Goal: Task Accomplishment & Management: Complete application form

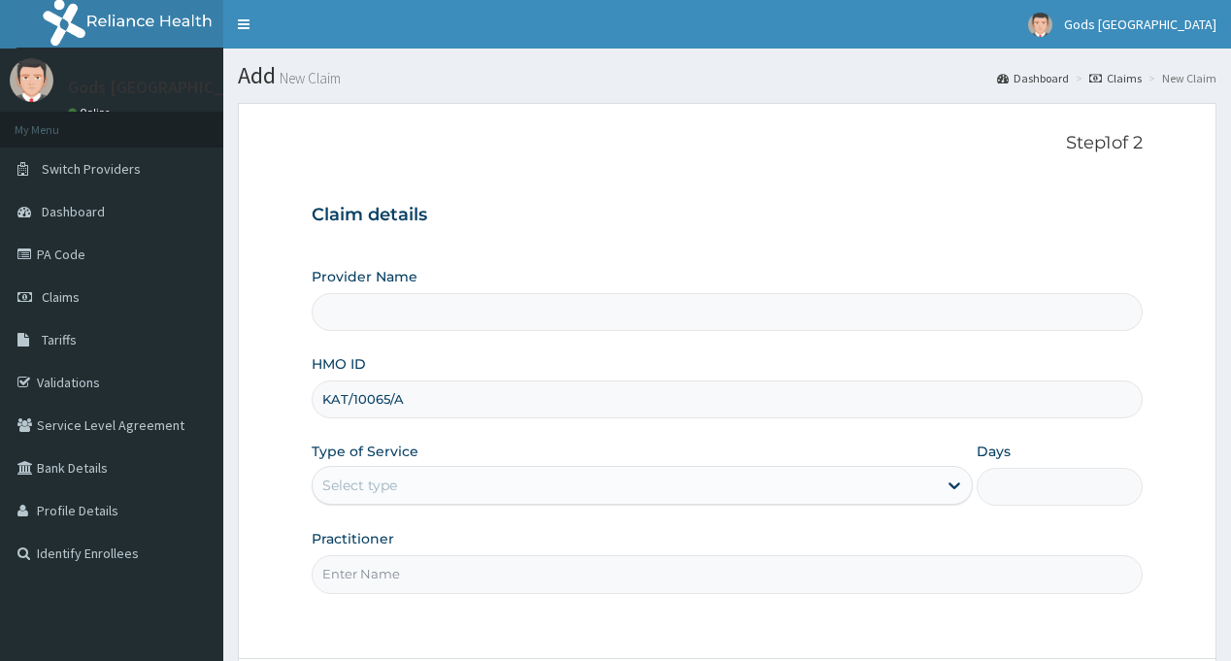
scroll to position [164, 0]
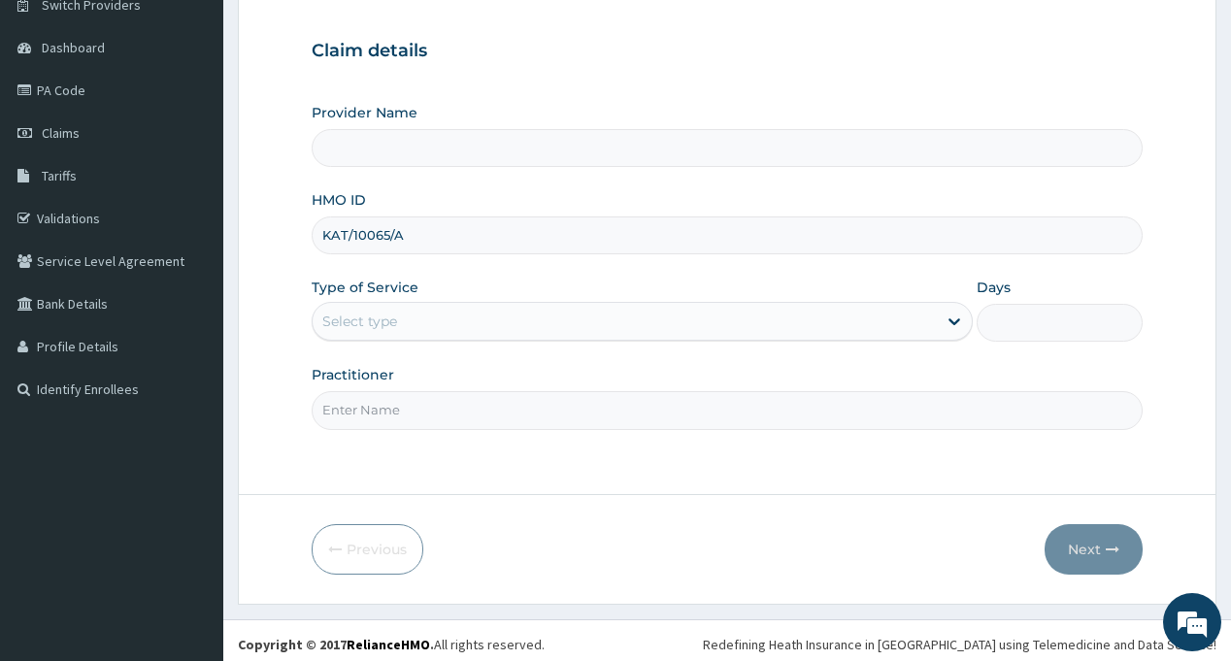
type input "KAT/10065/A"
click at [436, 311] on div "Select type" at bounding box center [625, 321] width 624 height 31
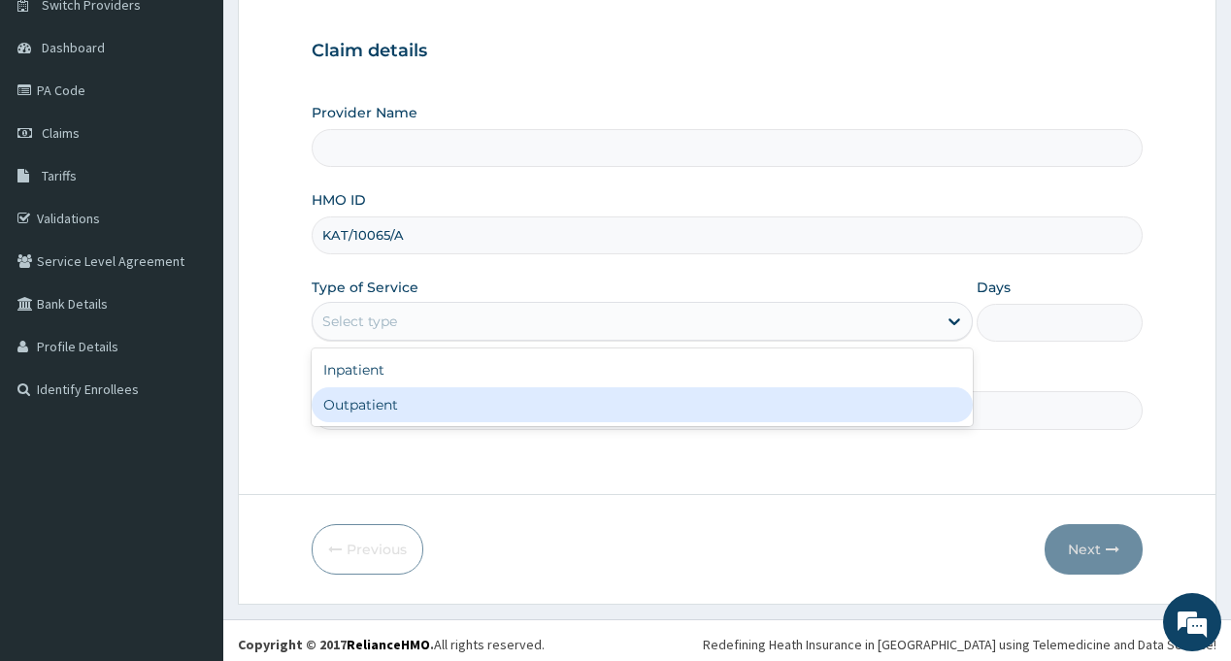
click at [421, 392] on div "Outpatient" at bounding box center [642, 404] width 661 height 35
type input "1"
click at [422, 395] on input "Practitioner" at bounding box center [727, 410] width 830 height 38
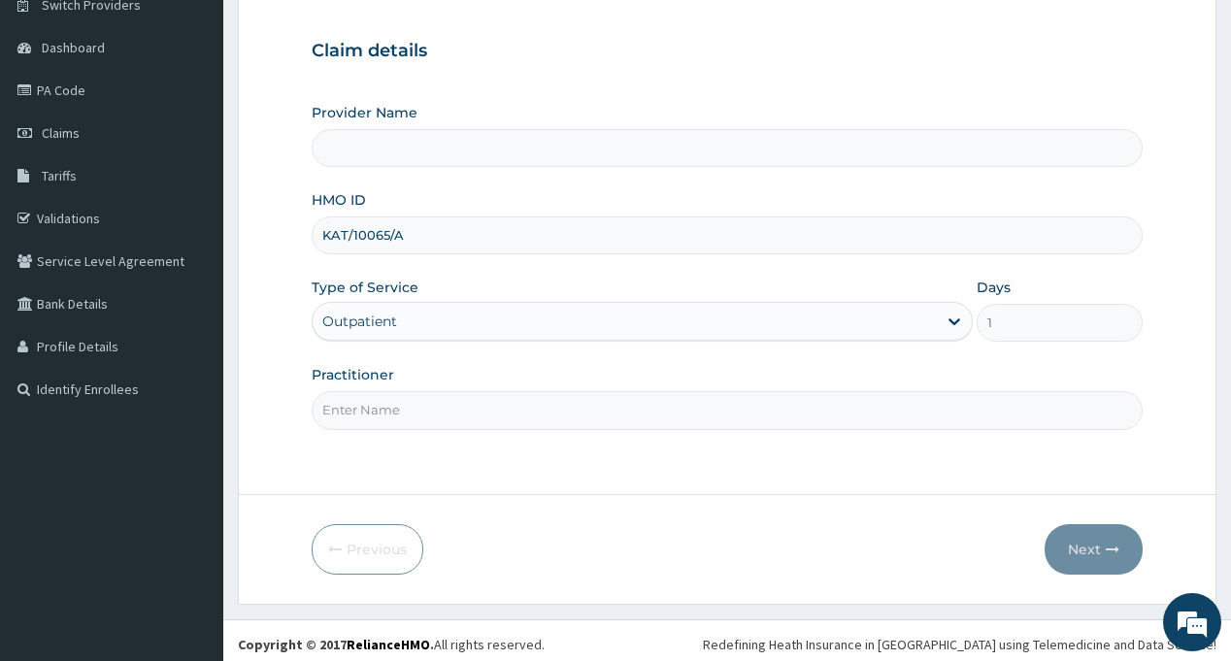
click at [356, 391] on input "Practitioner" at bounding box center [727, 410] width 830 height 38
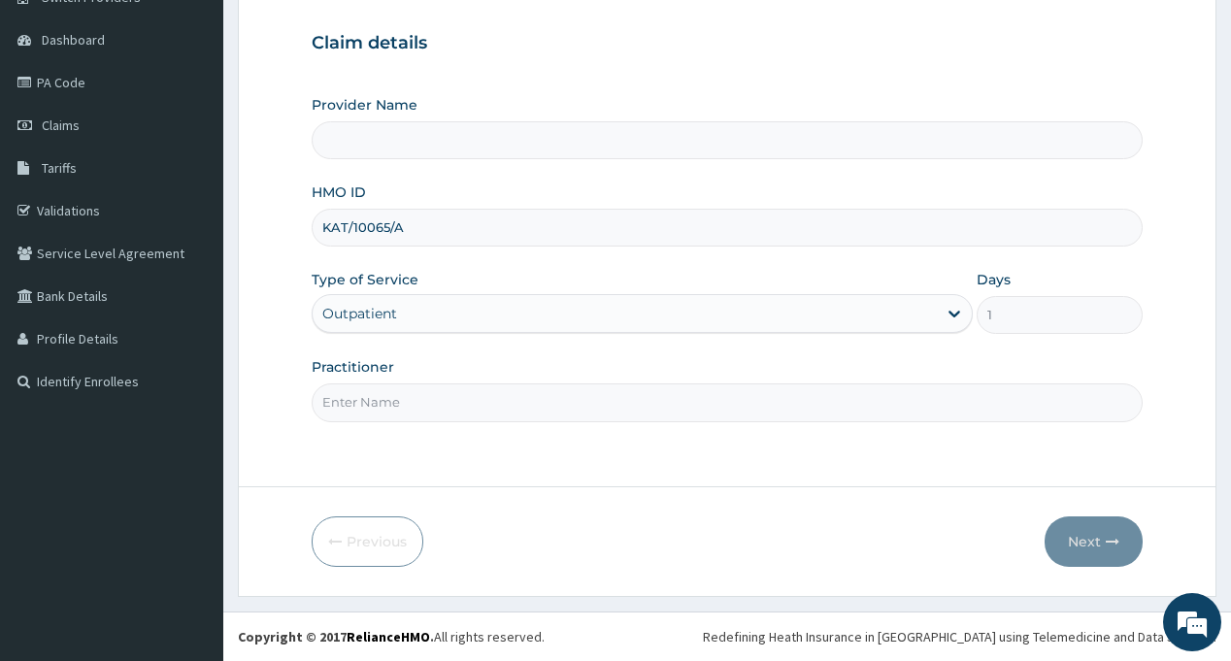
type input "[PERSON_NAME]"
type input "Gods [GEOGRAPHIC_DATA] - [GEOGRAPHIC_DATA]"
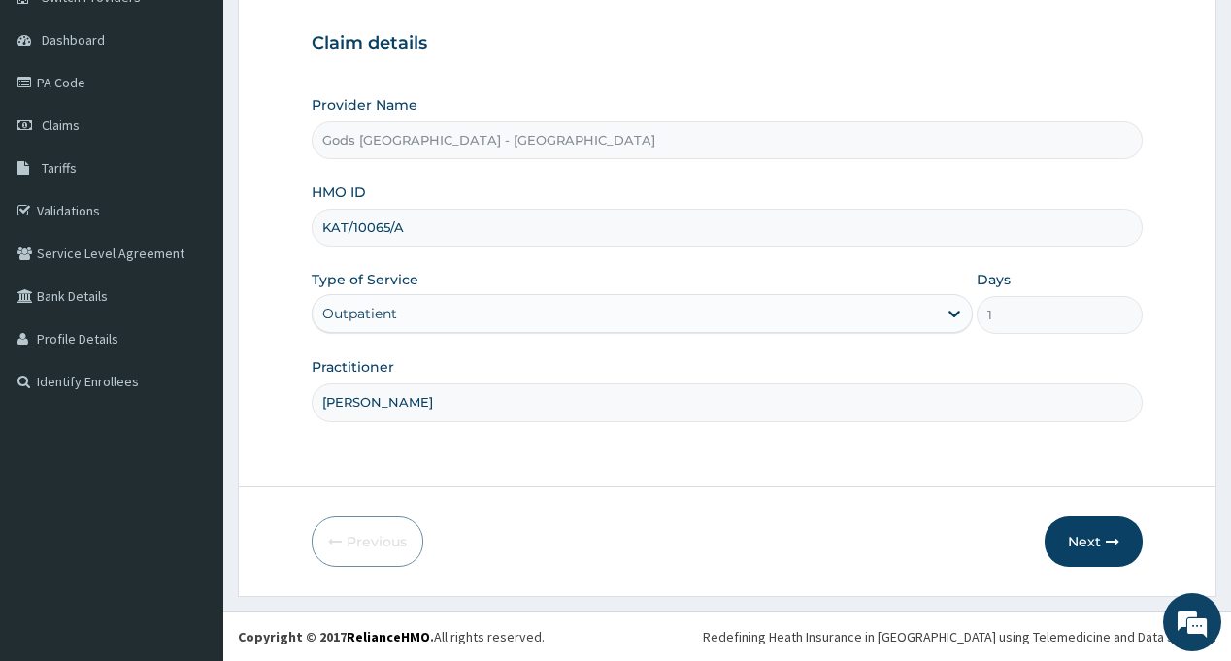
click at [622, 489] on form "Step 1 of 2 Claim details Provider Name Gods [GEOGRAPHIC_DATA] - [GEOGRAPHIC_DA…" at bounding box center [727, 264] width 978 height 666
drag, startPoint x: 1094, startPoint y: 531, endPoint x: 262, endPoint y: 13, distance: 980.0
click at [1094, 529] on button "Next" at bounding box center [1093, 541] width 98 height 50
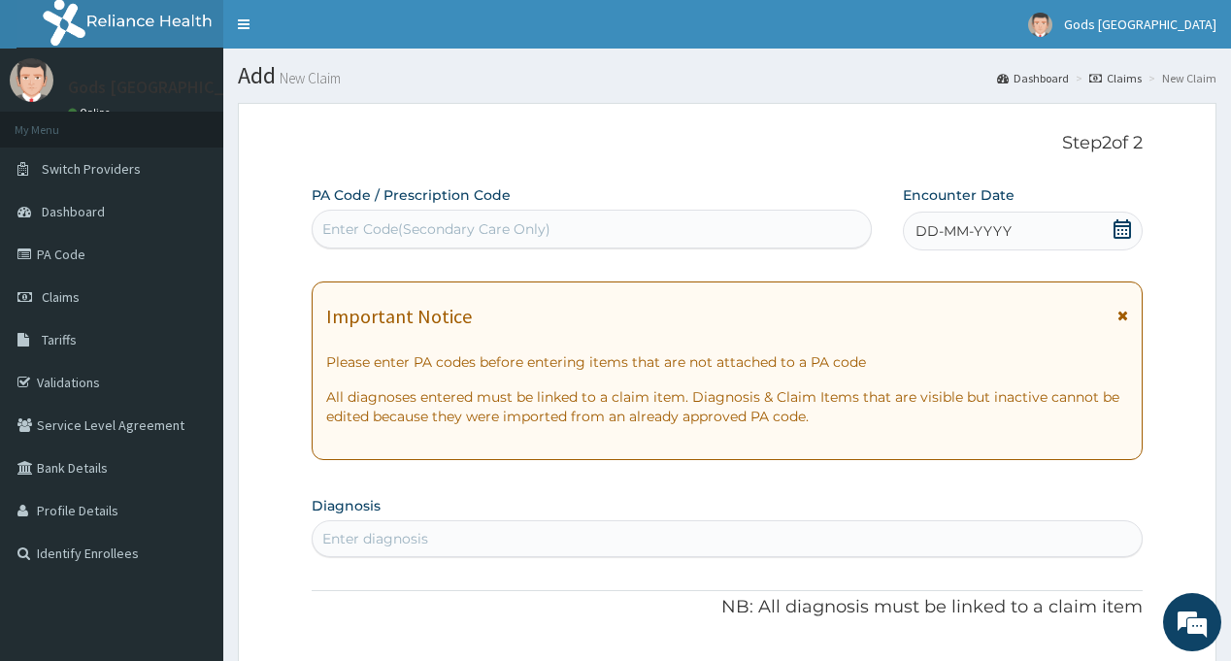
scroll to position [0, 0]
click at [541, 228] on div "Enter Code(Secondary Care Only)" at bounding box center [436, 228] width 228 height 19
paste input "PA/C95514"
type input "PA/C95514"
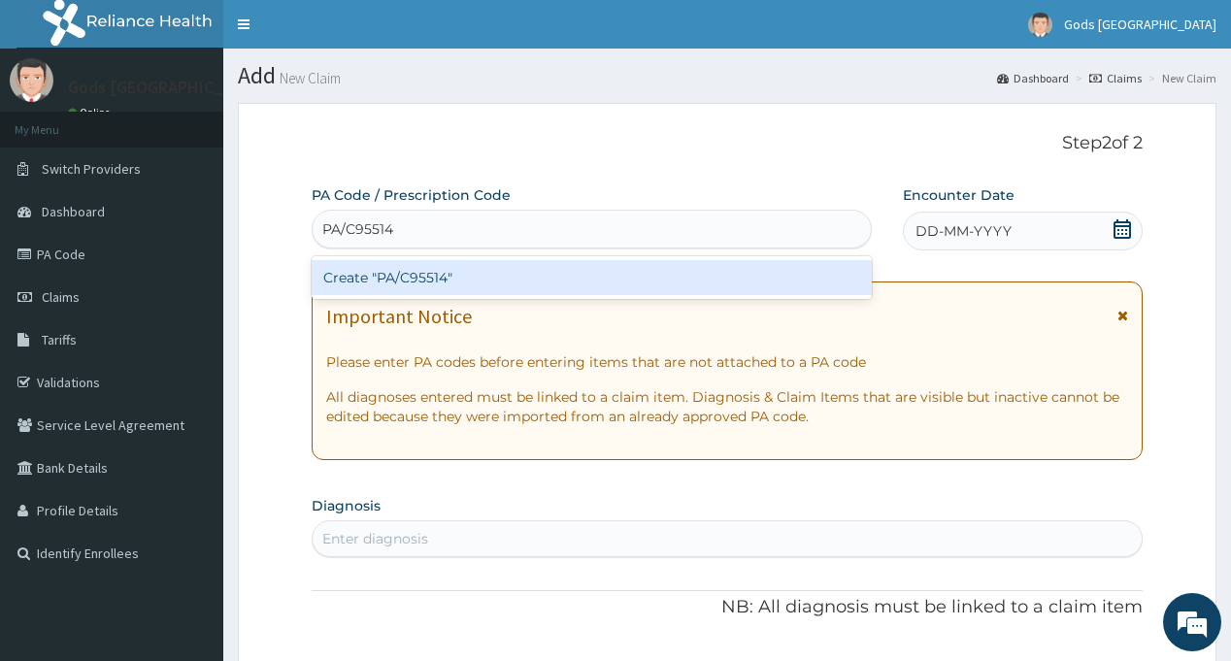
click at [659, 280] on div "Create "PA/C95514"" at bounding box center [591, 277] width 559 height 35
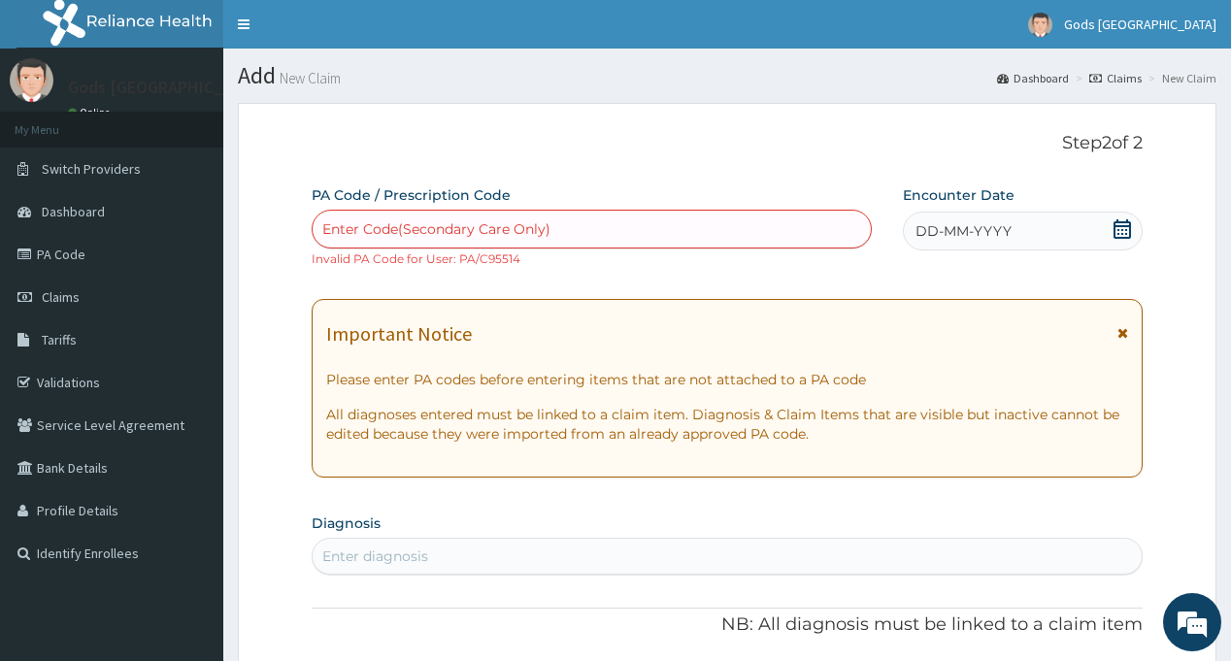
paste input "PA/C95514"
type input "PA/C95514"
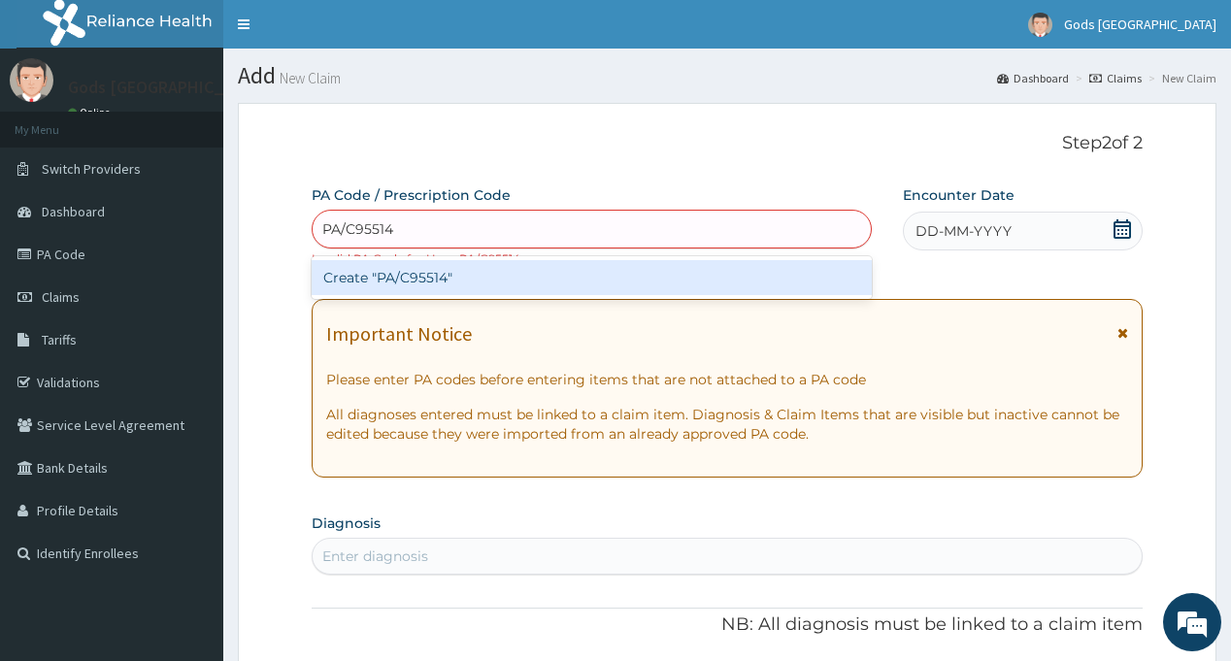
click at [612, 271] on div "Create "PA/C95514"" at bounding box center [591, 277] width 559 height 35
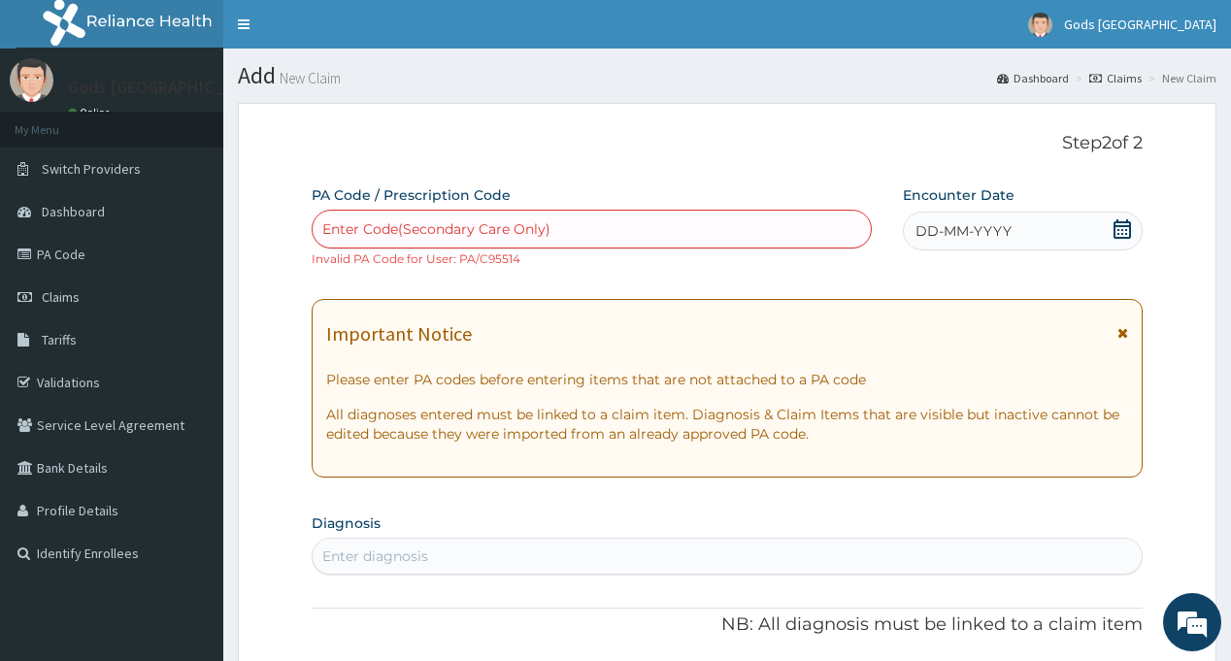
click at [618, 229] on div "Enter Code(Secondary Care Only)" at bounding box center [591, 229] width 557 height 31
click at [606, 267] on div "Enter Code(Secondary Care Only) Invalid PA Code for User: PA/C95514" at bounding box center [591, 239] width 559 height 58
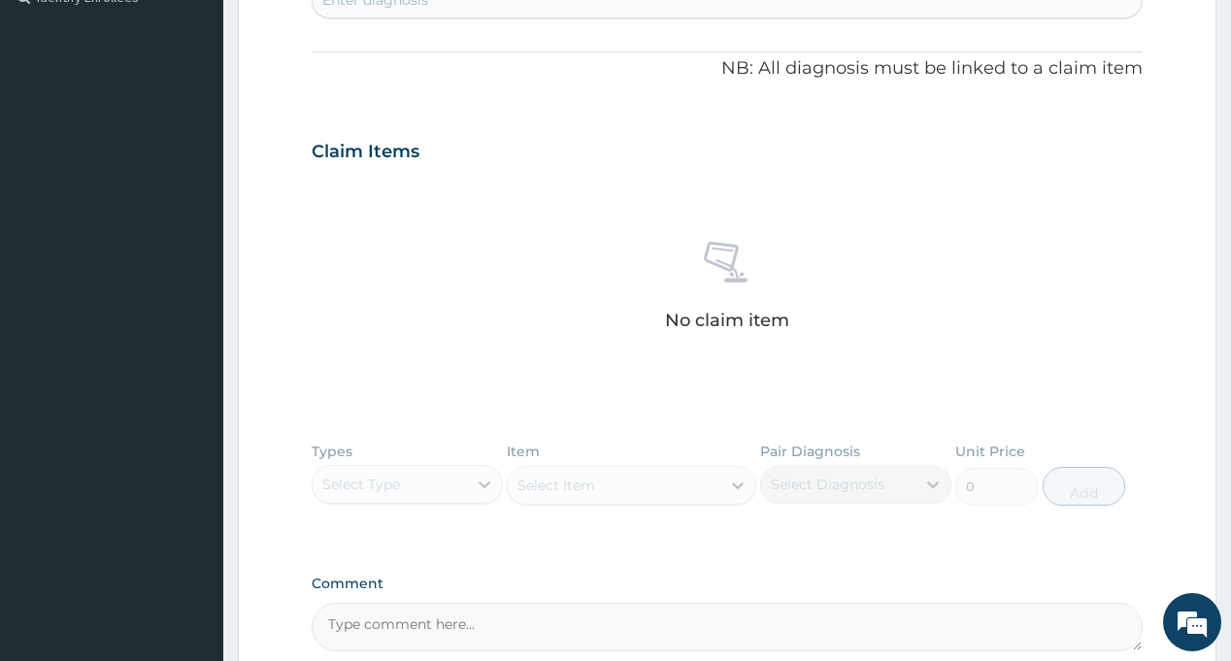
scroll to position [750, 0]
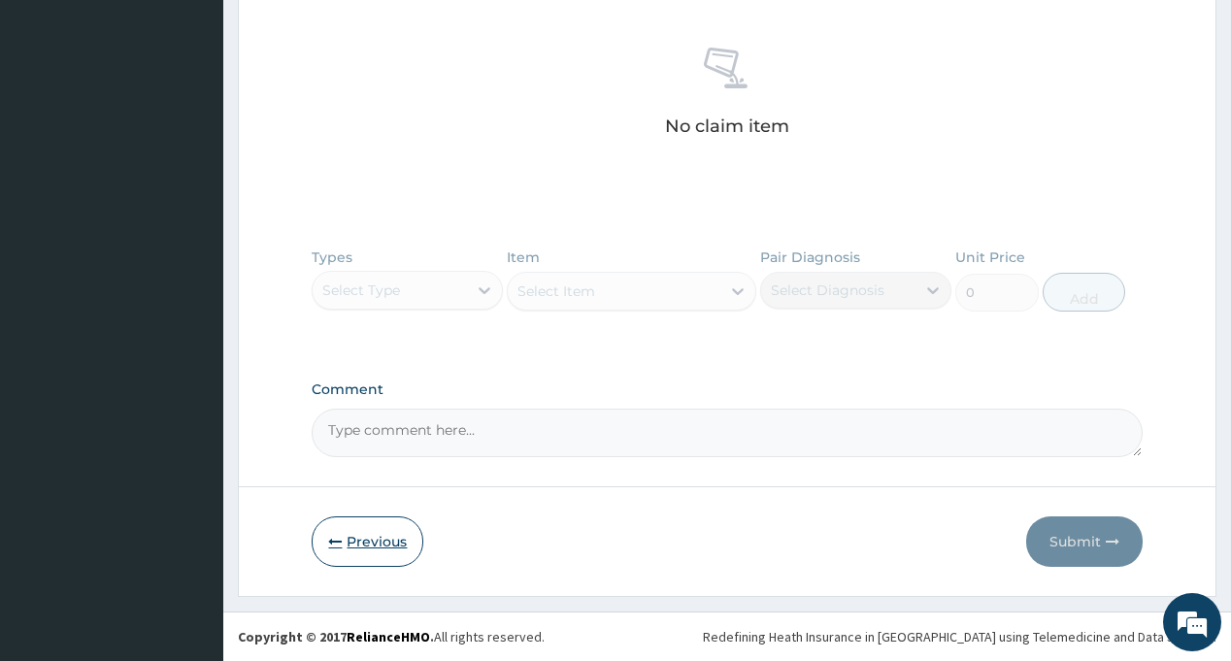
click at [392, 543] on button "Previous" at bounding box center [368, 541] width 112 height 50
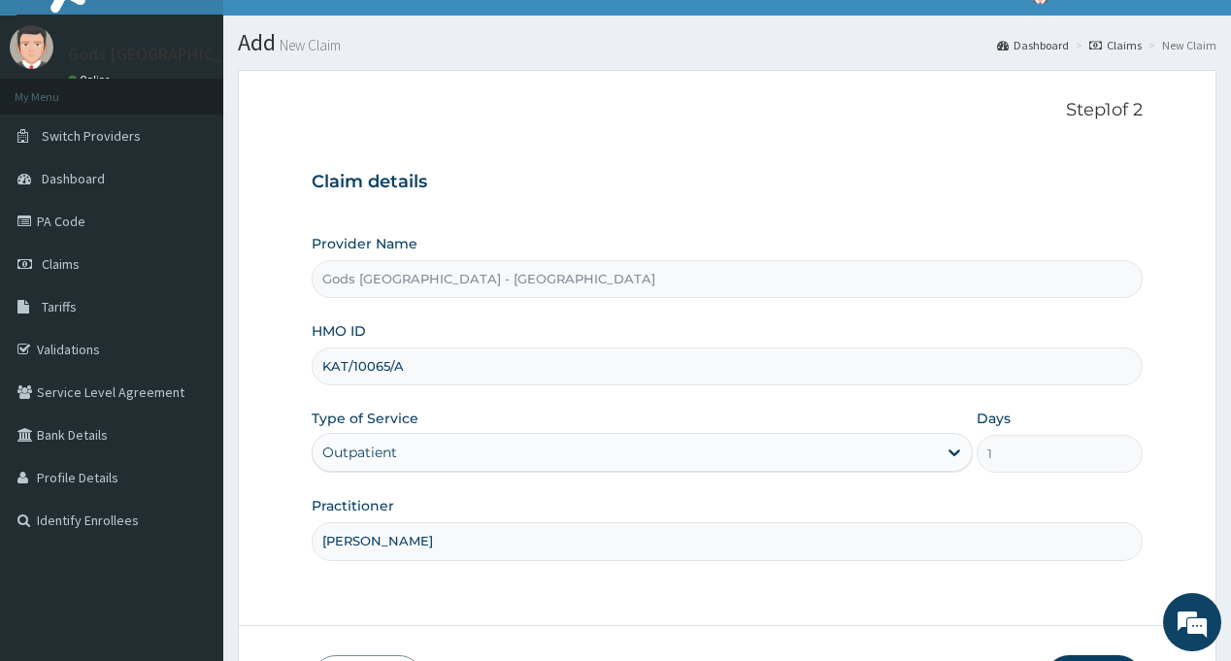
scroll to position [0, 0]
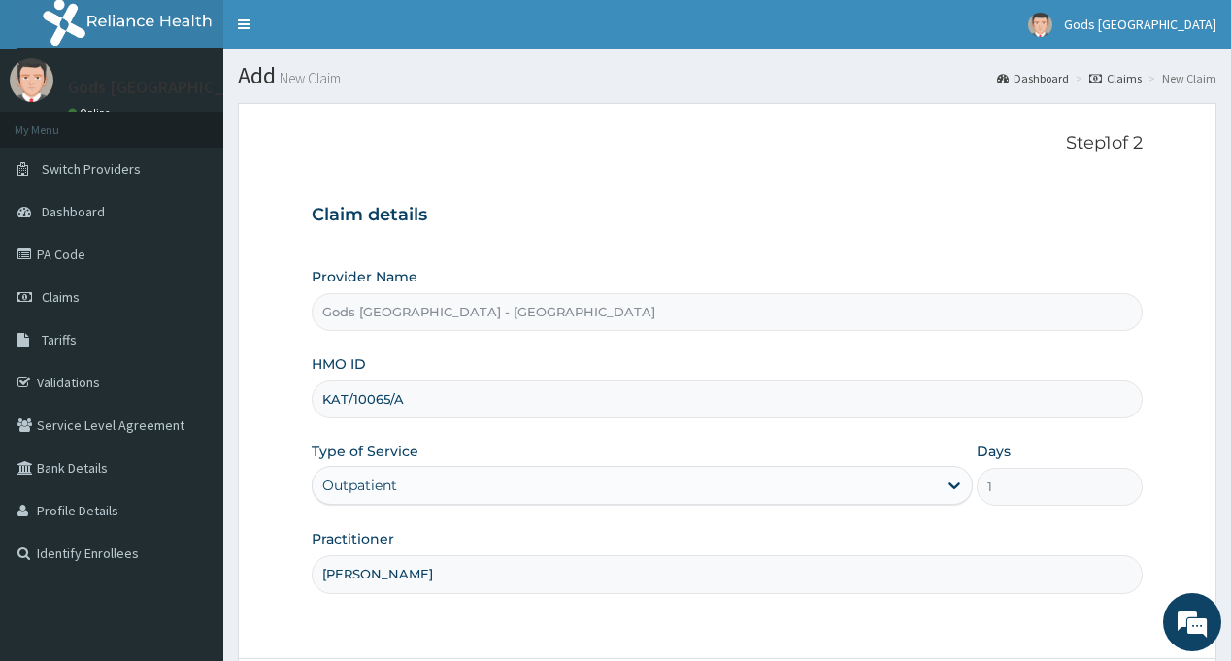
click at [380, 402] on input "KAT/10065/A" at bounding box center [727, 399] width 830 height 38
click at [380, 401] on input "KAT/10065/A" at bounding box center [727, 399] width 830 height 38
paste input "COW/10079/C"
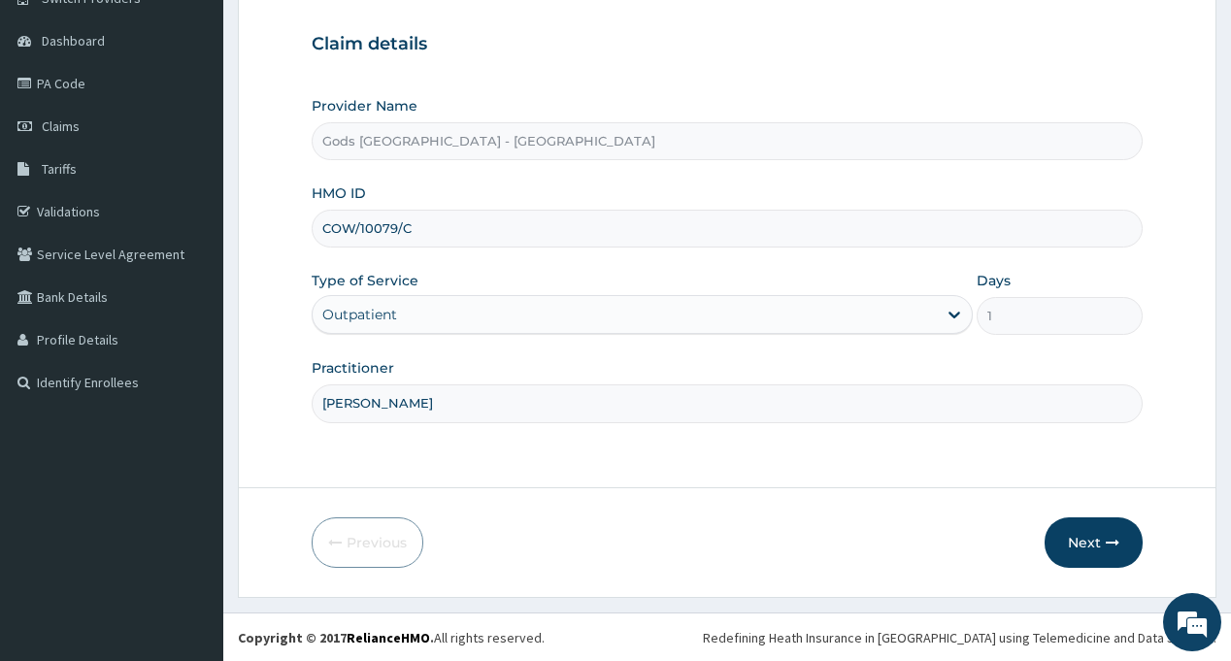
scroll to position [172, 0]
type input "COW/10079/C"
drag, startPoint x: 1094, startPoint y: 535, endPoint x: 150, endPoint y: 33, distance: 1068.5
click at [1093, 535] on button "Next" at bounding box center [1093, 541] width 98 height 50
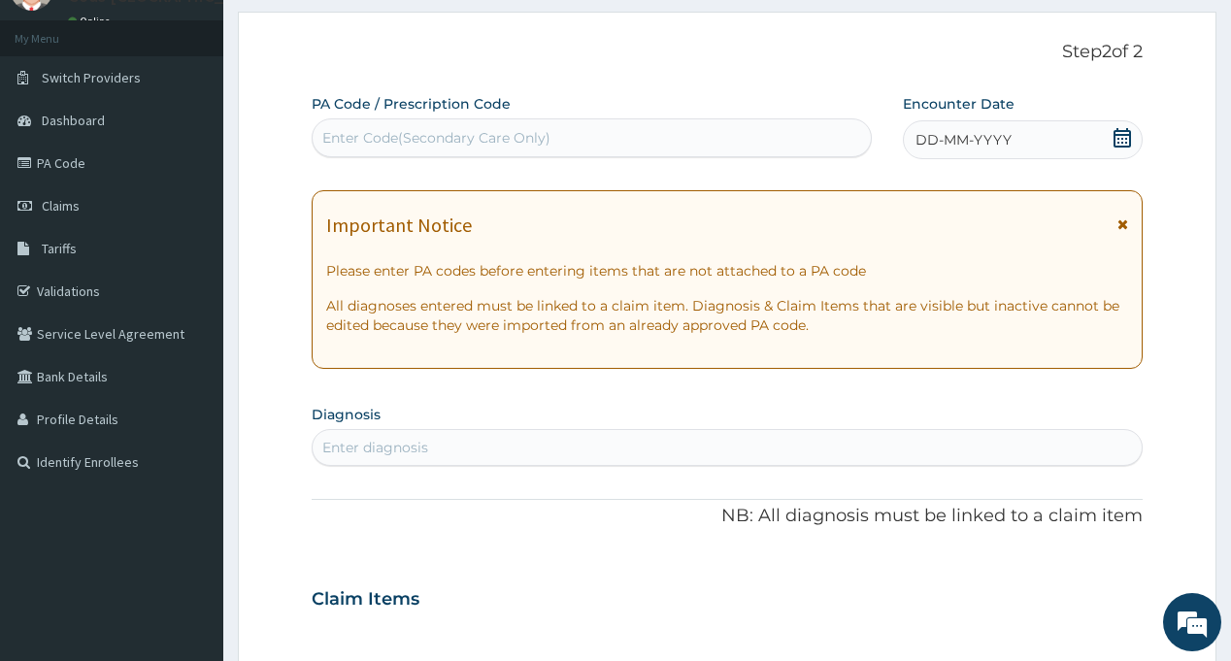
scroll to position [0, 0]
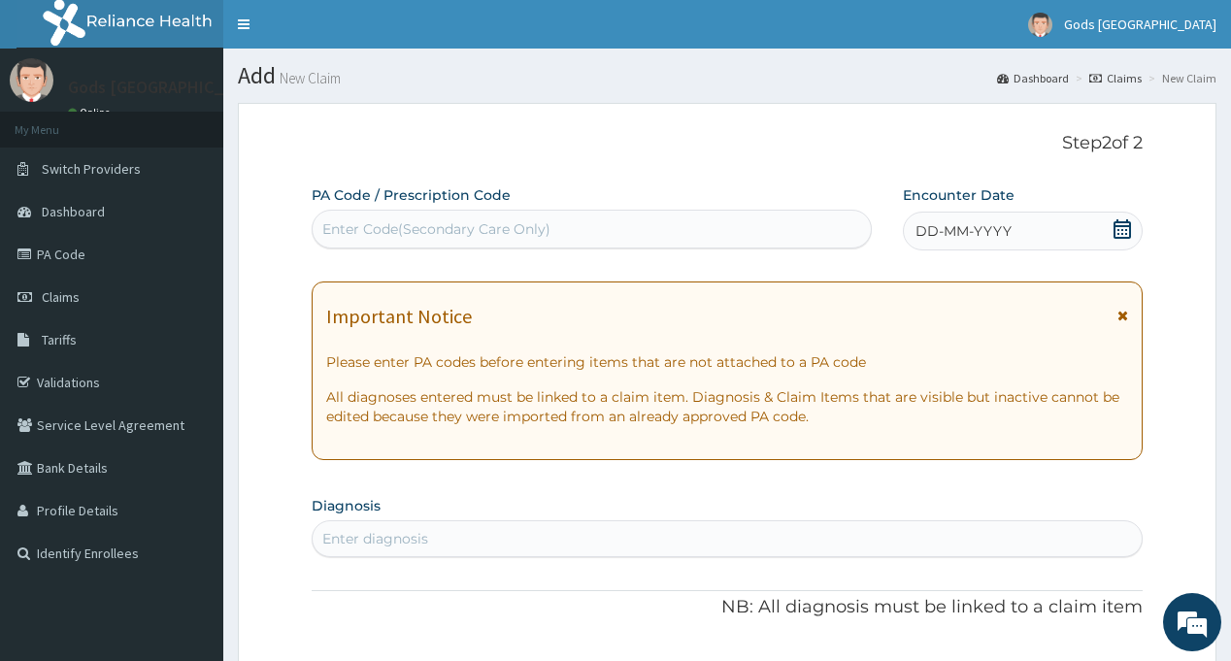
click at [454, 220] on div "Enter Code(Secondary Care Only)" at bounding box center [436, 228] width 228 height 19
paste input "PA/C95514"
type input "PA/C95514"
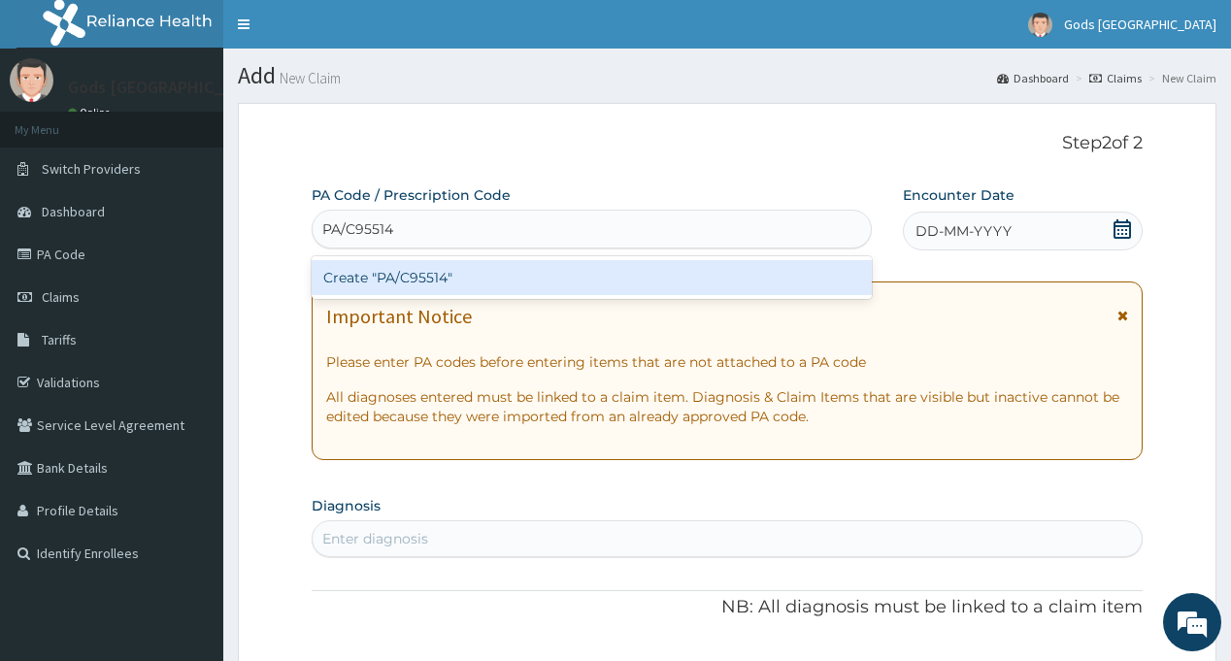
click at [446, 280] on div "Create "PA/C95514"" at bounding box center [591, 277] width 559 height 35
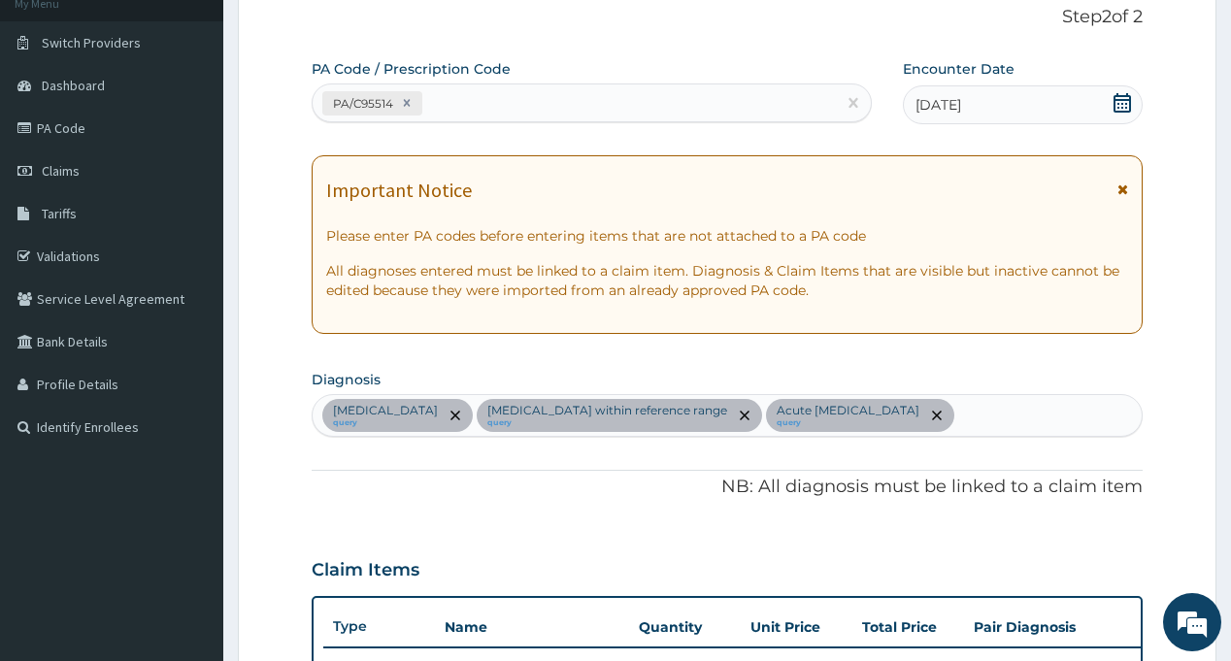
scroll to position [417, 0]
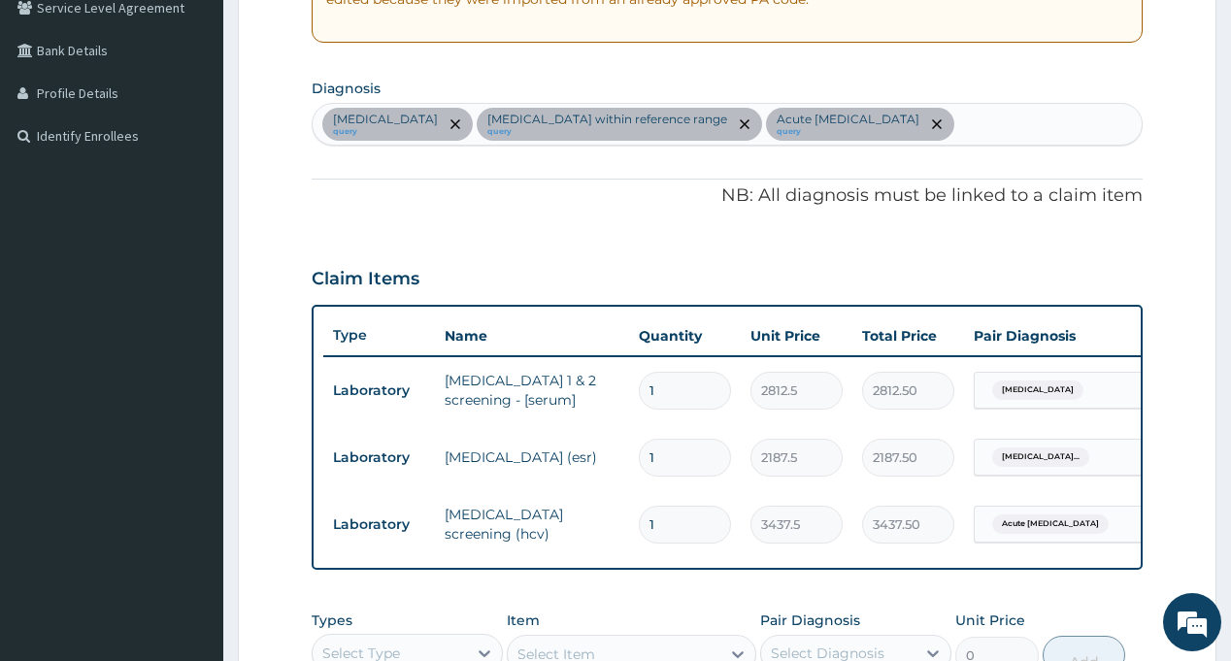
click at [1037, 131] on div "Immunosuppression query Erythrocyte sedimentation rate within reference range q…" at bounding box center [727, 124] width 828 height 41
drag, startPoint x: 1071, startPoint y: 58, endPoint x: 1040, endPoint y: 130, distance: 78.2
click at [1071, 58] on div "PA Code / Prescription Code PA/C95514 Encounter Date 09-09-2025 Important Notic…" at bounding box center [727, 294] width 830 height 1052
click at [1048, 123] on div "Immunosuppression query Erythrocyte sedimentation rate within reference range q…" at bounding box center [727, 124] width 828 height 41
type input "MALA"
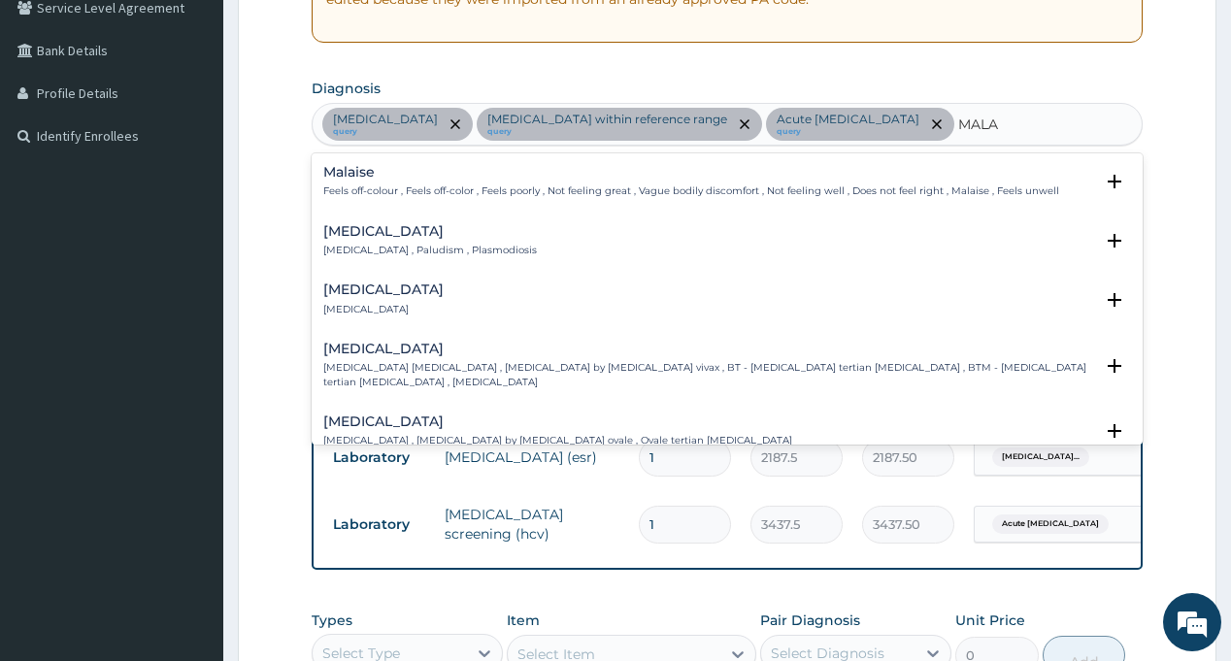
click at [343, 239] on h4 "Malaria" at bounding box center [430, 231] width 214 height 15
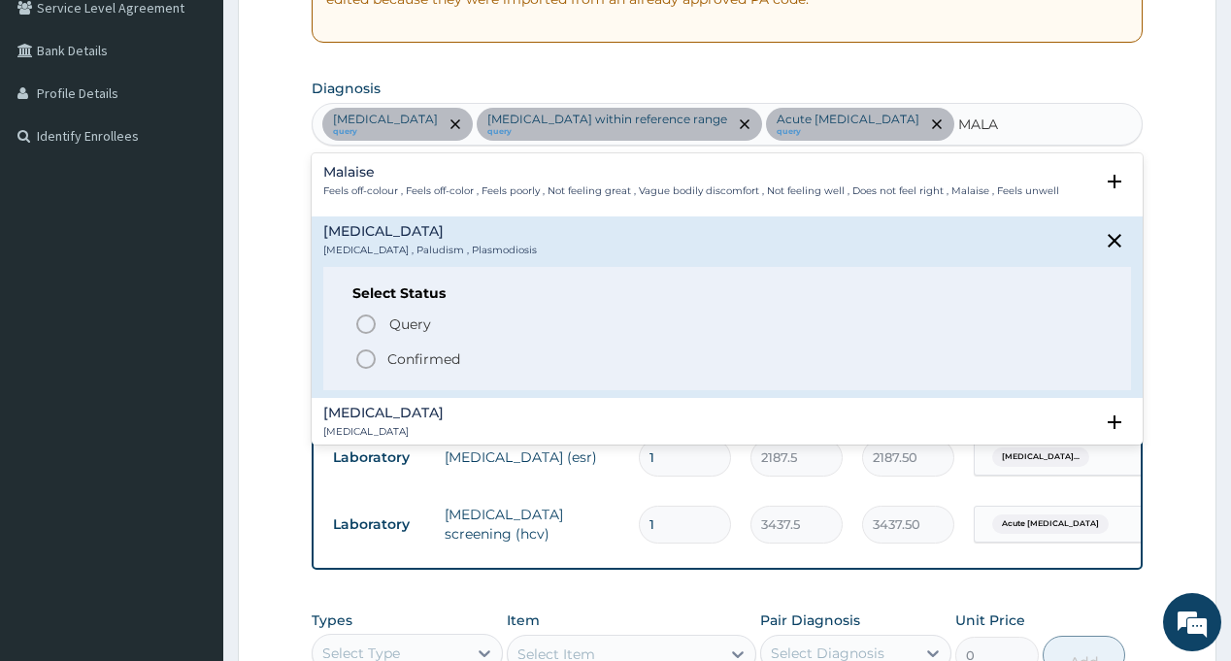
click at [374, 354] on circle "status option filled" at bounding box center [365, 358] width 17 height 17
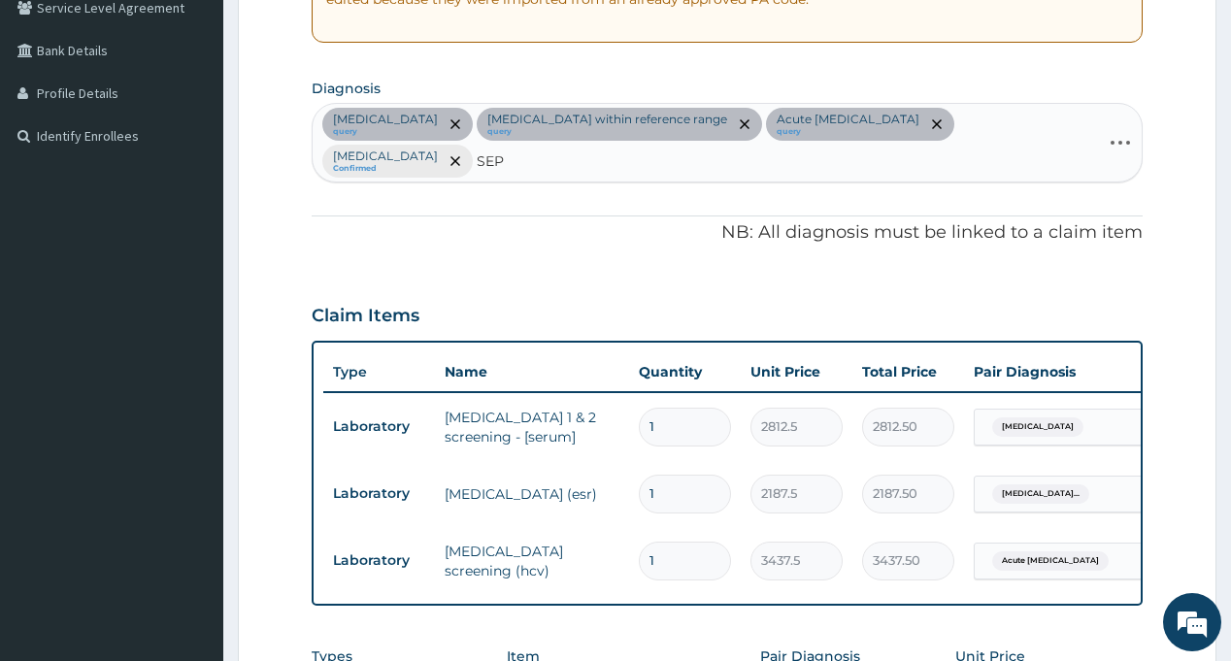
type input "SEPS"
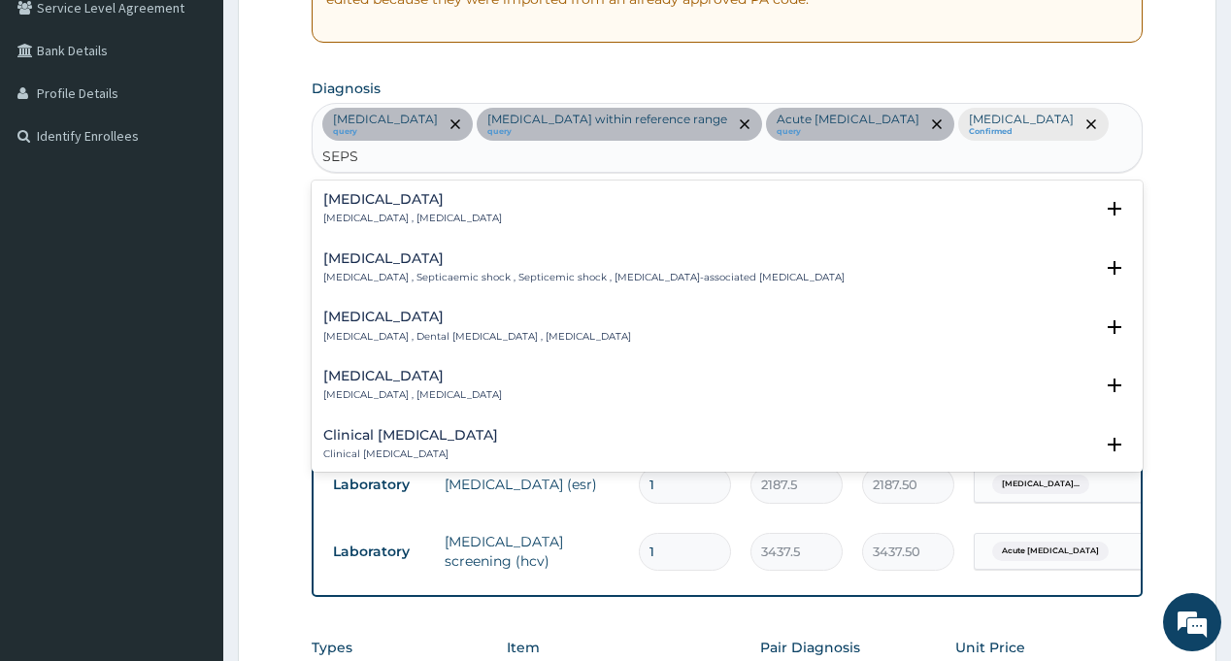
click at [351, 192] on h4 "Sepsis" at bounding box center [412, 199] width 179 height 15
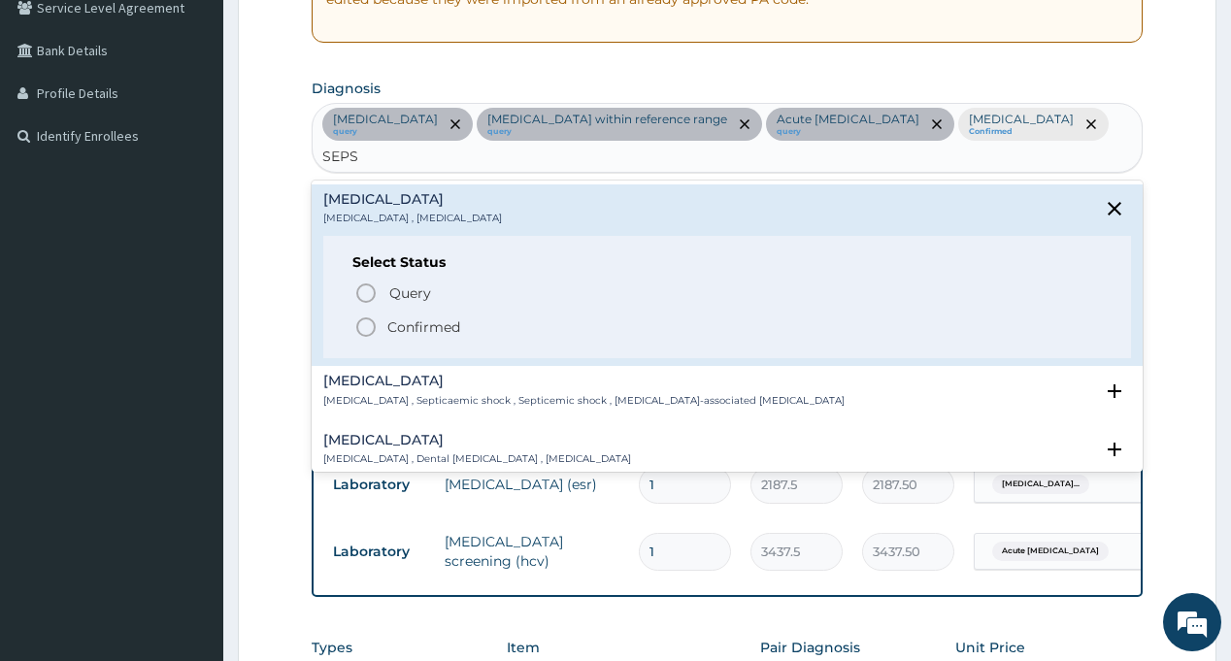
click at [413, 317] on p "Confirmed" at bounding box center [423, 326] width 73 height 19
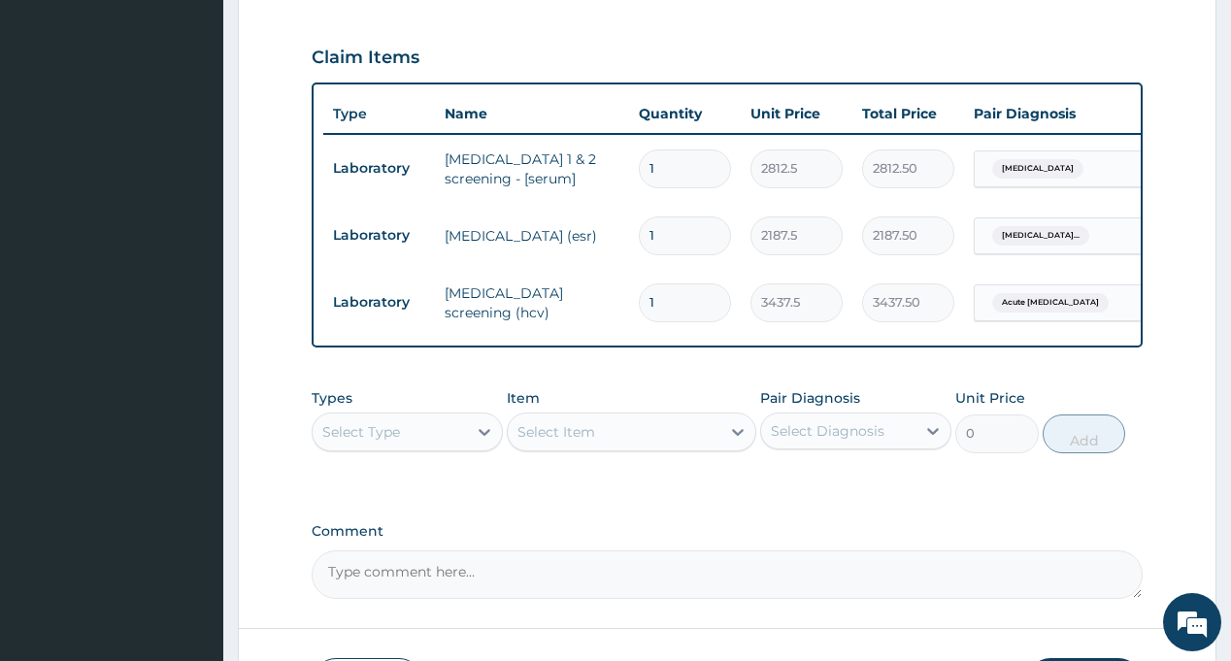
scroll to position [708, 0]
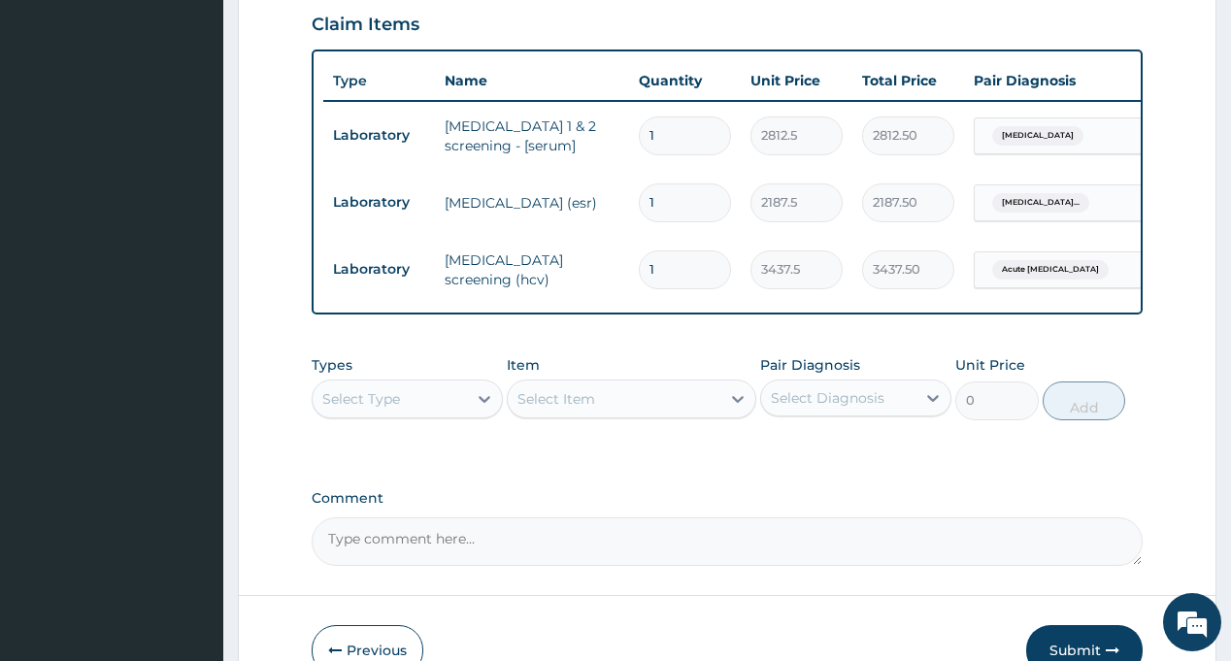
click at [430, 400] on div "Select Type" at bounding box center [390, 398] width 154 height 31
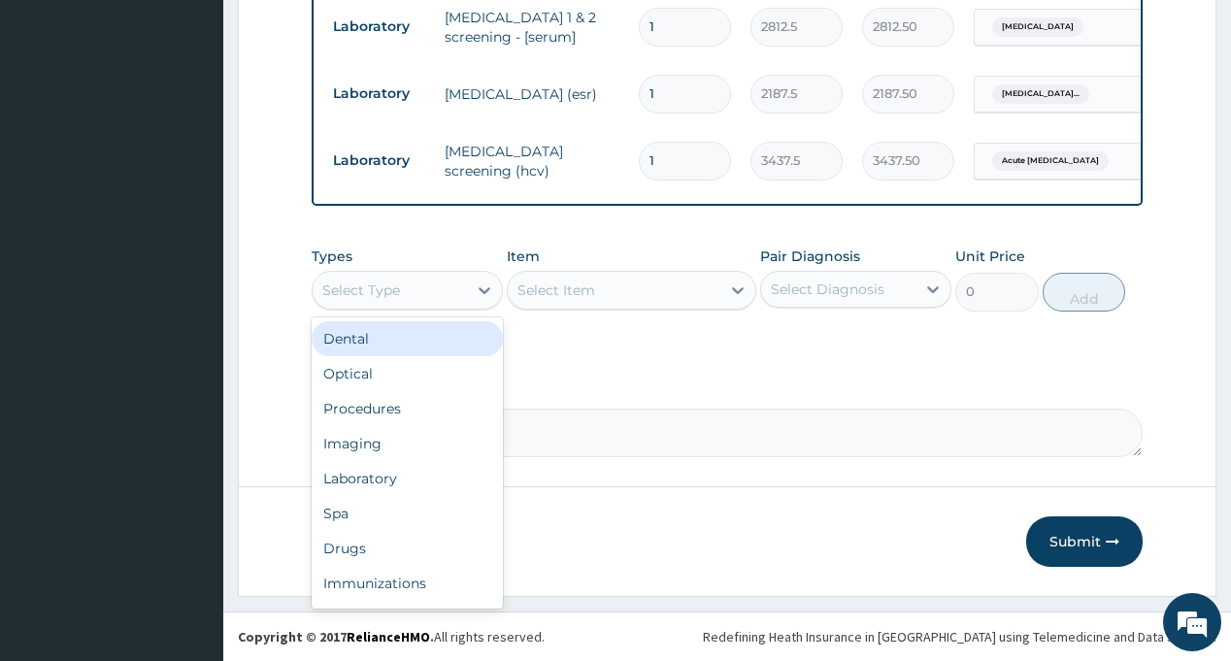
scroll to position [832, 0]
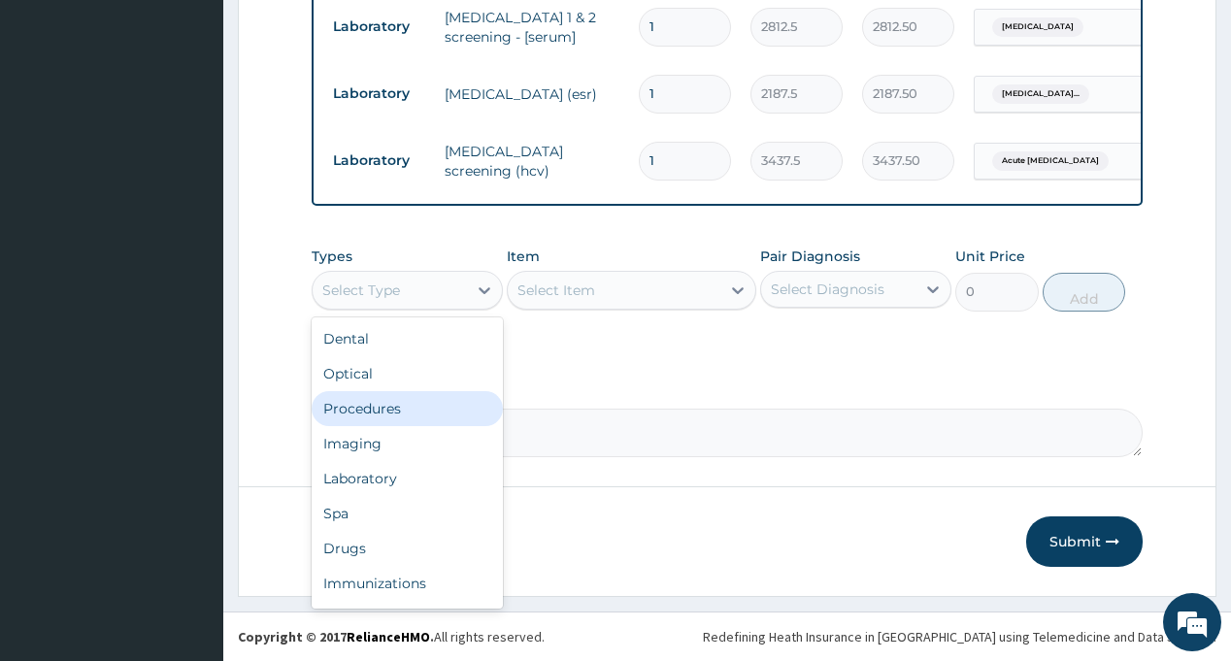
click at [432, 406] on div "Procedures" at bounding box center [407, 408] width 191 height 35
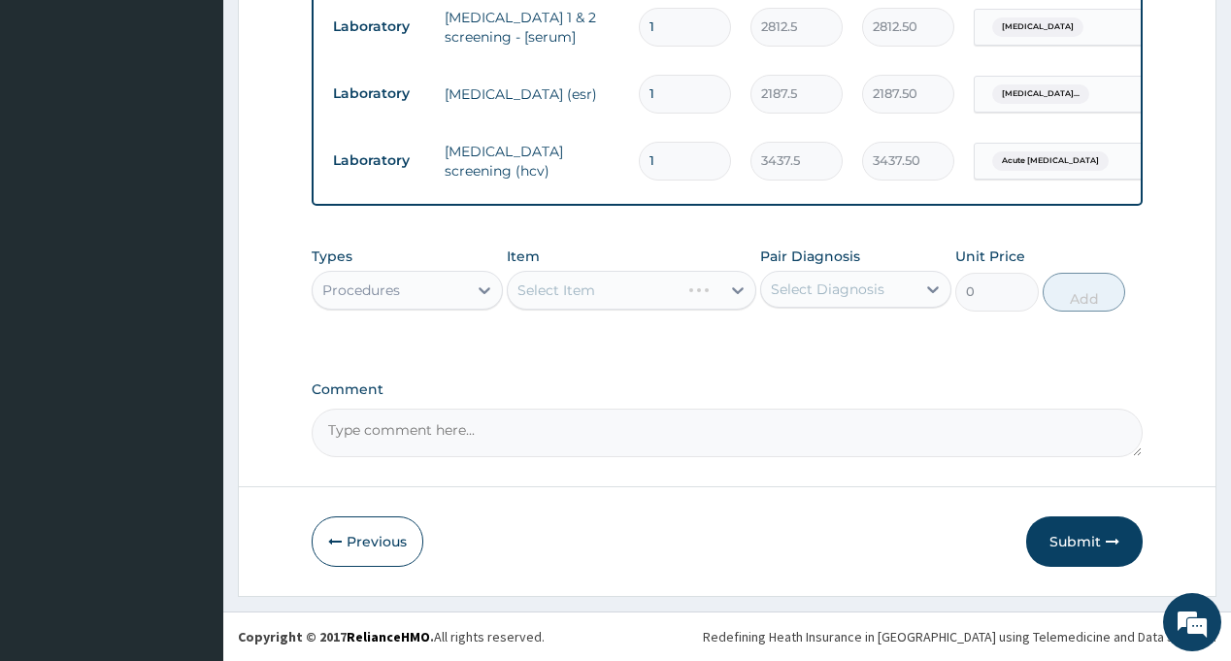
click at [827, 282] on div "Select Diagnosis" at bounding box center [828, 289] width 114 height 19
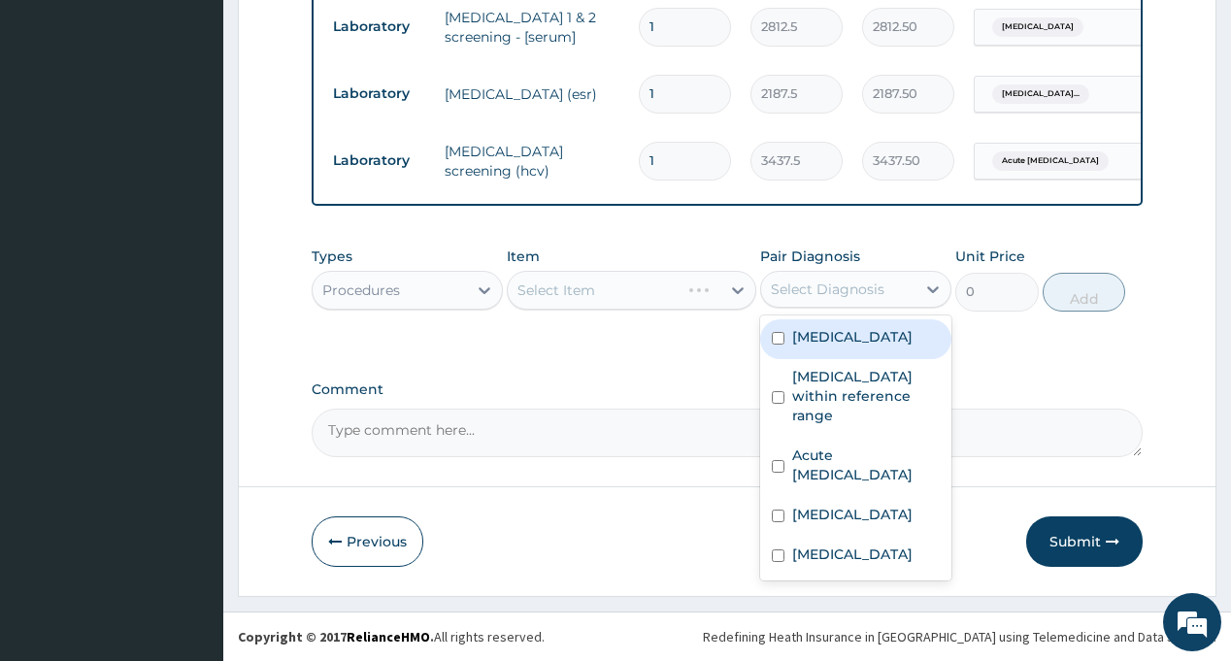
click at [840, 330] on label "Immunosuppression" at bounding box center [852, 336] width 120 height 19
checkbox input "true"
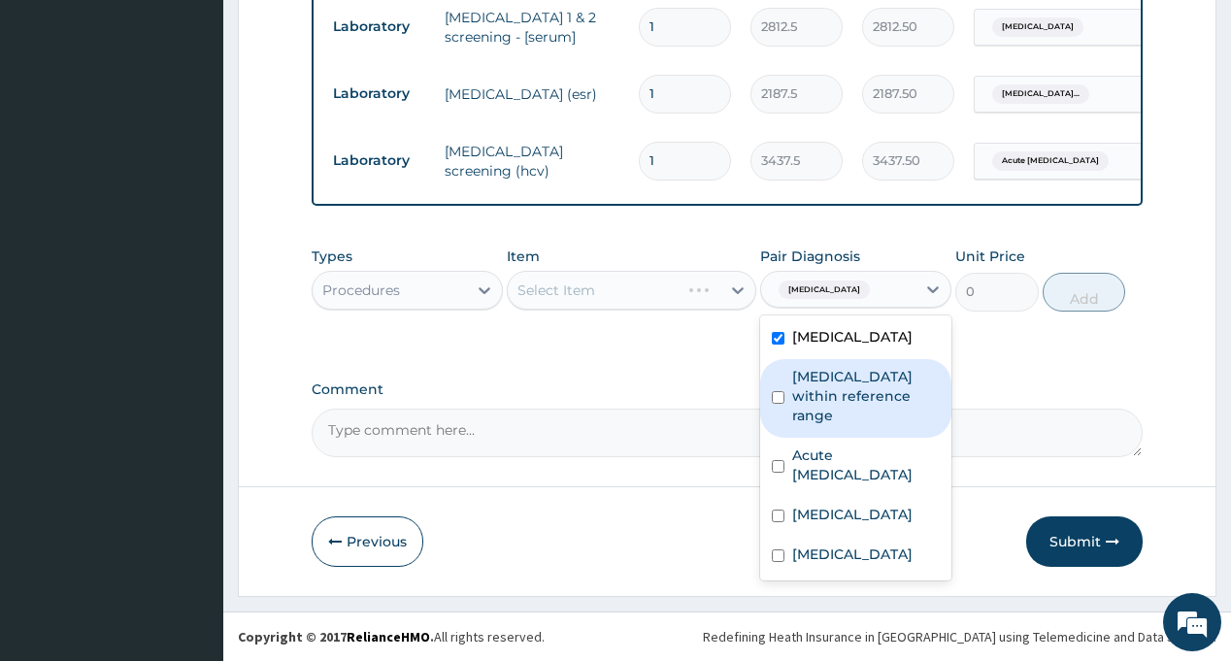
drag, startPoint x: 854, startPoint y: 411, endPoint x: 844, endPoint y: 404, distance: 11.8
click at [851, 411] on label "Erythrocyte sedimentation rate within reference range" at bounding box center [866, 396] width 148 height 58
checkbox input "true"
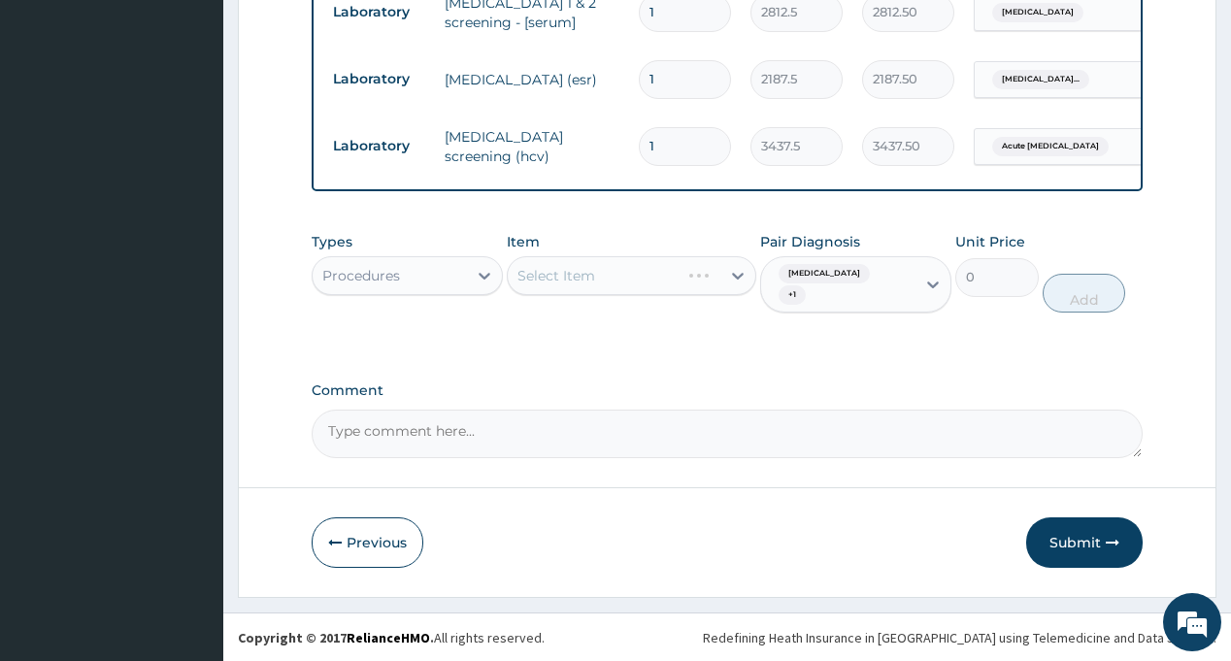
click at [659, 346] on div "Types Procedures Item Select Item Pair Diagnosis Immunosuppression + 1 Unit Pri…" at bounding box center [727, 286] width 830 height 129
click at [662, 291] on div "Select Item" at bounding box center [614, 275] width 213 height 31
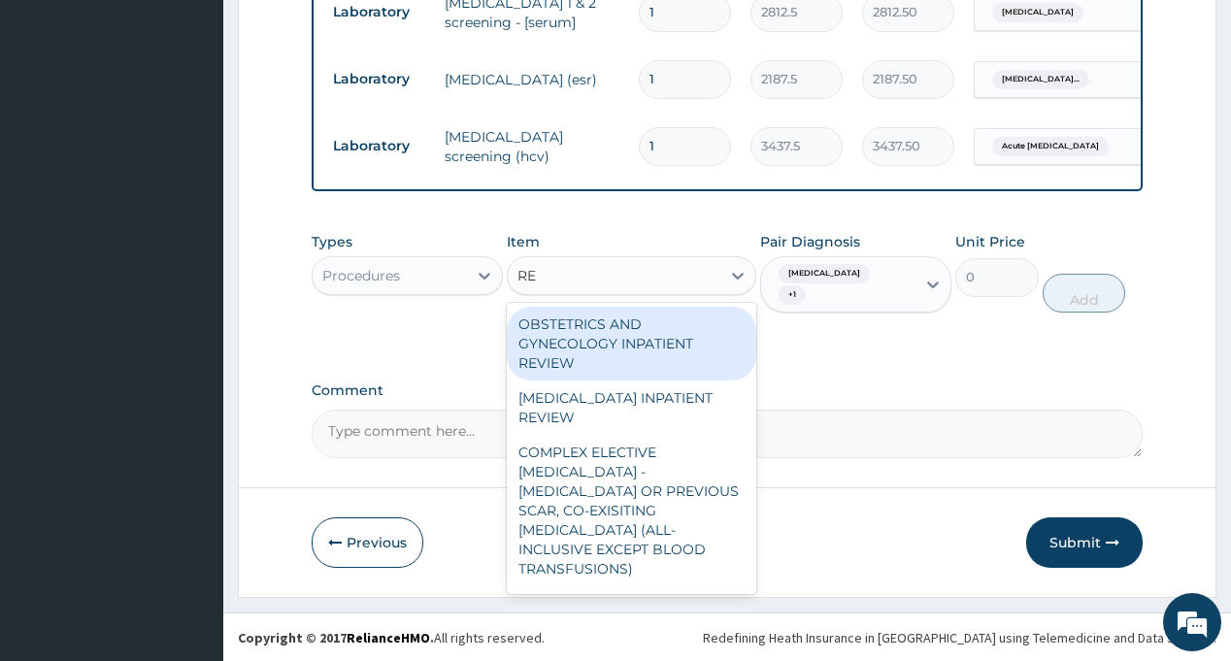
type input "REG"
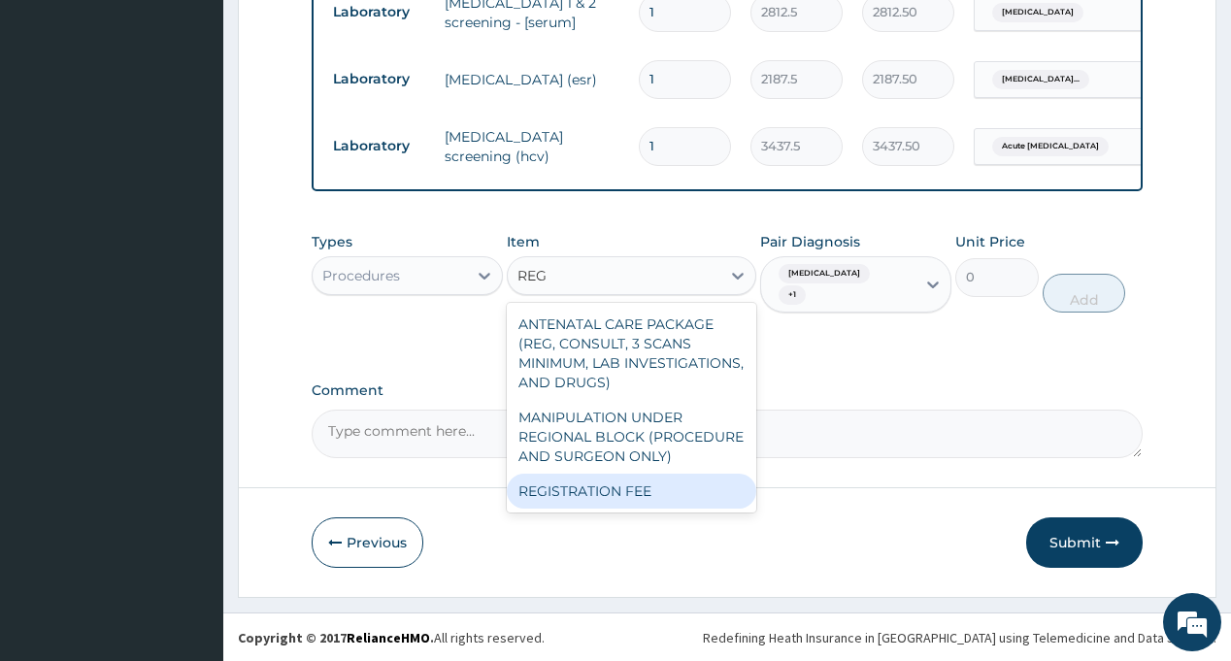
click at [681, 502] on div "REGISTRATION FEE" at bounding box center [631, 491] width 249 height 35
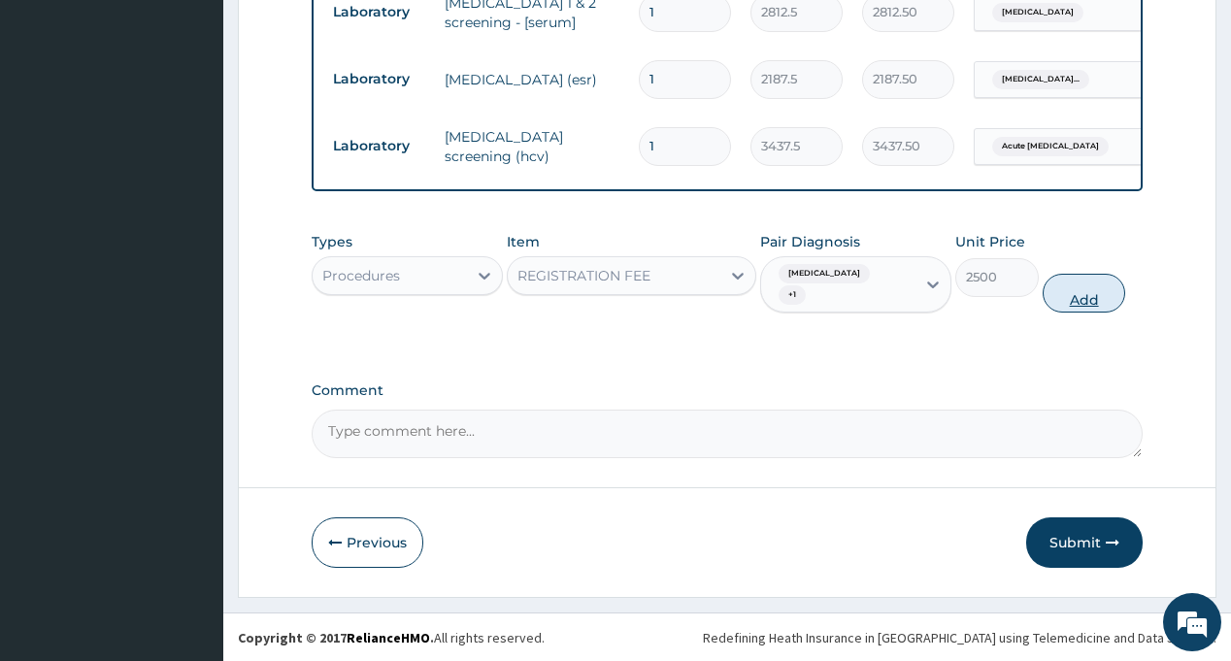
click at [1075, 299] on button "Add" at bounding box center [1083, 293] width 83 height 39
type input "0"
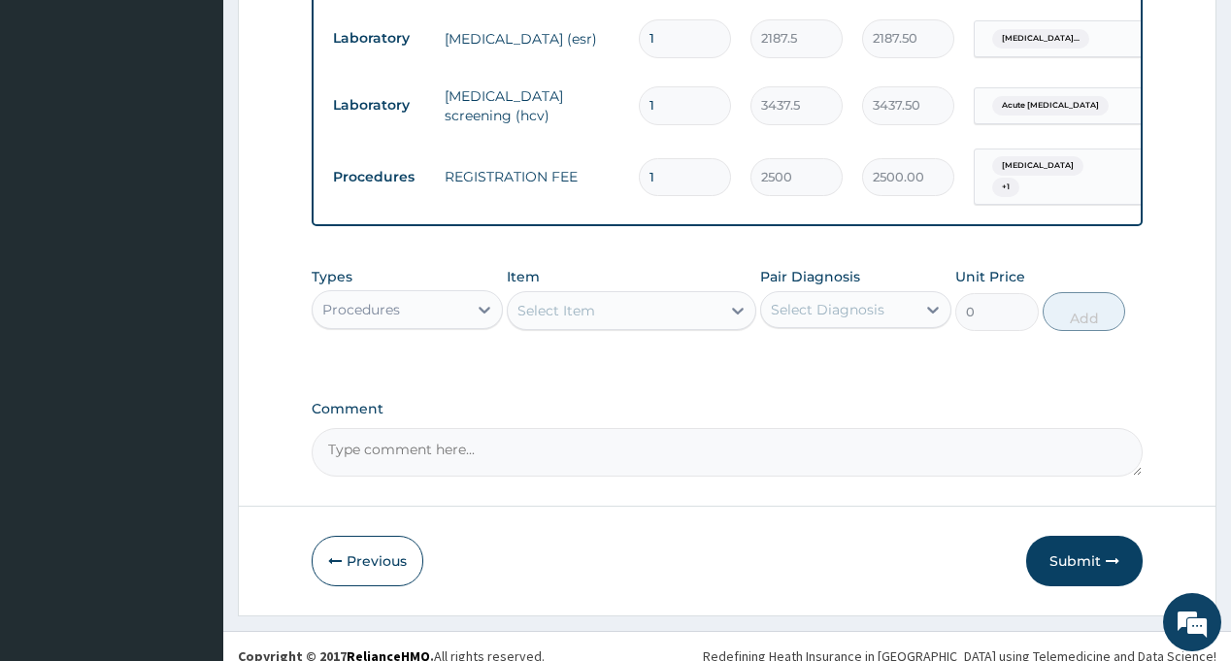
scroll to position [906, 0]
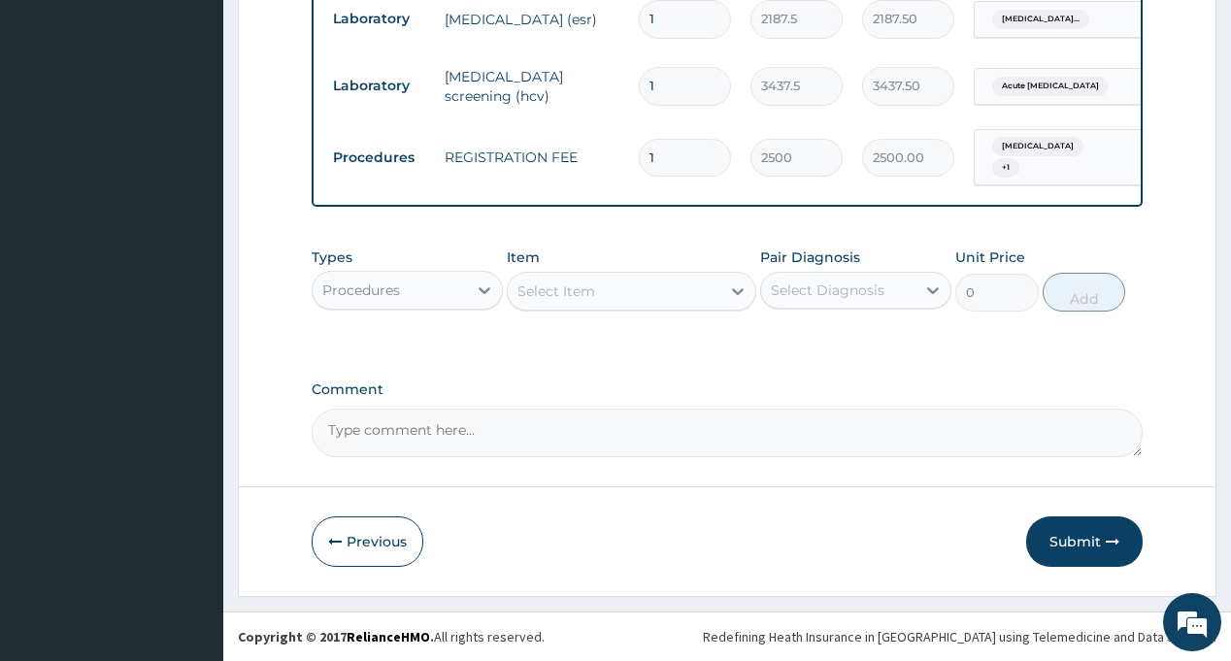
click at [849, 289] on div "Select Diagnosis" at bounding box center [828, 289] width 114 height 19
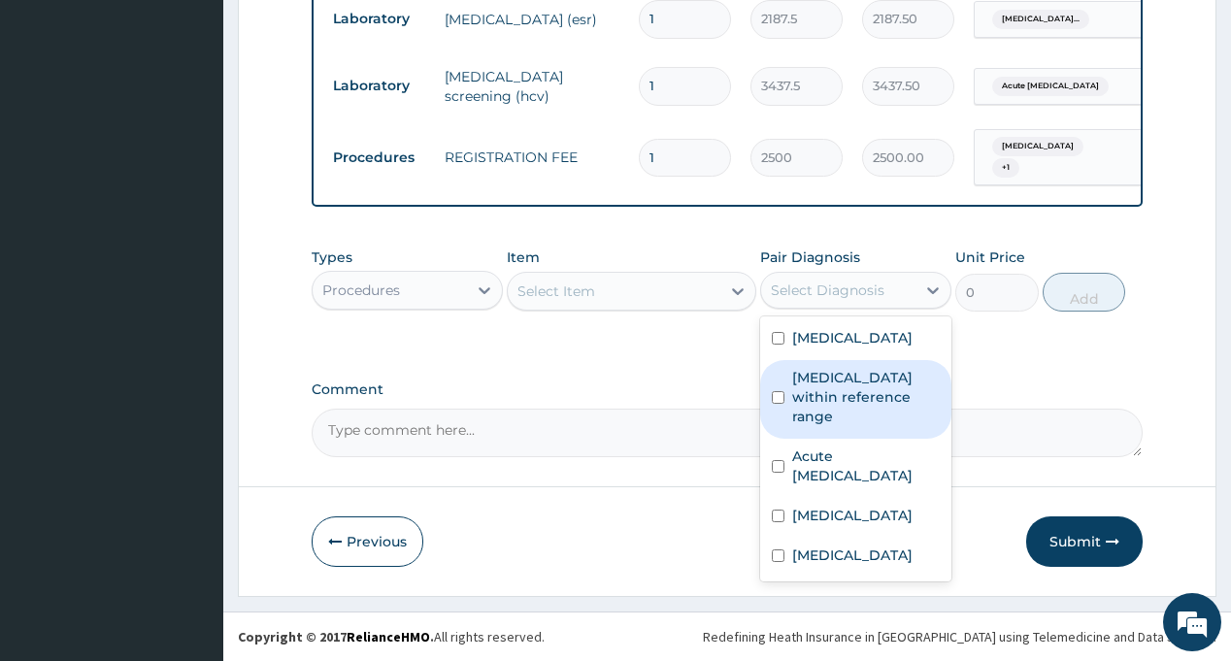
click at [827, 406] on label "Erythrocyte sedimentation rate within reference range" at bounding box center [866, 397] width 148 height 58
checkbox input "true"
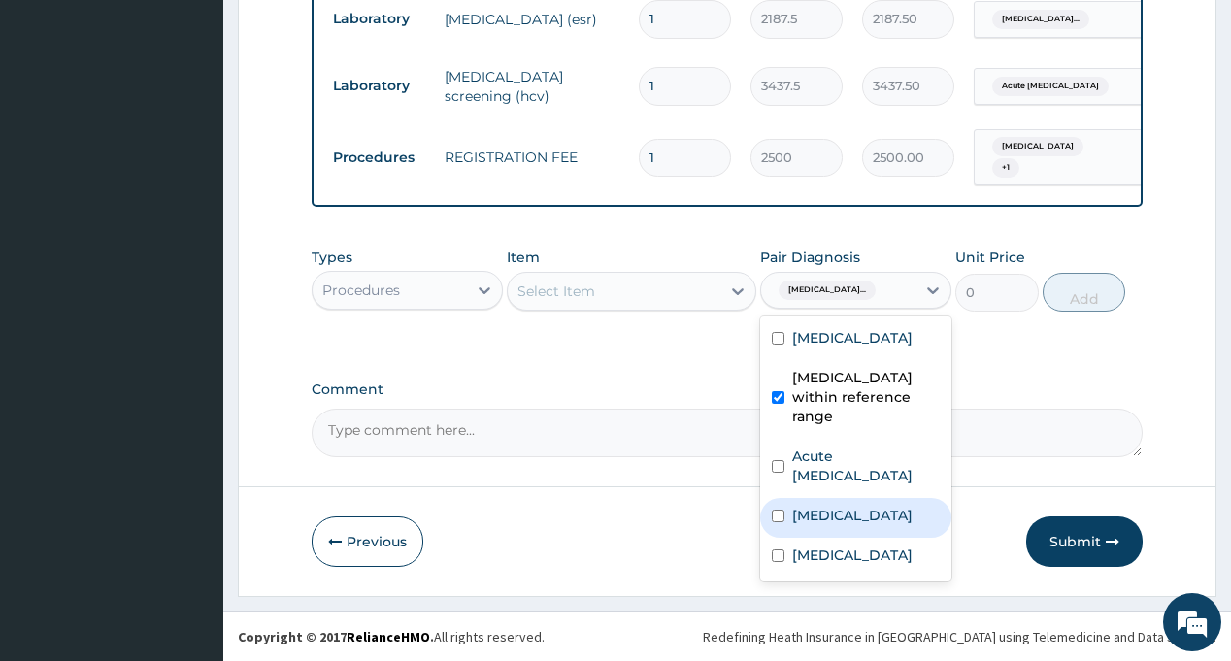
click at [823, 525] on div "[MEDICAL_DATA]" at bounding box center [855, 518] width 191 height 40
checkbox input "true"
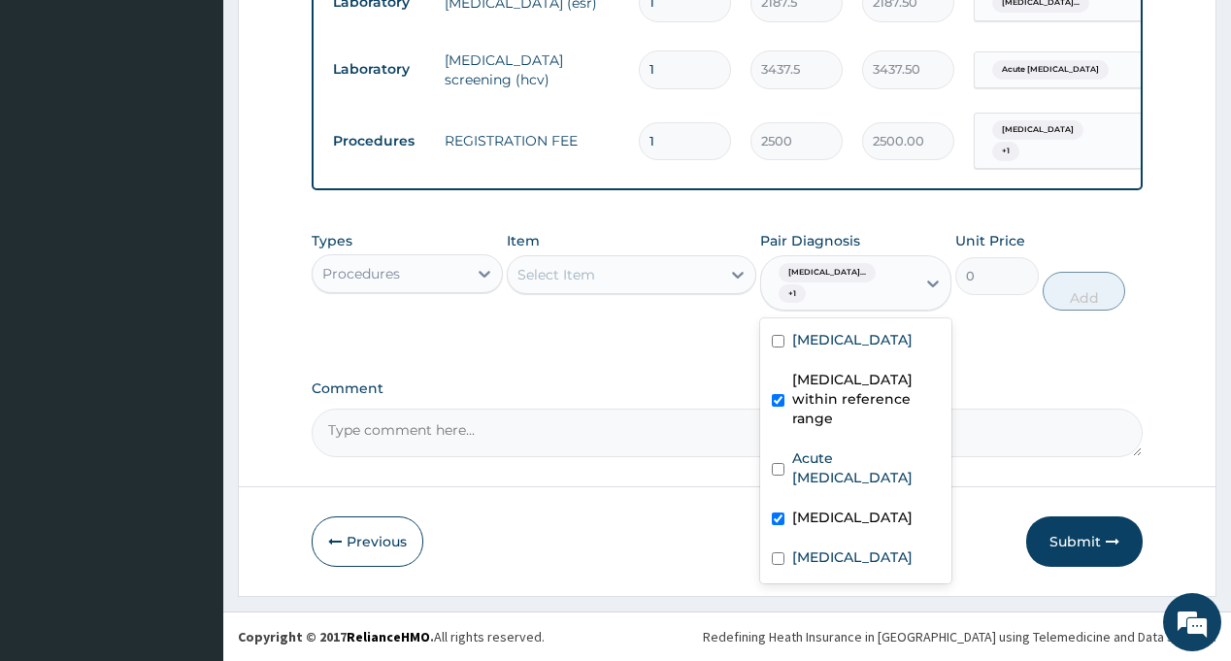
scroll to position [923, 0]
click at [585, 275] on div "Select Item" at bounding box center [556, 274] width 78 height 19
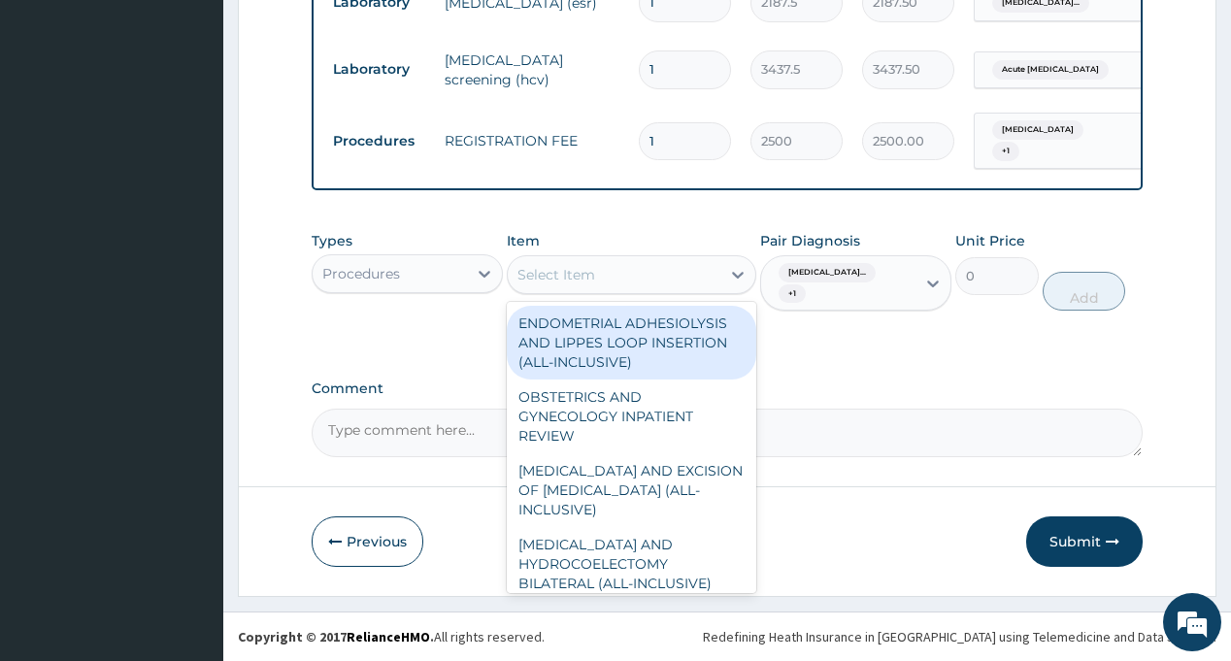
type input "G"
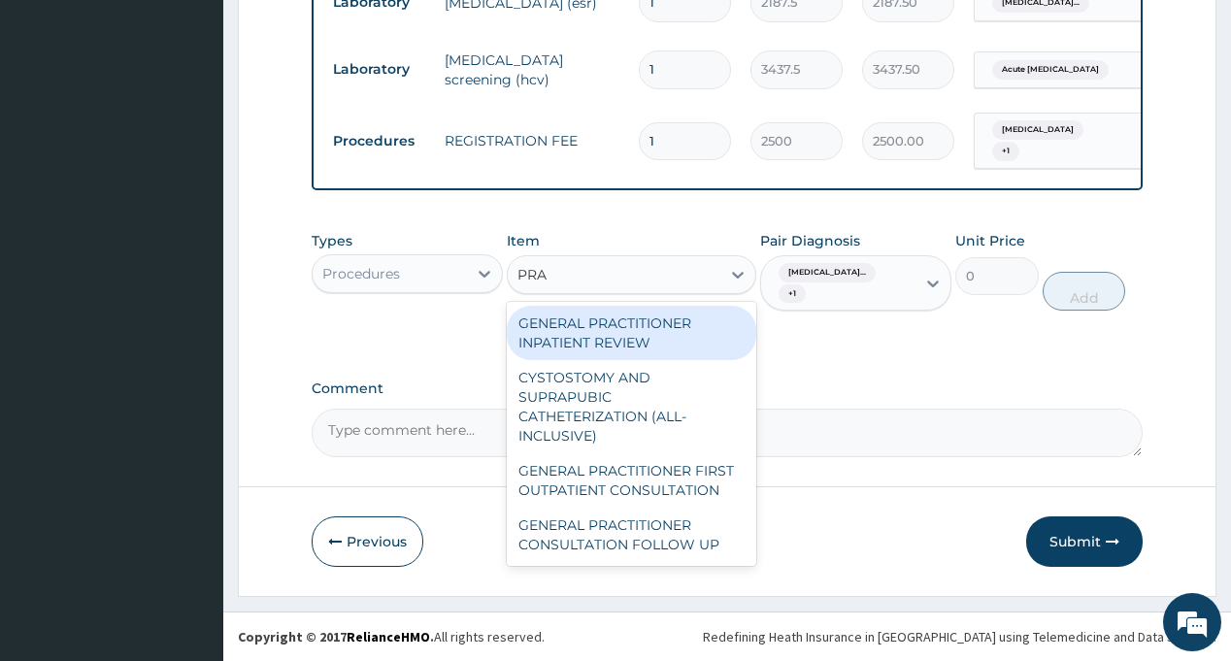
type input "PRAC"
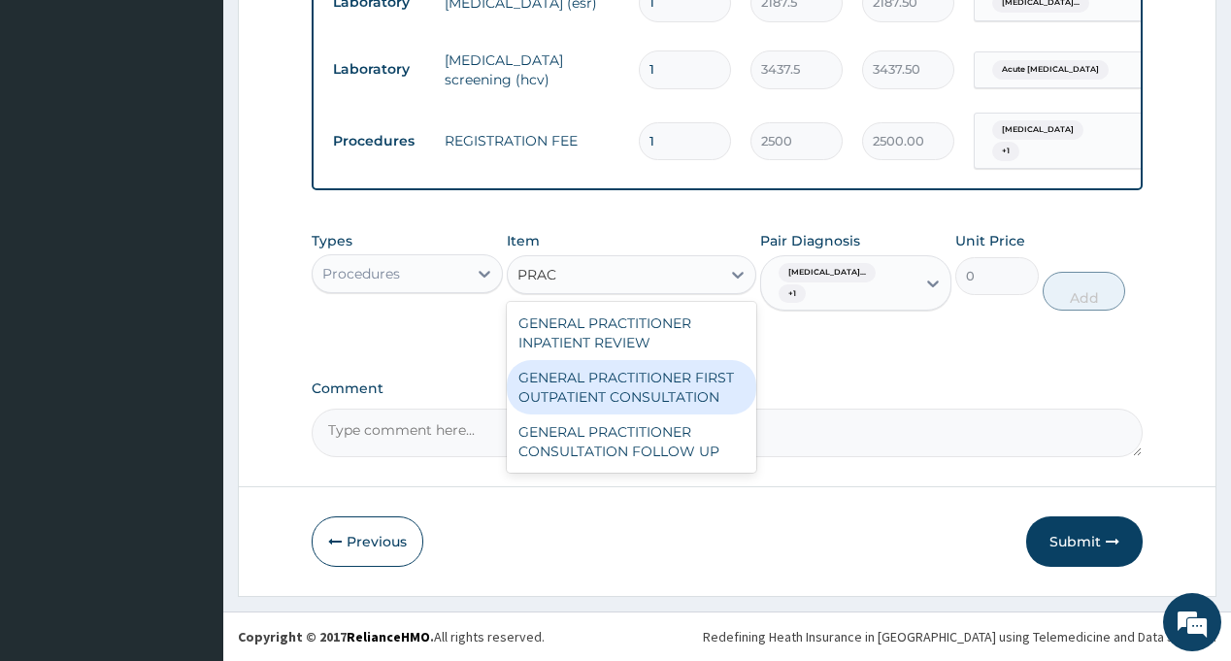
click at [638, 379] on div "GENERAL PRACTITIONER FIRST OUTPATIENT CONSULTATION" at bounding box center [631, 387] width 249 height 54
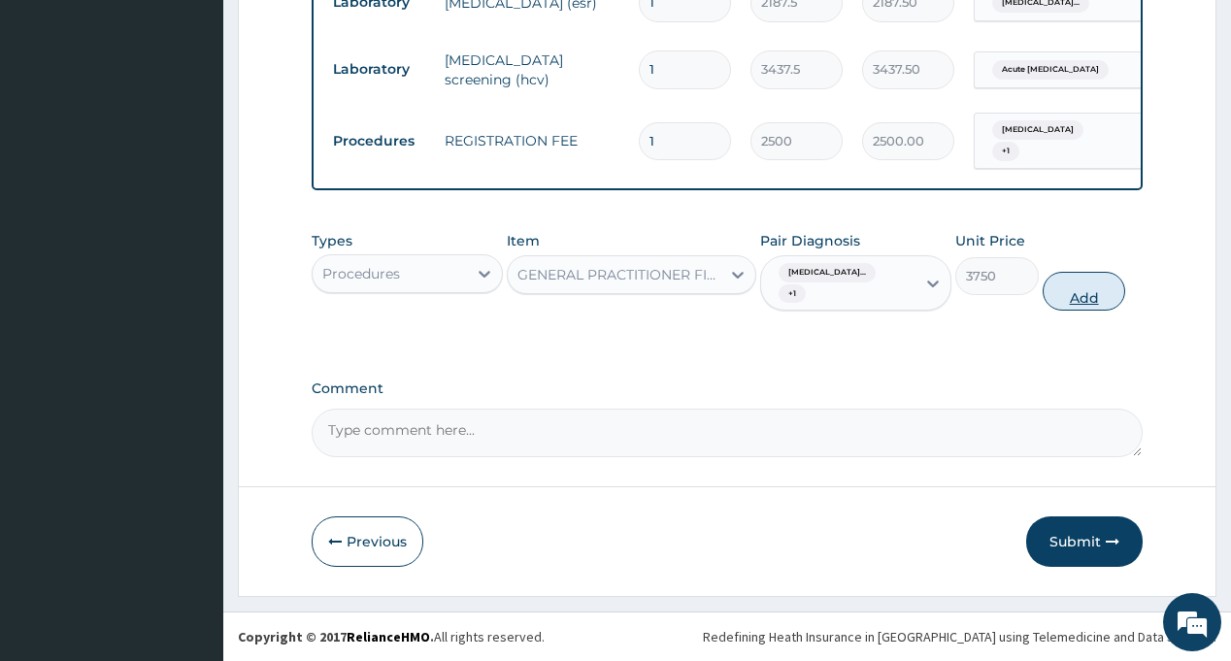
click at [1088, 291] on button "Add" at bounding box center [1083, 291] width 83 height 39
type input "0"
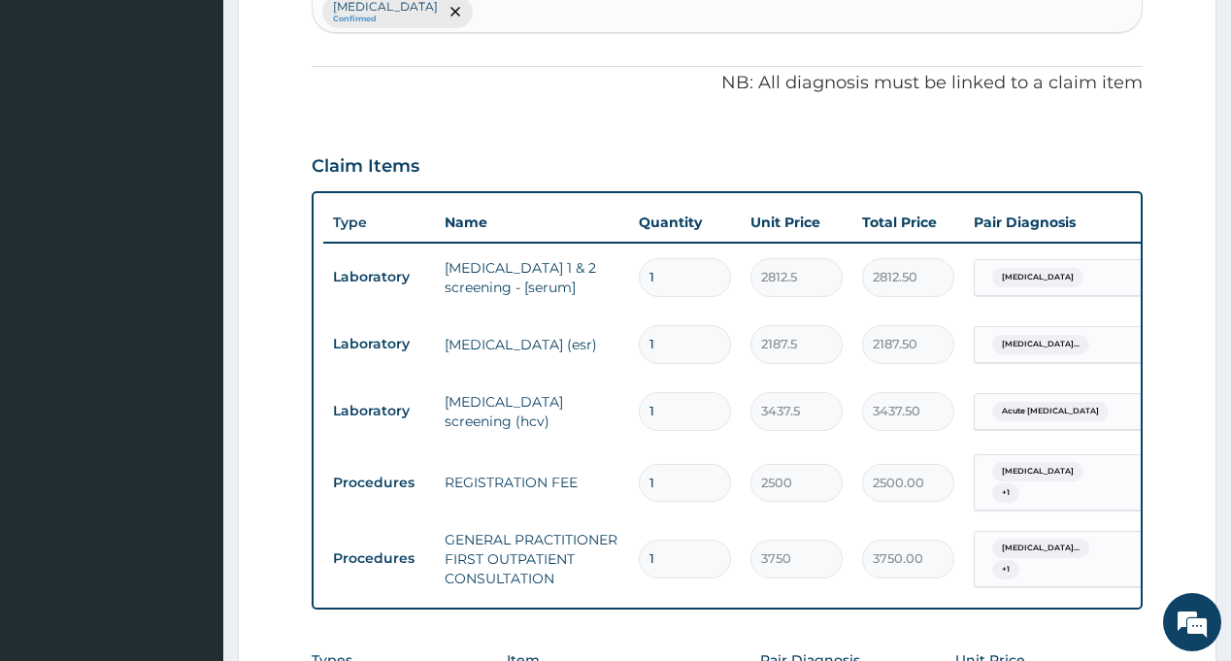
scroll to position [535, 0]
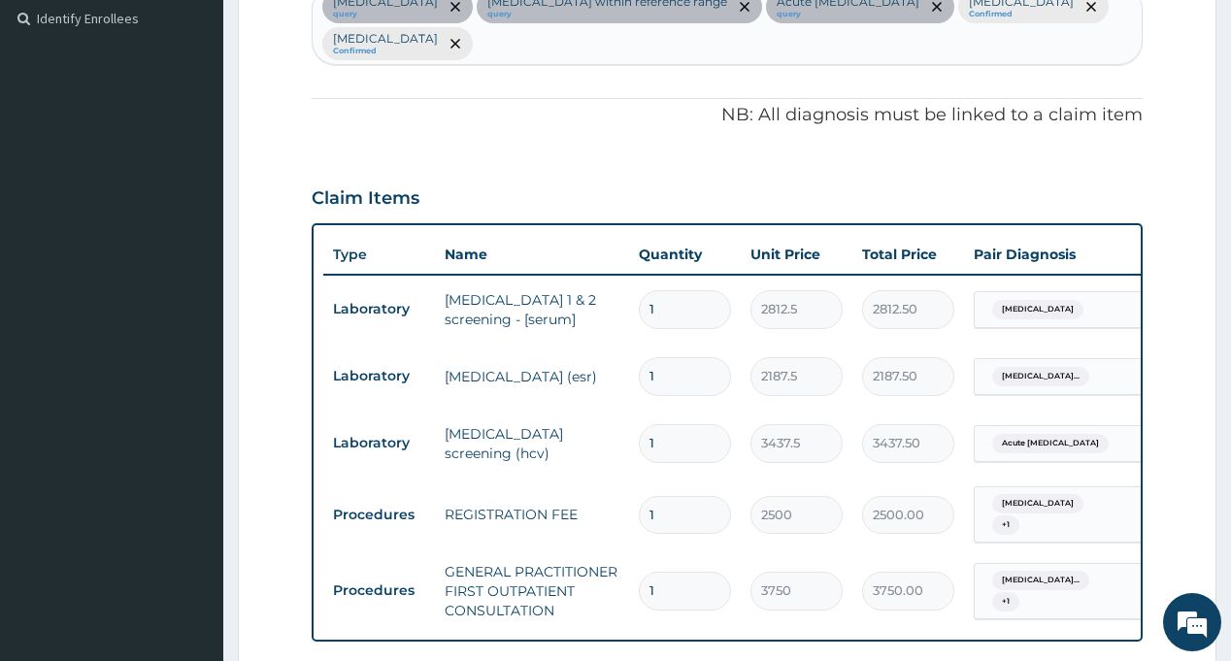
click at [798, 49] on div "Immunosuppression query Erythrocyte sedimentation rate within reference range q…" at bounding box center [727, 25] width 828 height 78
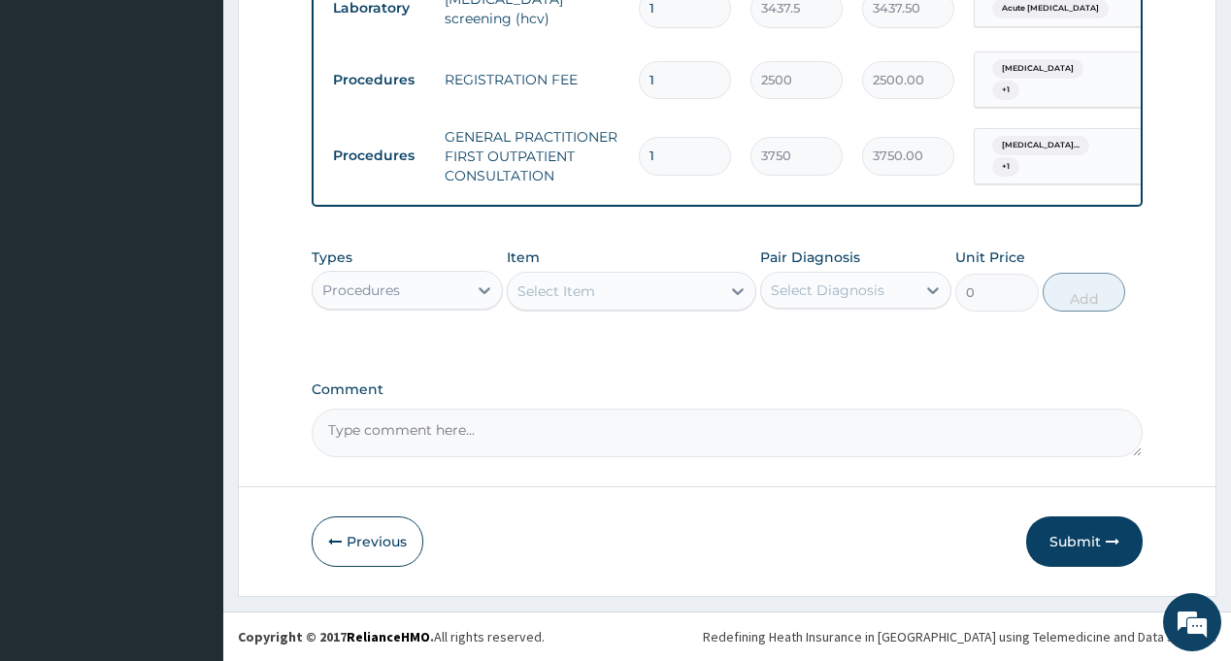
scroll to position [984, 0]
click at [617, 244] on div "Types Procedures Item Select Item Pair Diagnosis Select Diagnosis Unit Price 0 …" at bounding box center [727, 279] width 830 height 83
click at [438, 295] on div "Procedures" at bounding box center [390, 290] width 154 height 31
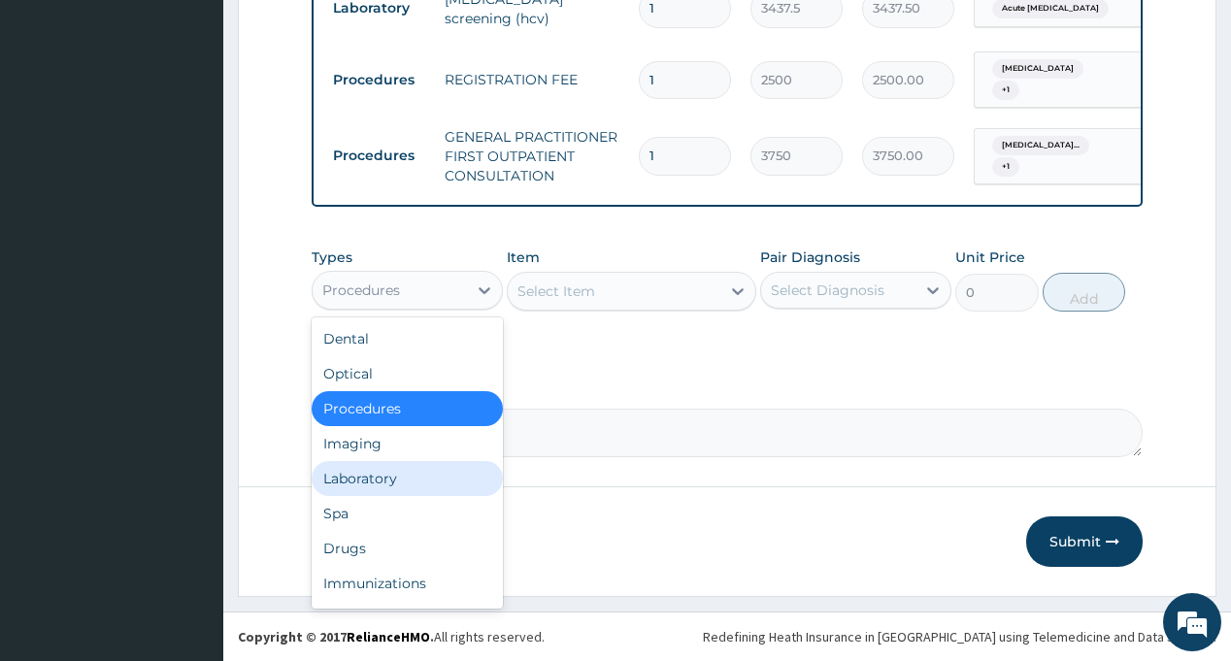
click at [346, 475] on div "Laboratory" at bounding box center [407, 478] width 191 height 35
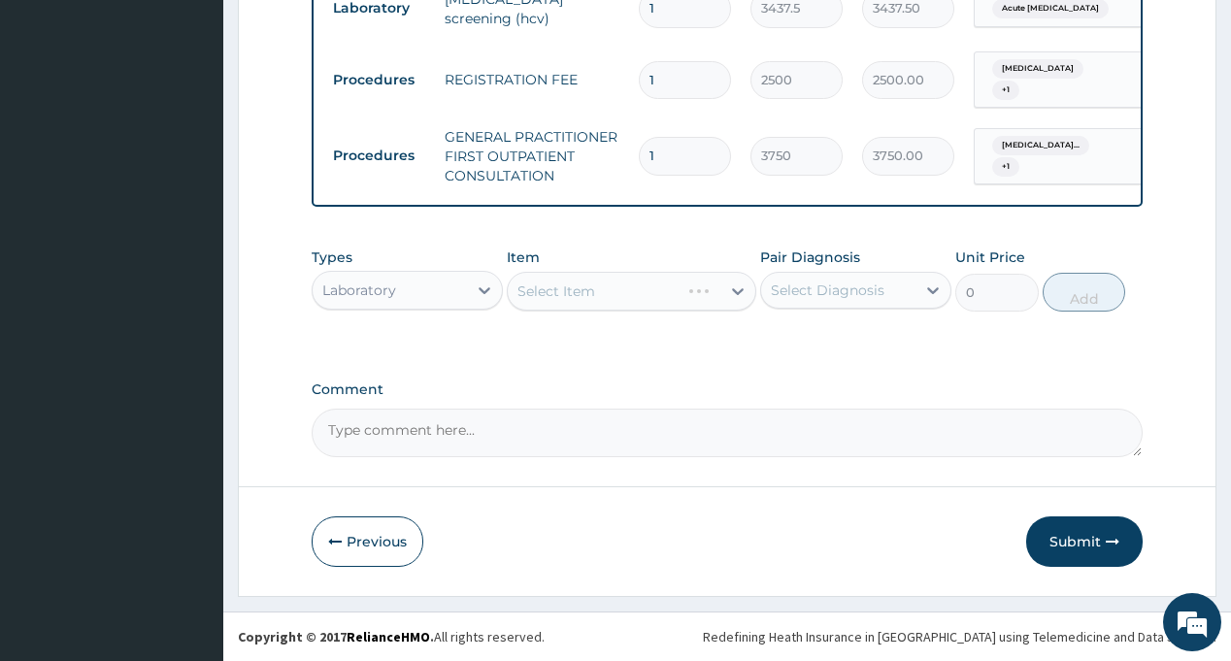
click at [849, 293] on div "Select Diagnosis" at bounding box center [828, 289] width 114 height 19
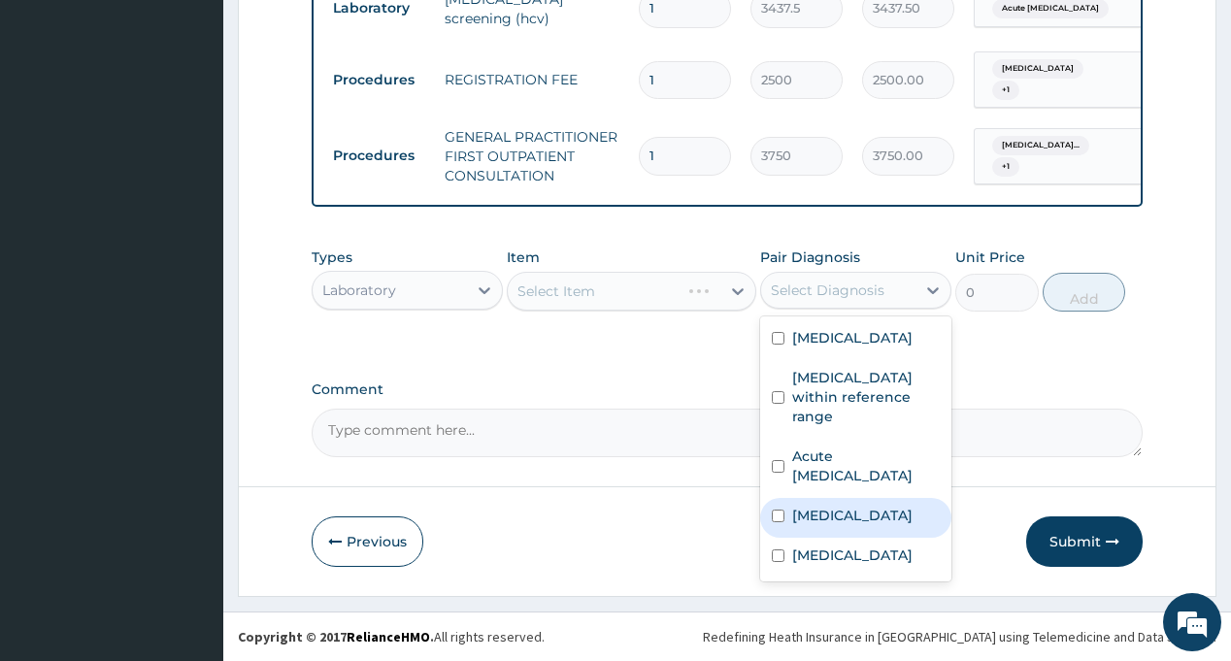
click at [852, 512] on div "Malaria" at bounding box center [855, 518] width 191 height 40
checkbox input "true"
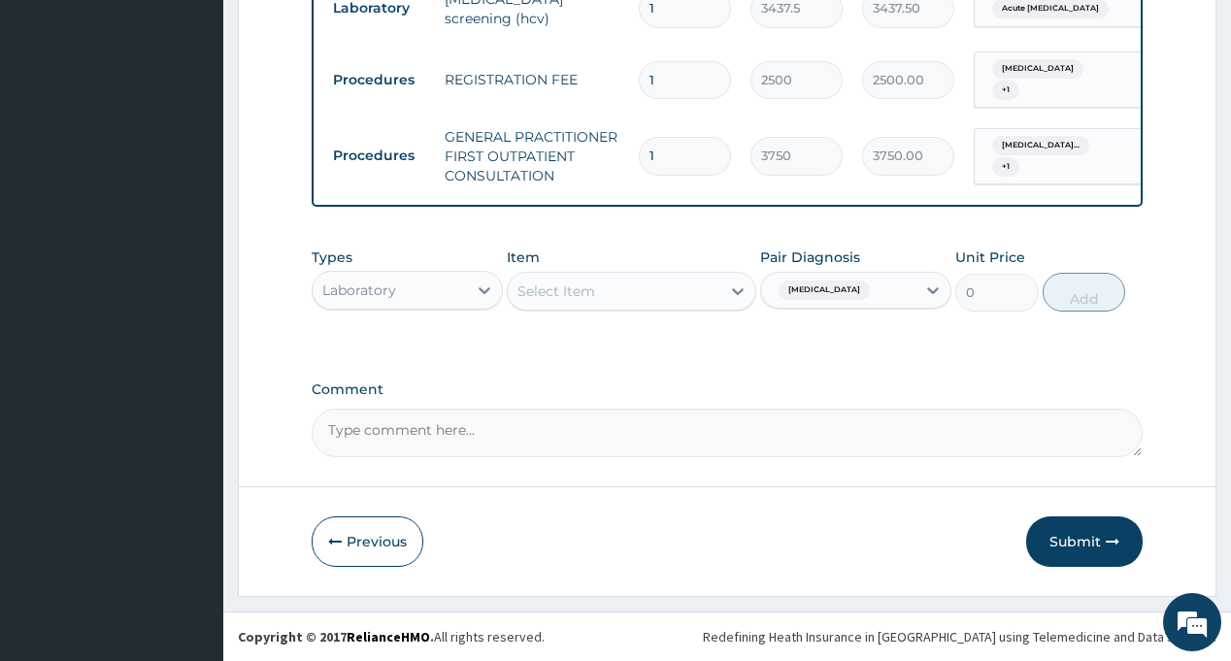
click at [661, 299] on div "Select Item" at bounding box center [614, 291] width 213 height 31
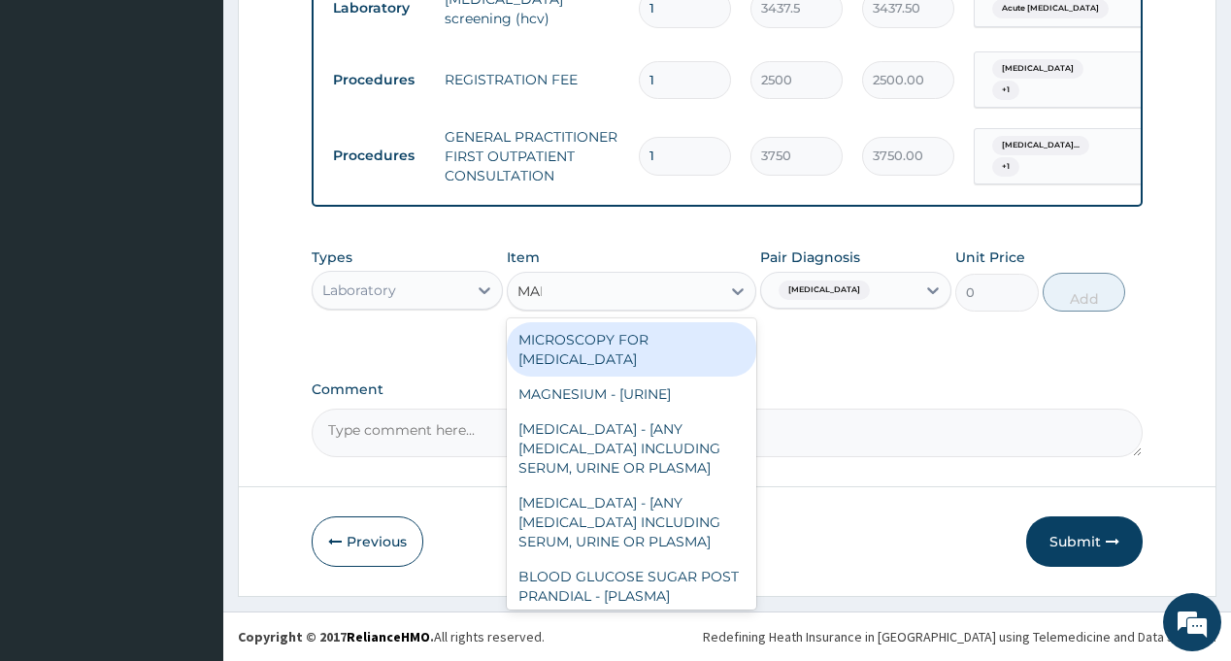
type input "MALA"
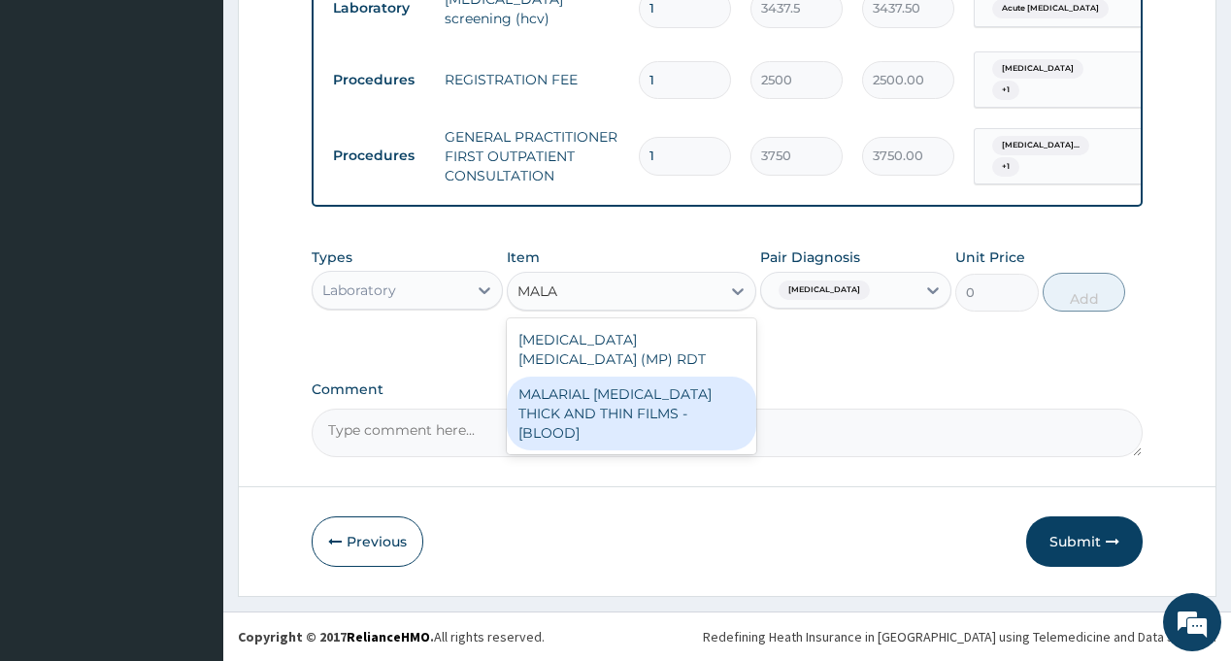
click at [640, 377] on div "MALARIAL PARASITE THICK AND THIN FILMS - [BLOOD]" at bounding box center [631, 414] width 249 height 74
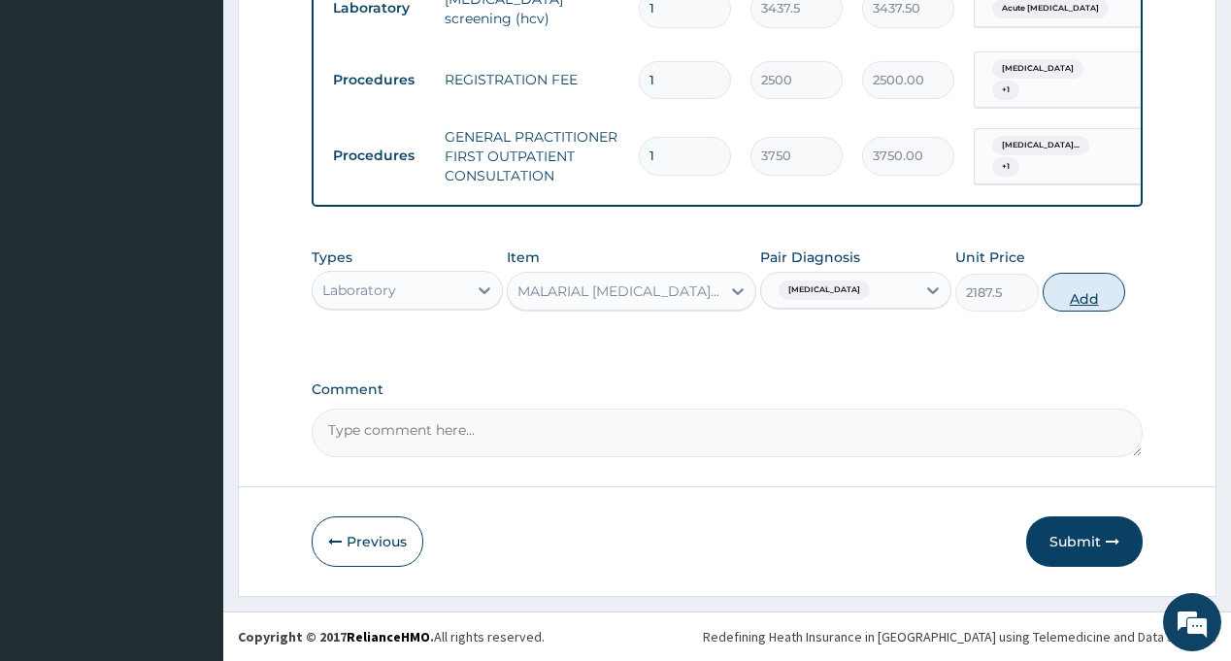
click at [1100, 300] on button "Add" at bounding box center [1083, 292] width 83 height 39
type input "0"
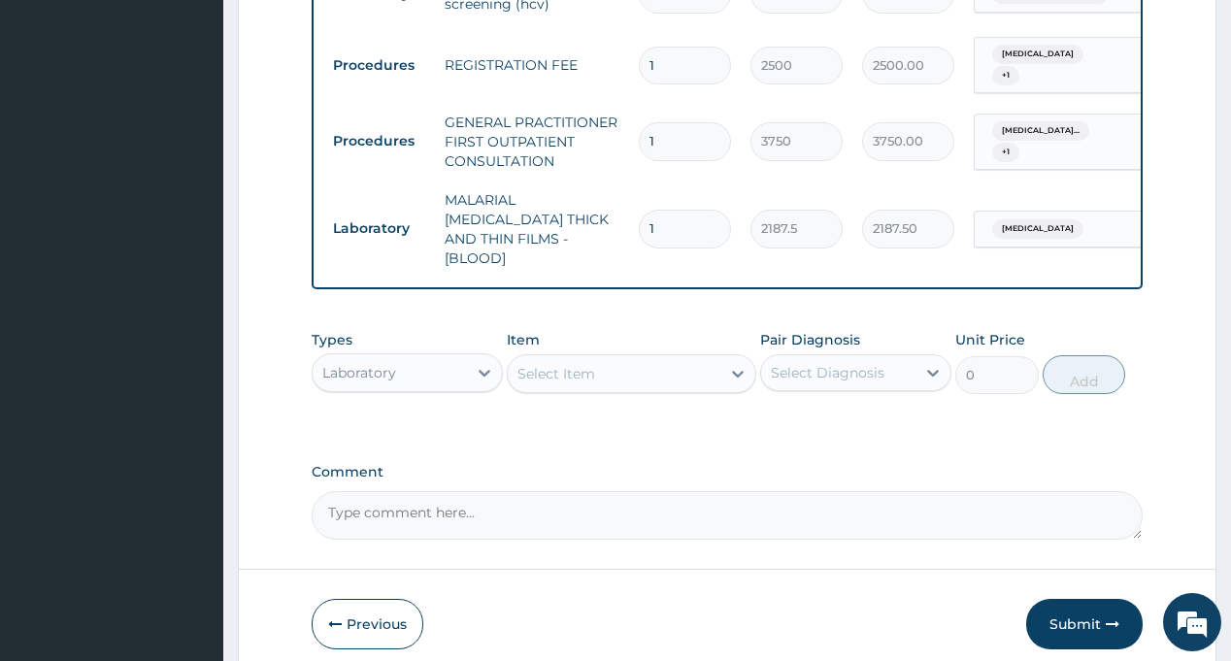
click at [840, 368] on div "Select Diagnosis" at bounding box center [828, 372] width 114 height 19
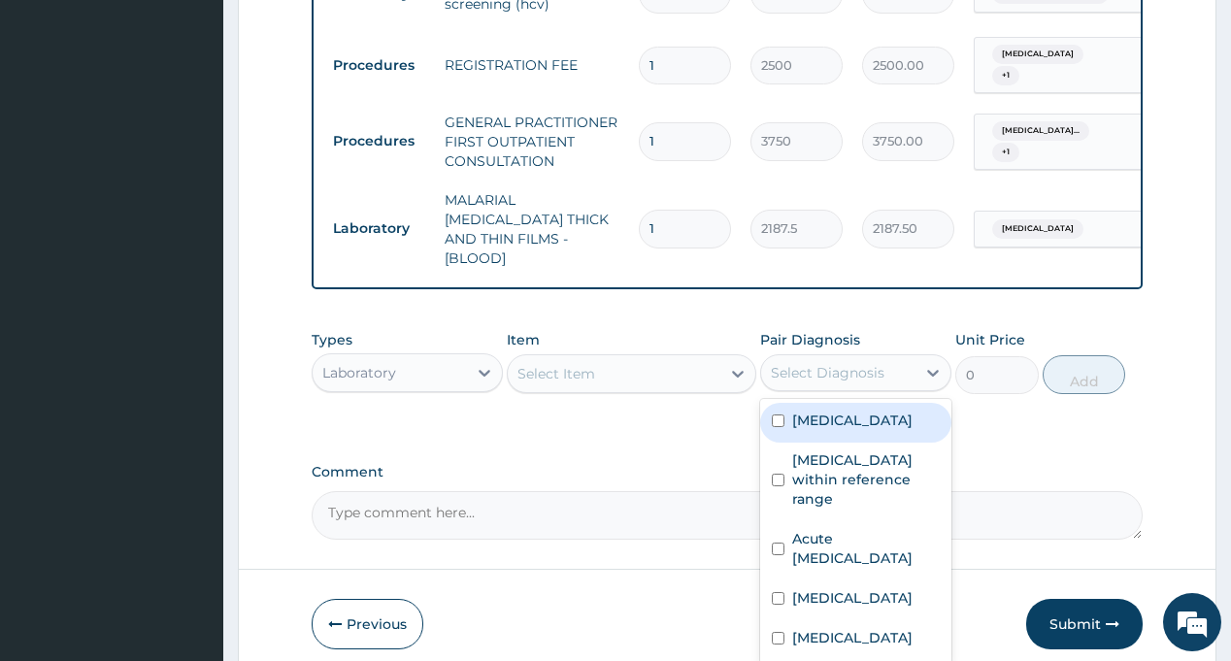
scroll to position [1062, 0]
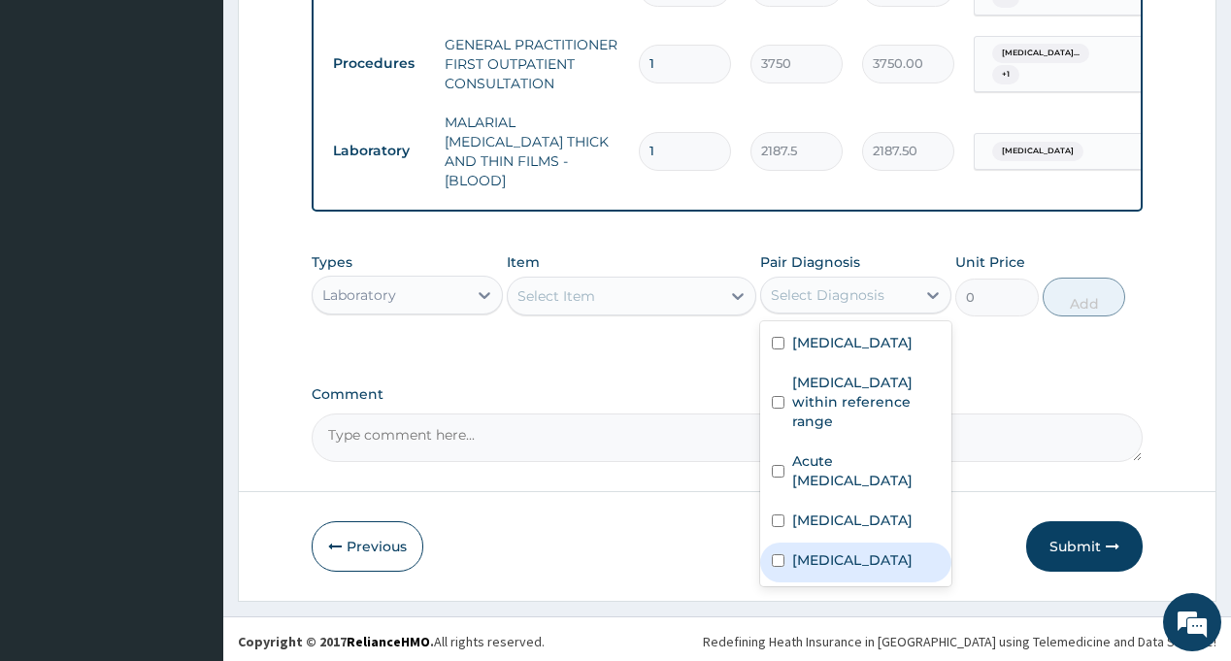
click at [853, 550] on div "Sepsis" at bounding box center [855, 563] width 191 height 40
checkbox input "true"
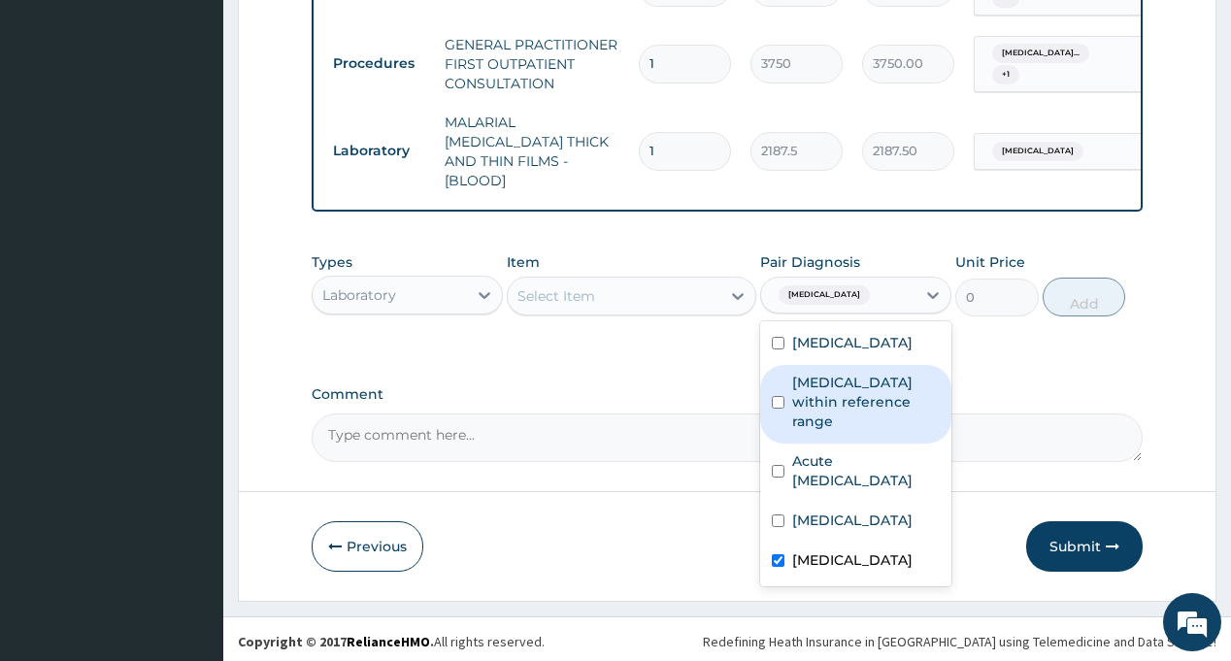
click at [617, 298] on div "Select Item" at bounding box center [614, 295] width 213 height 31
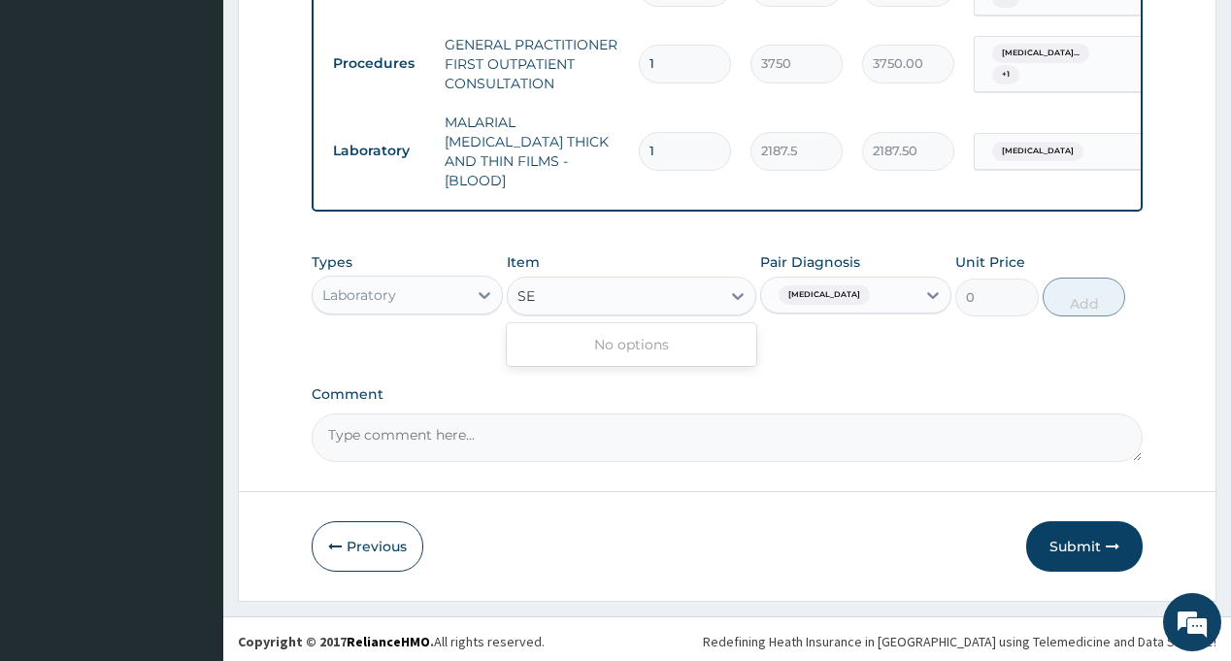
type input "S"
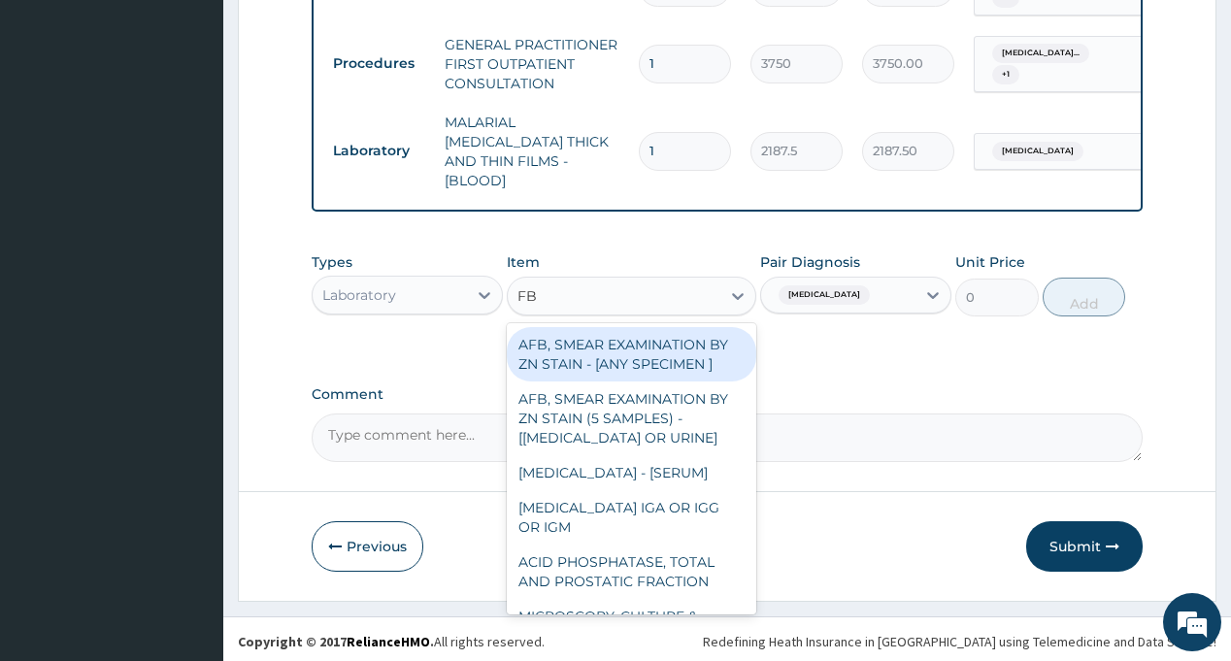
type input "FBC"
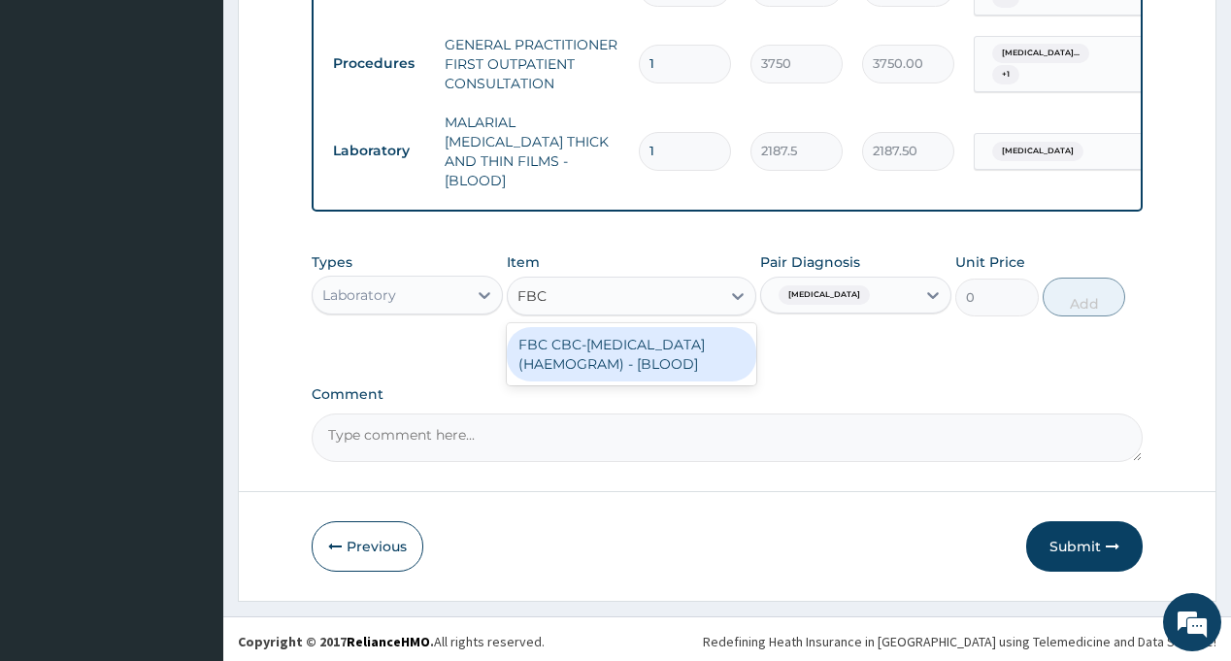
click at [614, 350] on div "FBC CBC-COMPLETE BLOOD COUNT (HAEMOGRAM) - [BLOOD]" at bounding box center [631, 354] width 249 height 54
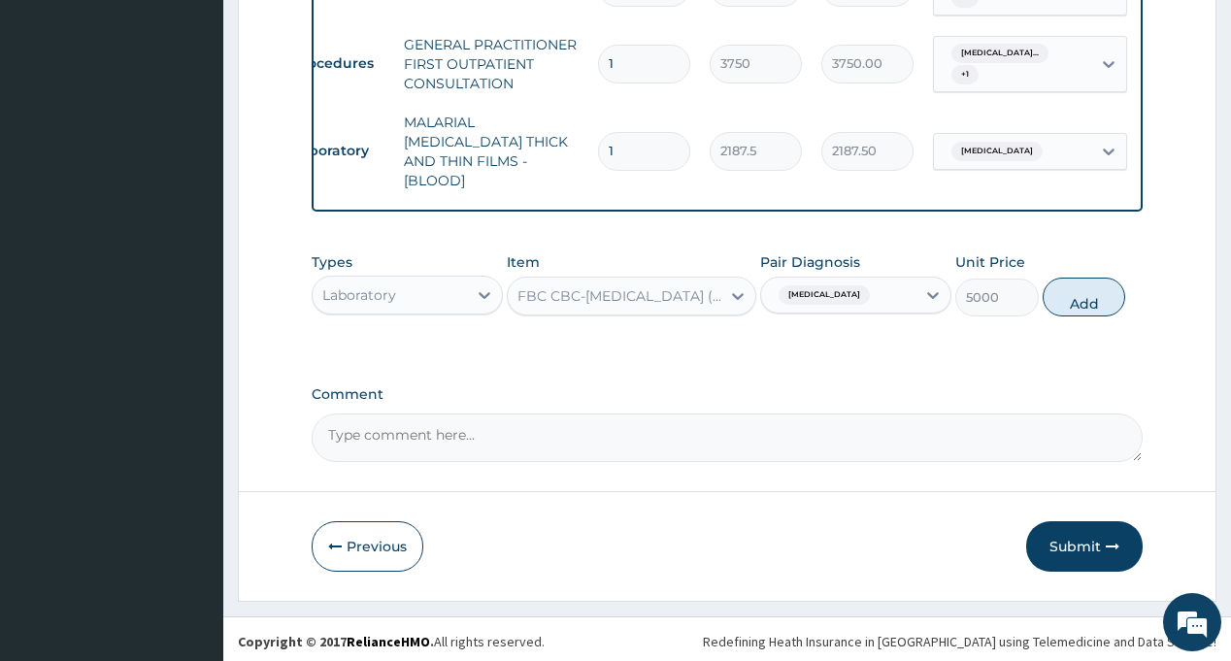
scroll to position [0, 0]
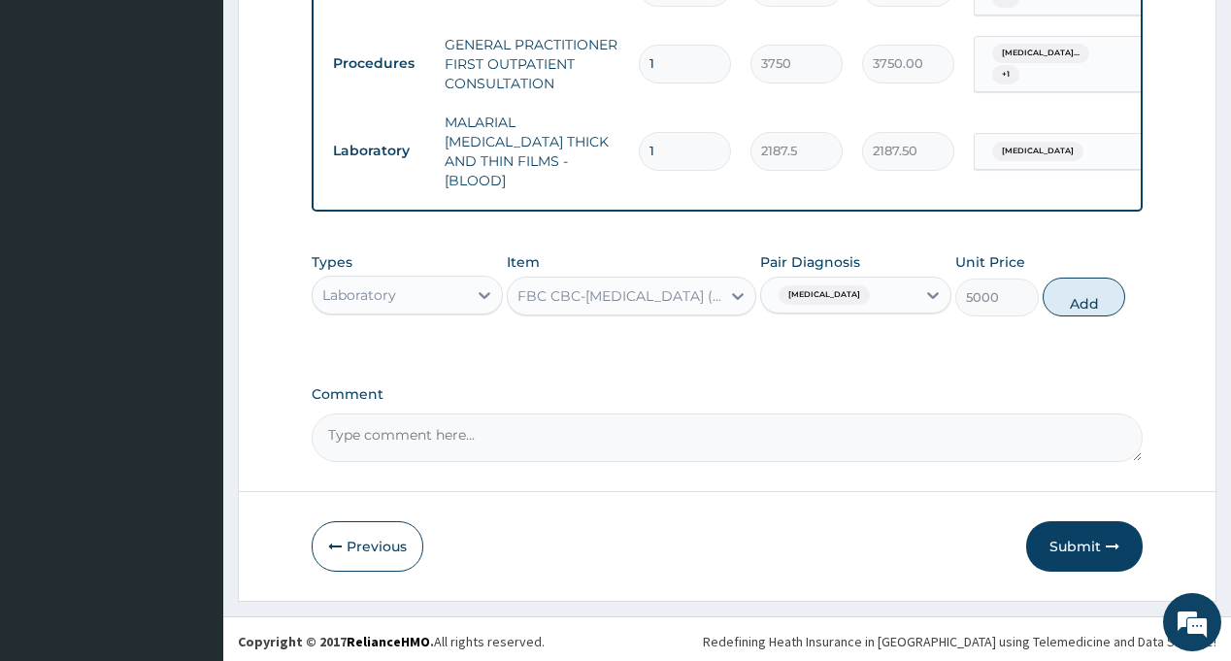
click at [1069, 291] on button "Add" at bounding box center [1083, 297] width 83 height 39
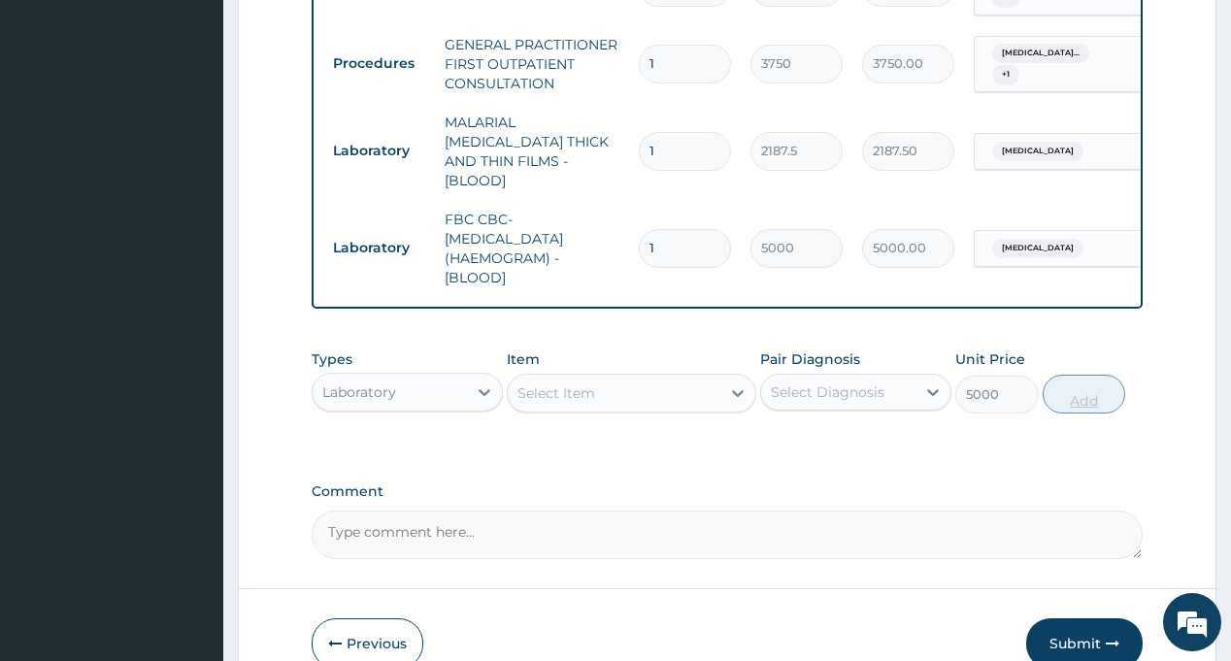
type input "0"
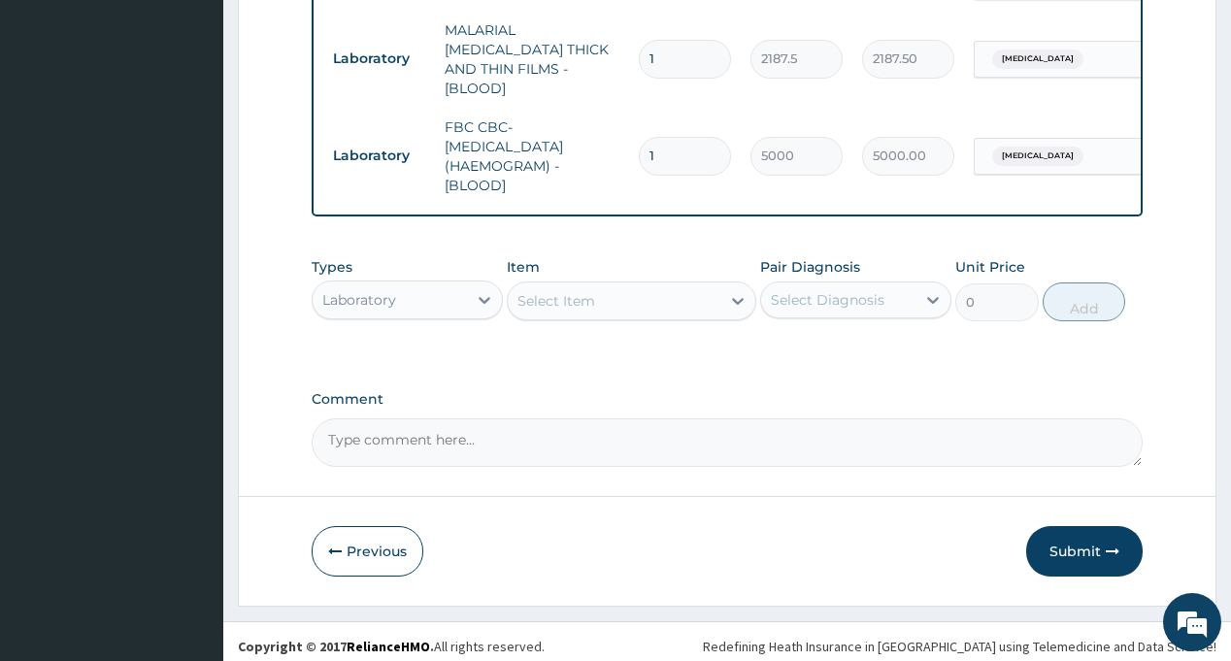
scroll to position [1159, 0]
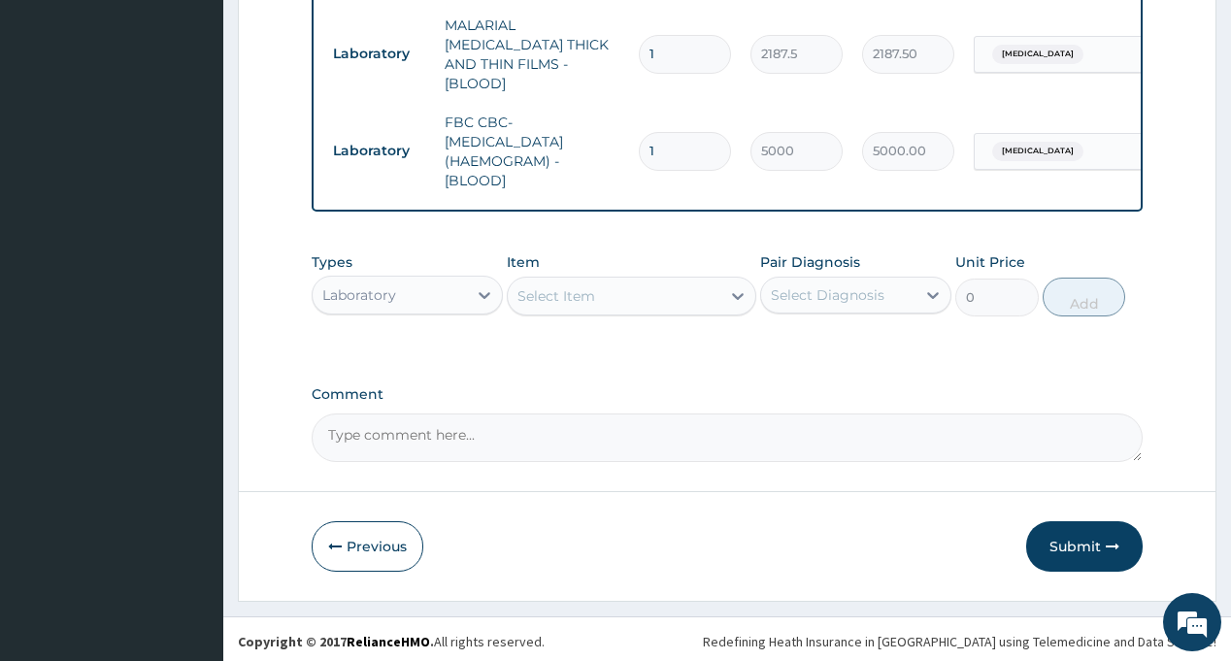
click at [438, 298] on div "Laboratory" at bounding box center [390, 295] width 154 height 31
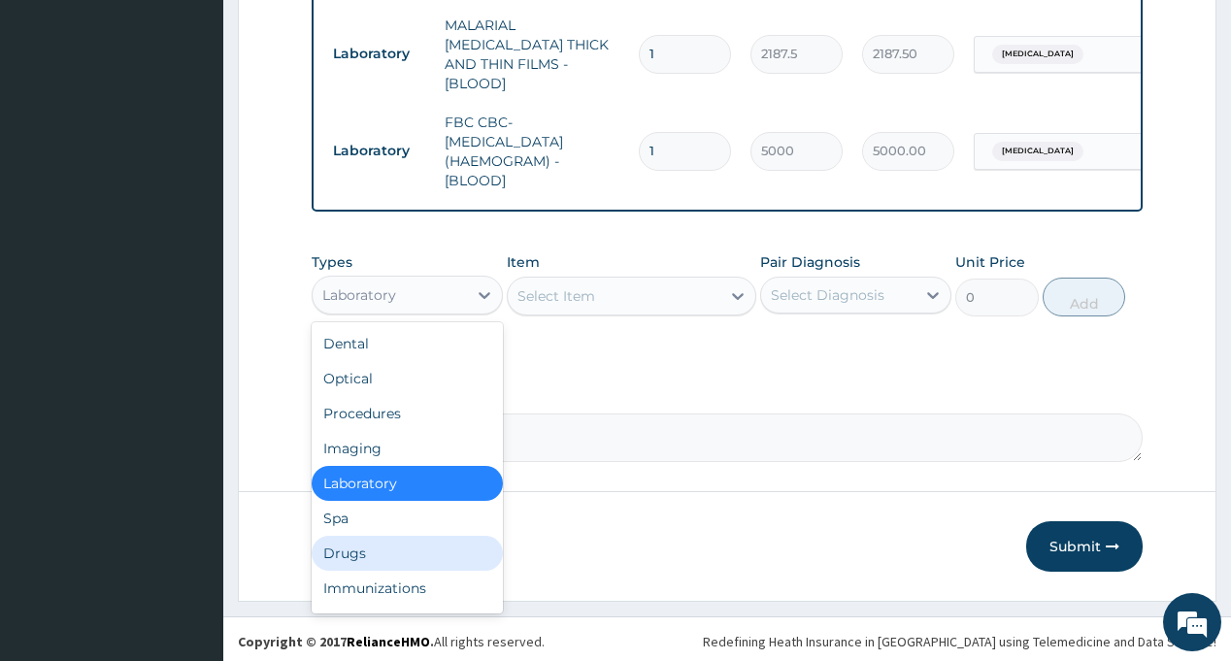
click at [406, 539] on div "Drugs" at bounding box center [407, 553] width 191 height 35
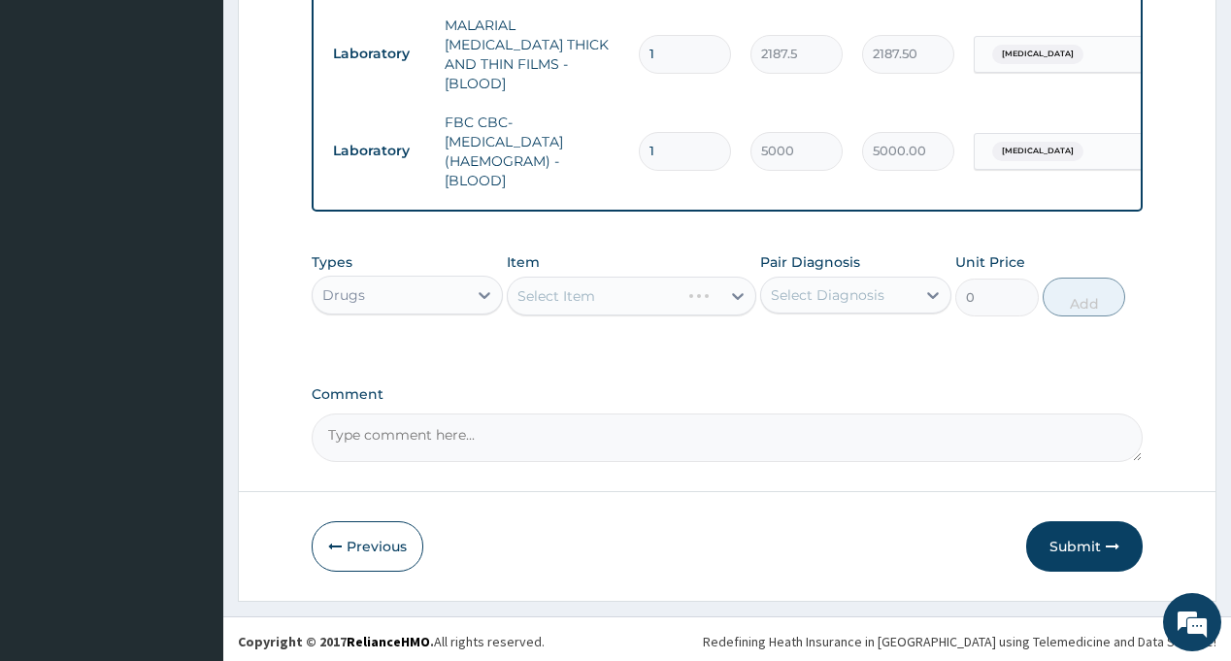
click at [867, 288] on div "Select Diagnosis" at bounding box center [828, 294] width 114 height 19
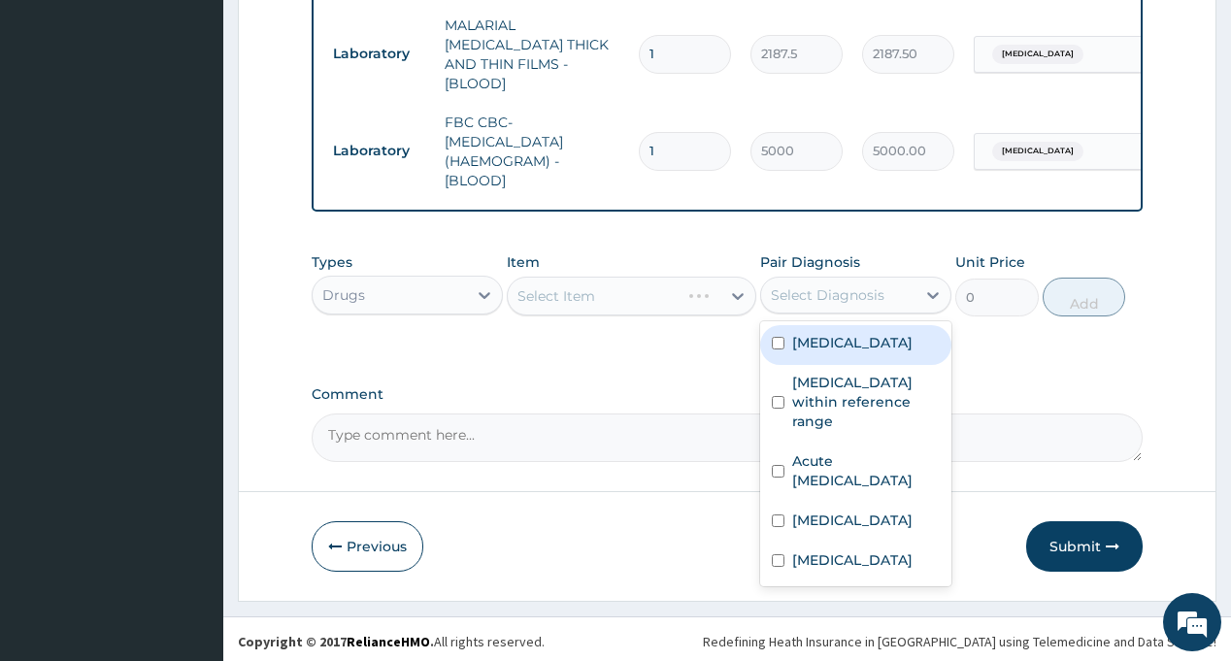
click at [836, 336] on label "Immunosuppression" at bounding box center [852, 342] width 120 height 19
checkbox input "true"
drag, startPoint x: 648, startPoint y: 320, endPoint x: 638, endPoint y: 309, distance: 15.8
click at [648, 319] on div "Types Drugs Item Select Item Pair Diagnosis option Immunosuppression, selected.…" at bounding box center [727, 284] width 830 height 83
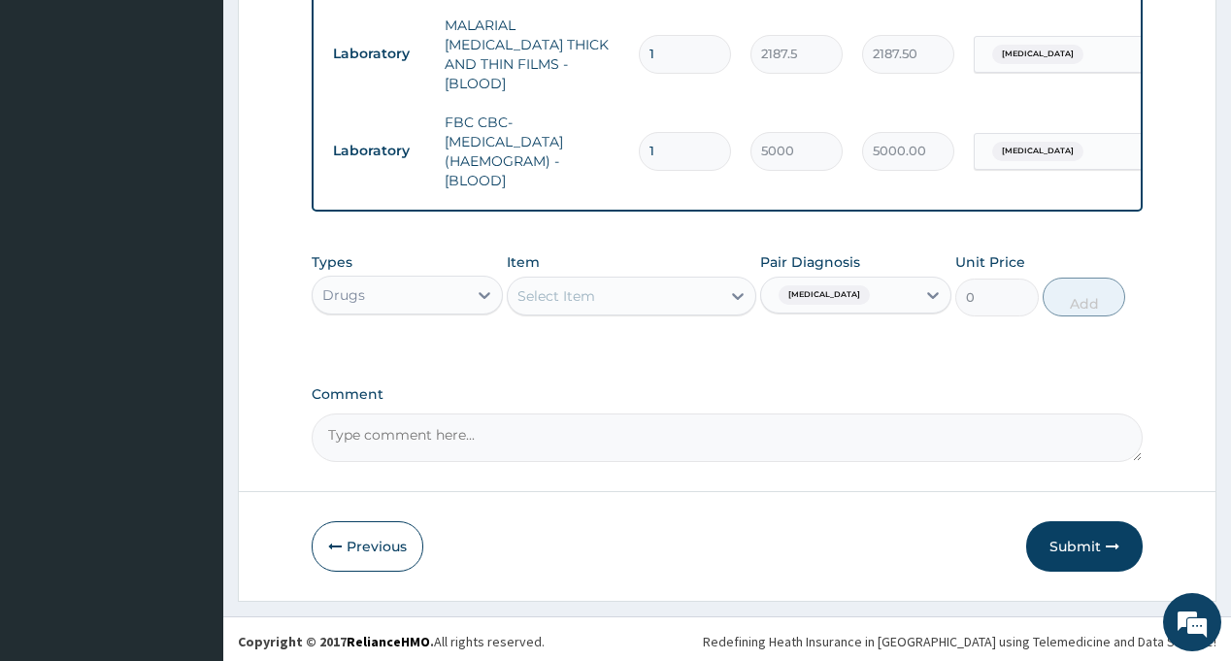
click at [606, 291] on div "Select Item" at bounding box center [614, 295] width 213 height 31
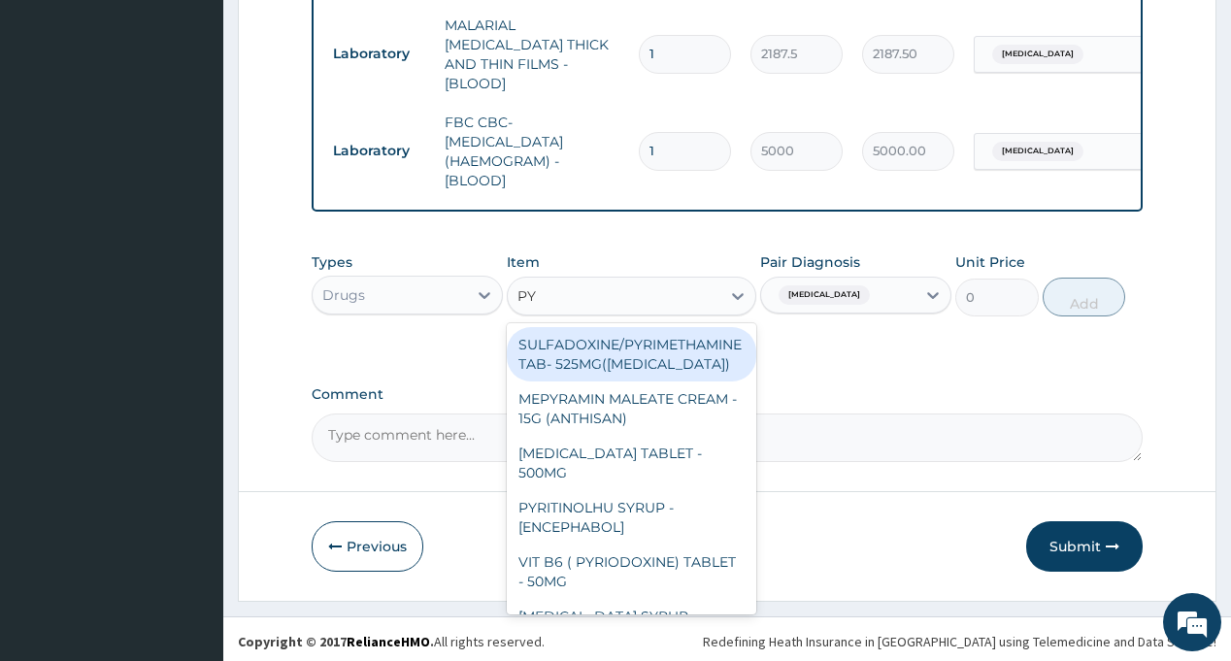
type input "P"
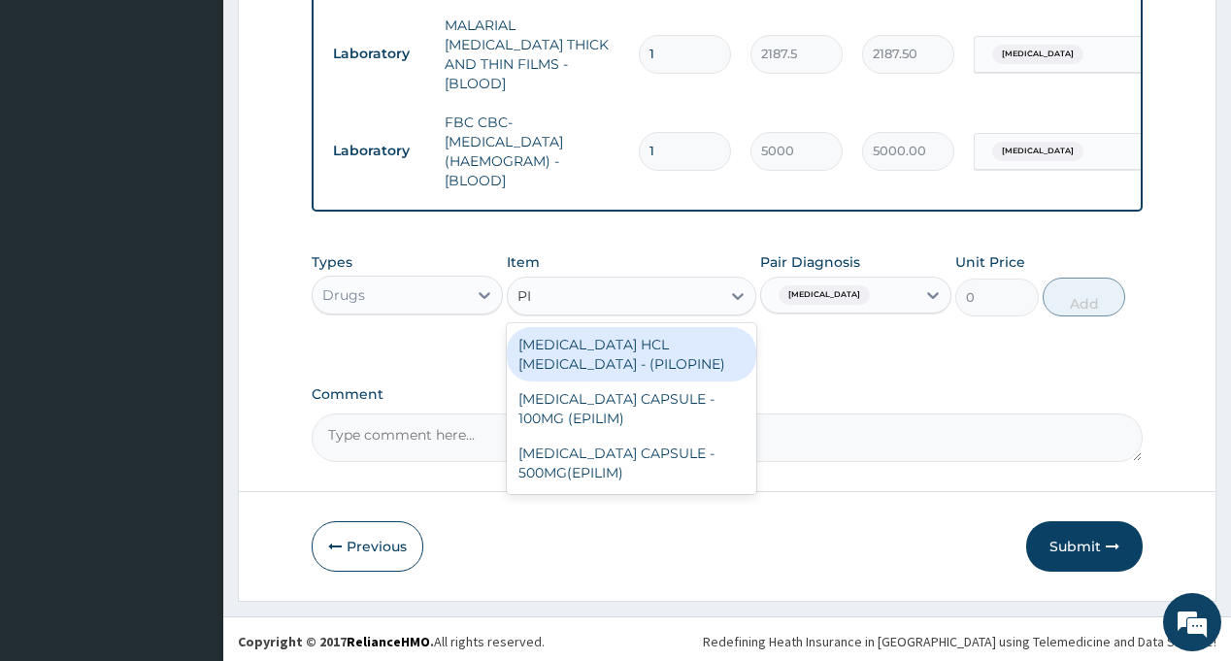
type input "P"
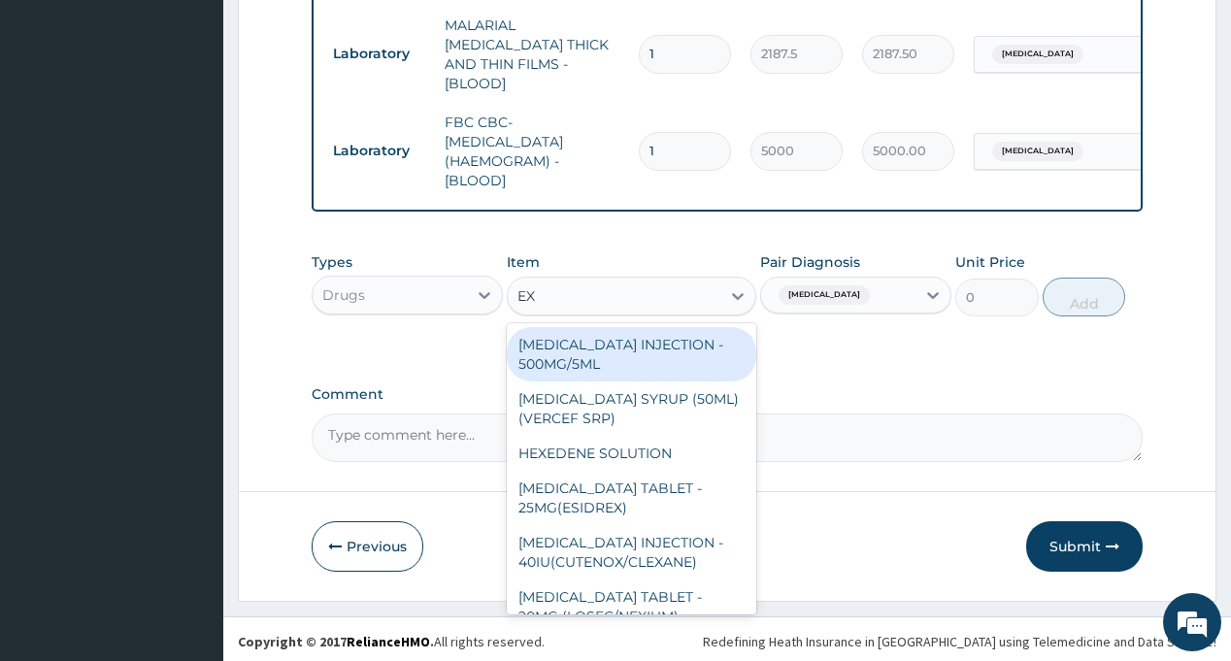
type input "EXF"
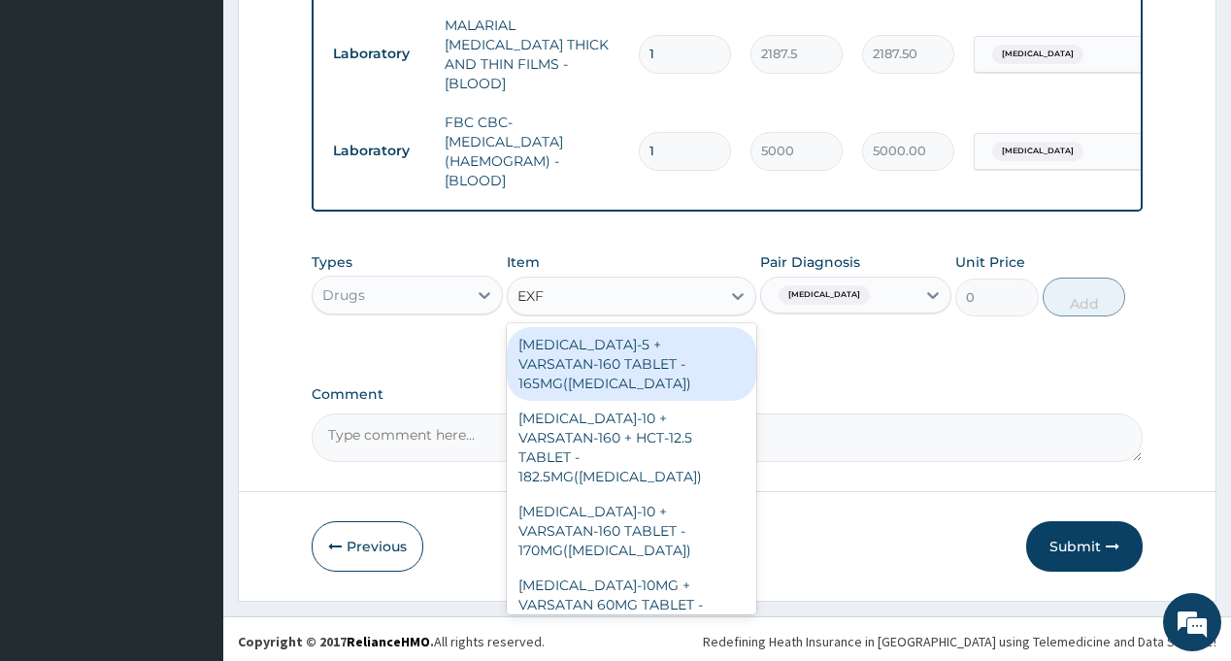
click at [639, 357] on div "AMLODIPINE-5 + VARSATAN-160 TABLET - 165MG(EXFORGE)" at bounding box center [631, 364] width 249 height 74
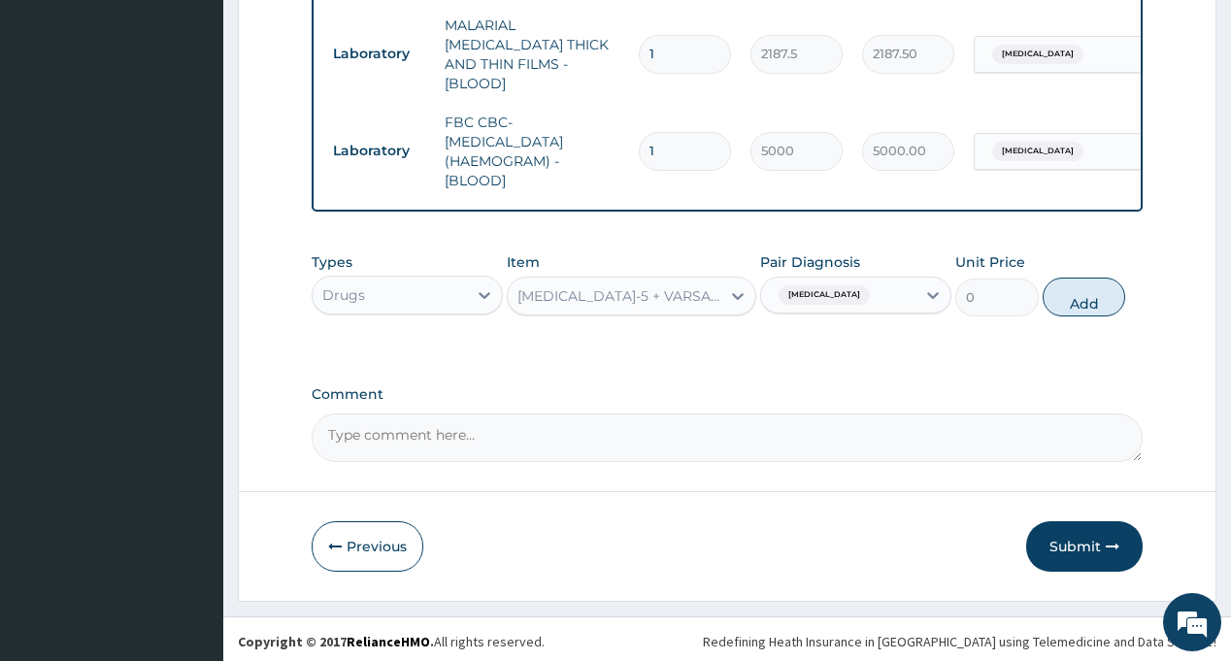
type input "1232"
drag, startPoint x: 598, startPoint y: 298, endPoint x: 637, endPoint y: 311, distance: 40.8
click at [599, 297] on div "AMLODIPINE-5 + VARSATAN-160 TABLET - 165MG(EXFORGE)" at bounding box center [619, 295] width 205 height 19
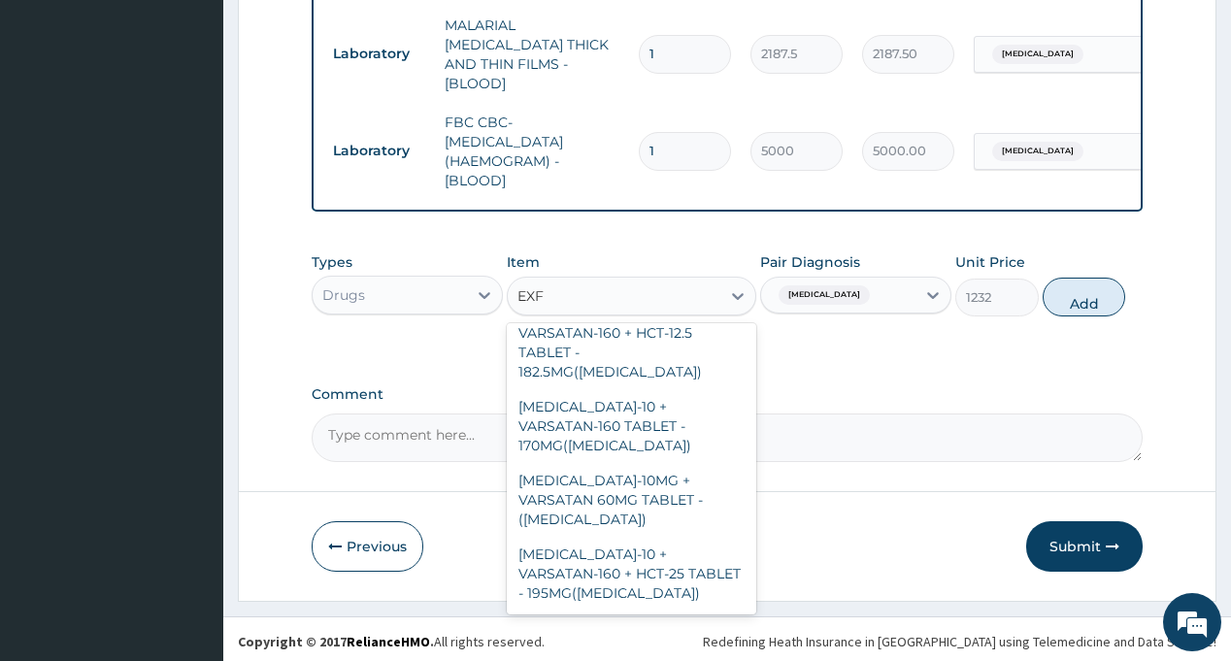
scroll to position [0, 0]
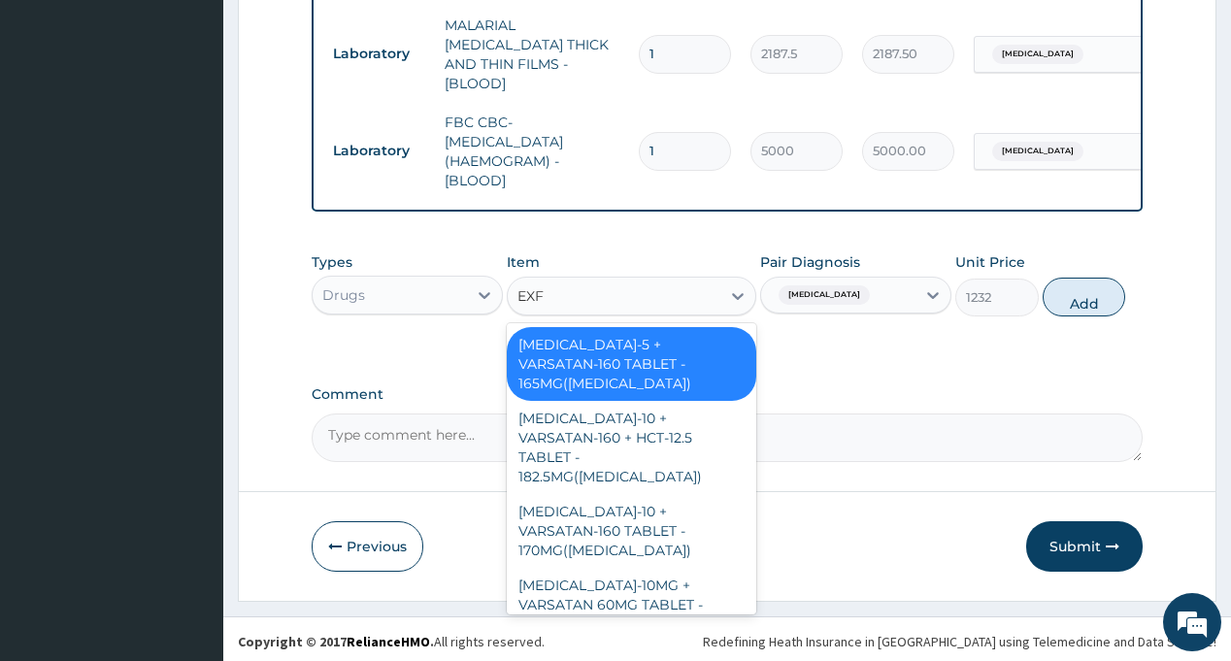
type input "EXFO"
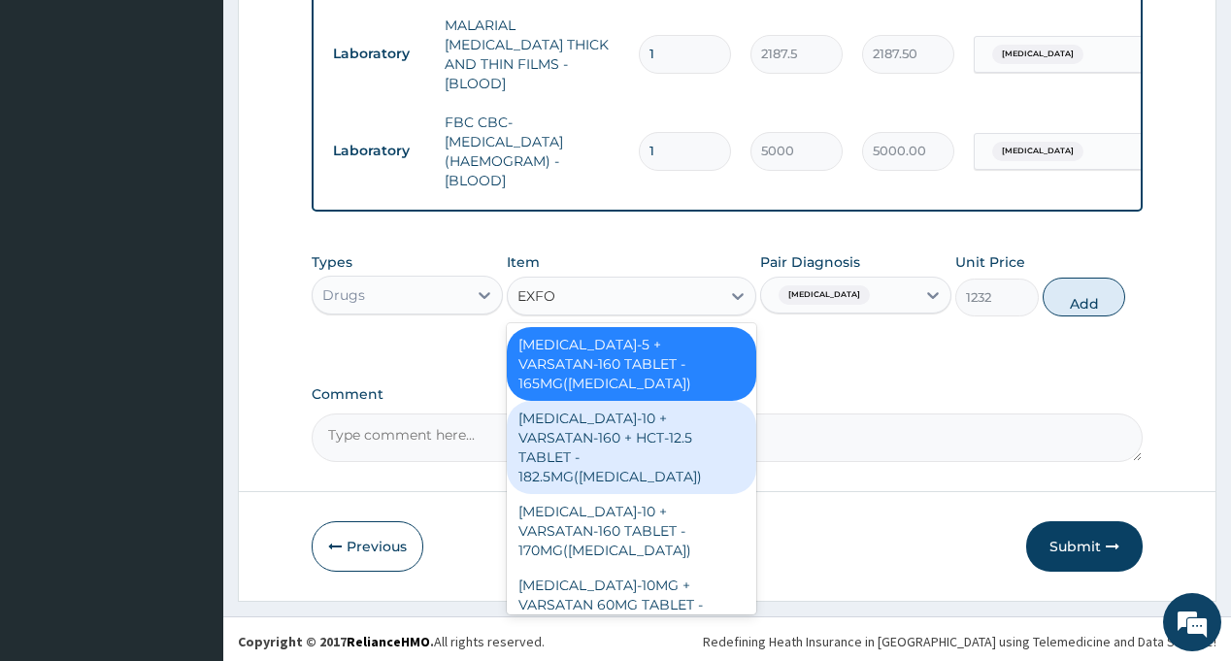
click at [651, 438] on div "AMLODIPINE-10 + VARSATAN-160 + HCT-12.5 TABLET - 182.5MG(EXFORGE HCT)" at bounding box center [631, 447] width 249 height 93
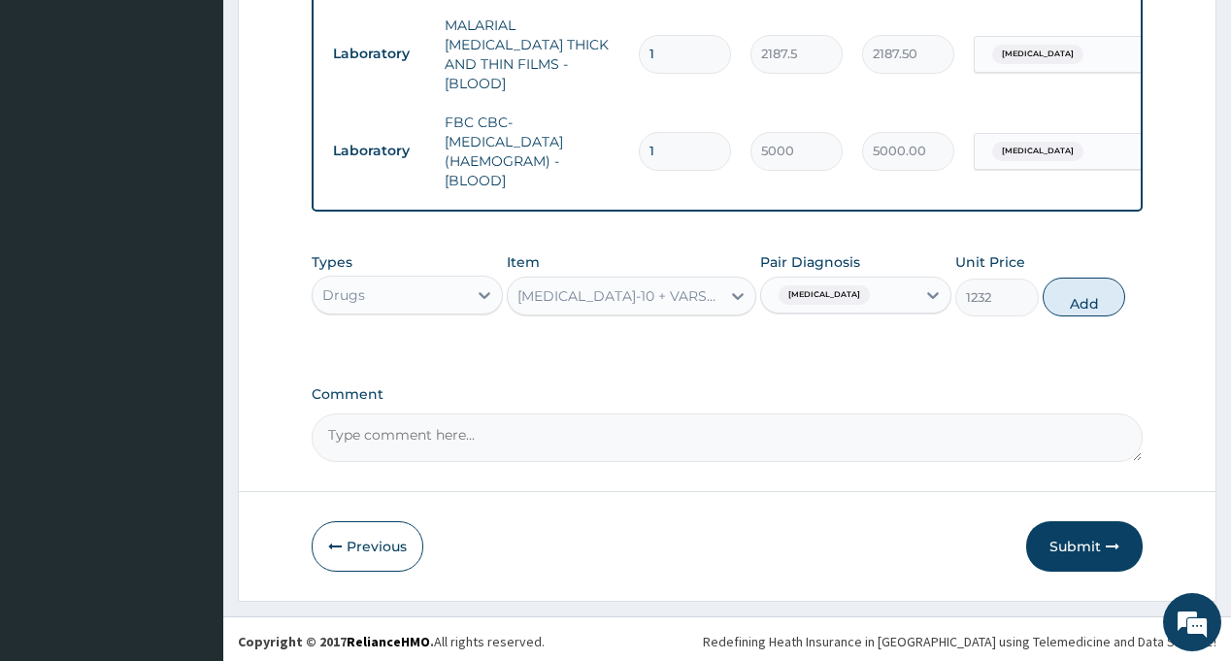
click at [1067, 300] on button "Add" at bounding box center [1083, 297] width 83 height 39
type input "0"
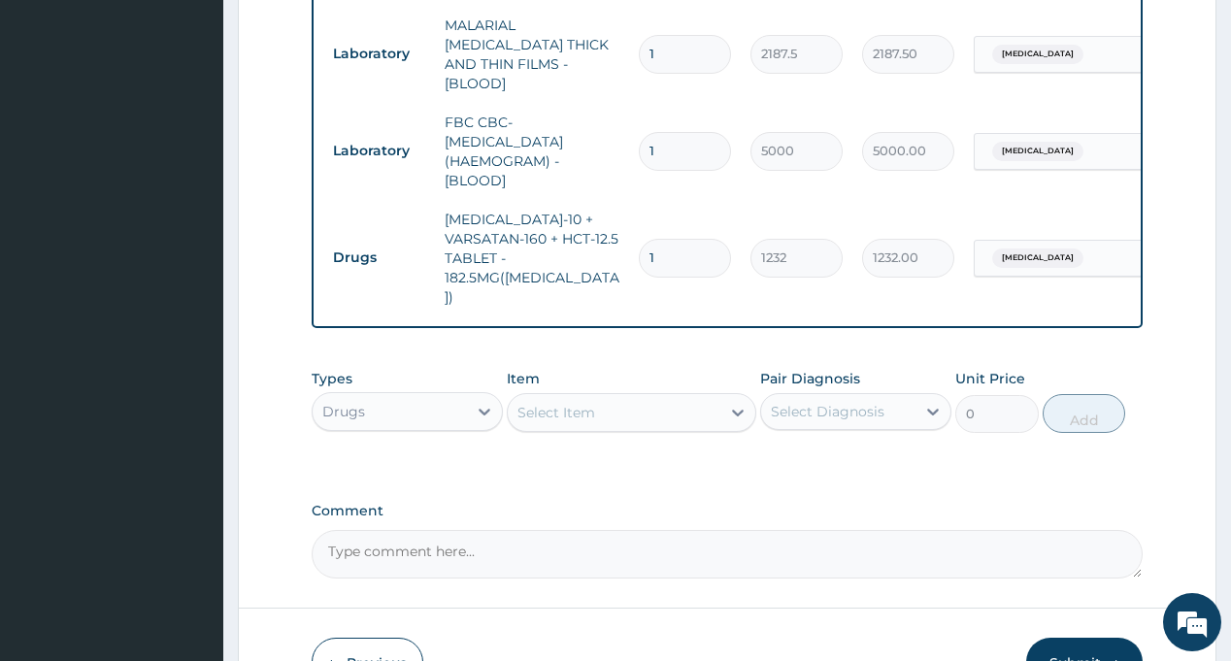
scroll to position [0, 144]
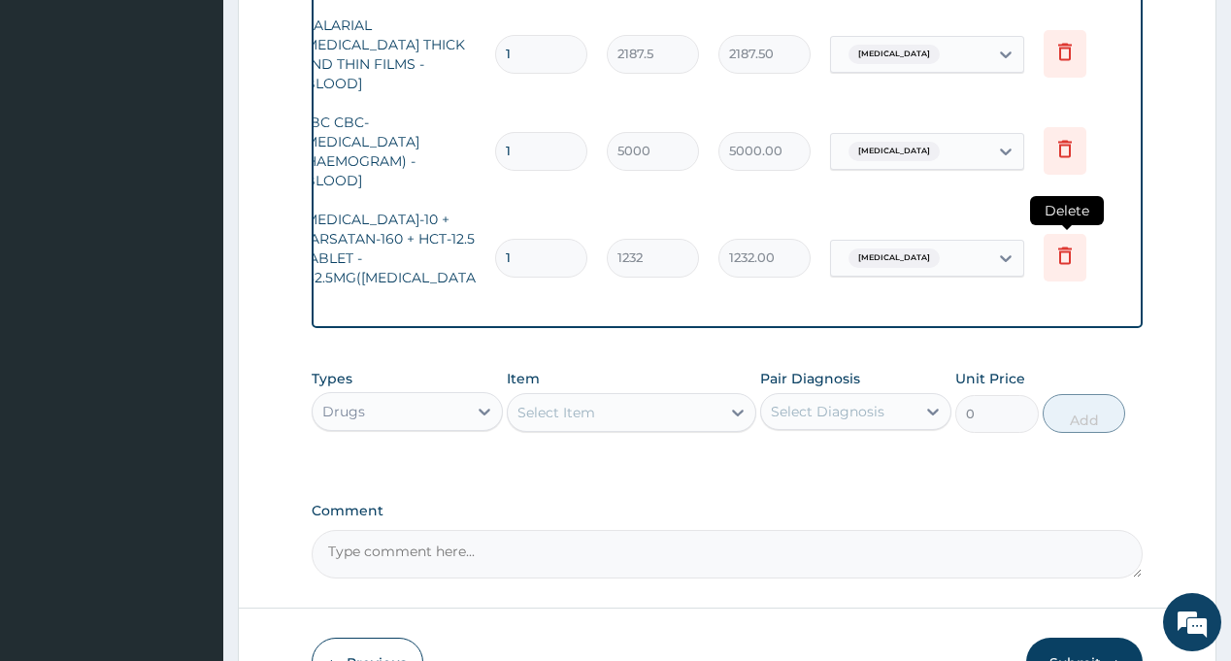
click at [1067, 244] on icon at bounding box center [1064, 255] width 23 height 23
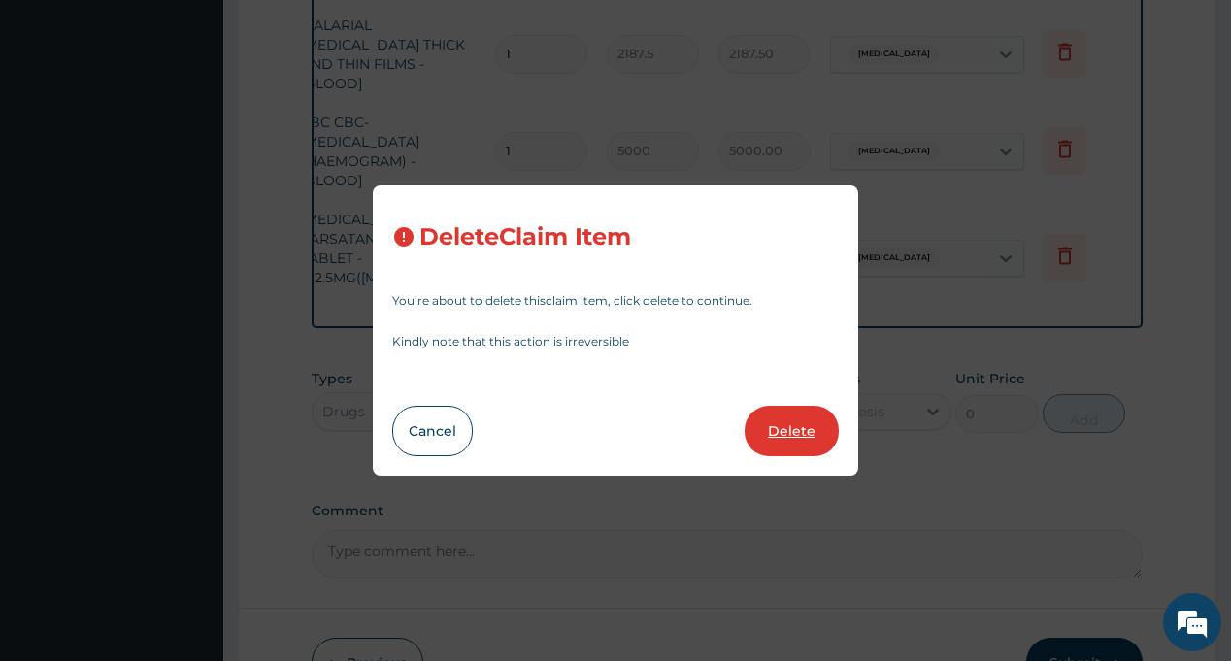
click at [782, 433] on button "Delete" at bounding box center [791, 431] width 94 height 50
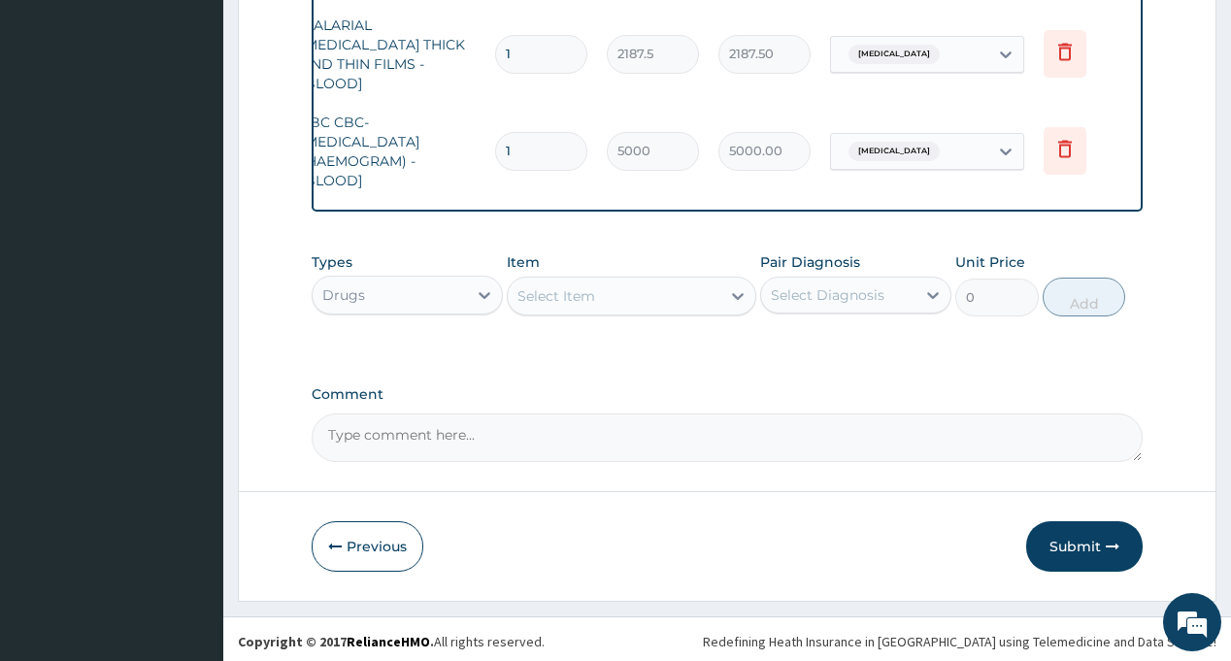
click at [628, 300] on div "Select Item" at bounding box center [614, 295] width 213 height 31
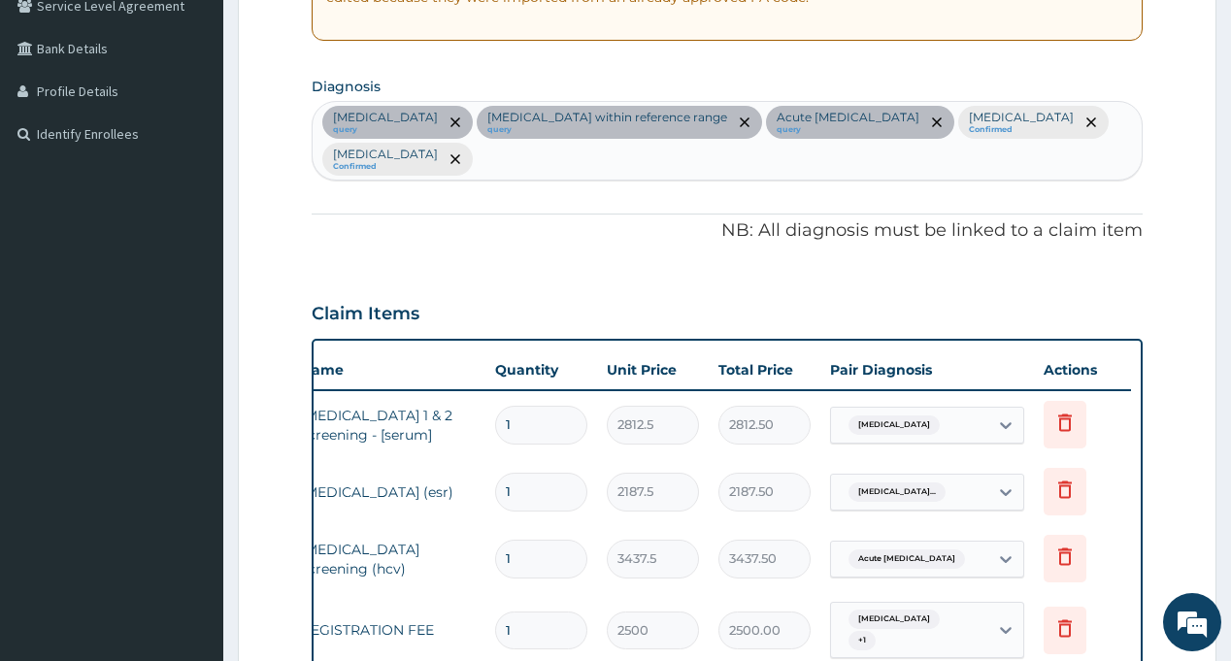
scroll to position [382, 0]
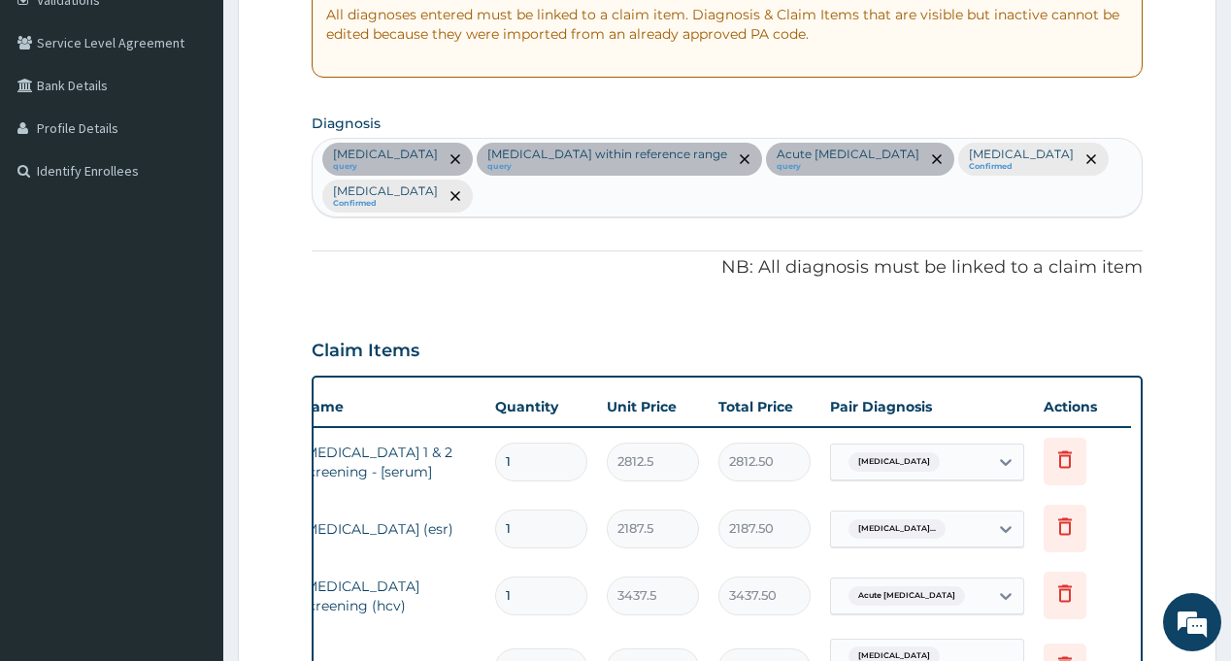
type input "EXF"
drag, startPoint x: 651, startPoint y: 267, endPoint x: 1048, endPoint y: 572, distance: 500.4
click at [692, 297] on div "PA Code / Prescription Code PA/C95514 Encounter Date 09-09-2025 Important Notic…" at bounding box center [727, 520] width 830 height 1435
click at [477, 196] on div "Immunosuppression query Erythrocyte sedimentation rate within reference range q…" at bounding box center [727, 178] width 828 height 78
type input "A"
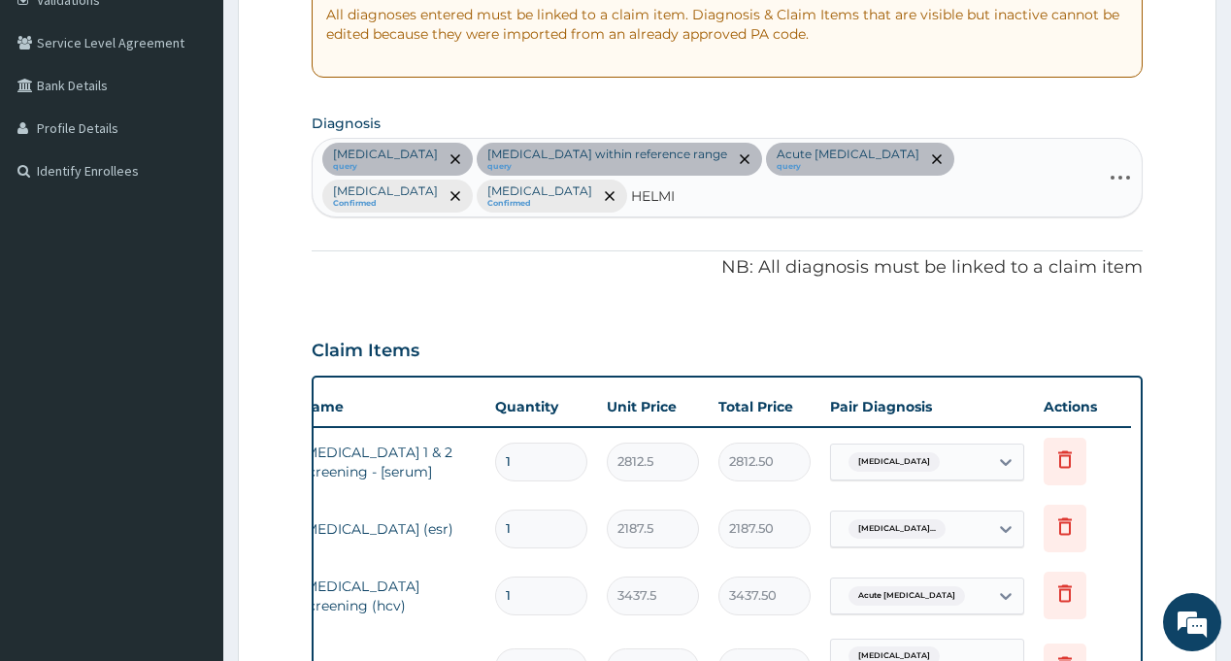
type input "HELMIN"
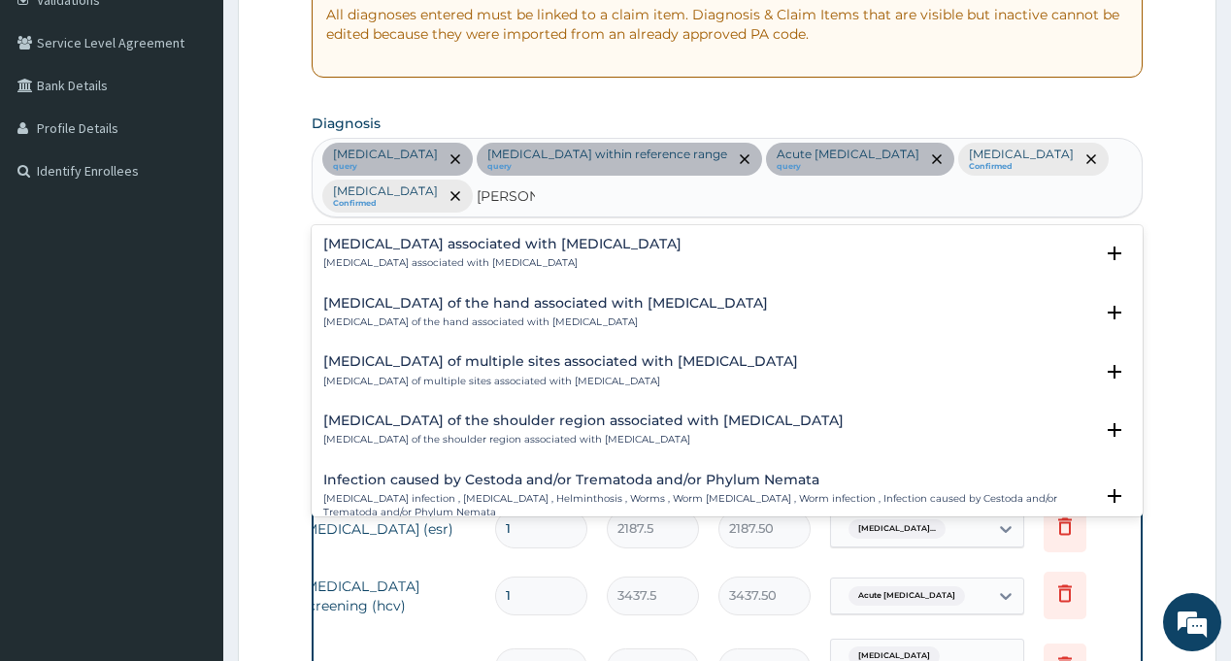
click at [407, 247] on h4 "Arthropathy associated with helminthiasis" at bounding box center [502, 244] width 358 height 15
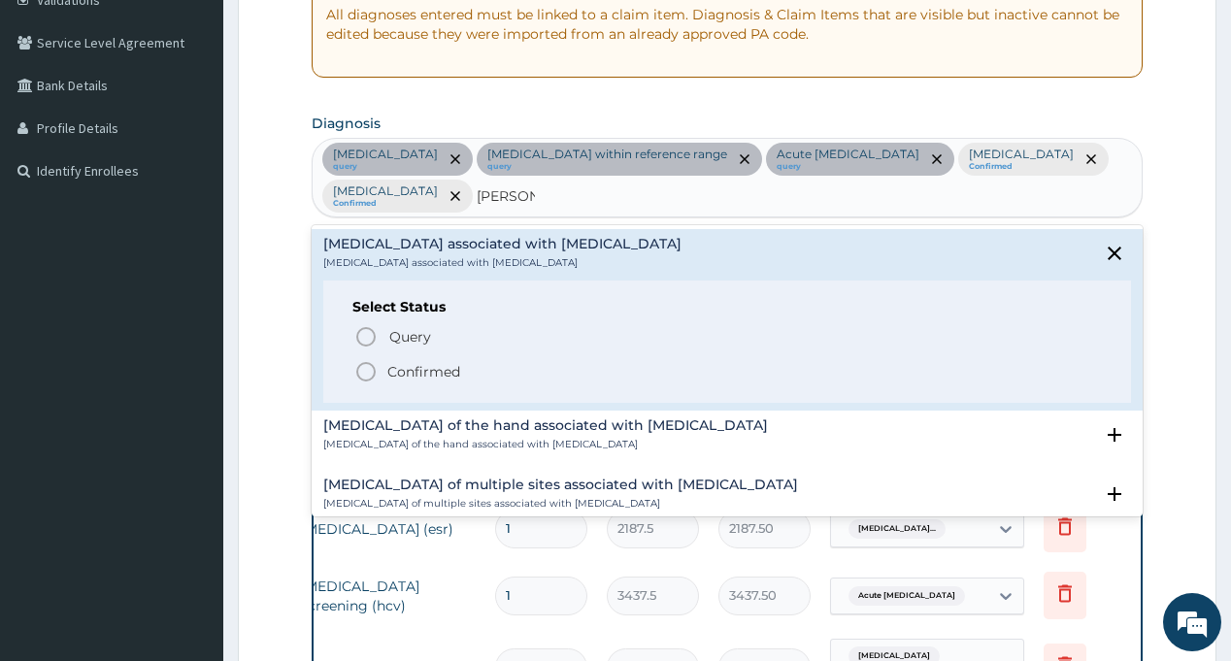
click at [418, 368] on p "Confirmed" at bounding box center [423, 371] width 73 height 19
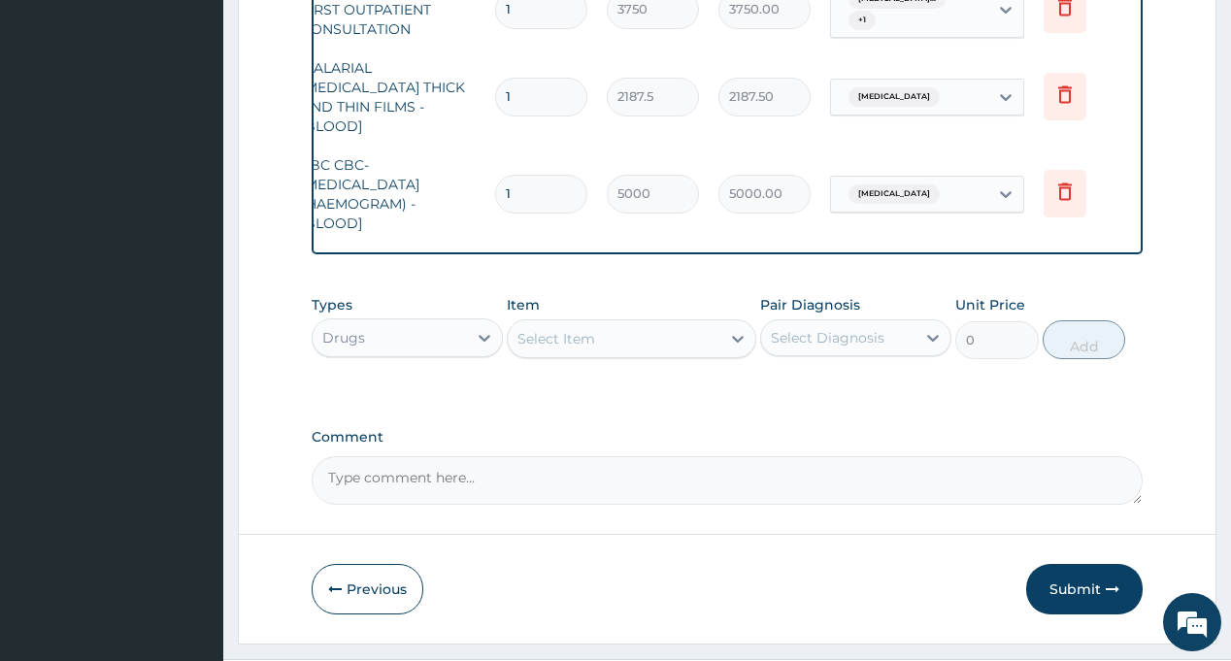
scroll to position [1159, 0]
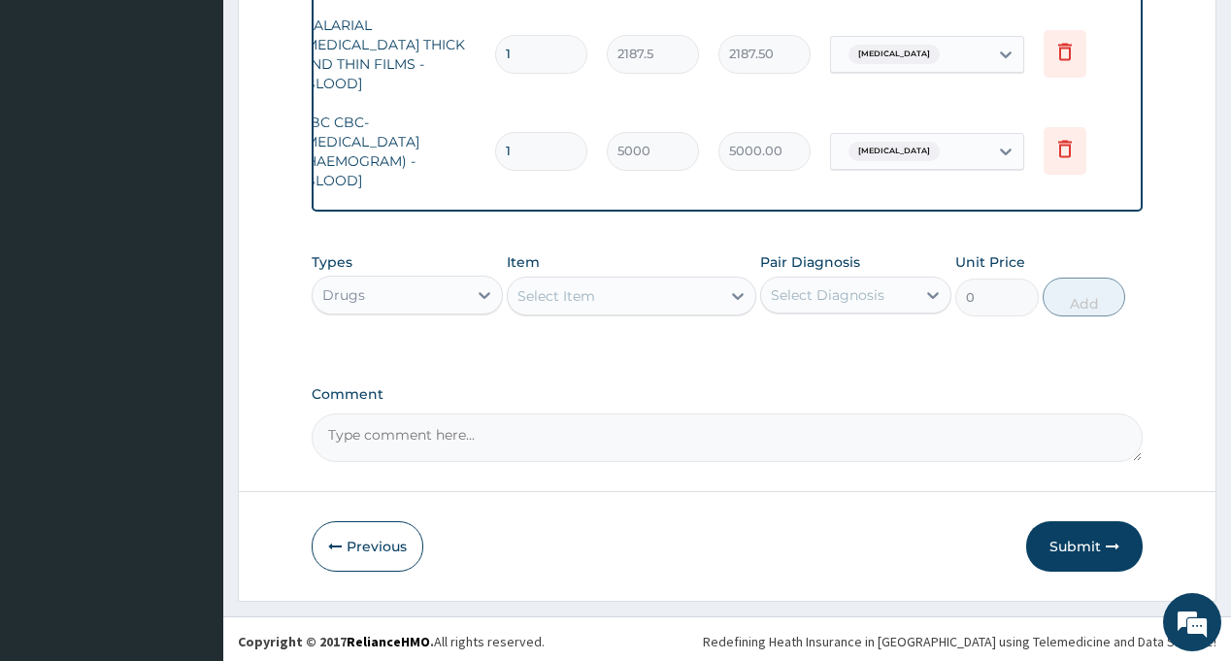
click at [834, 299] on div "Select Diagnosis" at bounding box center [828, 294] width 114 height 19
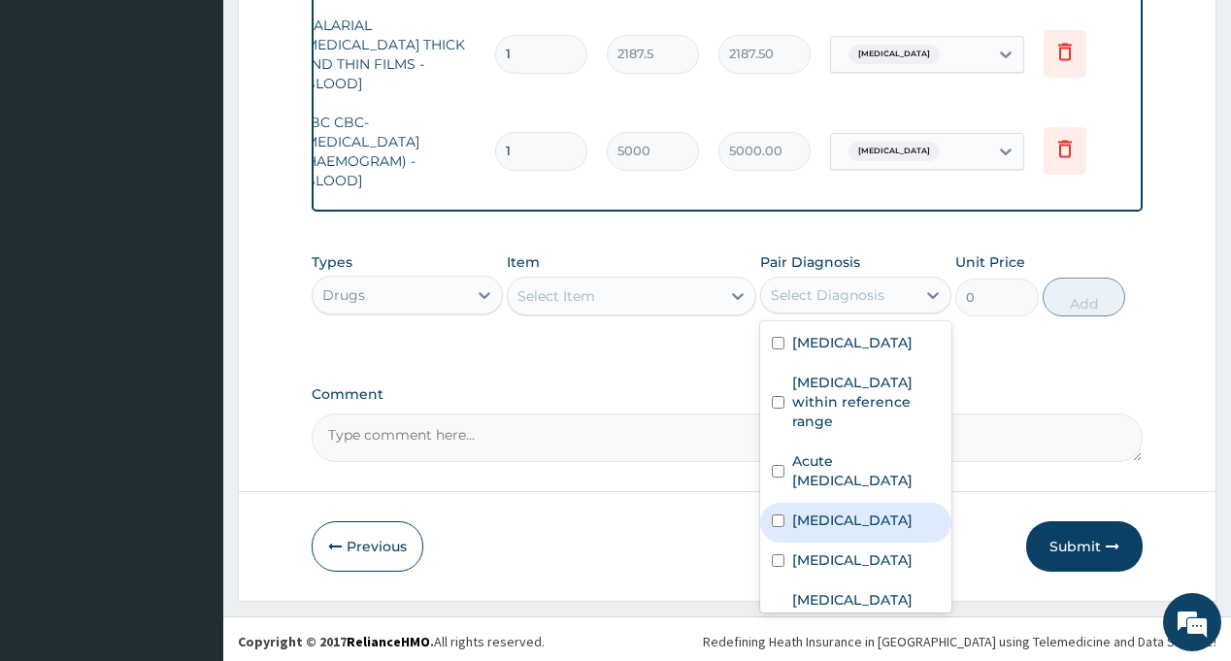
scroll to position [52, 0]
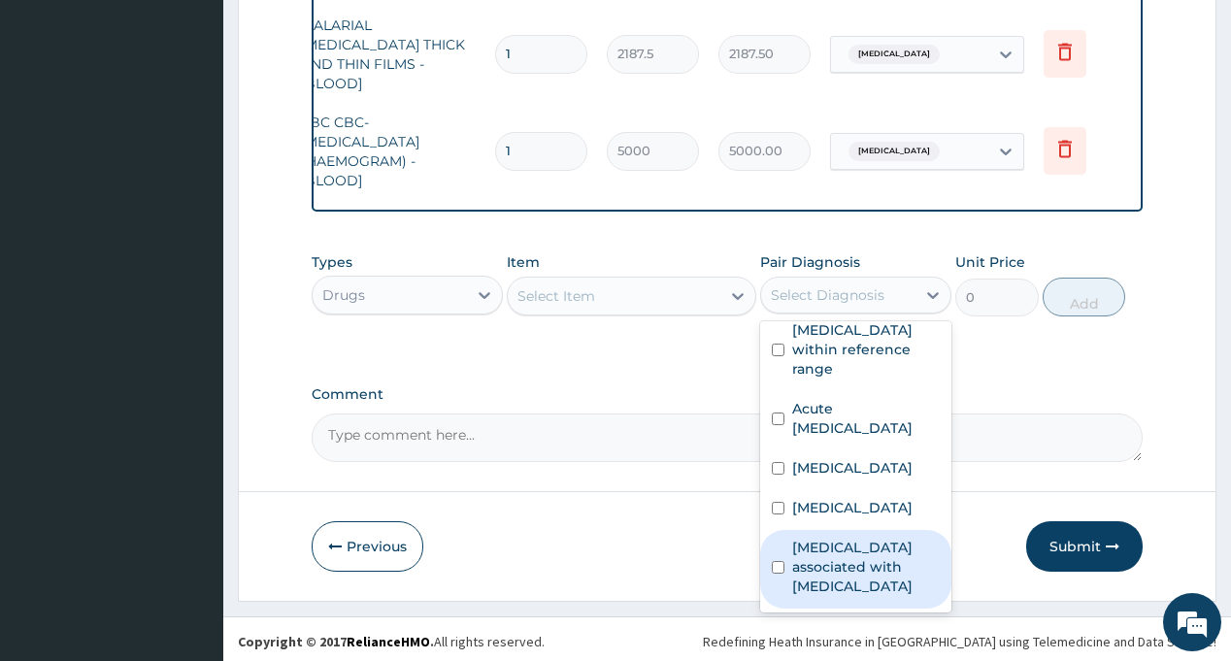
click at [859, 579] on label "Arthropathy associated with helminthiasis" at bounding box center [866, 567] width 148 height 58
checkbox input "true"
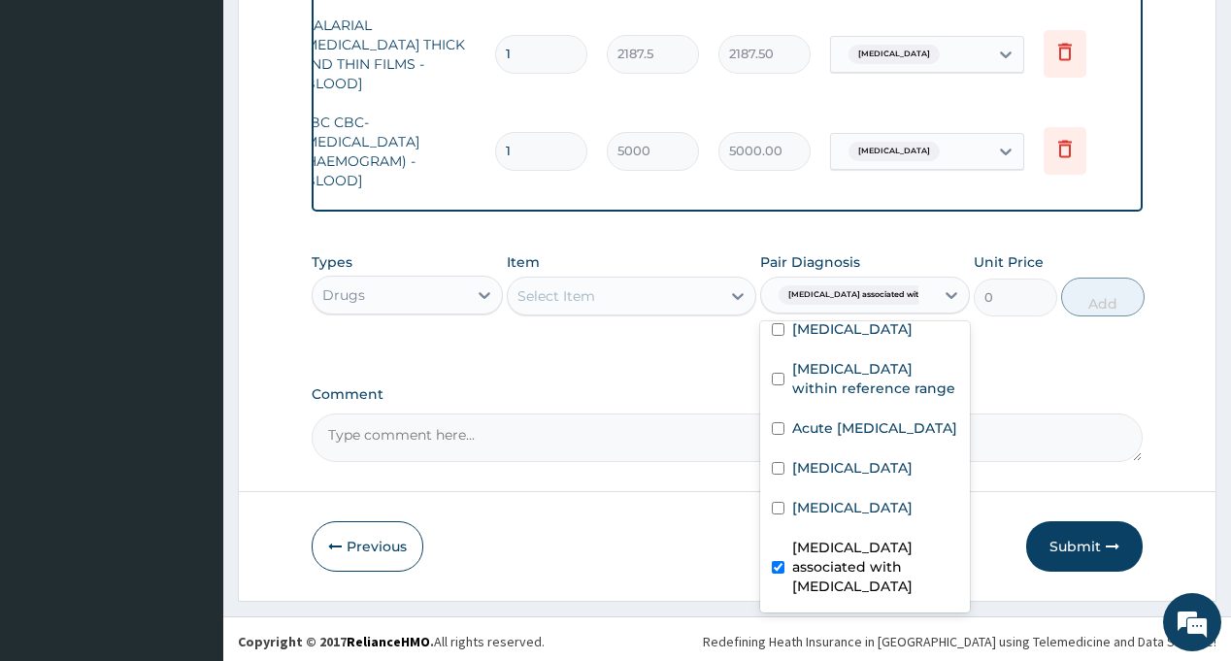
click at [582, 287] on div "Select Item" at bounding box center [556, 295] width 78 height 19
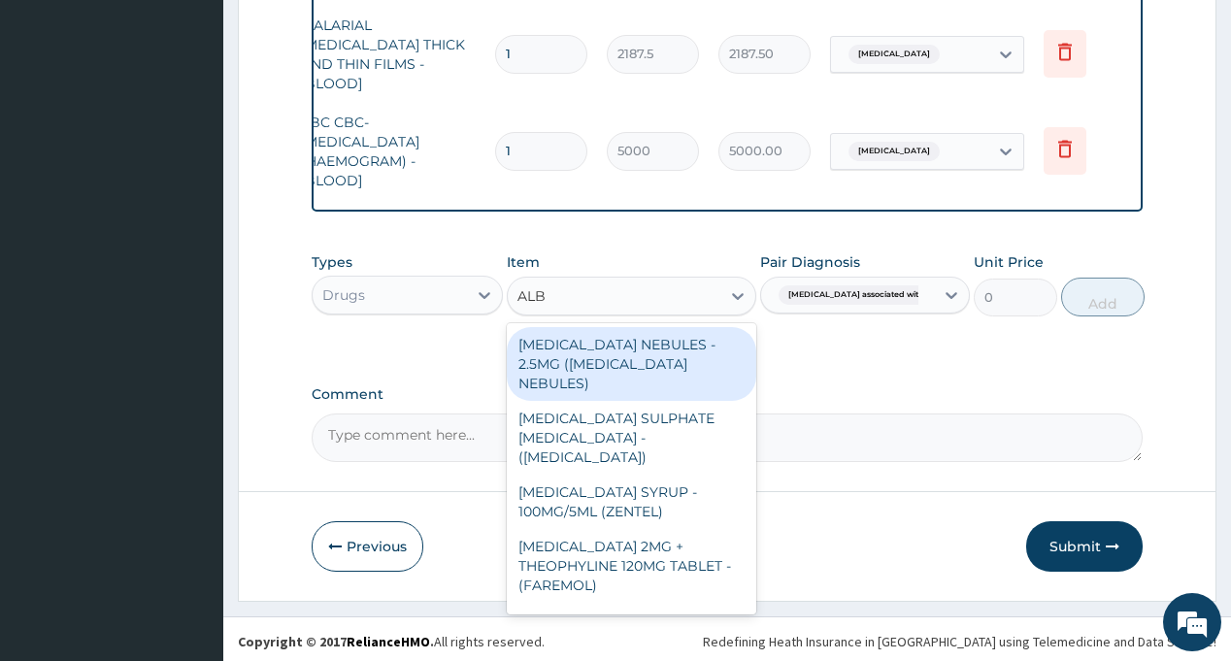
type input "ALBE"
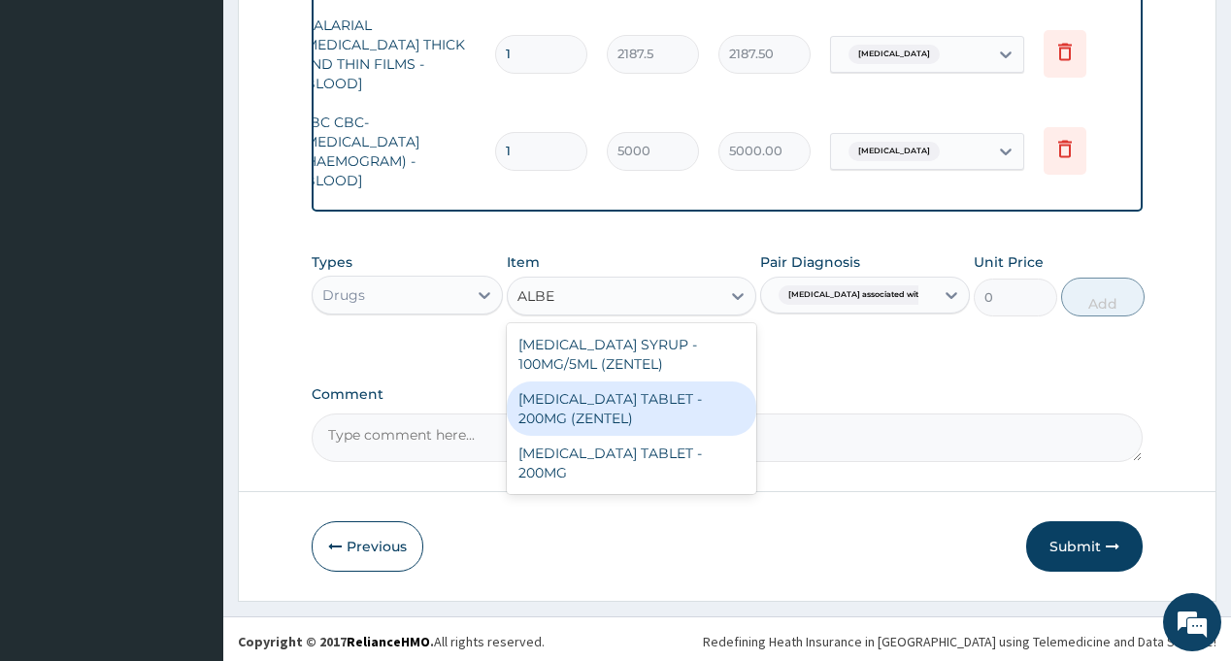
drag, startPoint x: 650, startPoint y: 395, endPoint x: 660, endPoint y: 396, distance: 9.8
click at [650, 396] on div "ALBENDAZOLE TABLET - 200MG (ZENTEL)" at bounding box center [631, 408] width 249 height 54
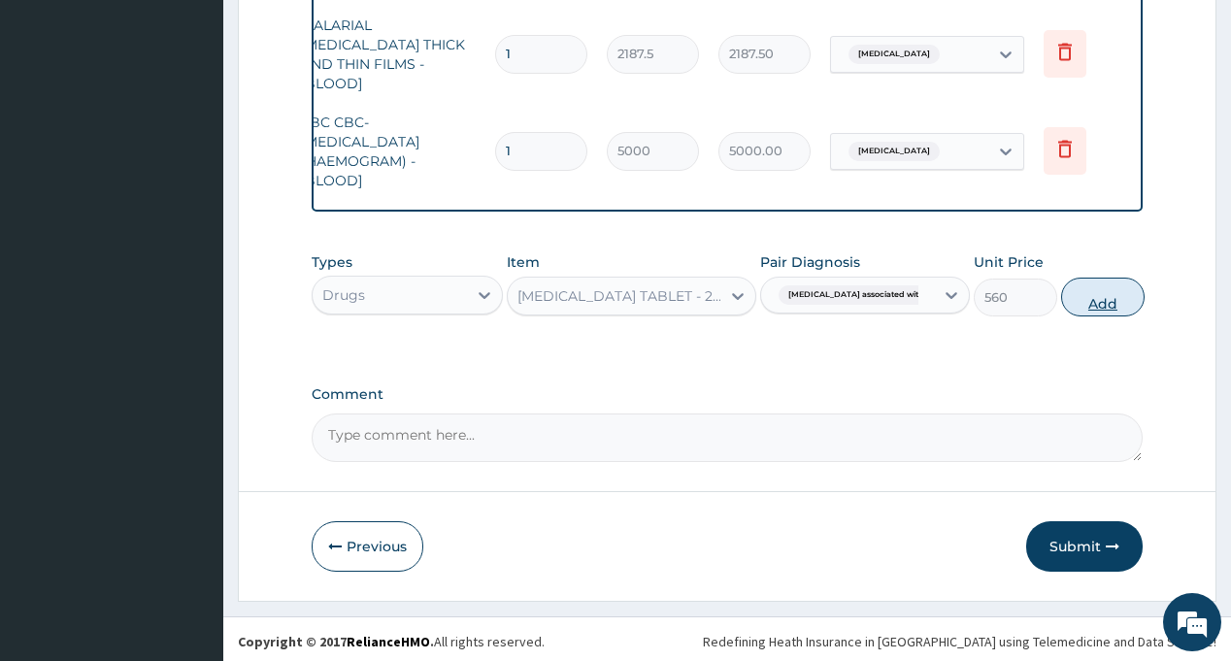
click at [1065, 297] on button "Add" at bounding box center [1102, 297] width 83 height 39
type input "0"
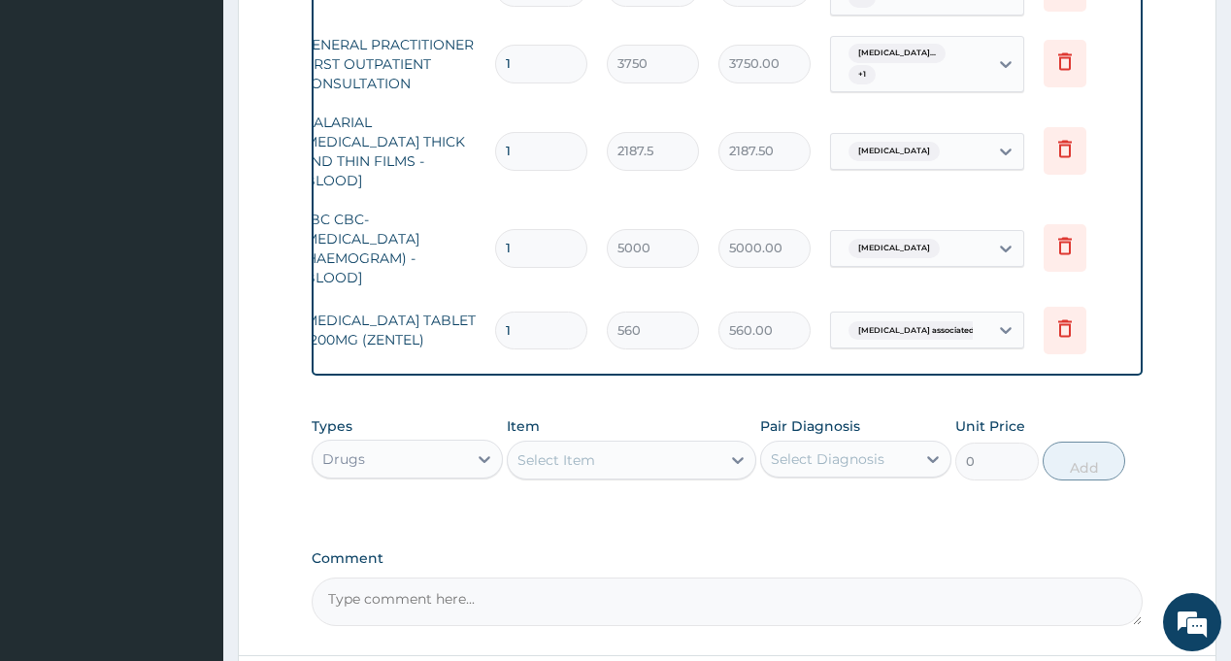
scroll to position [1226, 0]
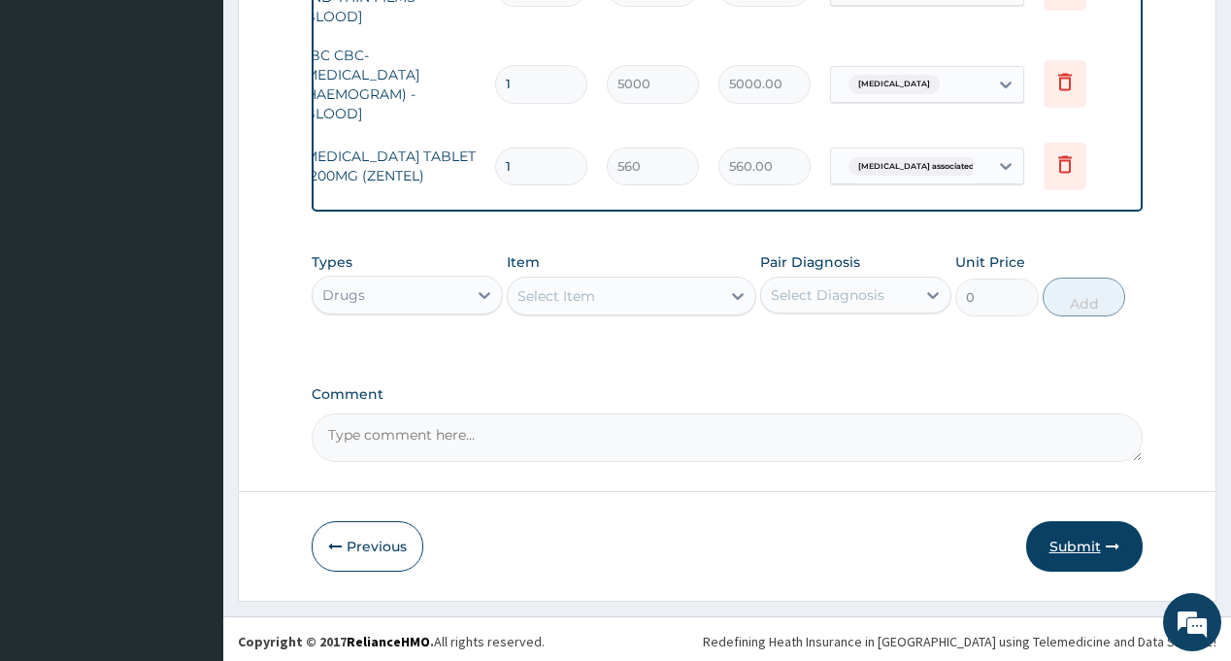
click at [1075, 543] on button "Submit" at bounding box center [1084, 546] width 116 height 50
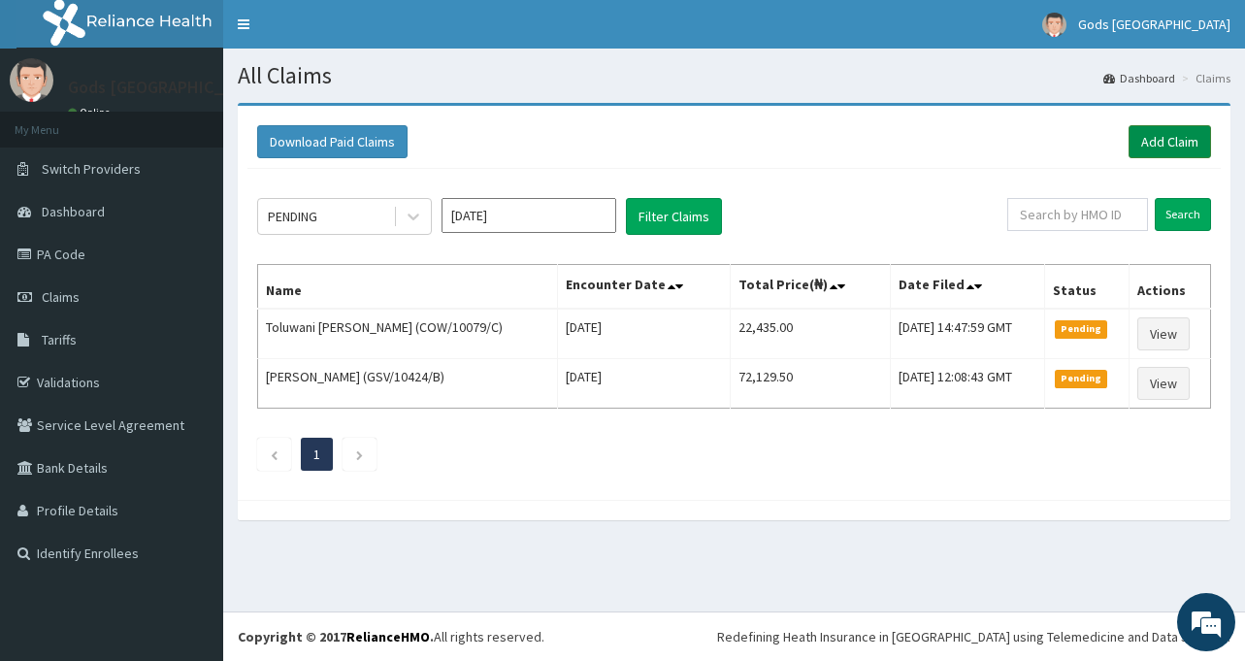
click at [1171, 140] on link "Add Claim" at bounding box center [1170, 141] width 82 height 33
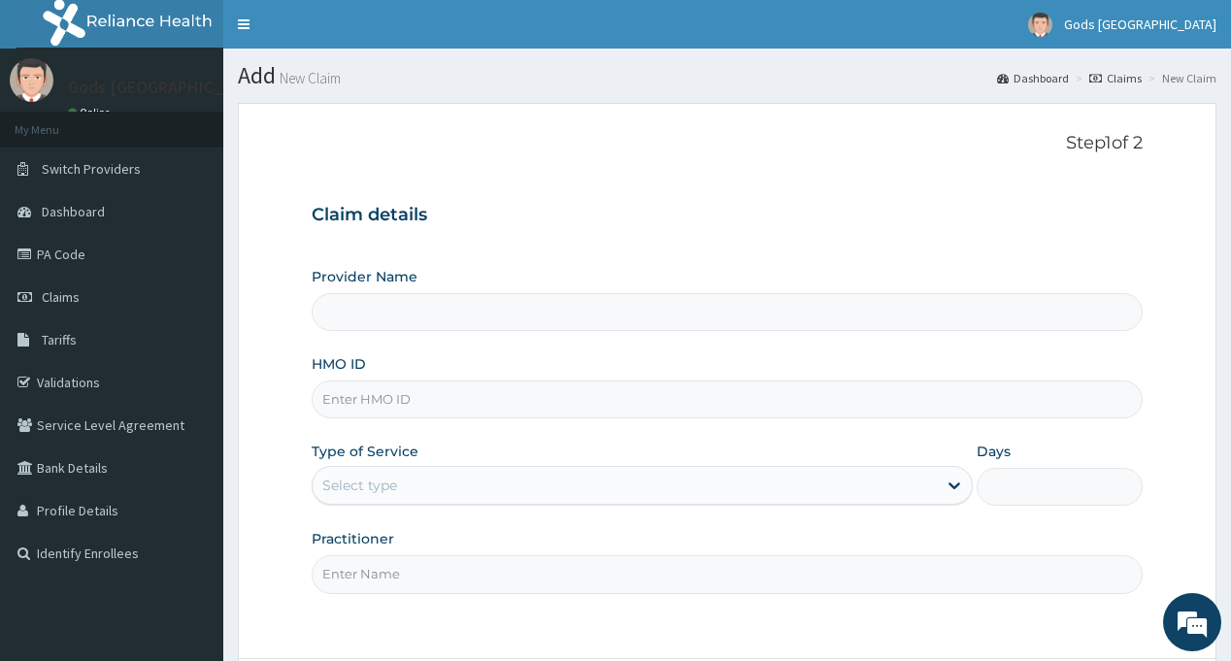
type input "Gods [GEOGRAPHIC_DATA] - [GEOGRAPHIC_DATA]"
paste input "COW/10079/C"
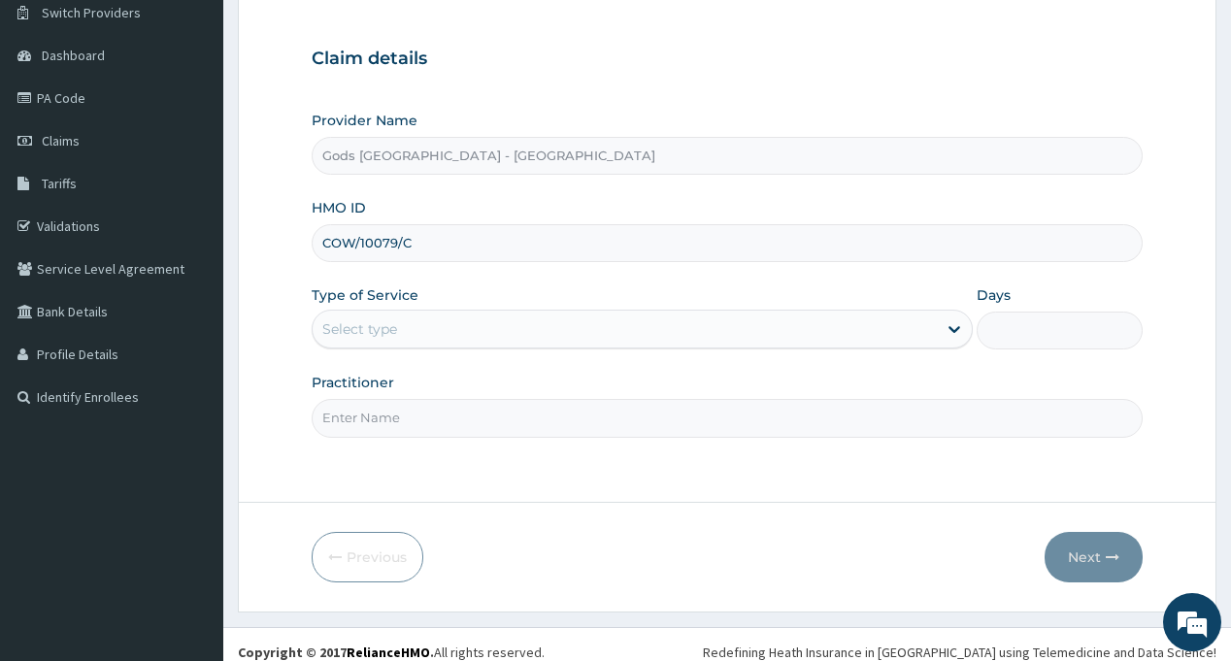
scroll to position [172, 0]
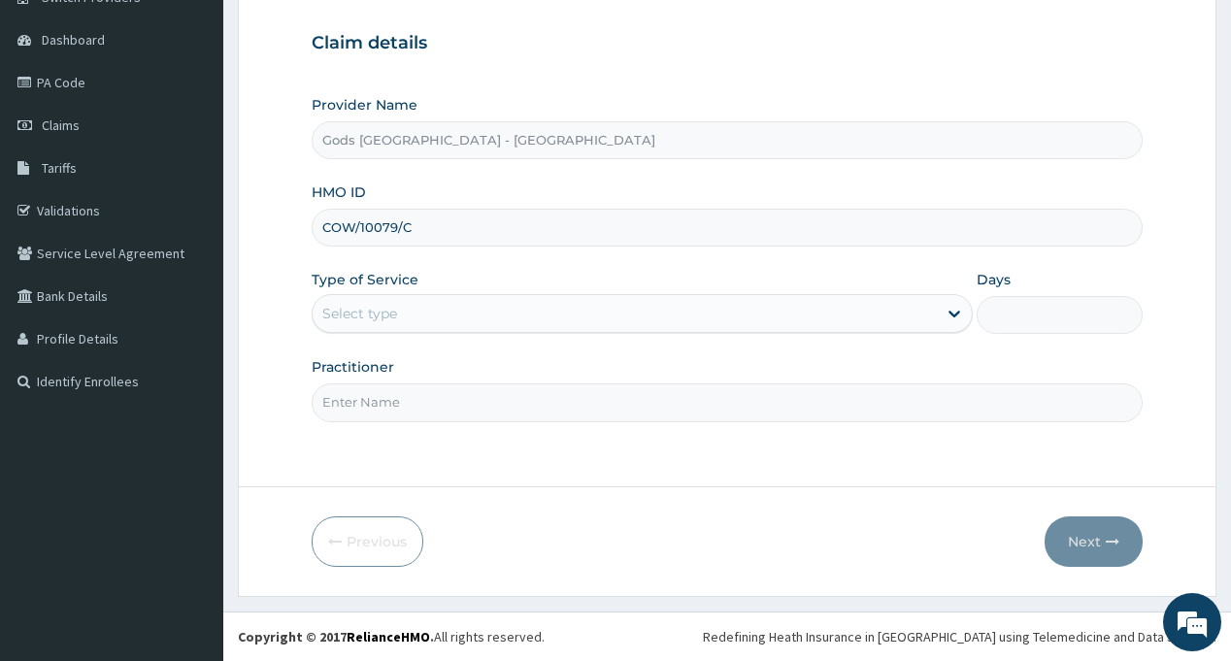
type input "COW/10079/C"
click at [490, 310] on div "Select type" at bounding box center [625, 313] width 624 height 31
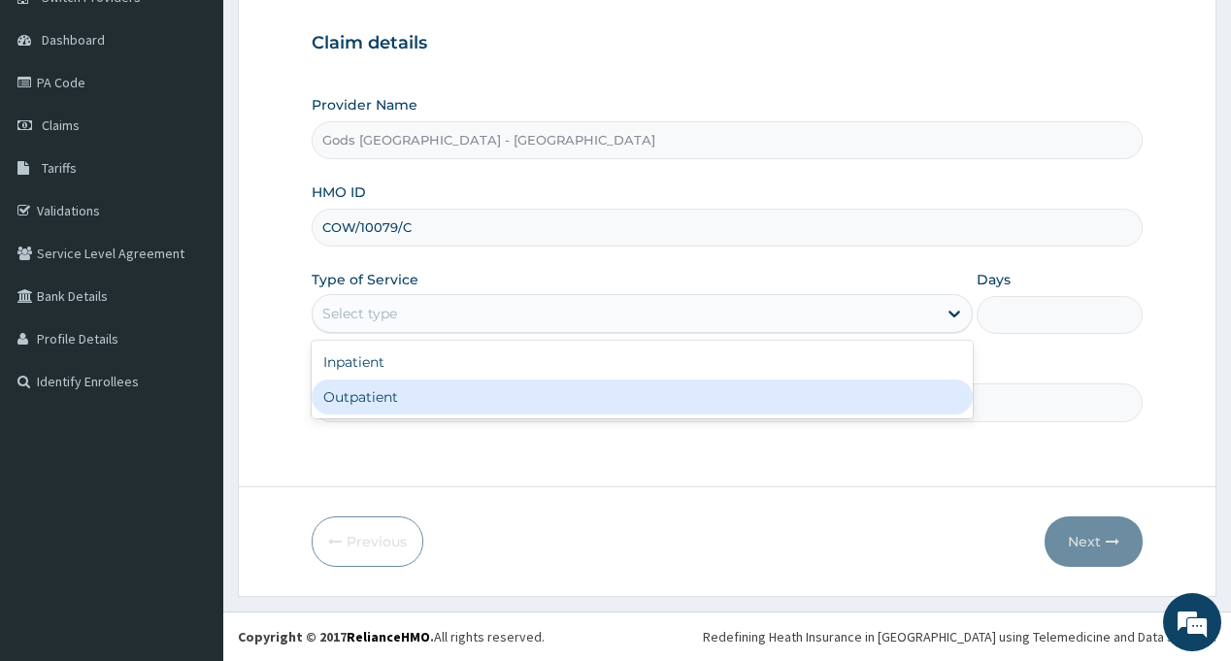
click at [457, 387] on div "Outpatient" at bounding box center [642, 396] width 661 height 35
type input "1"
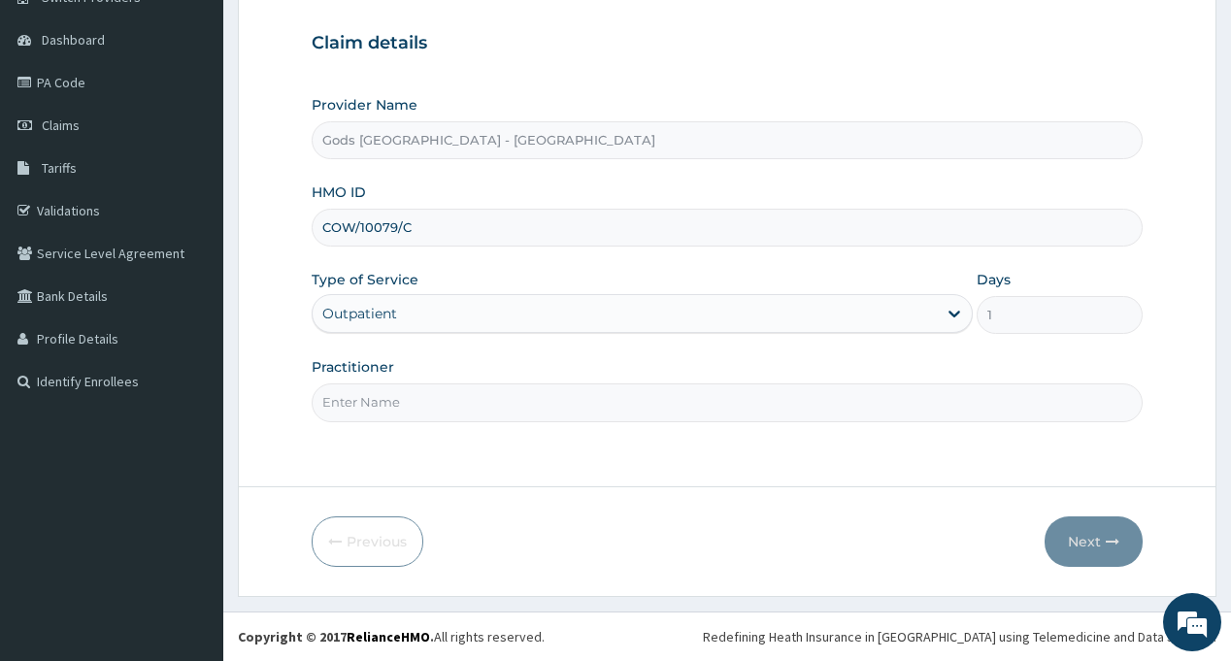
click at [457, 402] on input "Practitioner" at bounding box center [727, 402] width 830 height 38
type input "[PERSON_NAME]"
click at [1070, 531] on button "Next" at bounding box center [1093, 541] width 98 height 50
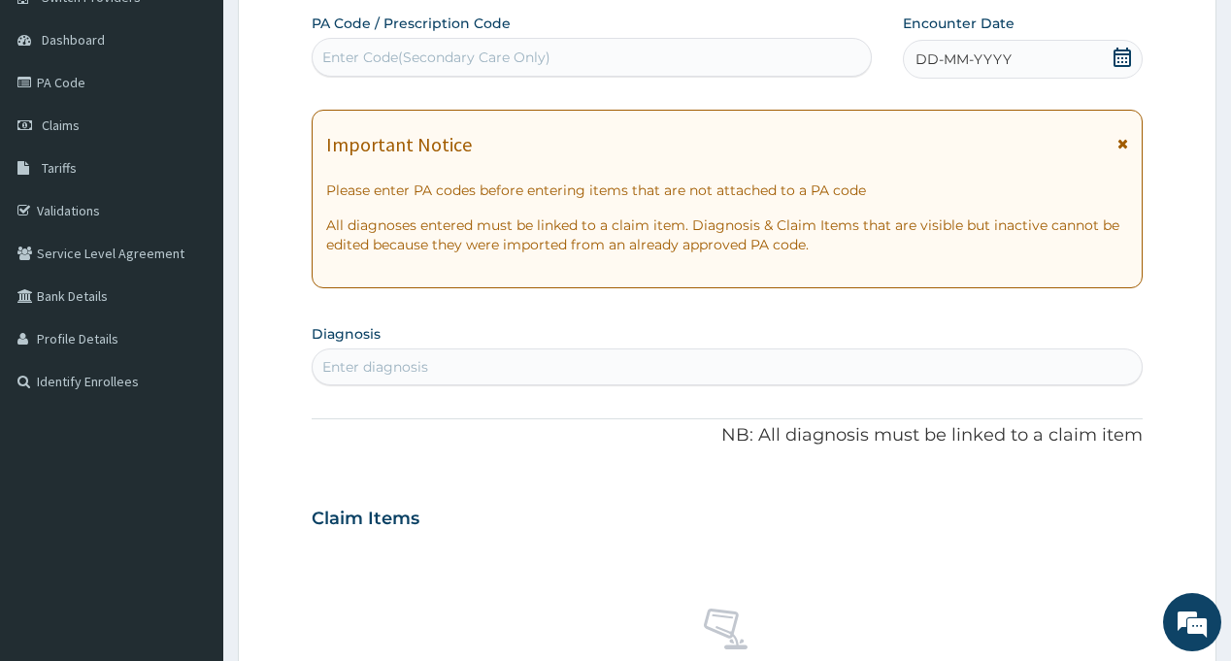
click at [1138, 57] on div "DD-MM-YYYY" at bounding box center [1023, 59] width 240 height 39
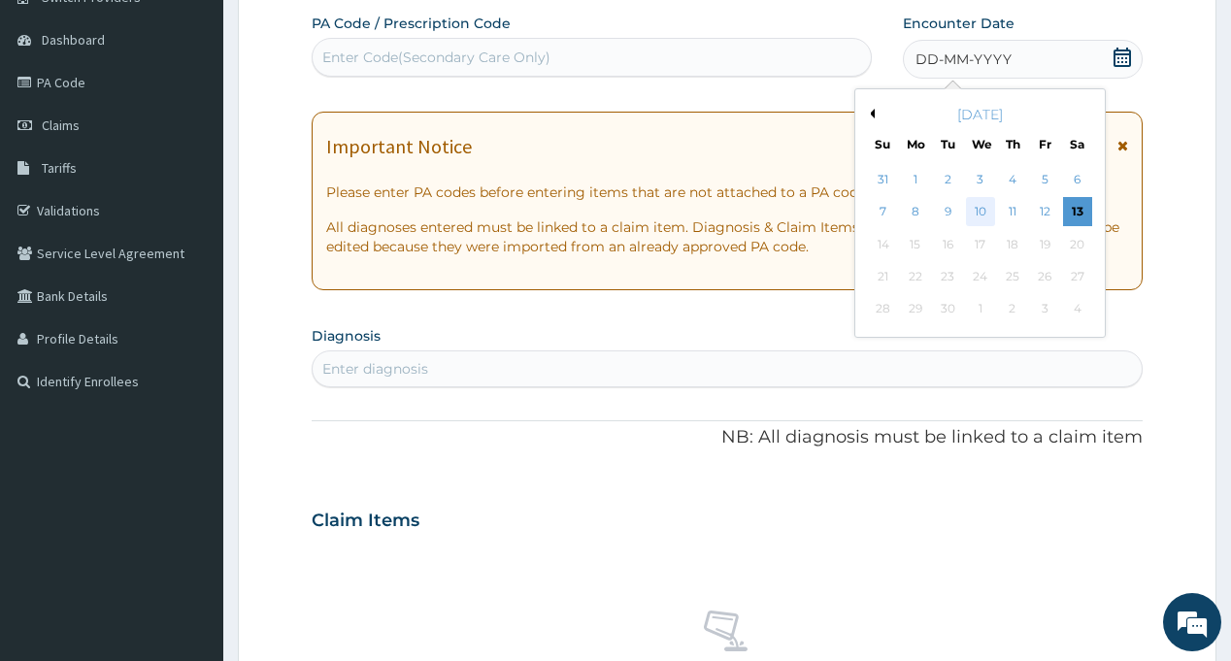
click at [979, 210] on div "10" at bounding box center [979, 212] width 29 height 29
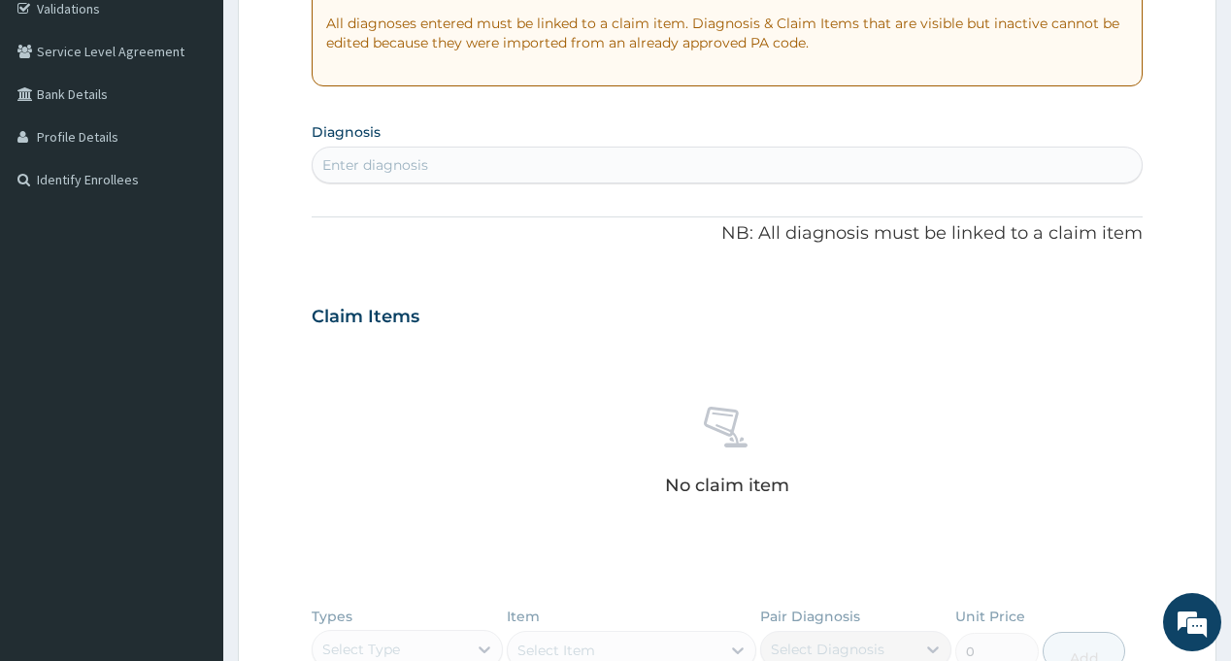
scroll to position [366, 0]
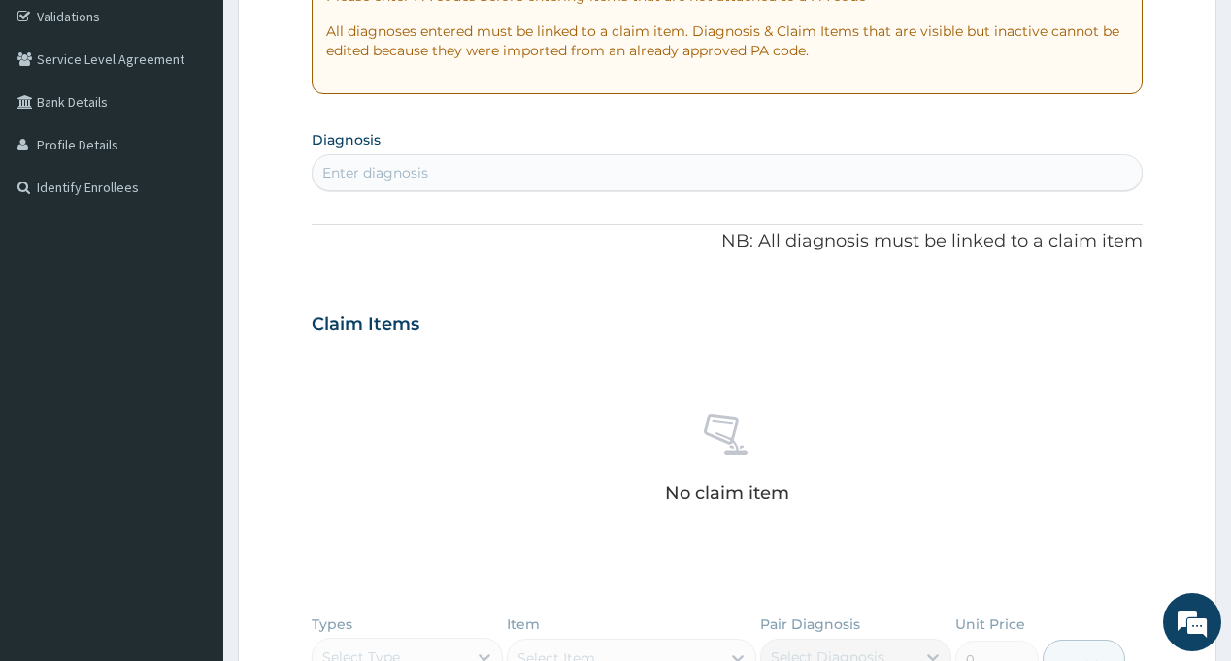
click at [564, 168] on div "Enter diagnosis" at bounding box center [727, 172] width 828 height 31
type input "ANEMIA"
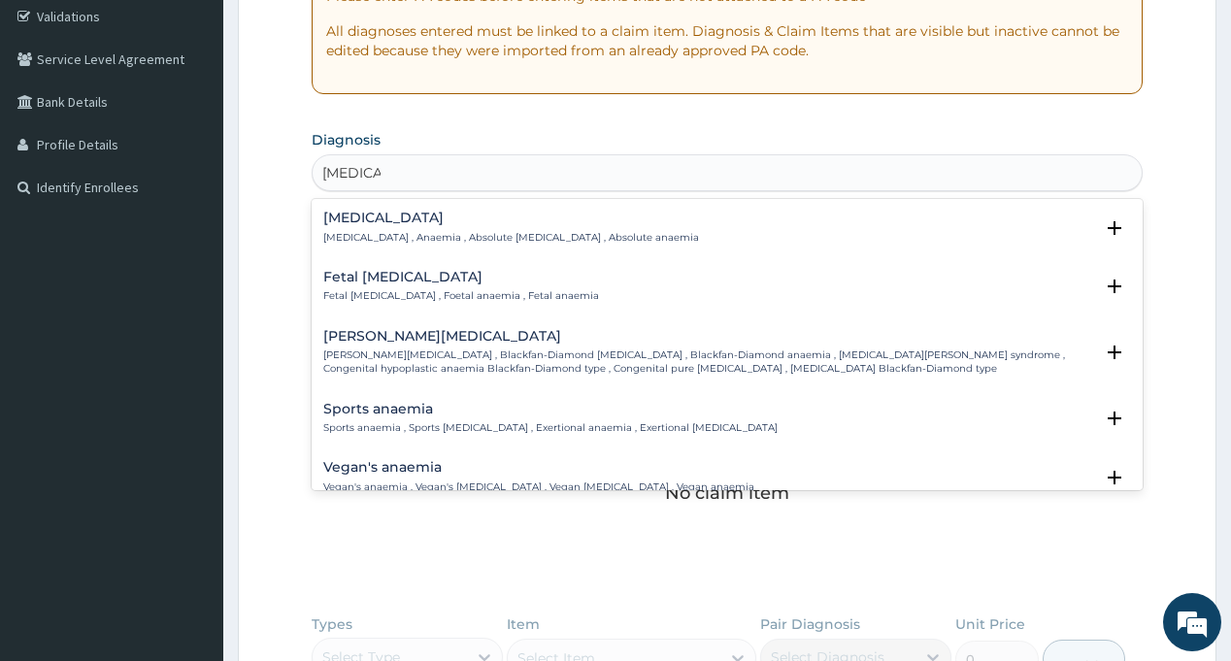
click at [356, 225] on h4 "Anemia" at bounding box center [511, 218] width 376 height 15
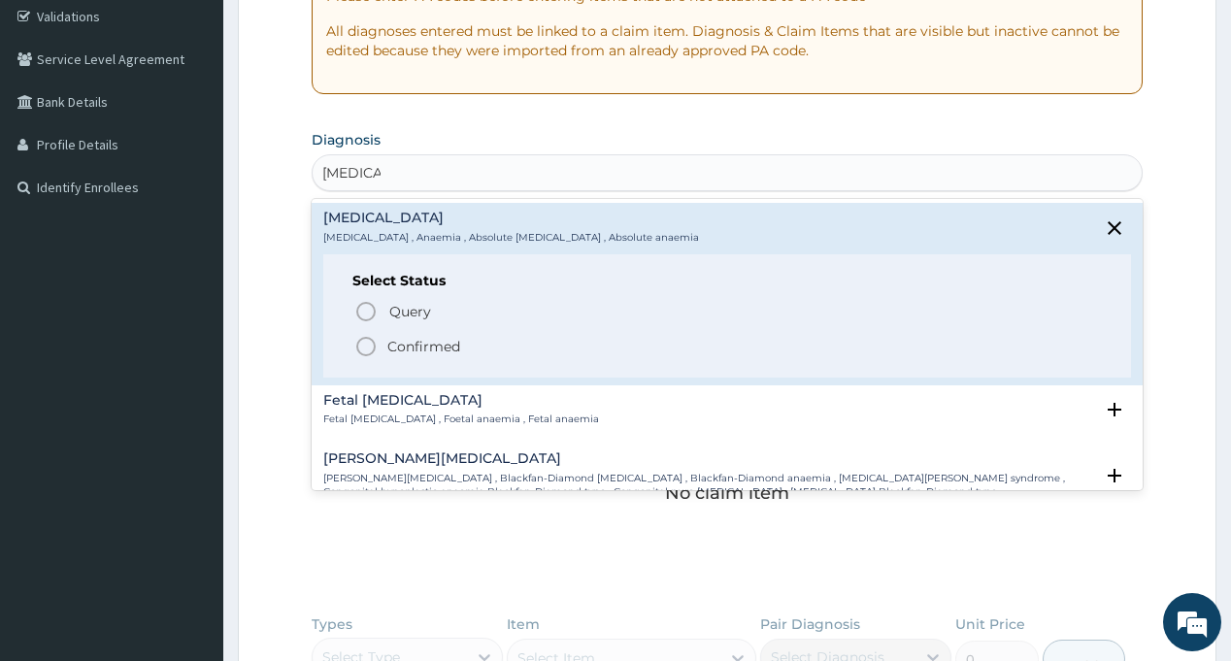
click at [407, 346] on p "Confirmed" at bounding box center [423, 346] width 73 height 19
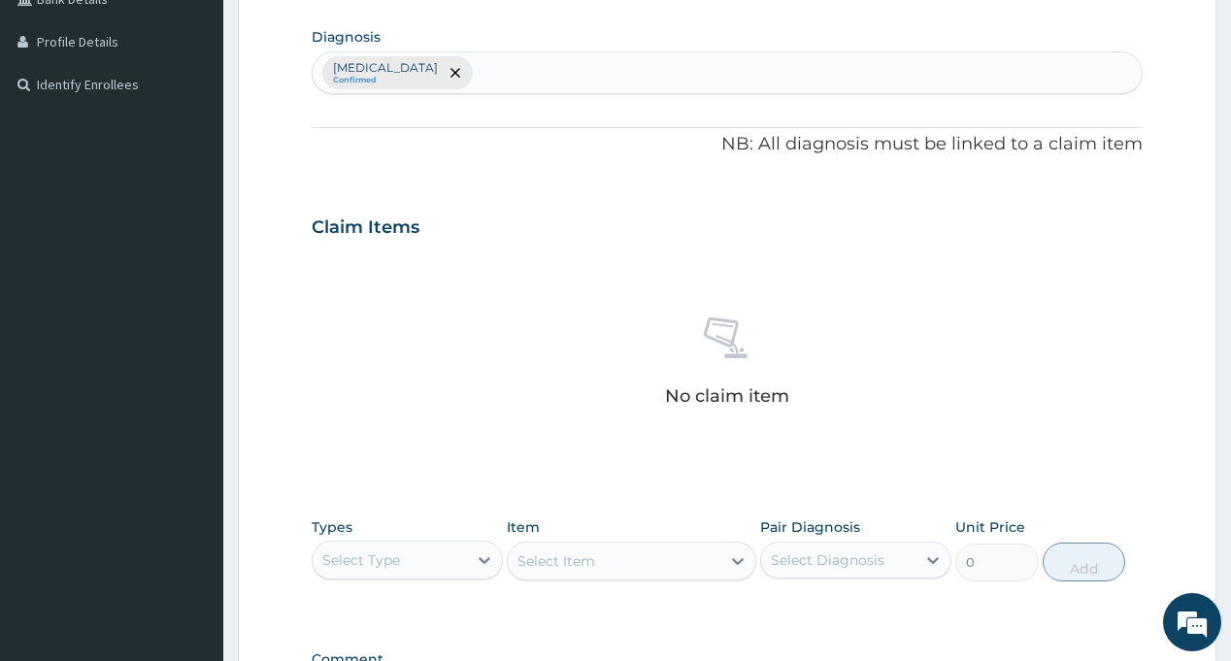
scroll to position [739, 0]
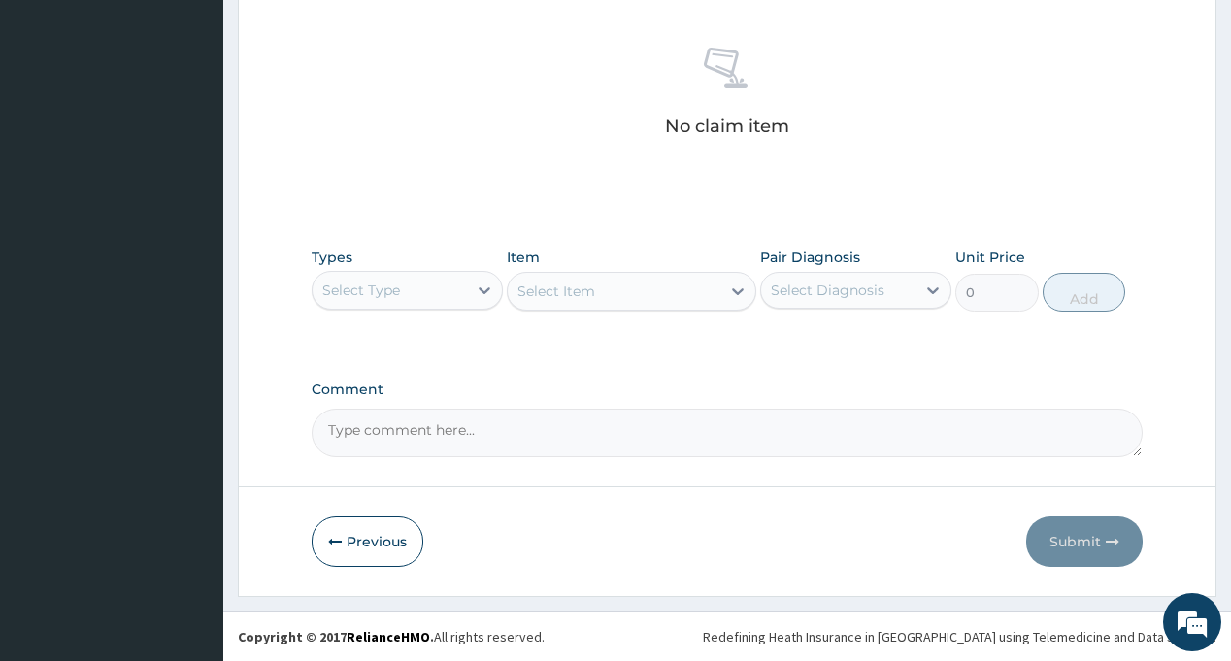
click at [426, 296] on div "Select Type" at bounding box center [390, 290] width 154 height 31
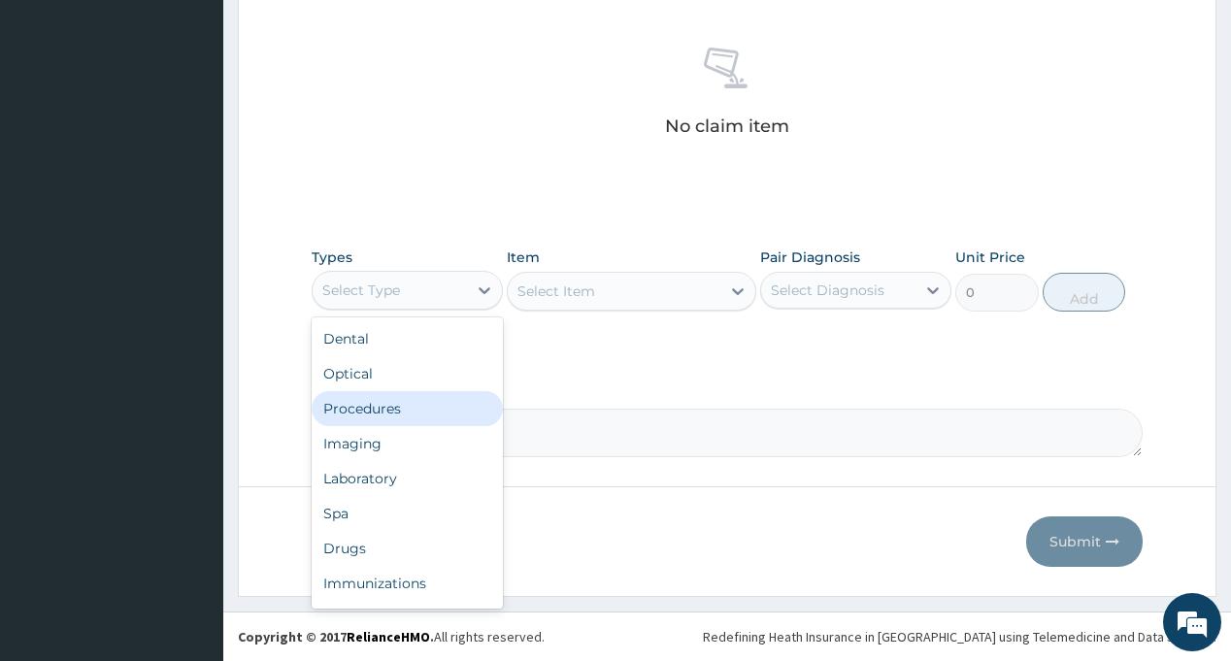
drag, startPoint x: 432, startPoint y: 411, endPoint x: 875, endPoint y: 298, distance: 457.8
click at [432, 411] on div "Procedures" at bounding box center [407, 408] width 191 height 35
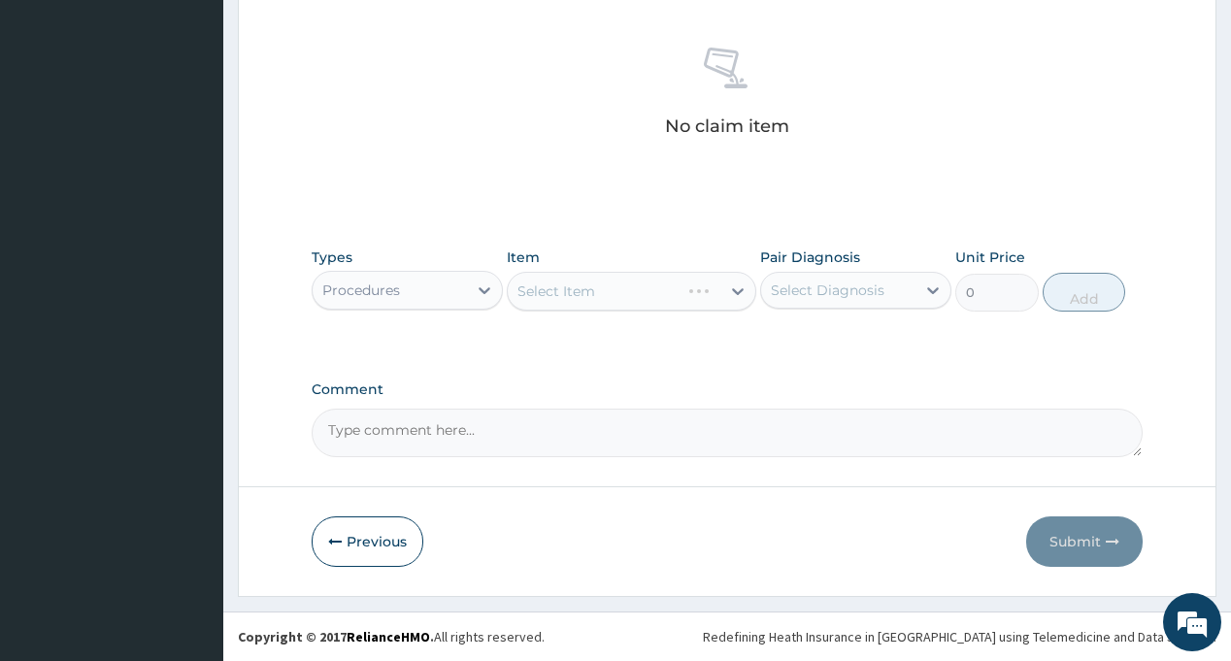
click at [839, 293] on div "Select Diagnosis" at bounding box center [828, 289] width 114 height 19
click at [832, 334] on label "Anemia" at bounding box center [852, 337] width 120 height 19
checkbox input "true"
click at [633, 291] on div "Select Item" at bounding box center [614, 291] width 213 height 31
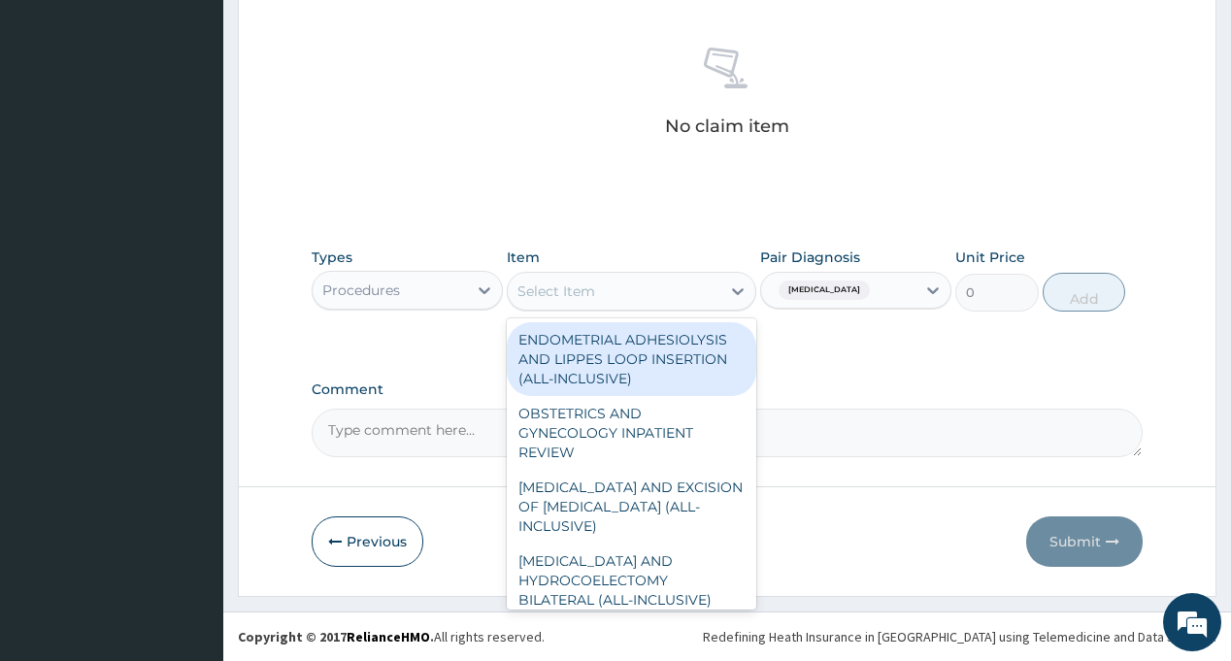
type input "0"
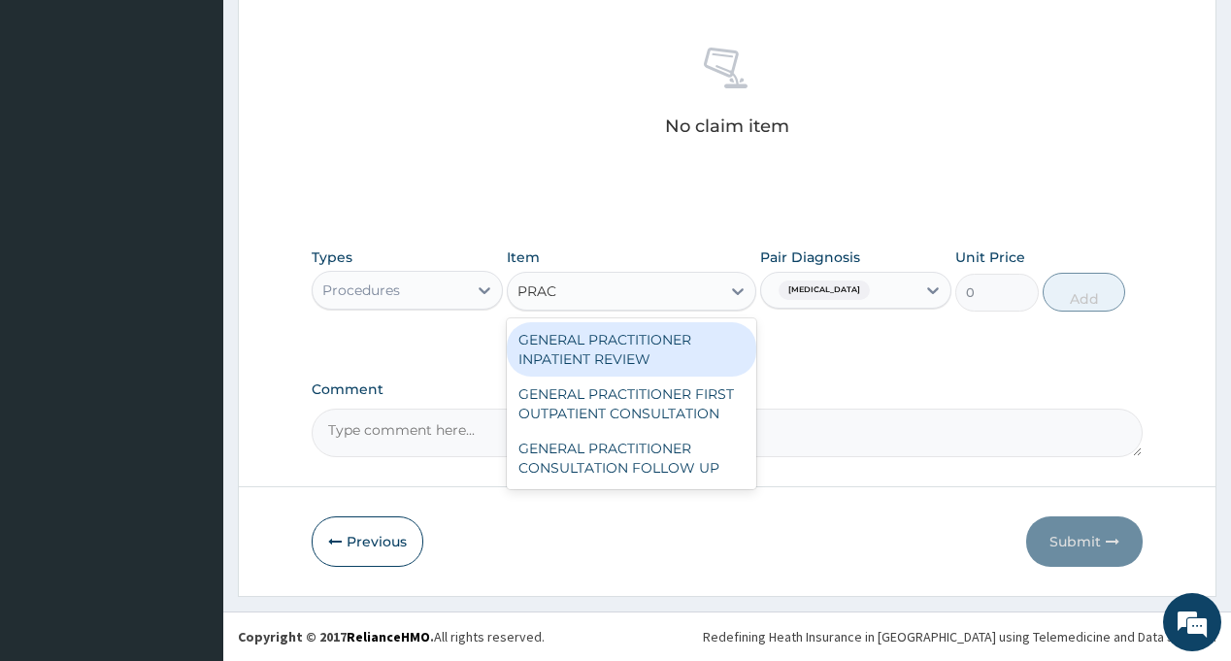
type input "PRACT"
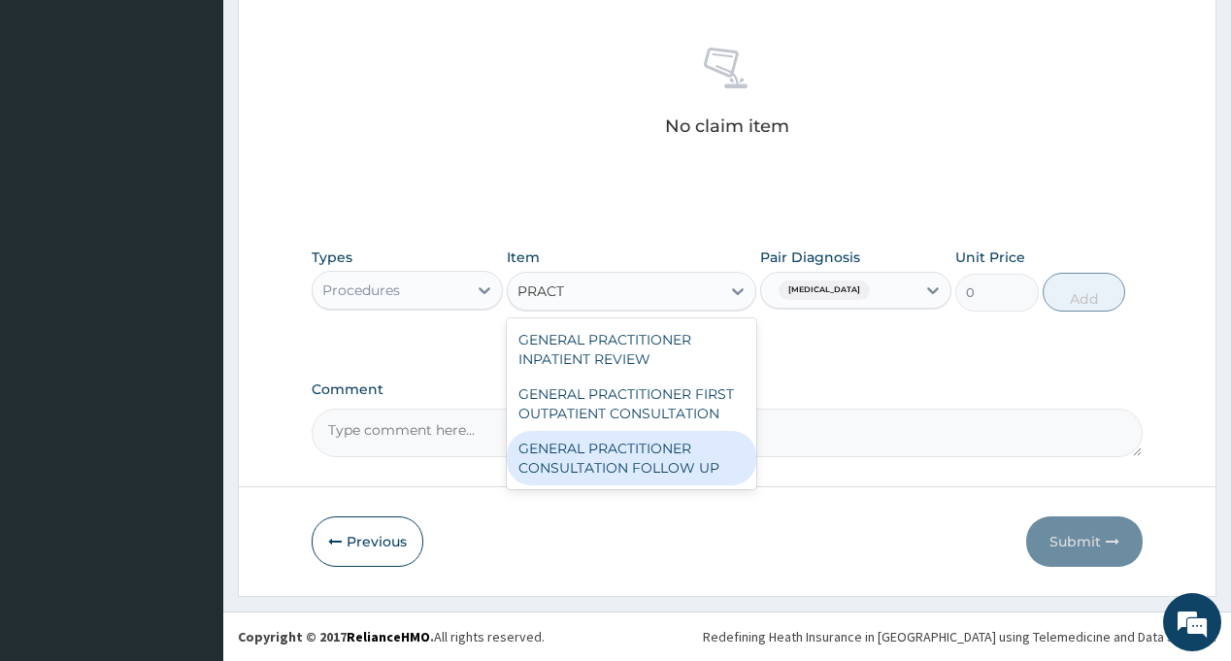
click at [662, 452] on div "GENERAL PRACTITIONER CONSULTATION FOLLOW UP" at bounding box center [631, 458] width 249 height 54
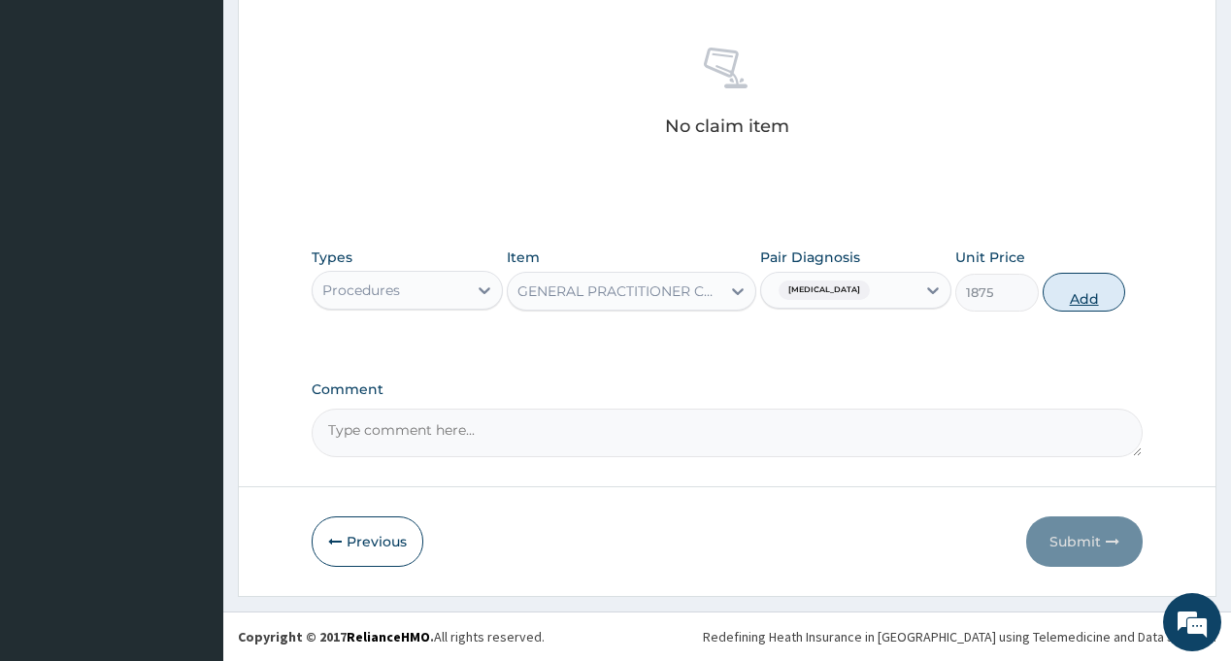
click at [1085, 288] on button "Add" at bounding box center [1083, 292] width 83 height 39
type input "0"
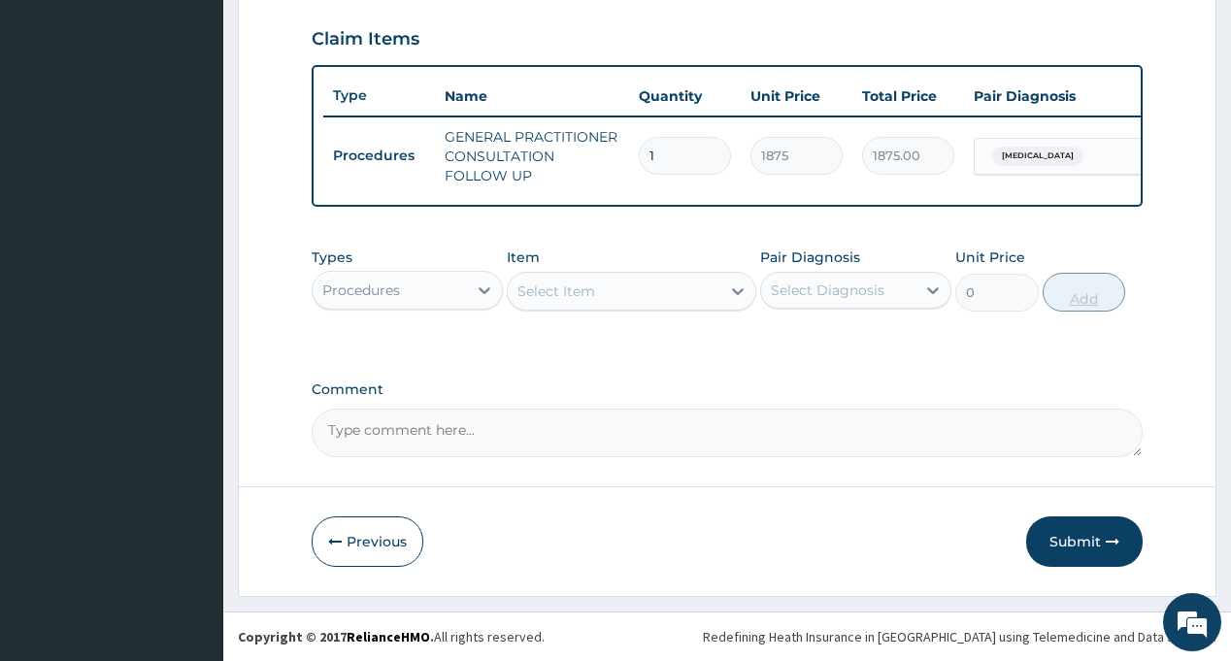
scroll to position [672, 0]
drag, startPoint x: 926, startPoint y: 367, endPoint x: 1036, endPoint y: 389, distance: 111.9
click at [1071, 540] on button "Submit" at bounding box center [1084, 541] width 116 height 50
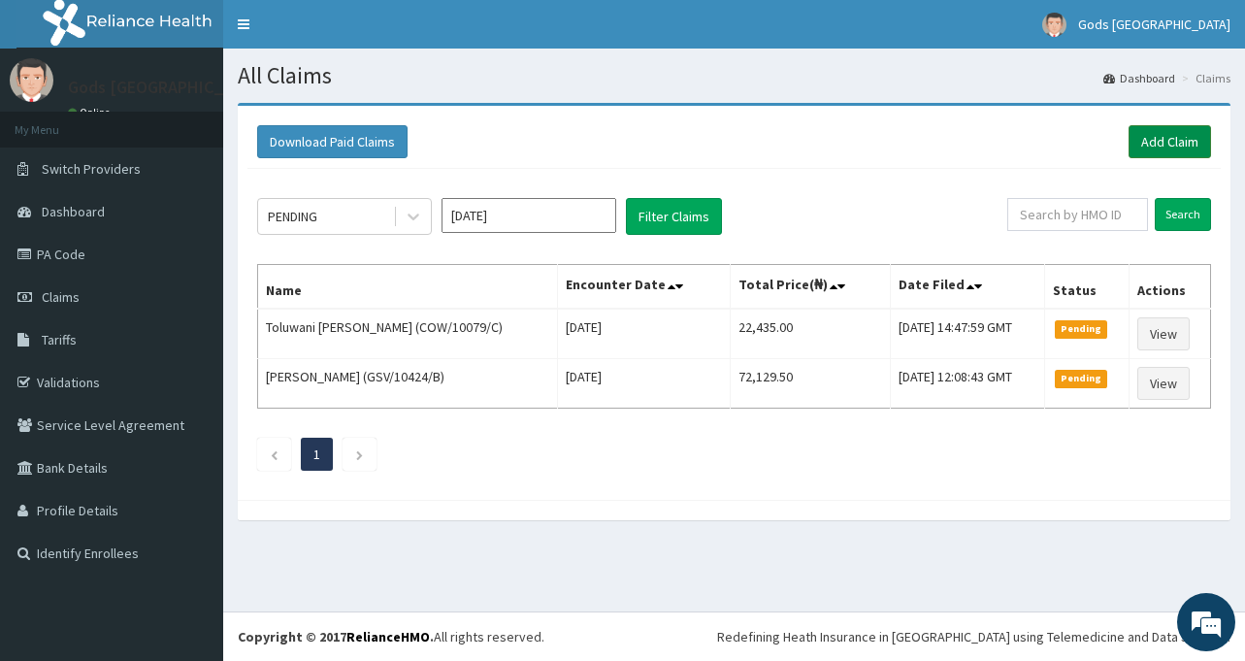
click at [1165, 152] on link "Add Claim" at bounding box center [1170, 141] width 82 height 33
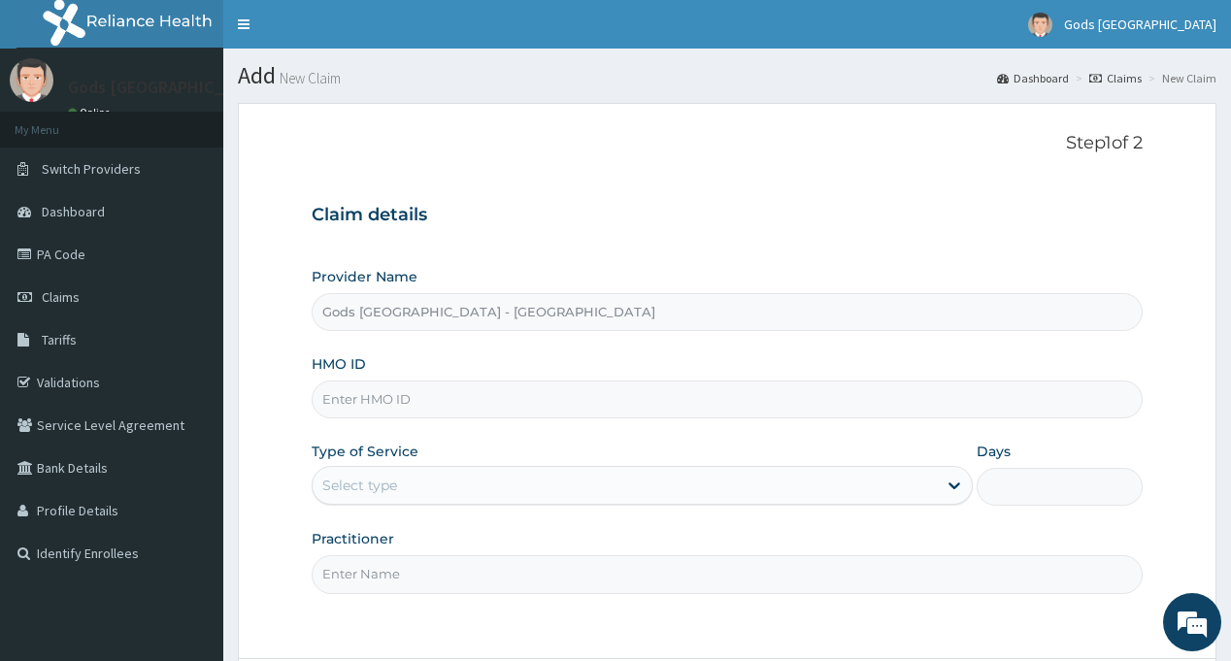
click at [426, 396] on input "HMO ID" at bounding box center [727, 399] width 830 height 38
paste input "PMH/10062/D"
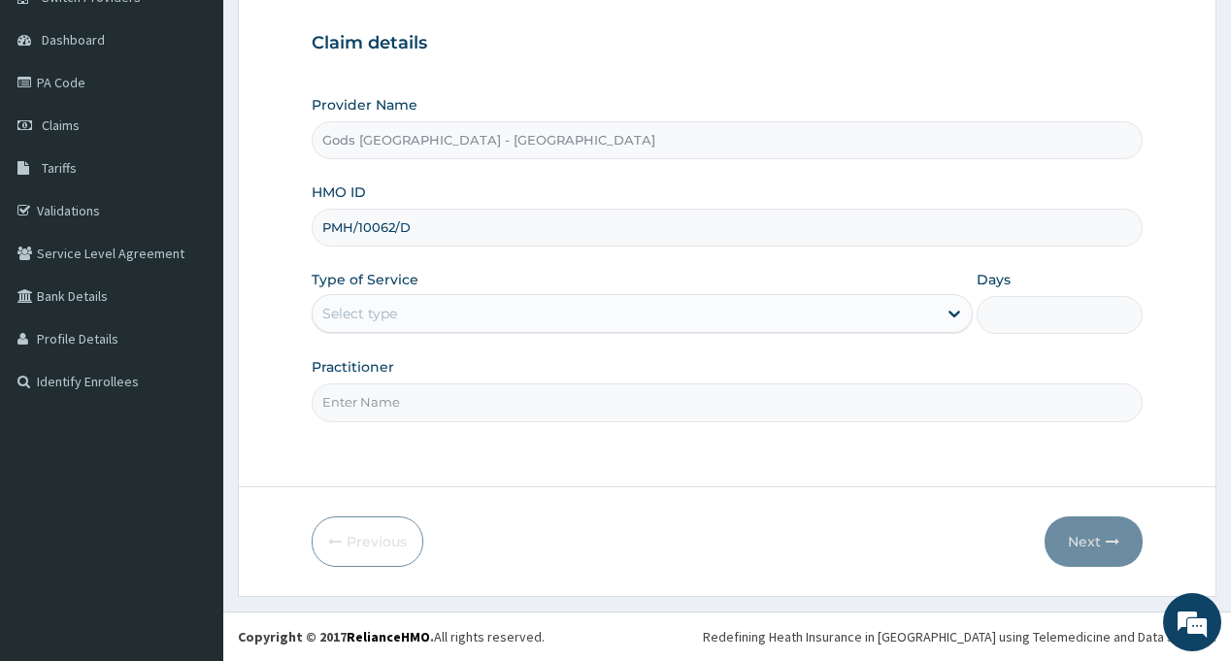
type input "PMH/10062/D"
drag, startPoint x: 426, startPoint y: 308, endPoint x: 426, endPoint y: 319, distance: 11.6
click at [426, 309] on div "Select type" at bounding box center [625, 313] width 624 height 31
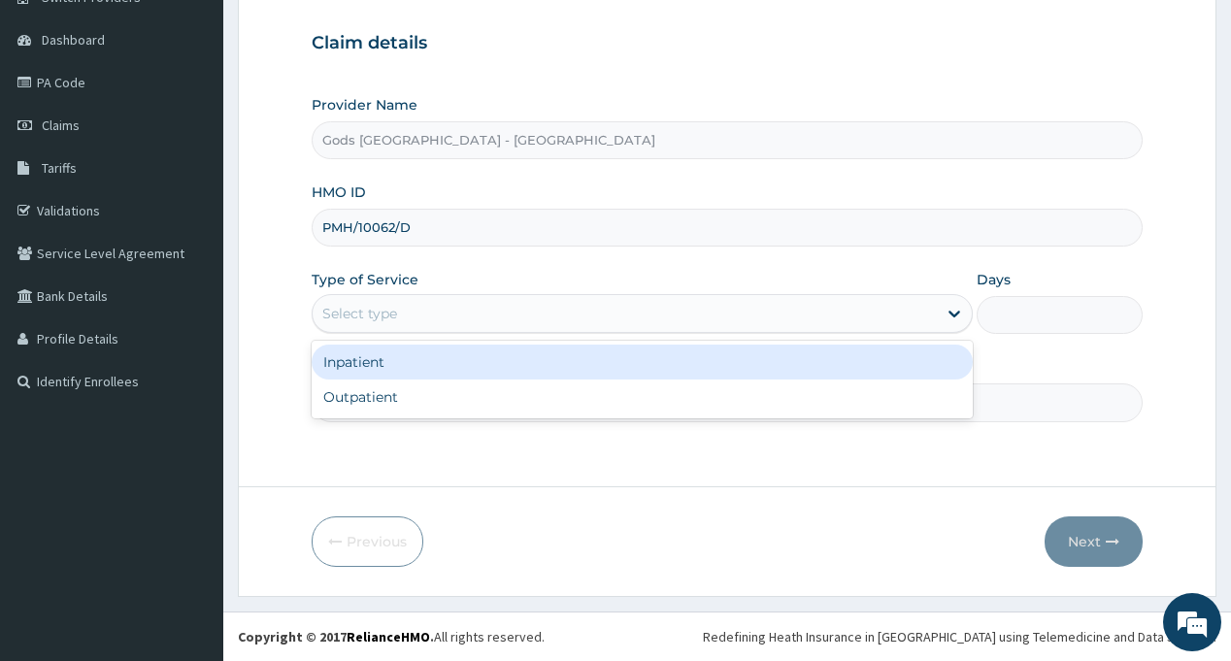
click at [424, 369] on div "Inpatient" at bounding box center [642, 362] width 661 height 35
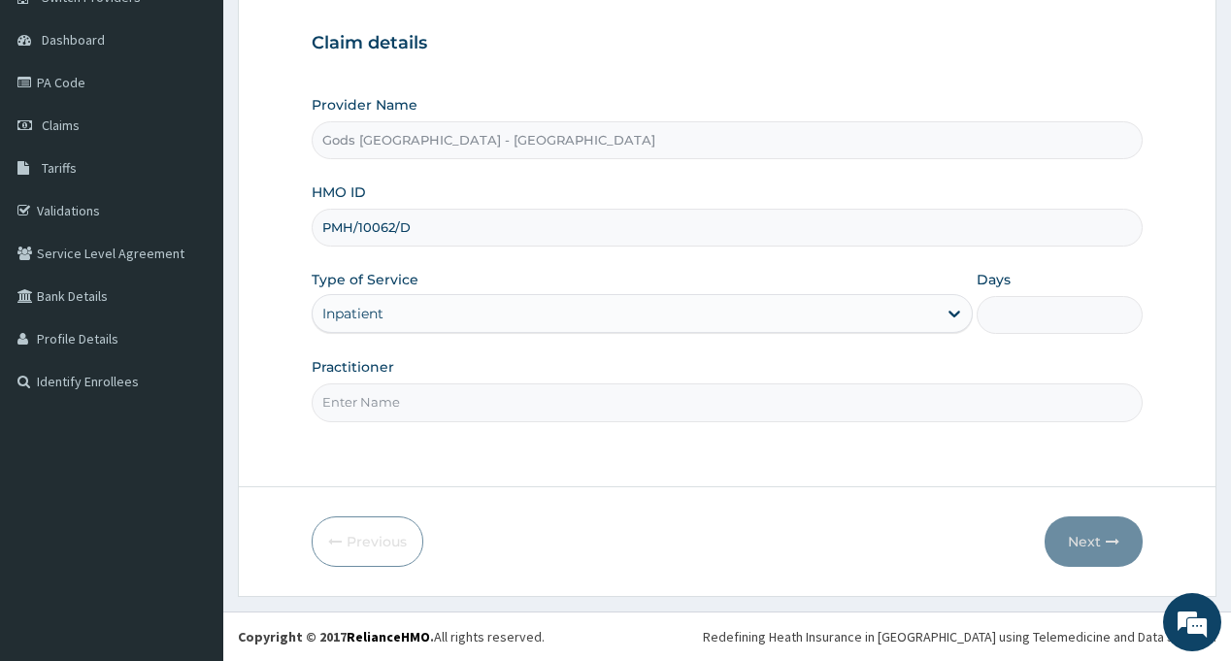
click at [1012, 327] on input "Days" at bounding box center [1058, 315] width 165 height 38
type input "2"
click at [372, 408] on input "Practitioner" at bounding box center [727, 402] width 830 height 38
type input "DR OPAFUNSO"
click at [1070, 541] on button "Next" at bounding box center [1093, 541] width 98 height 50
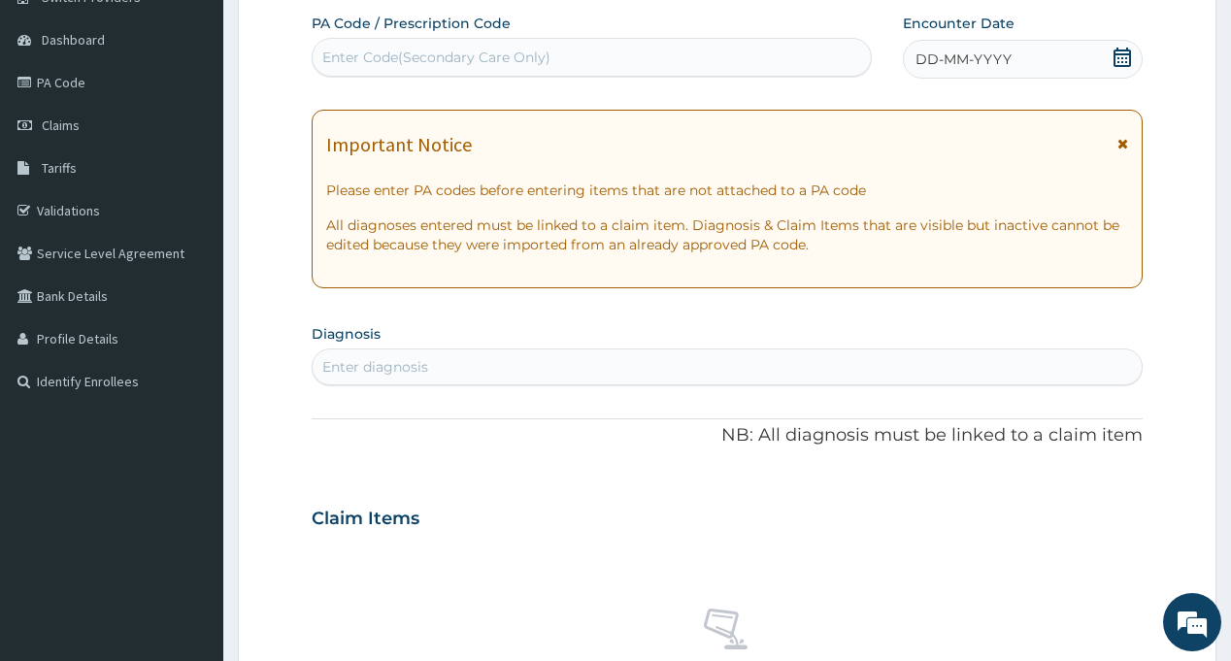
click at [476, 59] on div "Enter Code(Secondary Care Only)" at bounding box center [436, 57] width 228 height 19
paste input "PA/8EBCDF"
type input "PA/8EBCDF"
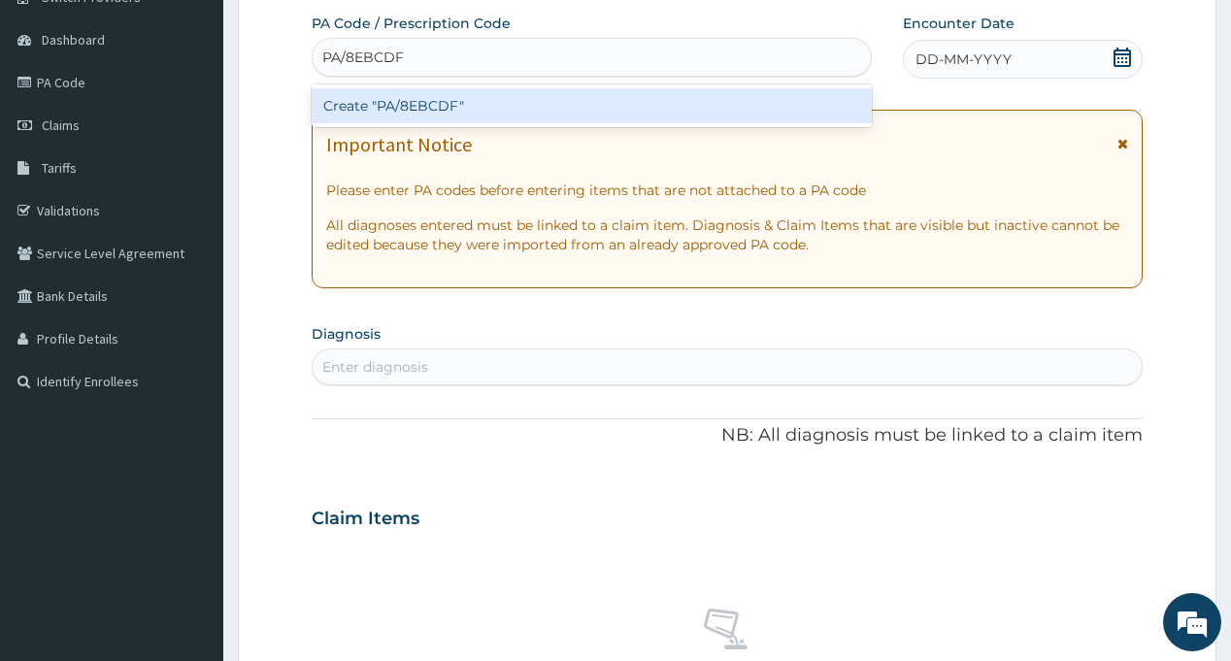
click at [427, 107] on div "Create "PA/8EBCDF"" at bounding box center [591, 105] width 559 height 35
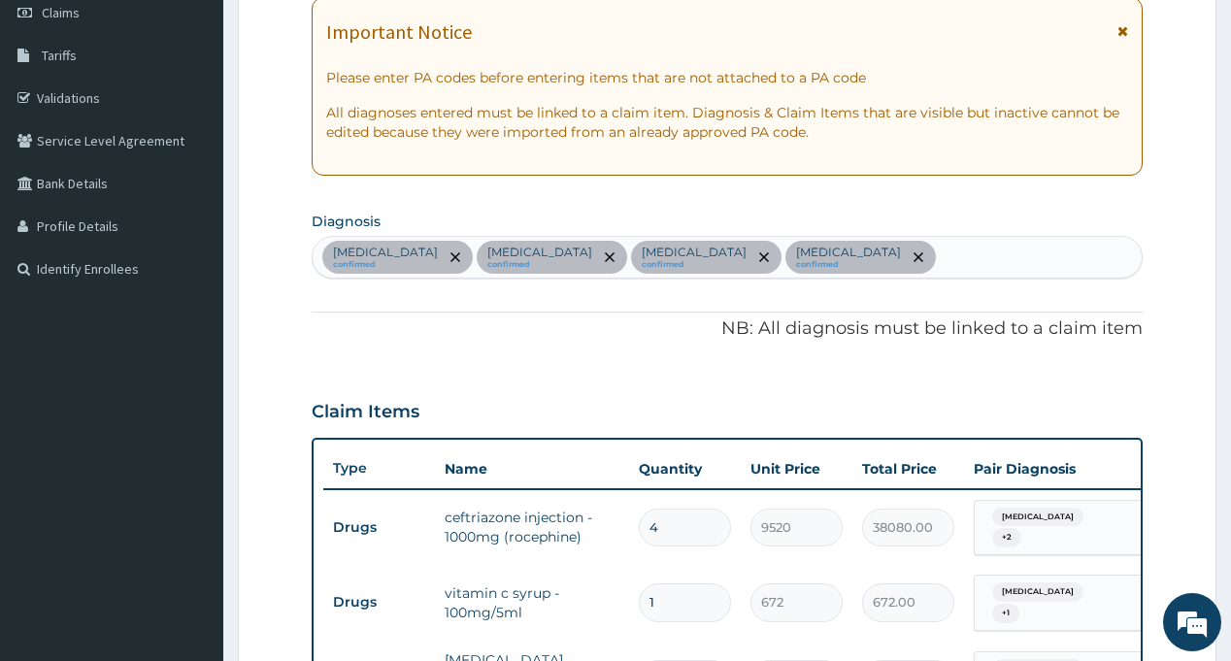
scroll to position [133, 0]
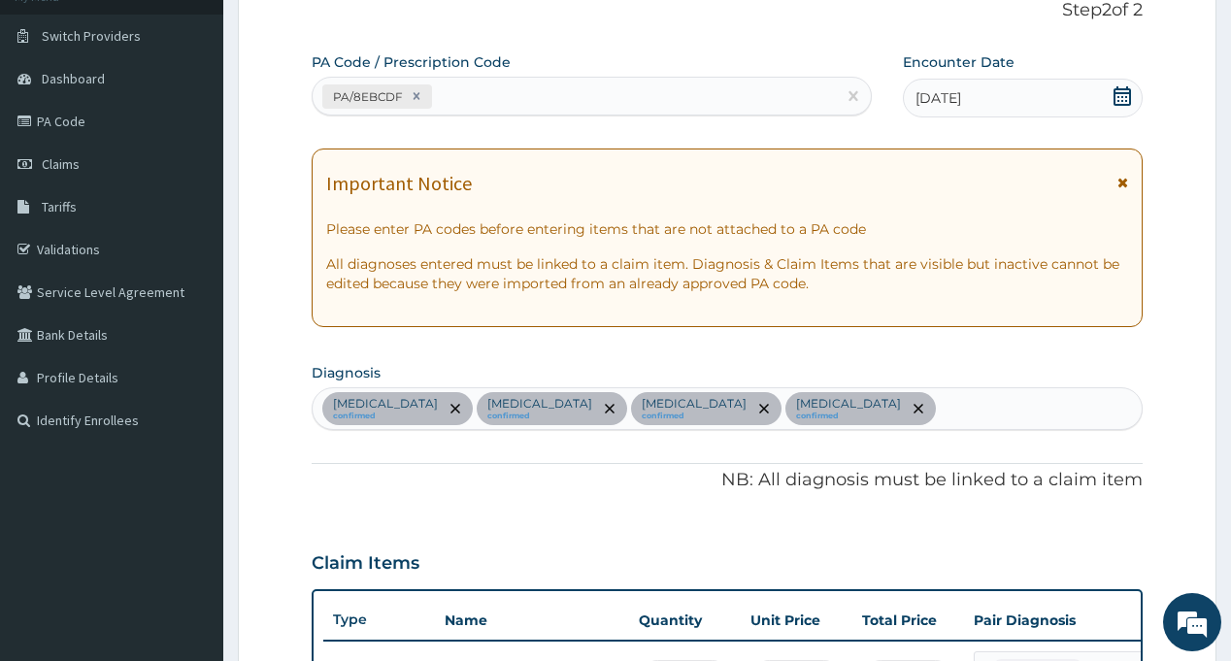
click at [481, 83] on div "PA/8EBCDF" at bounding box center [574, 97] width 522 height 32
paste input "PA/34E8A3"
type input "PA/34E8A3"
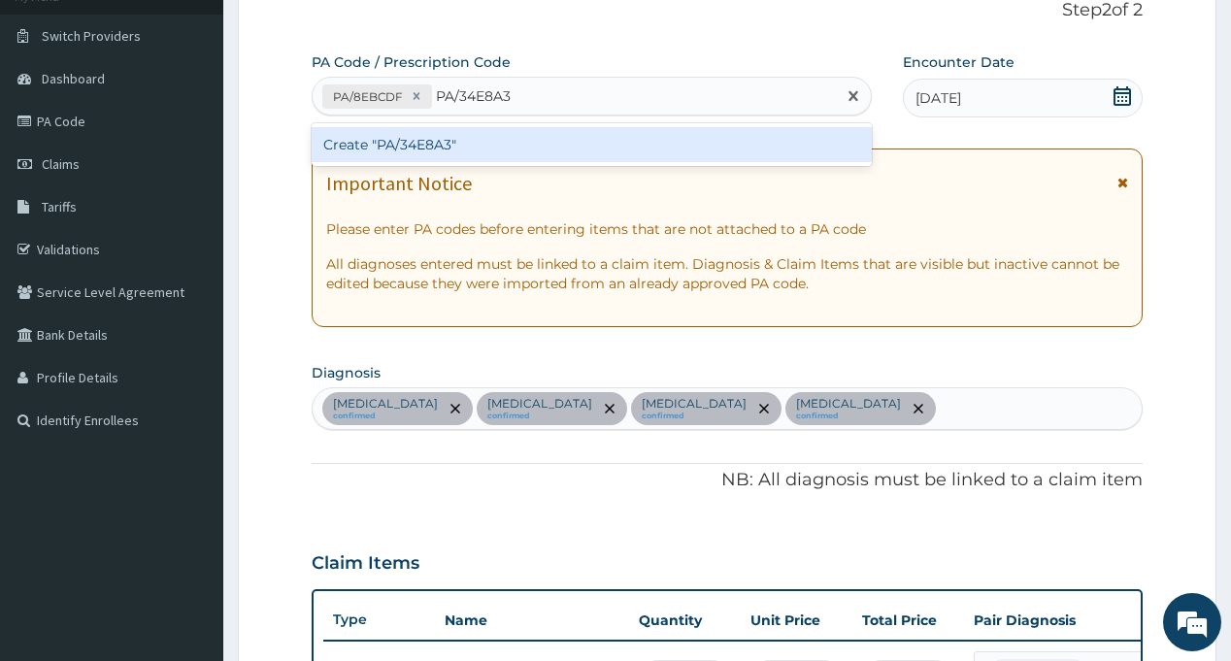
click at [469, 145] on div "Create "PA/34E8A3"" at bounding box center [591, 144] width 559 height 35
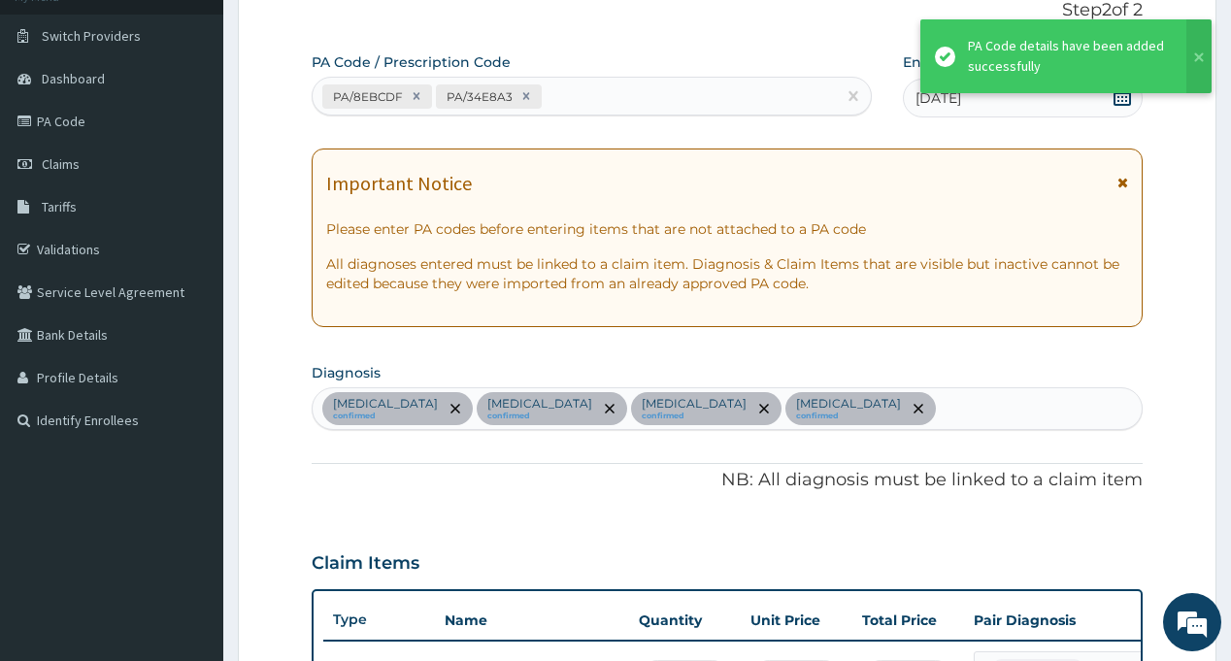
scroll to position [883, 0]
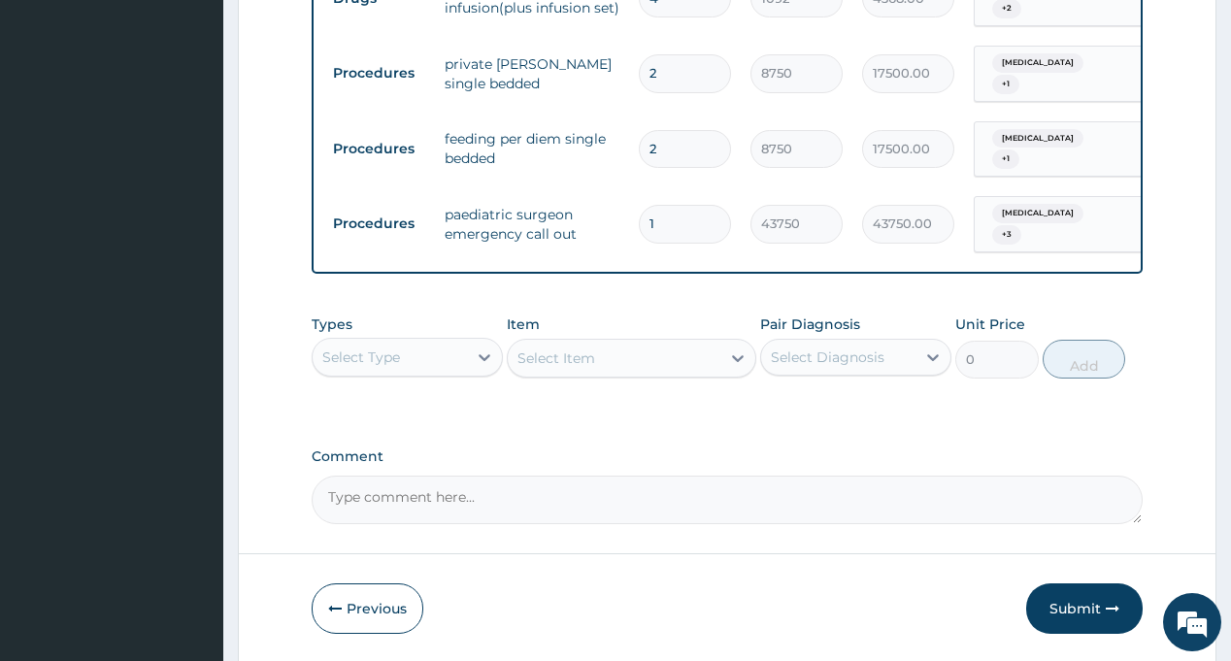
scroll to position [1070, 0]
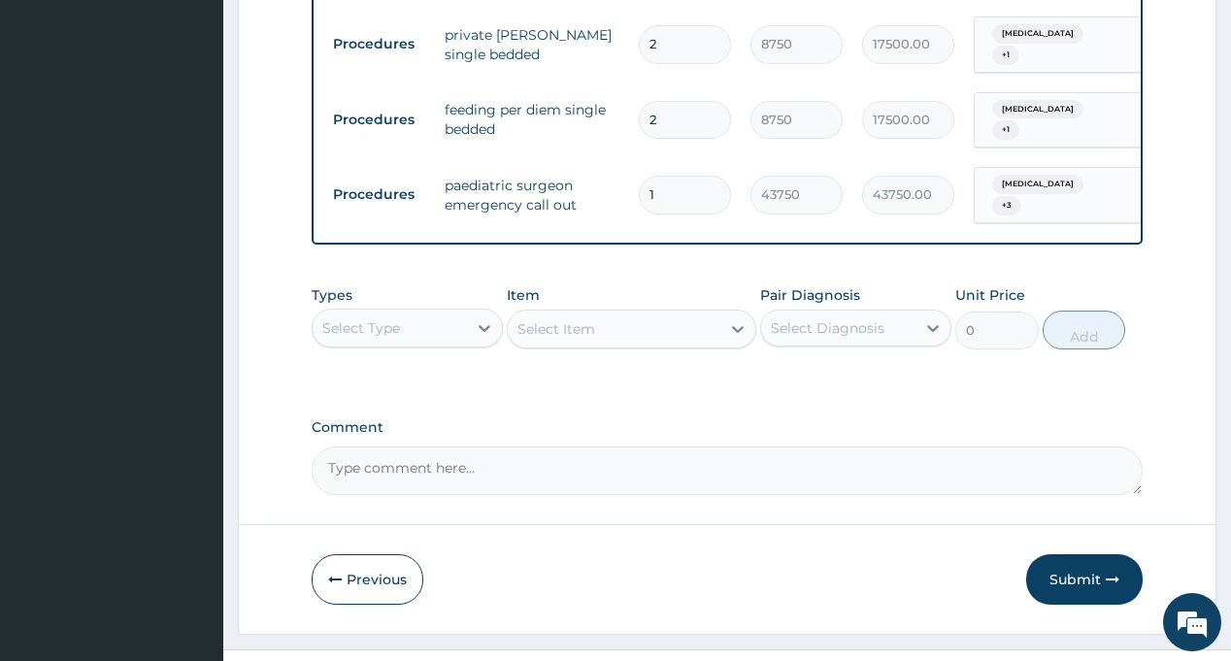
click at [396, 318] on div "Select Type" at bounding box center [361, 327] width 78 height 19
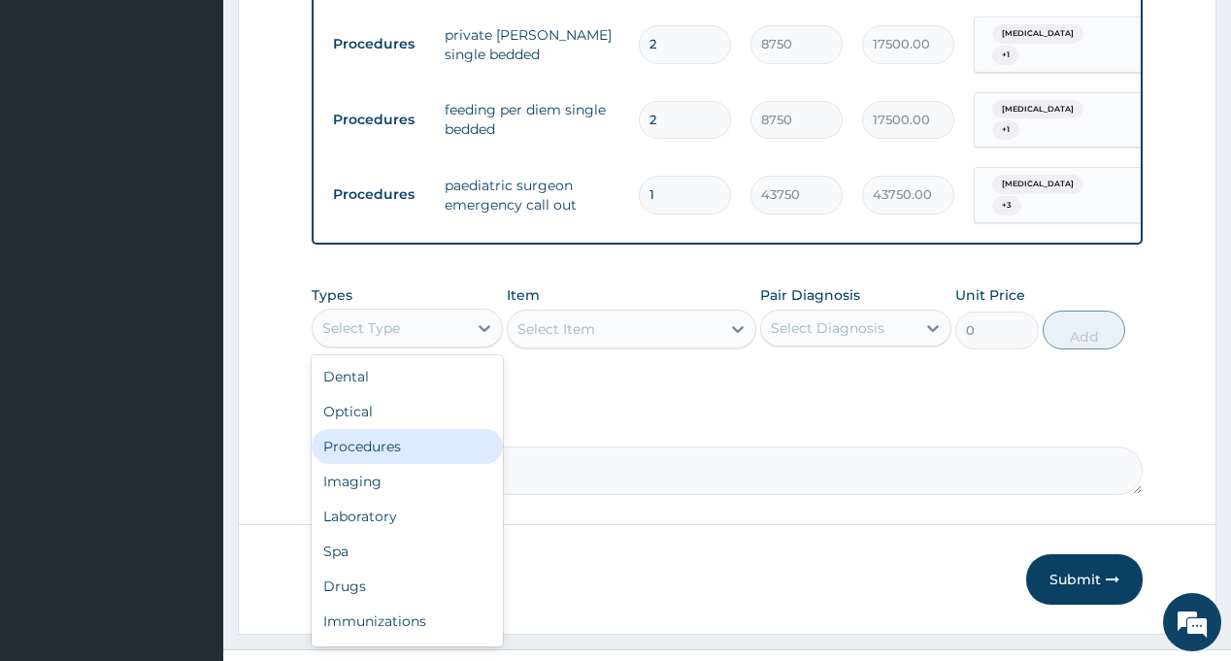
drag, startPoint x: 404, startPoint y: 398, endPoint x: 852, endPoint y: 299, distance: 459.2
click at [404, 429] on div "Procedures" at bounding box center [407, 446] width 191 height 35
click at [852, 318] on div "Select Diagnosis" at bounding box center [828, 327] width 114 height 19
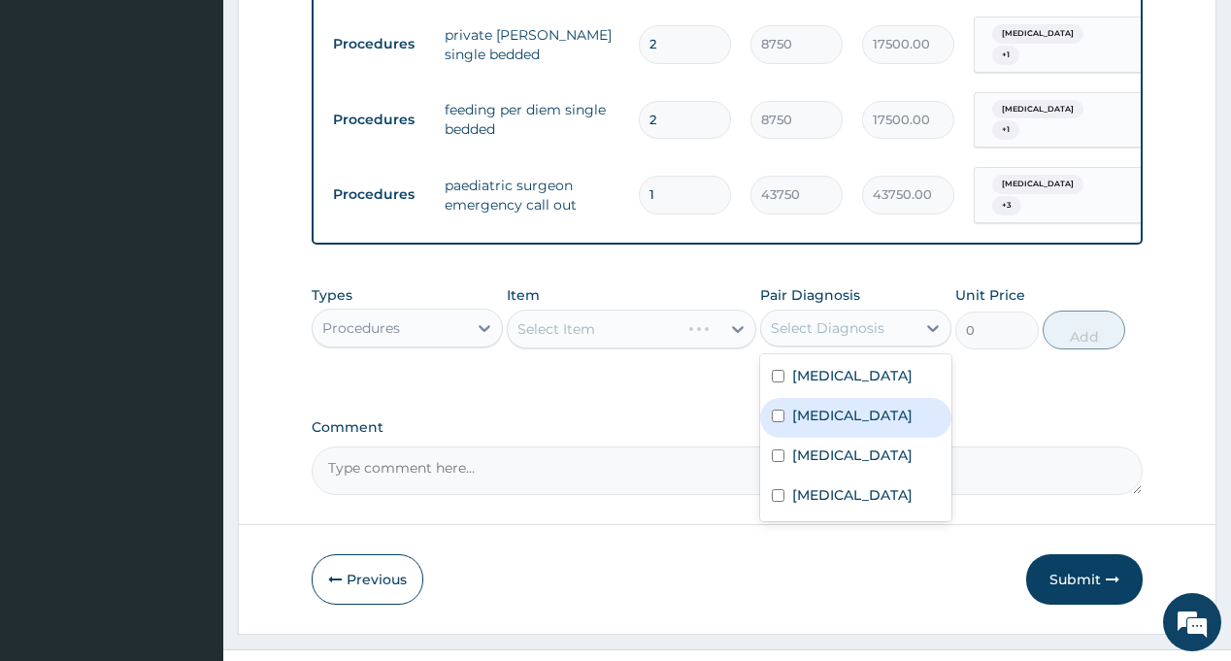
click at [865, 398] on div "Rhinitis" at bounding box center [855, 418] width 191 height 40
checkbox input "true"
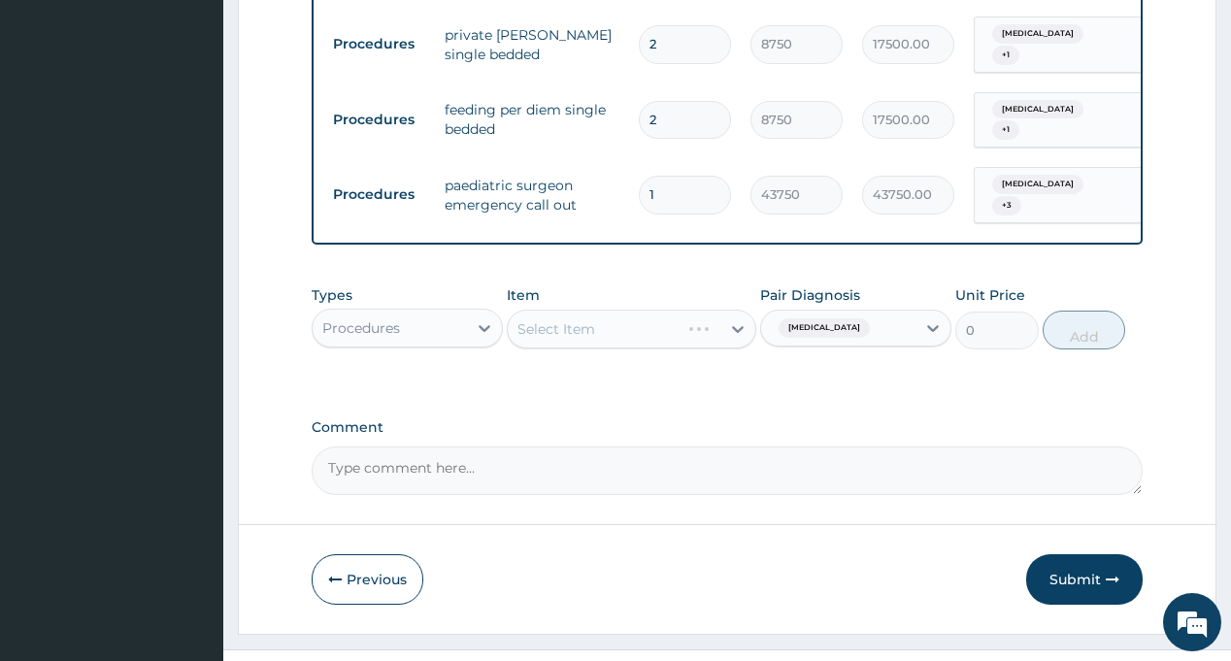
click at [623, 285] on div "Item Select Item" at bounding box center [631, 317] width 249 height 64
click at [656, 313] on div "Select Item" at bounding box center [614, 328] width 213 height 31
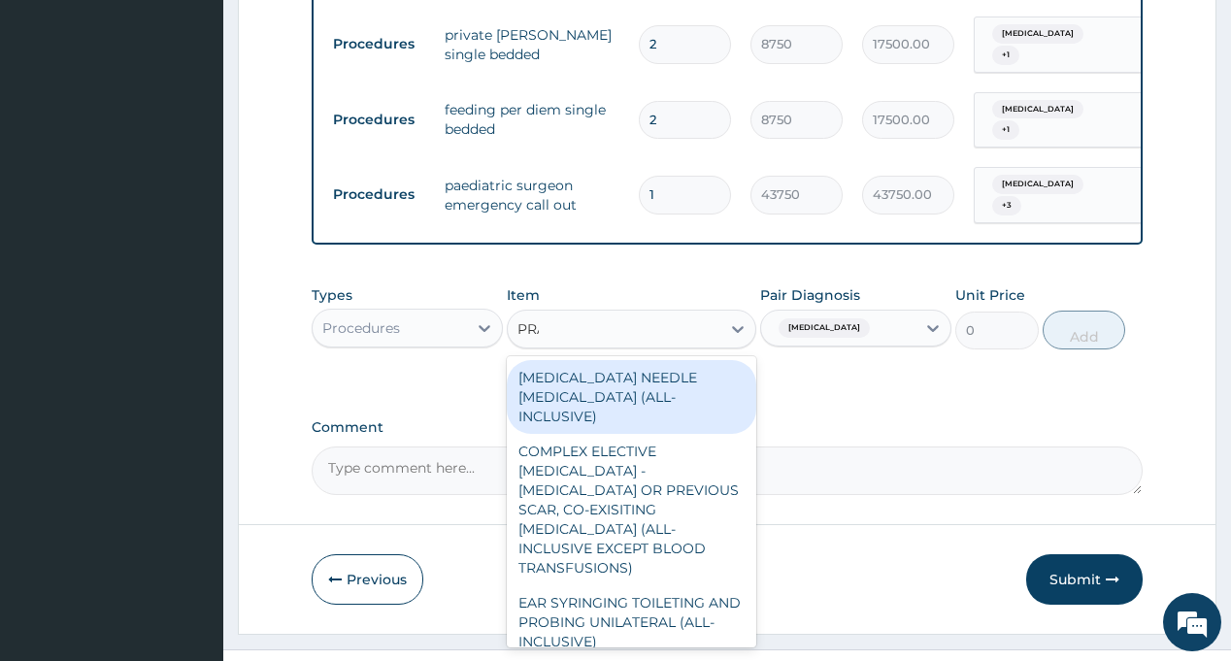
type input "PRAC"
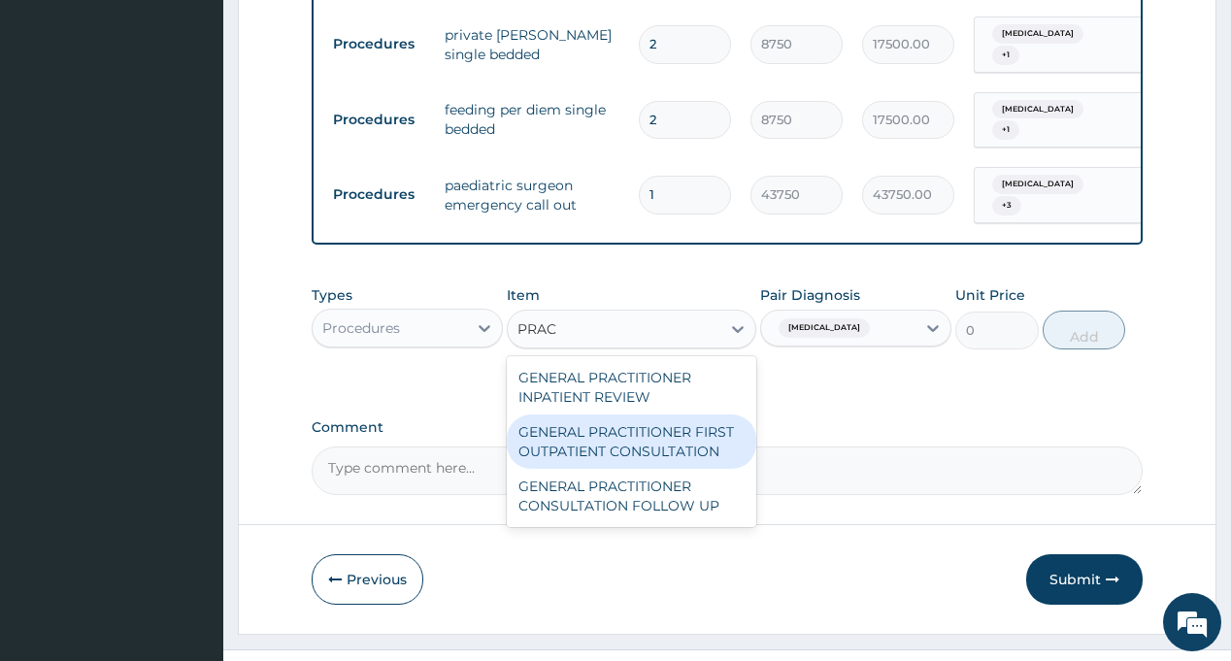
click at [643, 414] on div "GENERAL PRACTITIONER FIRST OUTPATIENT CONSULTATION" at bounding box center [631, 441] width 249 height 54
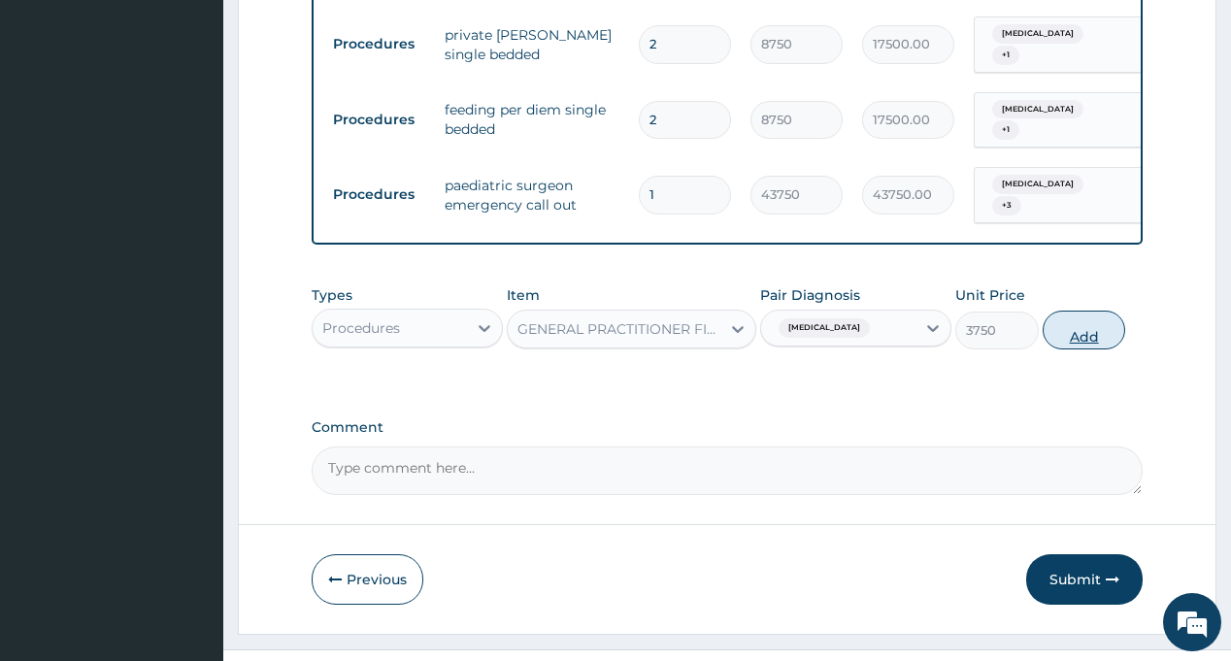
click at [1090, 311] on button "Add" at bounding box center [1083, 330] width 83 height 39
type input "0"
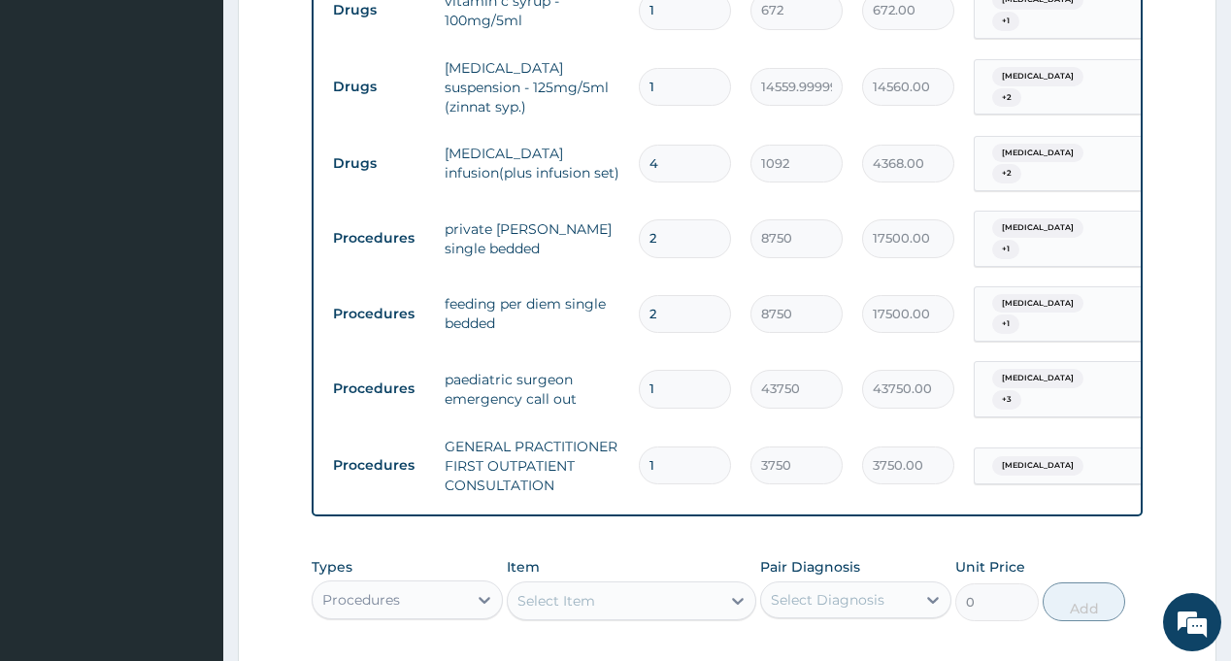
scroll to position [1148, 0]
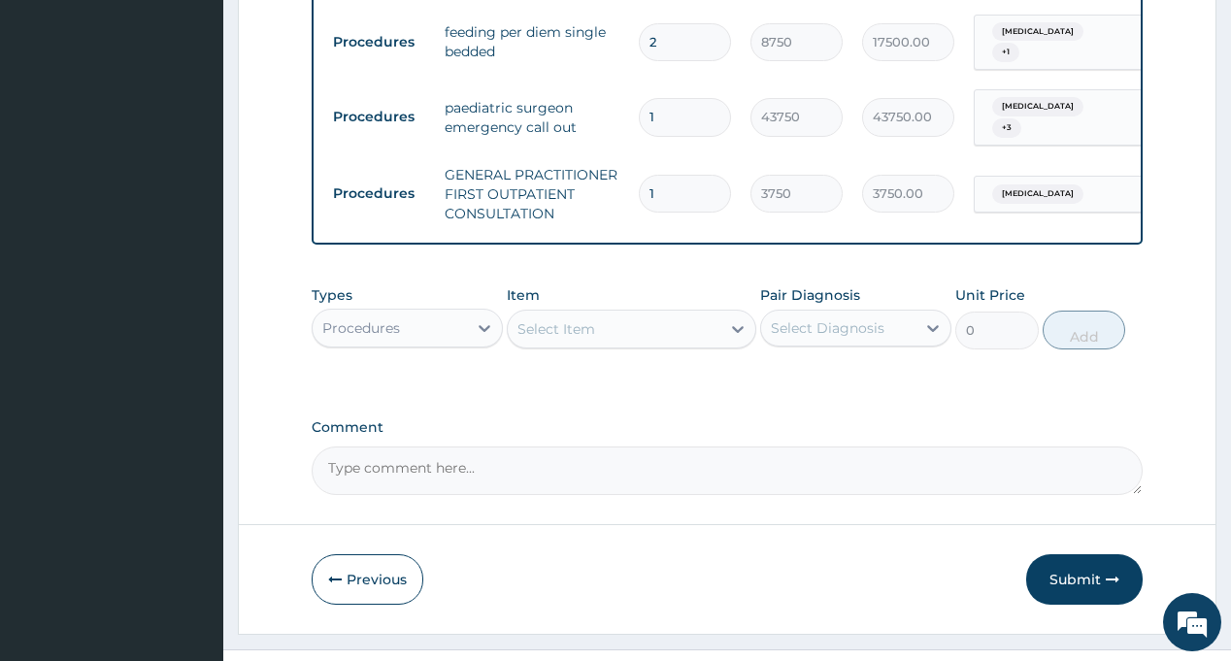
click at [418, 313] on div "Procedures" at bounding box center [390, 328] width 154 height 31
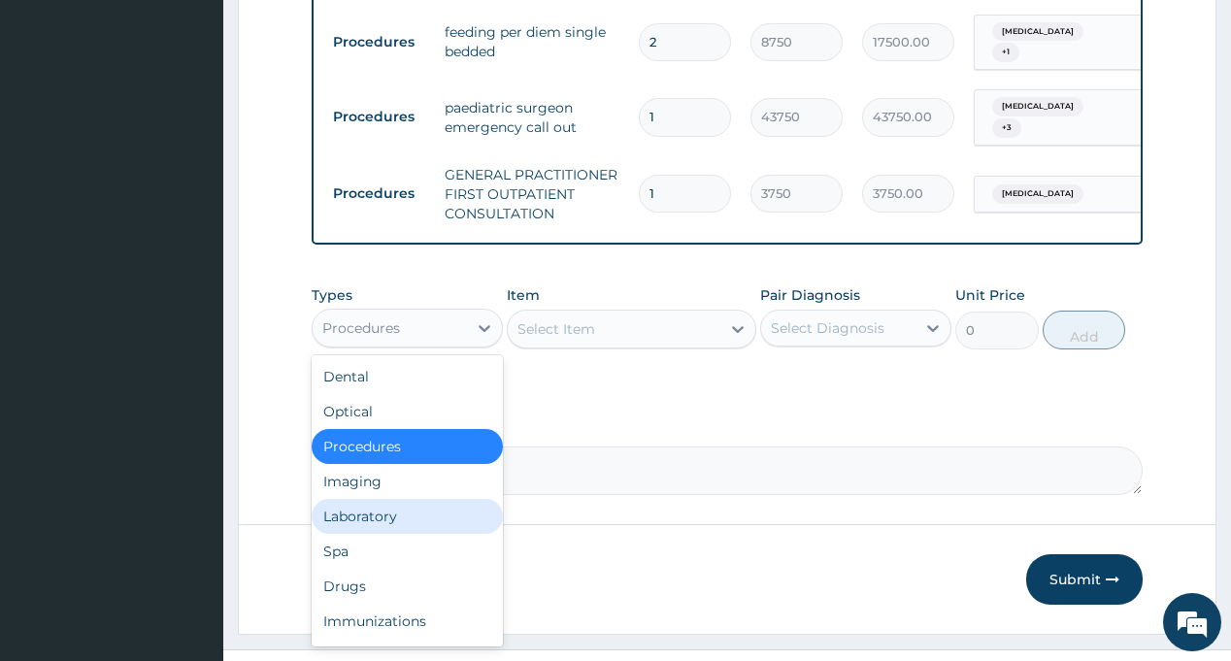
click at [420, 499] on div "Laboratory" at bounding box center [407, 516] width 191 height 35
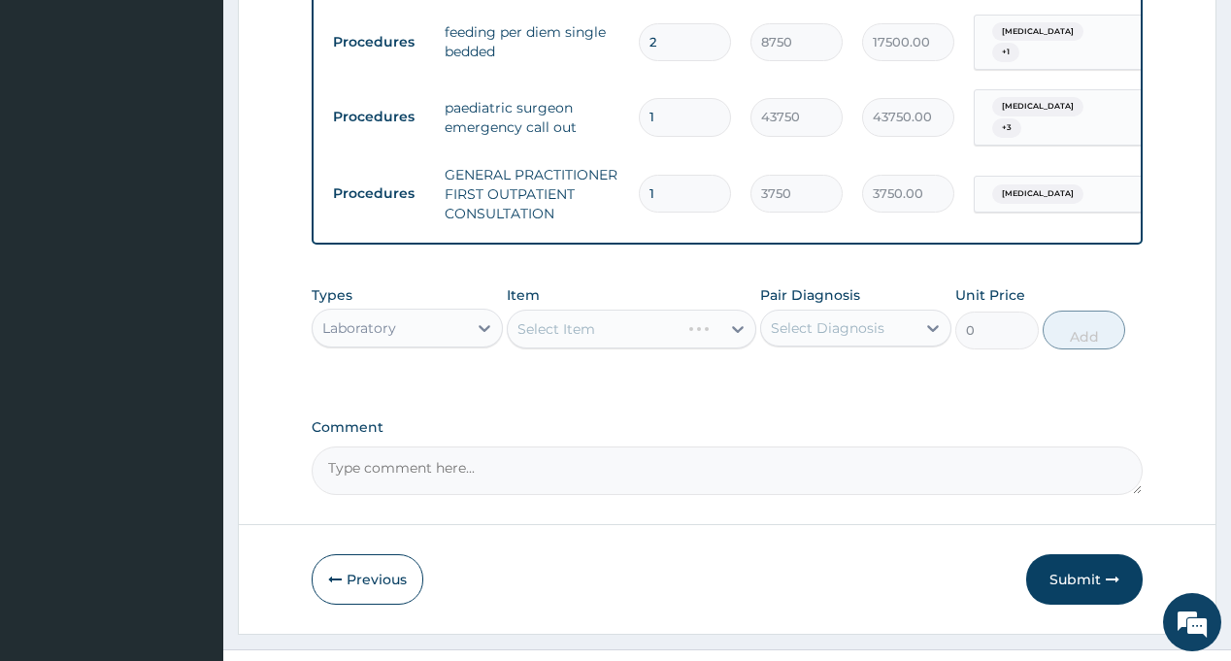
click at [896, 310] on div "Select Diagnosis" at bounding box center [855, 328] width 191 height 37
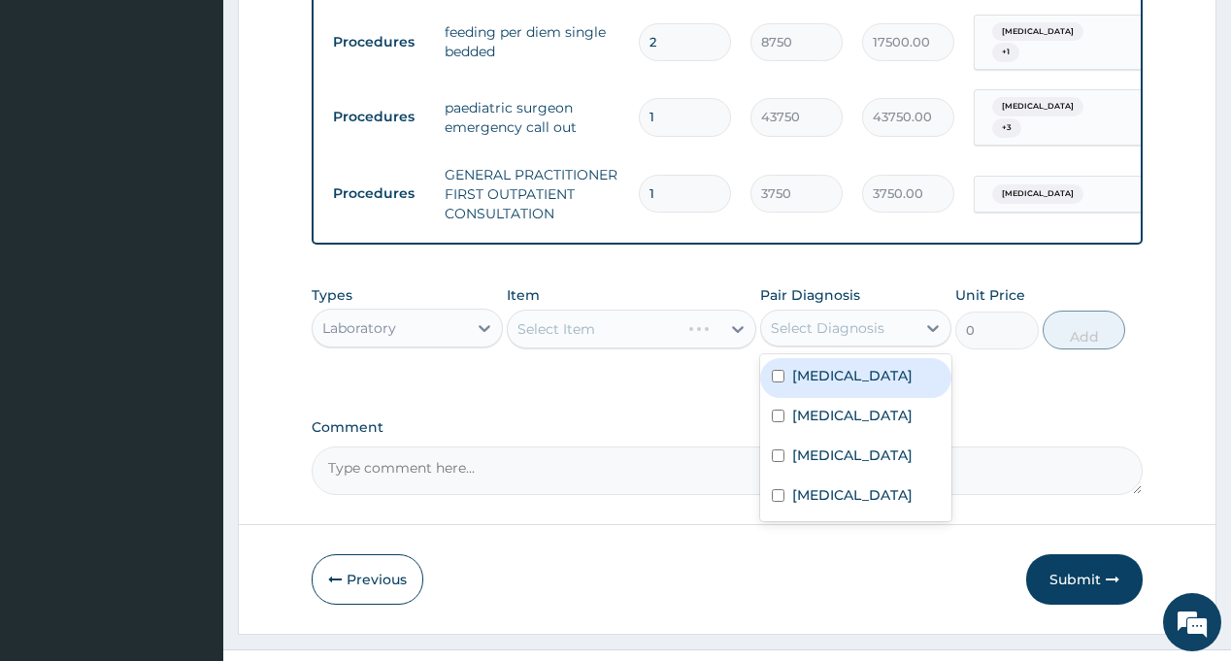
click at [873, 318] on div "Select Diagnosis" at bounding box center [828, 327] width 114 height 19
click at [843, 318] on div "Select Diagnosis" at bounding box center [828, 327] width 114 height 19
click at [837, 358] on div "Sepsis" at bounding box center [855, 378] width 191 height 40
checkbox input "true"
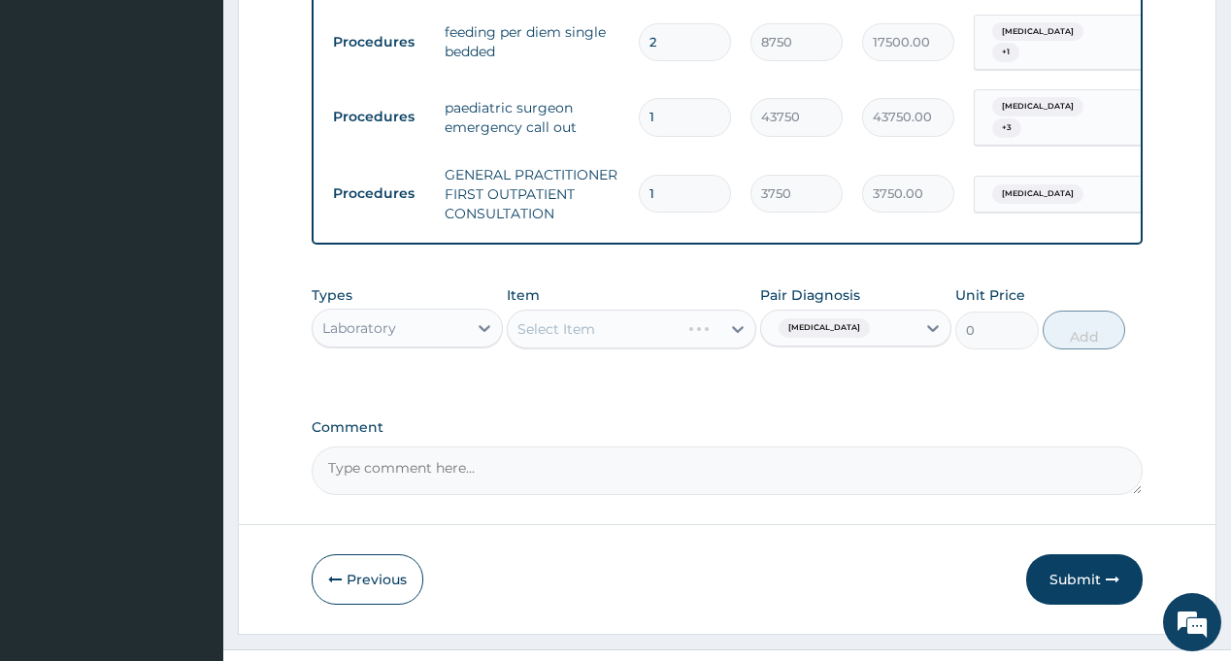
click at [676, 340] on div "Types Laboratory Item Select Item Pair Diagnosis Sepsis Unit Price 0 Add" at bounding box center [727, 332] width 830 height 113
click at [630, 313] on div "Select Item" at bounding box center [614, 328] width 213 height 31
type input "FBC"
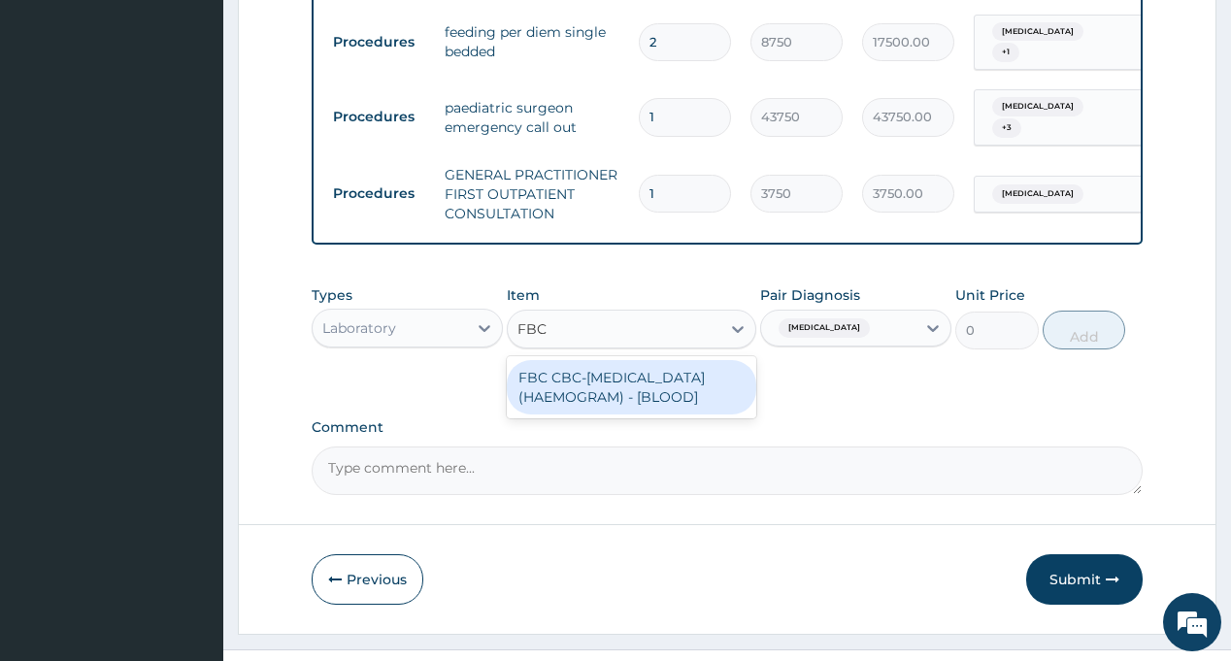
click at [625, 360] on div "FBC CBC-COMPLETE BLOOD COUNT (HAEMOGRAM) - [BLOOD]" at bounding box center [631, 387] width 249 height 54
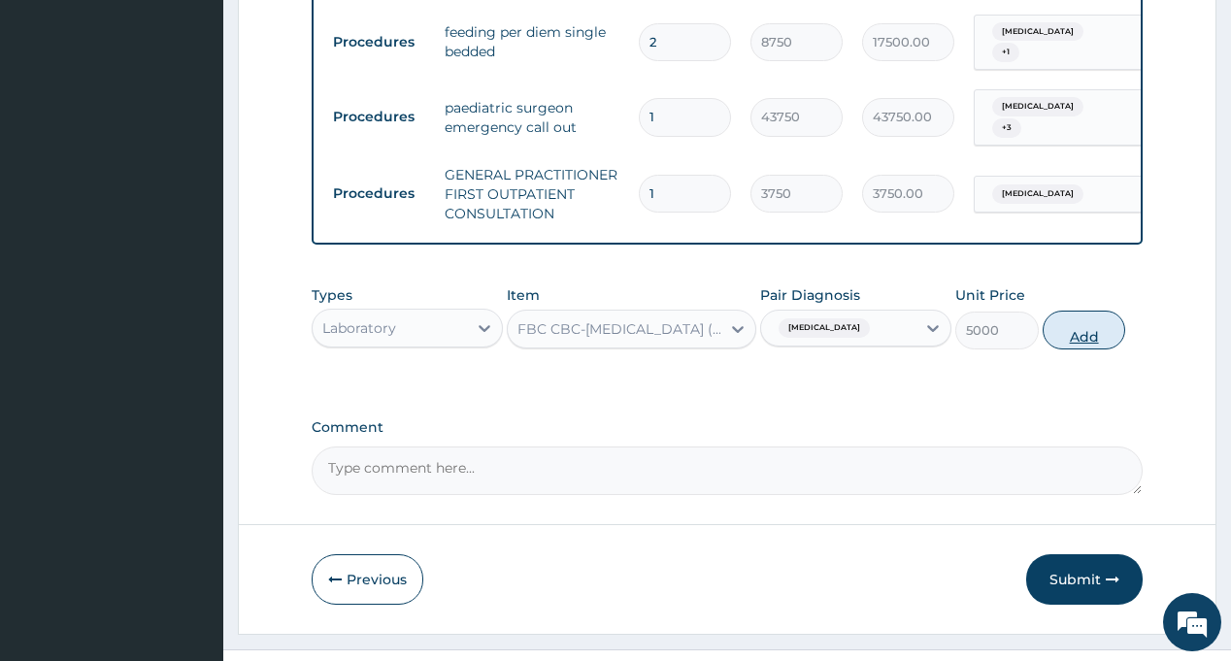
click at [1087, 311] on button "Add" at bounding box center [1083, 330] width 83 height 39
type input "0"
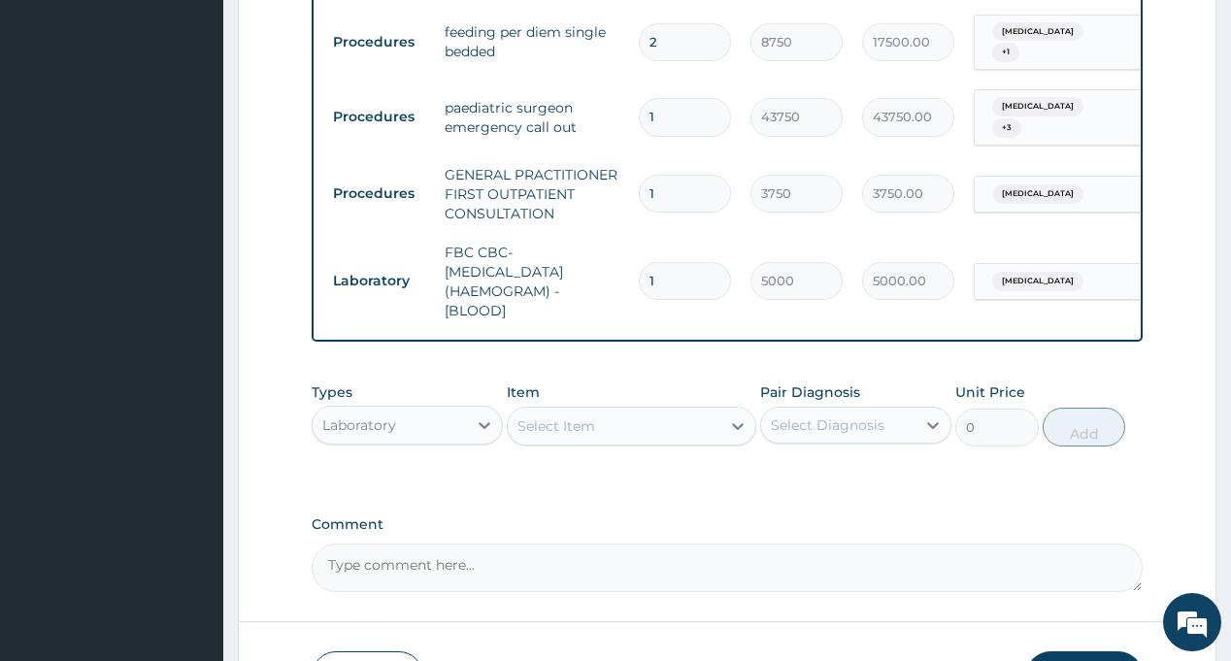
click at [838, 415] on div "Select Diagnosis" at bounding box center [828, 424] width 114 height 19
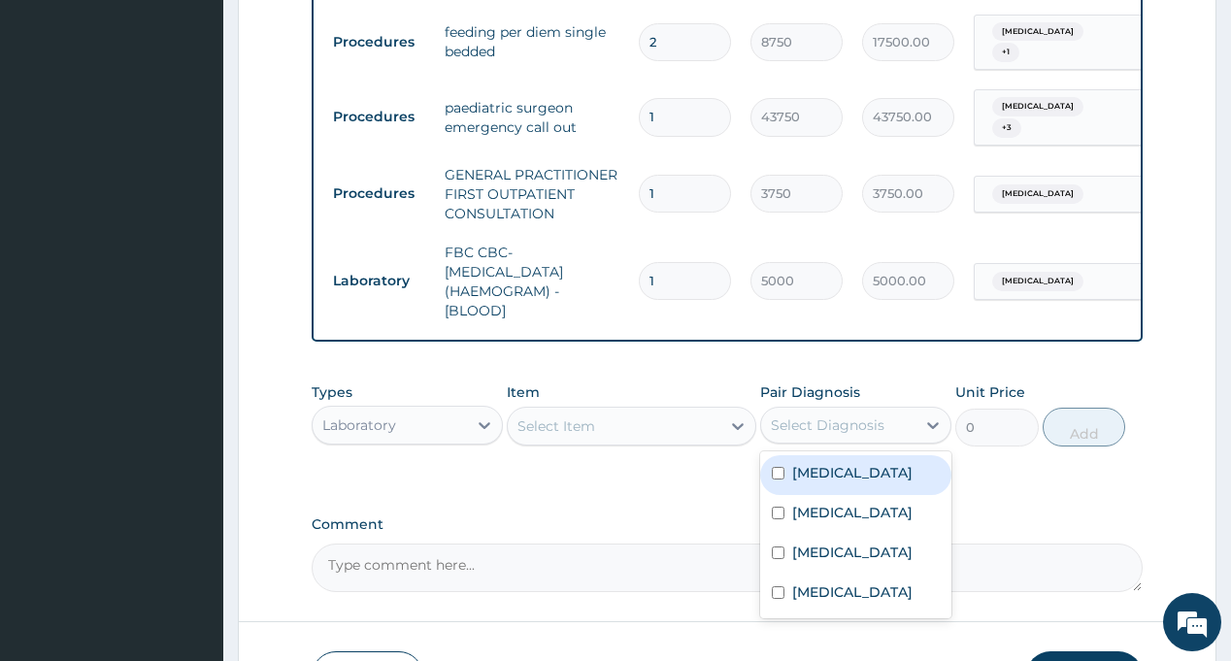
scroll to position [1245, 0]
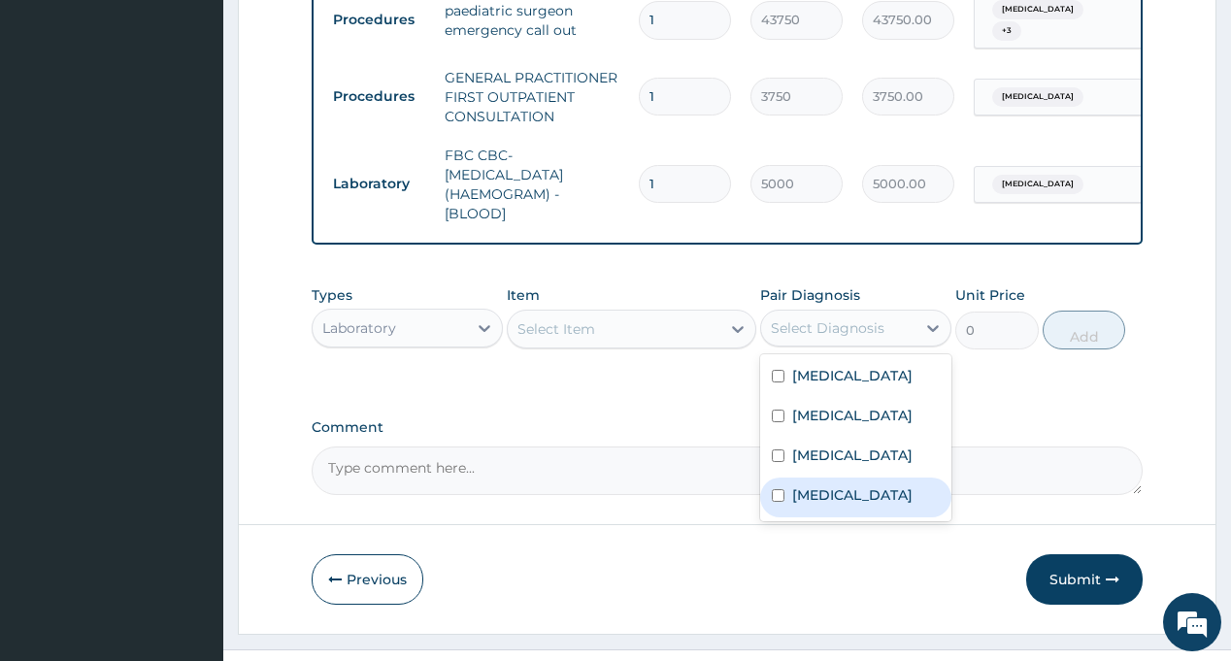
click at [851, 479] on div "Malaria" at bounding box center [855, 497] width 191 height 40
checkbox input "true"
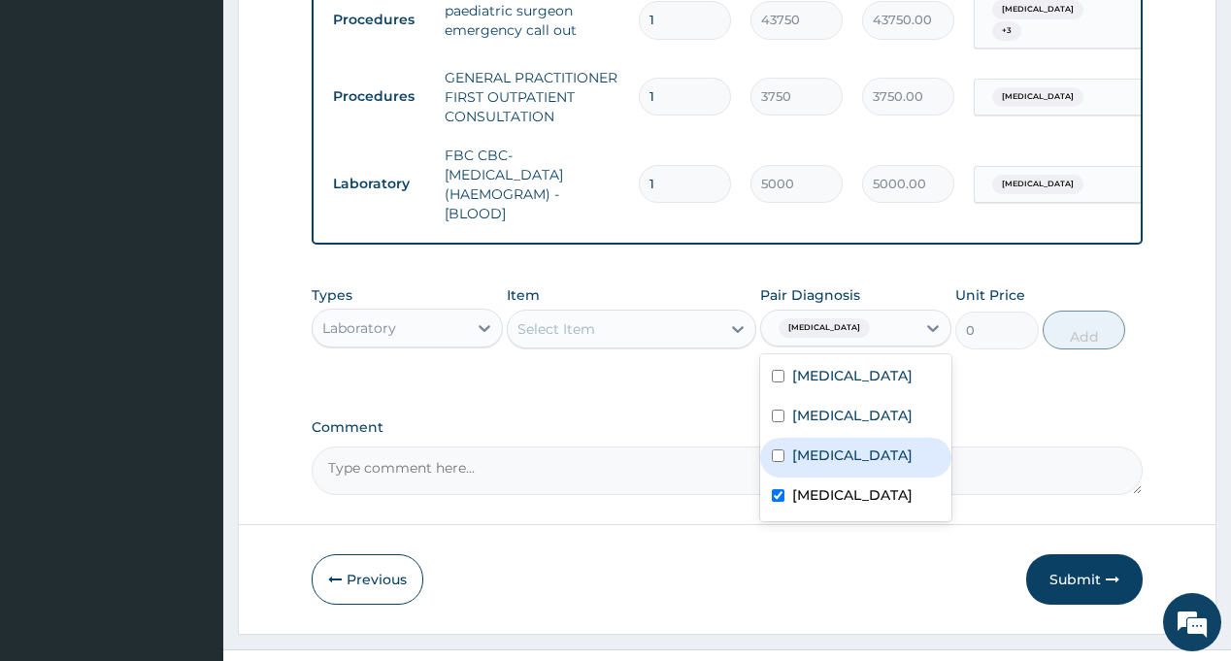
drag, startPoint x: 615, startPoint y: 377, endPoint x: 611, endPoint y: 347, distance: 29.4
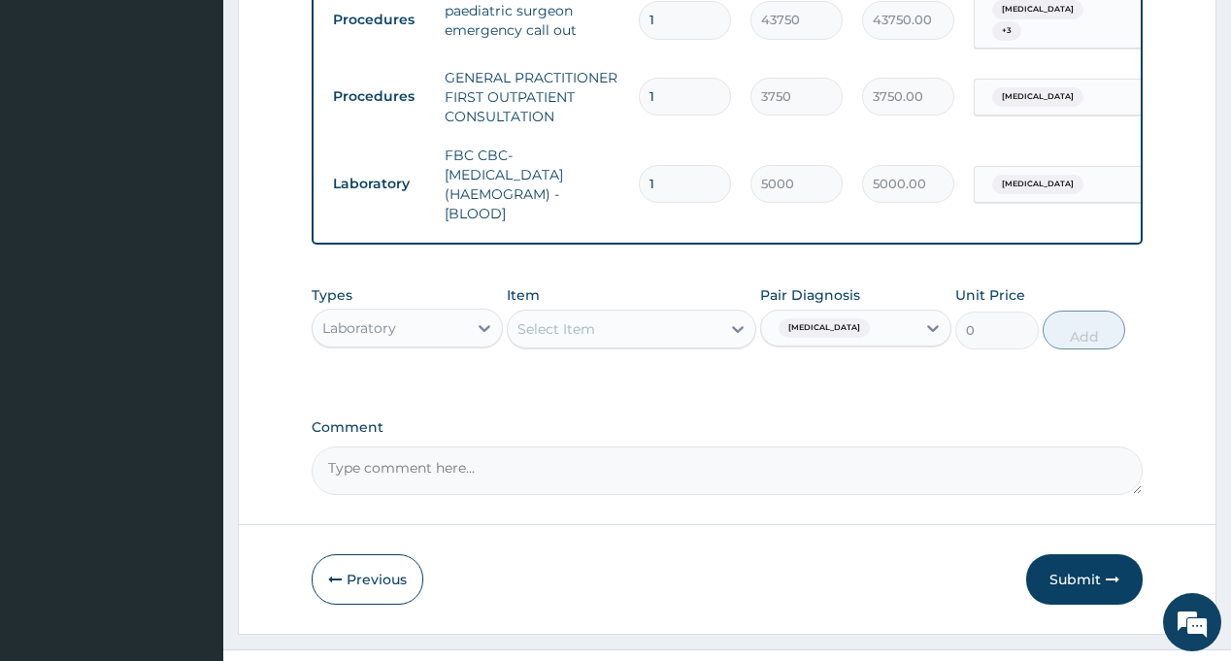
click at [609, 313] on div "Select Item" at bounding box center [614, 328] width 213 height 31
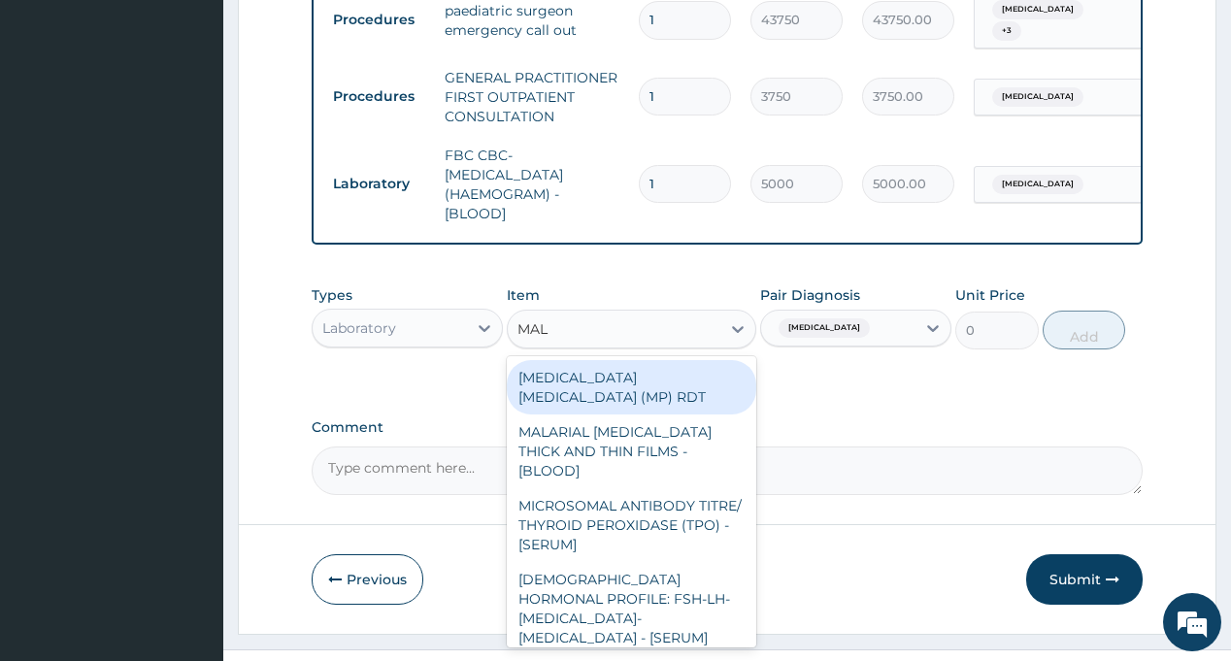
type input "MALA"
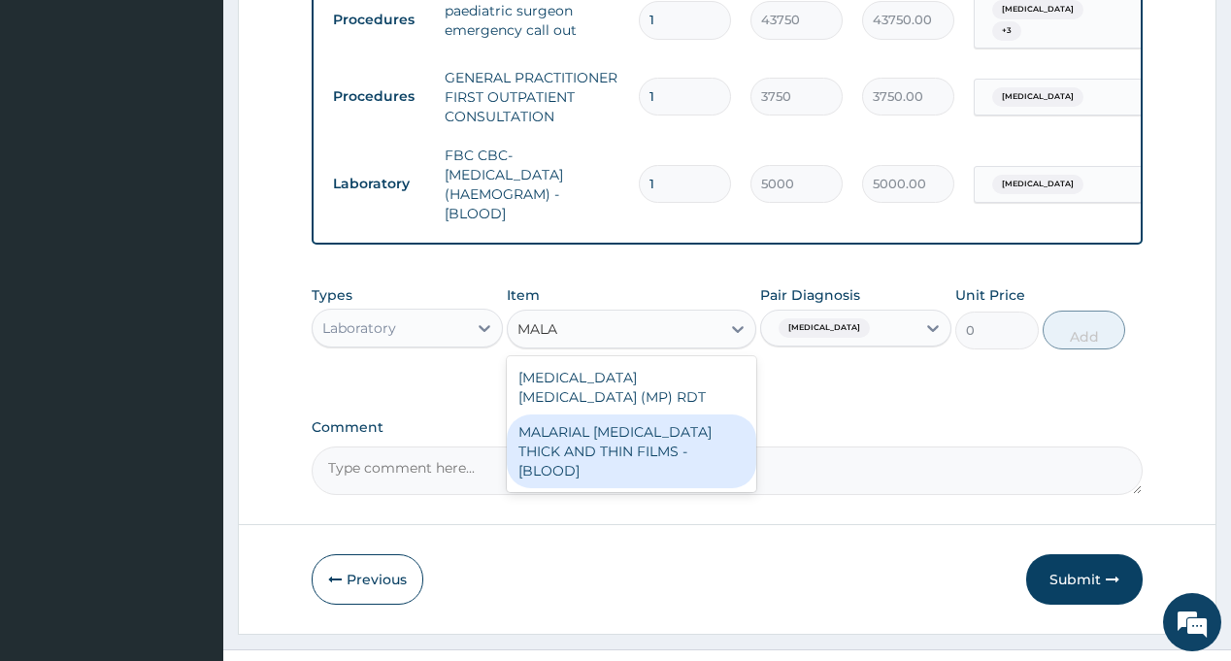
click at [650, 414] on div "MALARIAL PARASITE THICK AND THIN FILMS - [BLOOD]" at bounding box center [631, 451] width 249 height 74
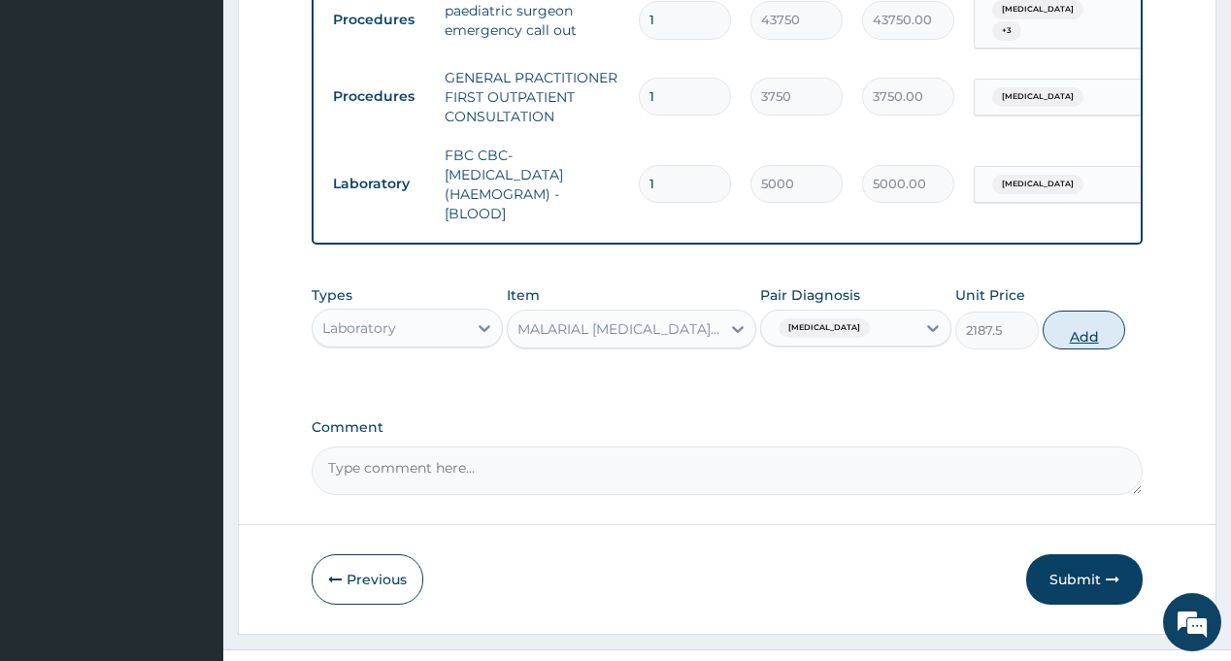
click at [1091, 311] on button "Add" at bounding box center [1083, 330] width 83 height 39
type input "0"
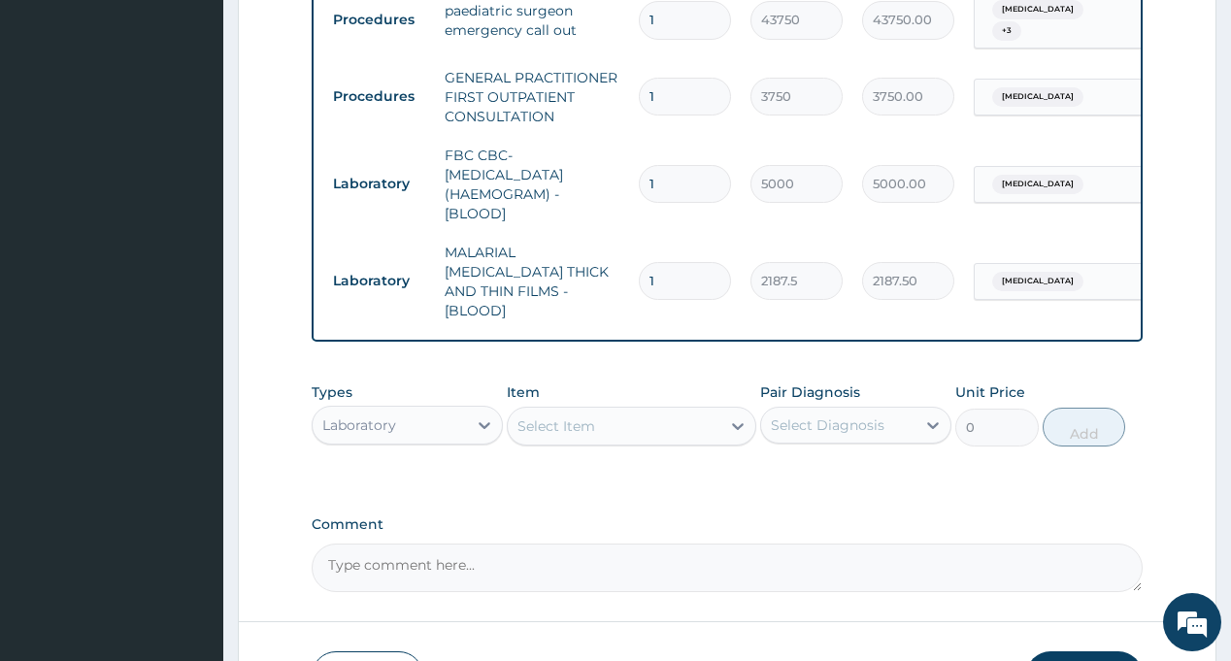
click at [381, 415] on div "Laboratory" at bounding box center [359, 424] width 74 height 19
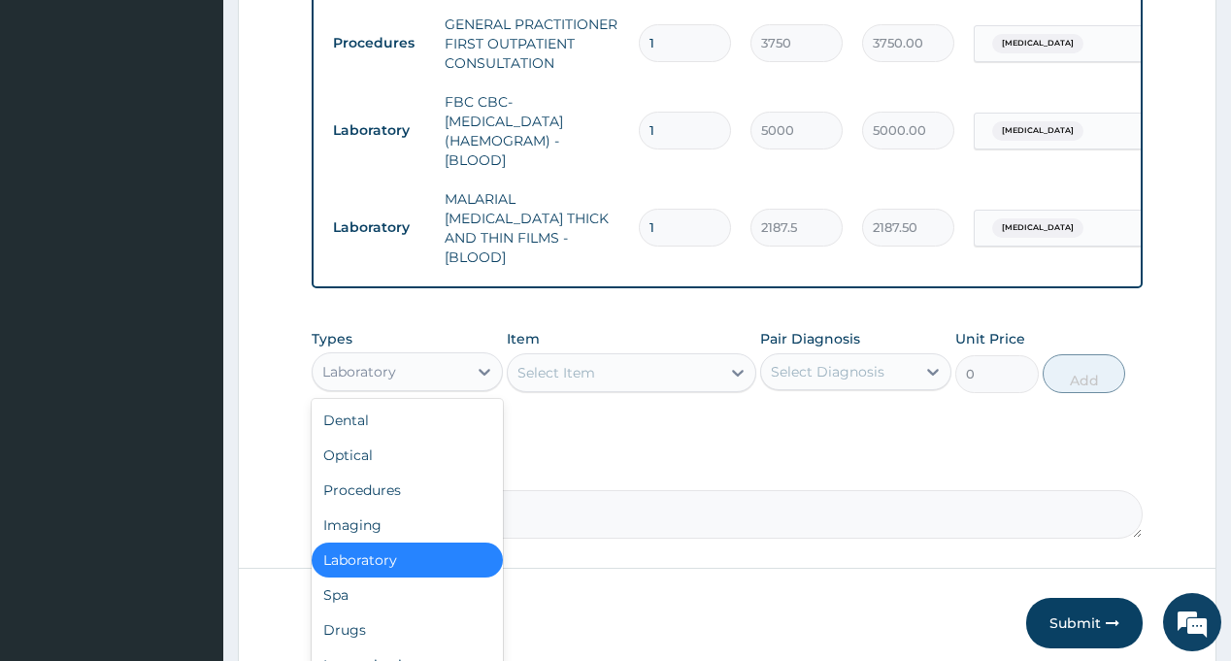
scroll to position [1323, 0]
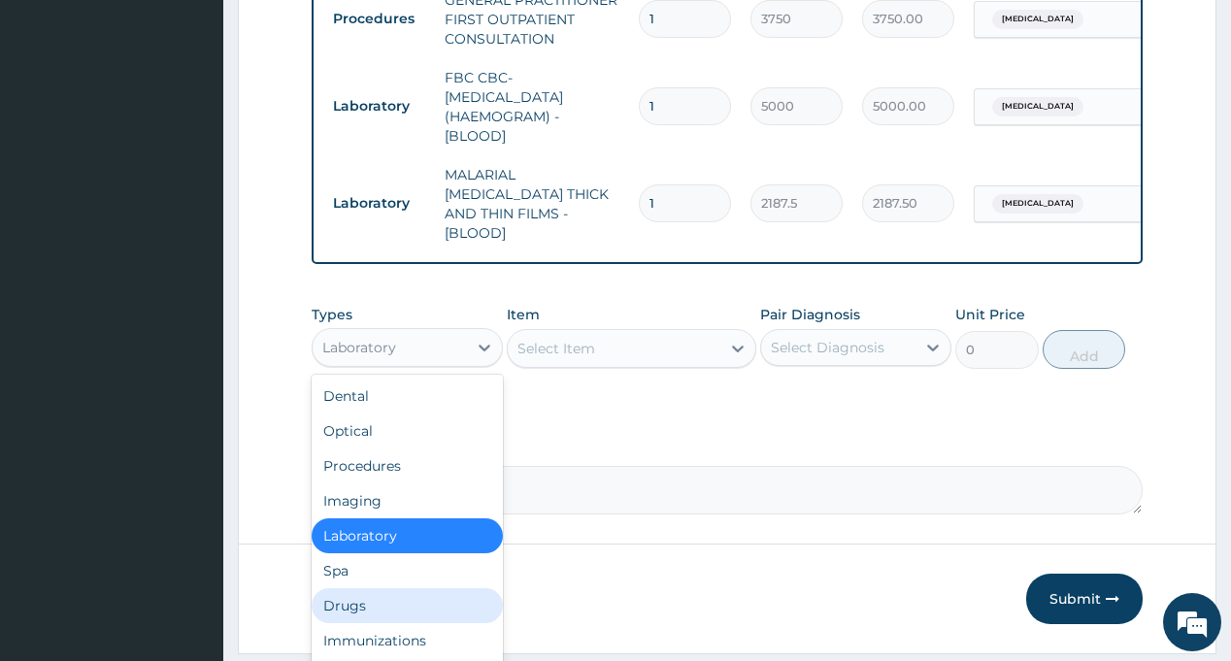
click at [348, 588] on div "Drugs" at bounding box center [407, 605] width 191 height 35
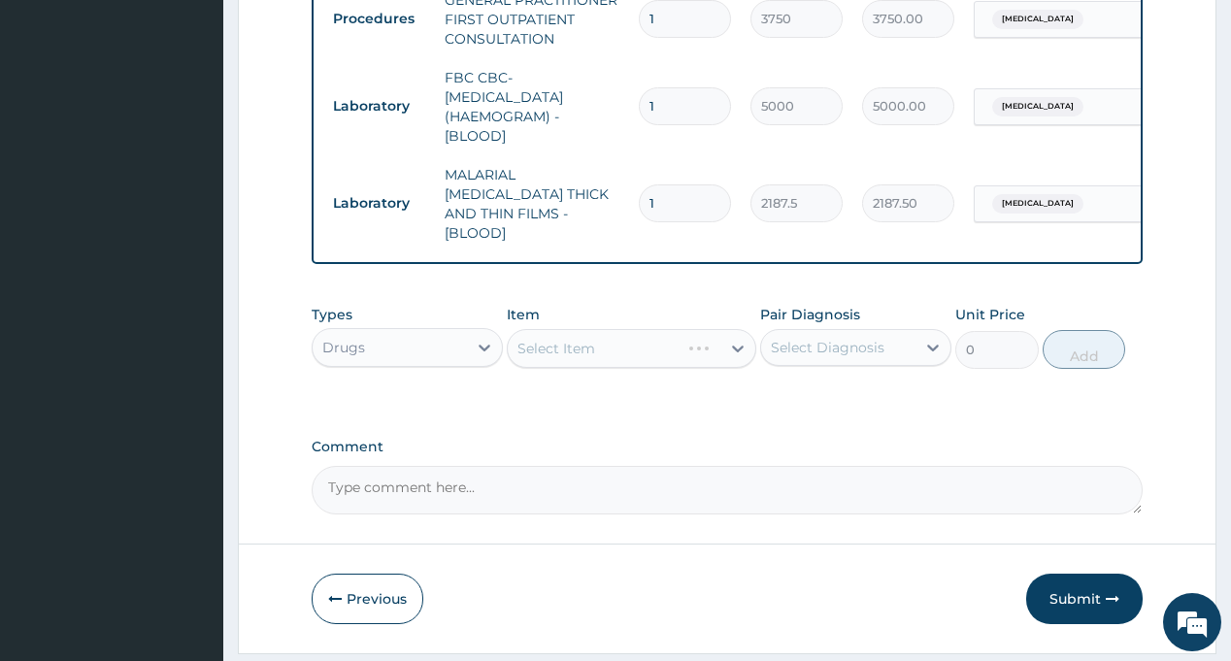
click at [861, 338] on div "Select Diagnosis" at bounding box center [828, 347] width 114 height 19
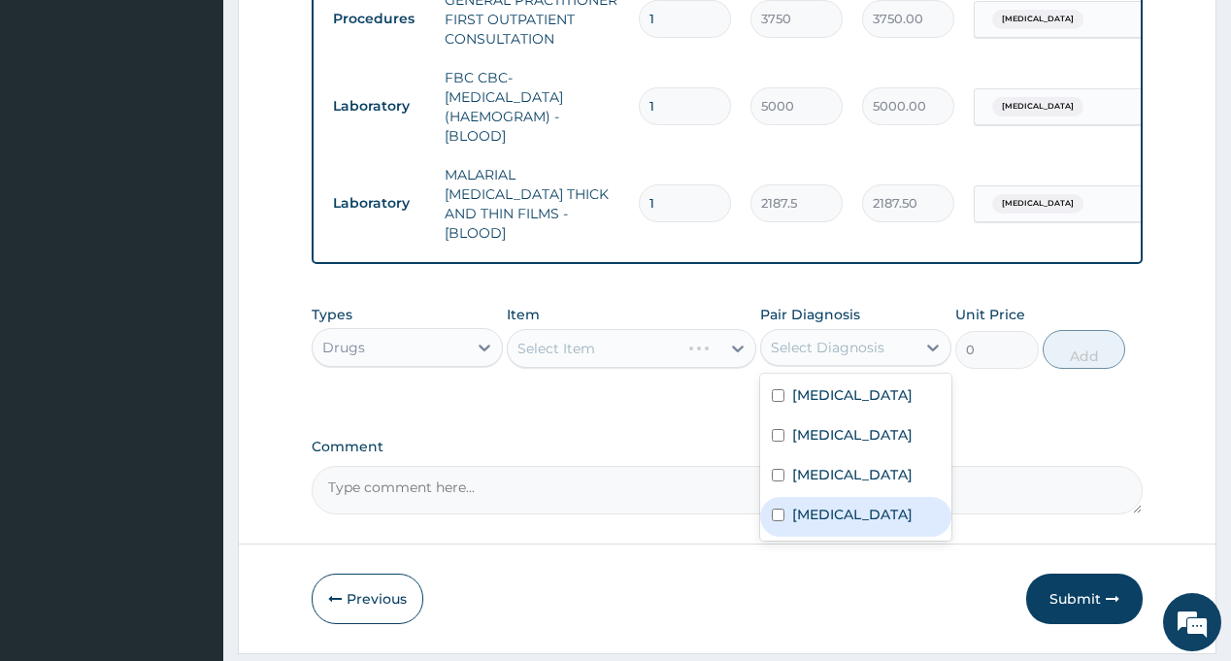
click at [843, 497] on div "Malaria" at bounding box center [855, 517] width 191 height 40
checkbox input "true"
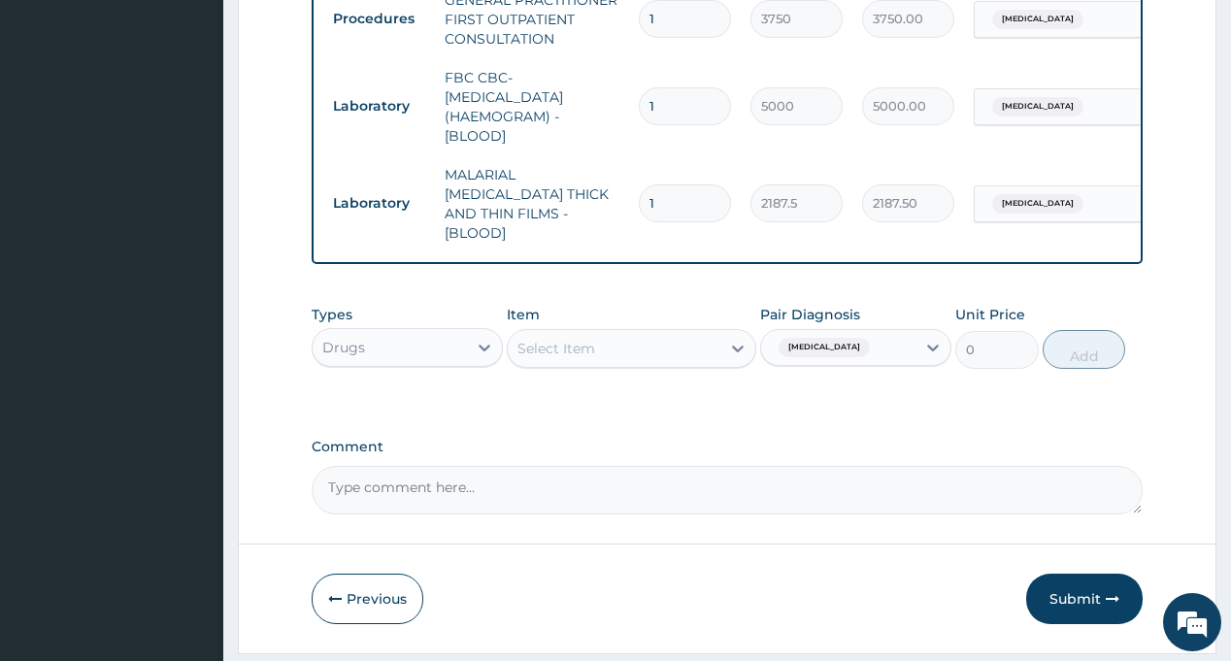
click at [595, 333] on div "Select Item" at bounding box center [614, 348] width 213 height 31
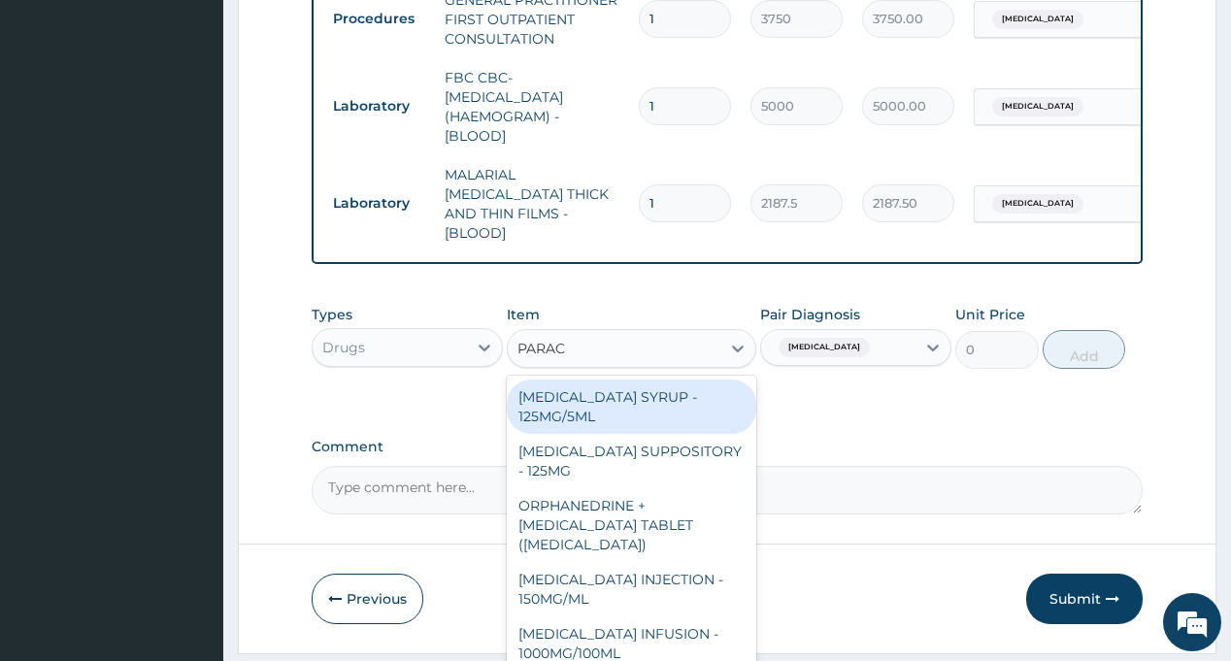
type input "PARACE"
click at [661, 379] on div "PARACETAMOL SYRUP - 125MG/5ML" at bounding box center [631, 406] width 249 height 54
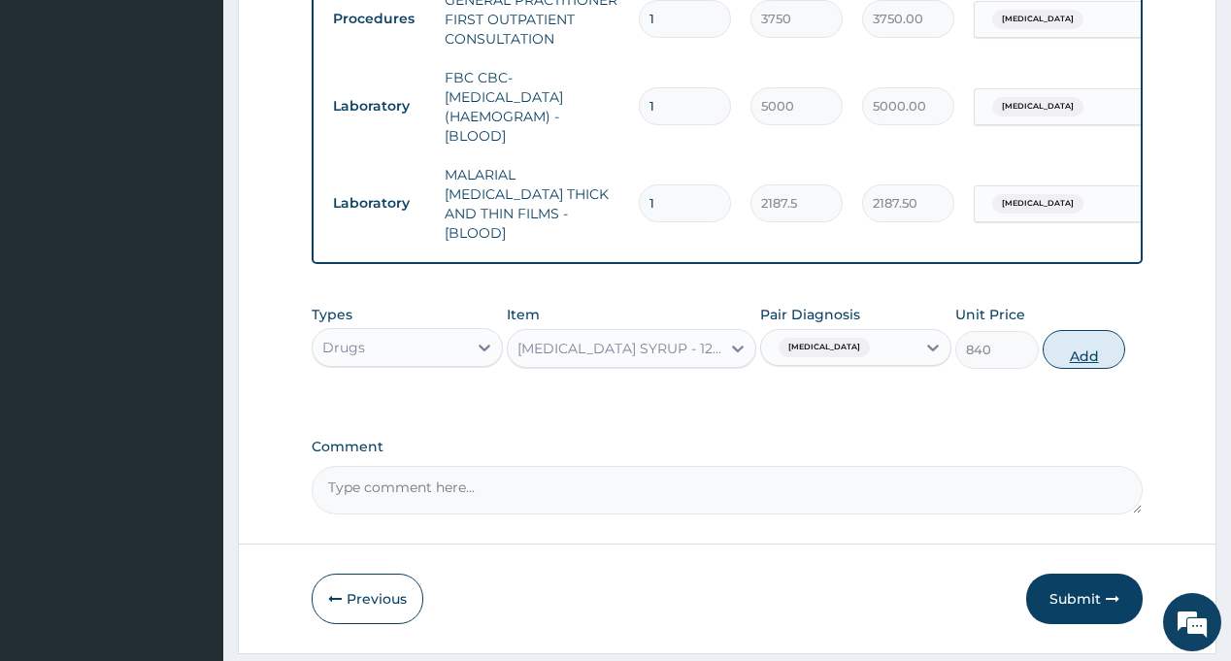
click at [1081, 330] on button "Add" at bounding box center [1083, 349] width 83 height 39
type input "0"
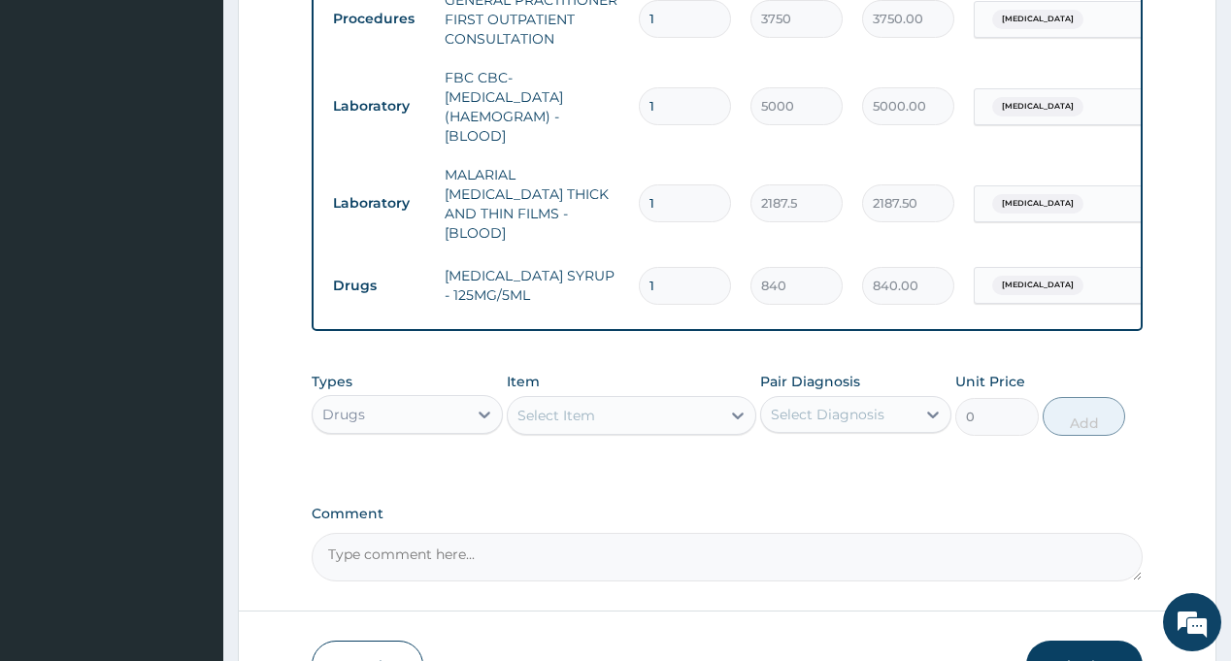
scroll to position [1390, 0]
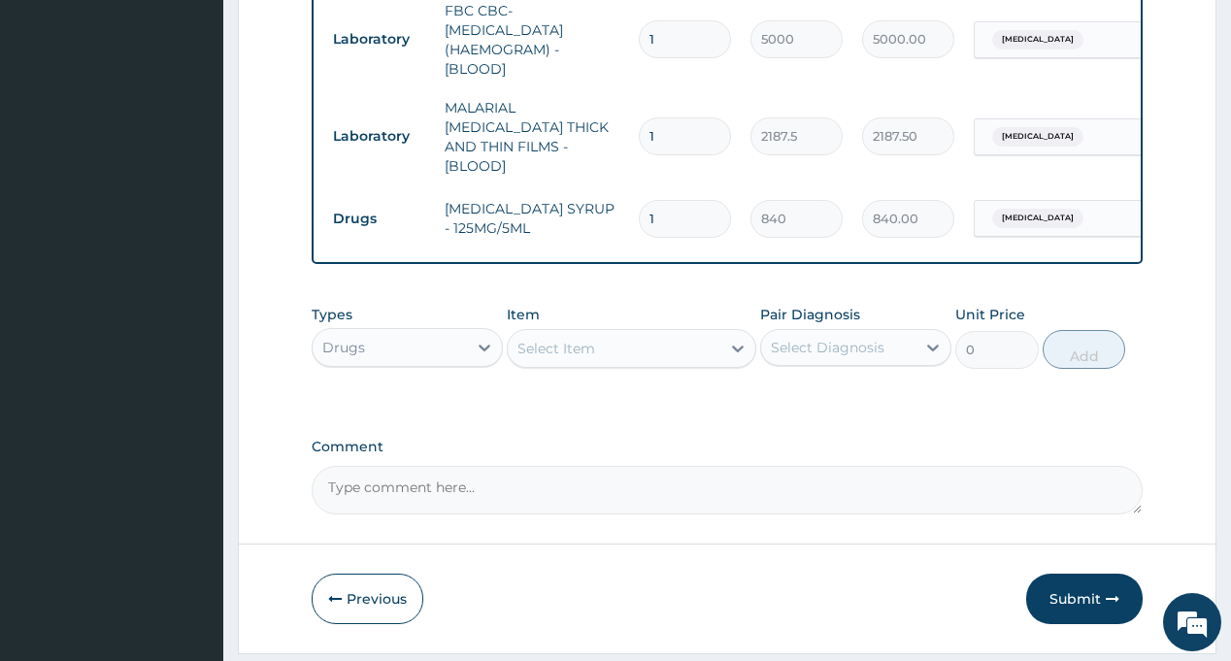
click at [832, 338] on div "Select Diagnosis" at bounding box center [828, 347] width 114 height 19
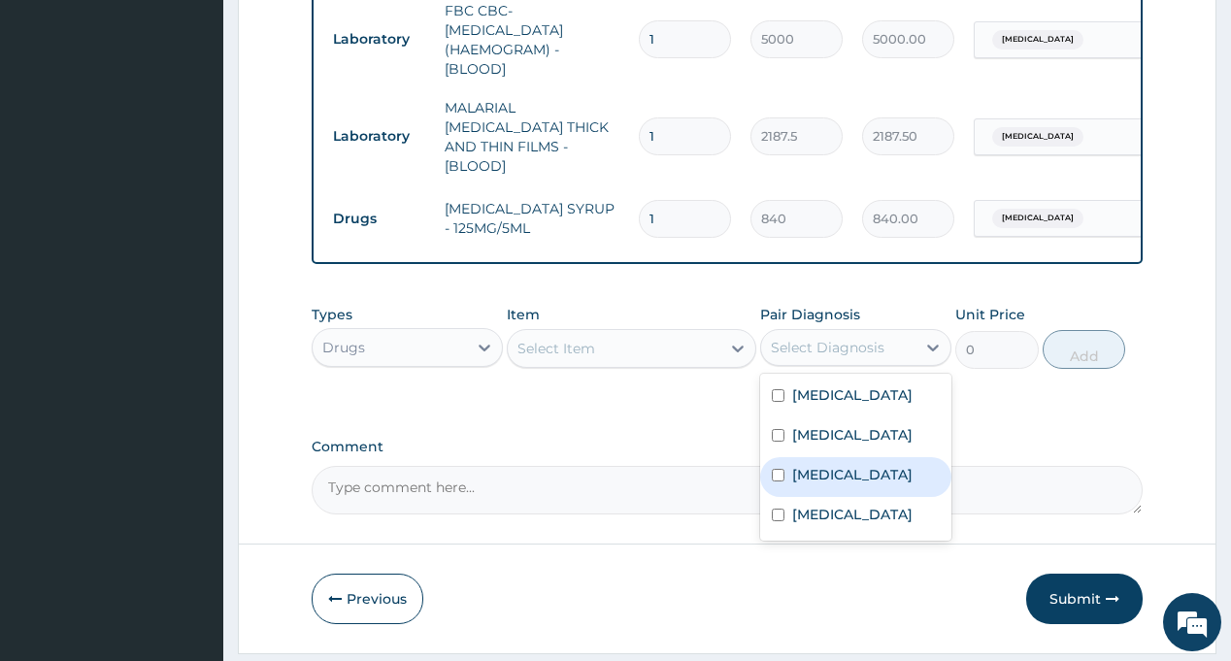
click at [846, 465] on label "Respiratory tract infection" at bounding box center [852, 474] width 120 height 19
checkbox input "true"
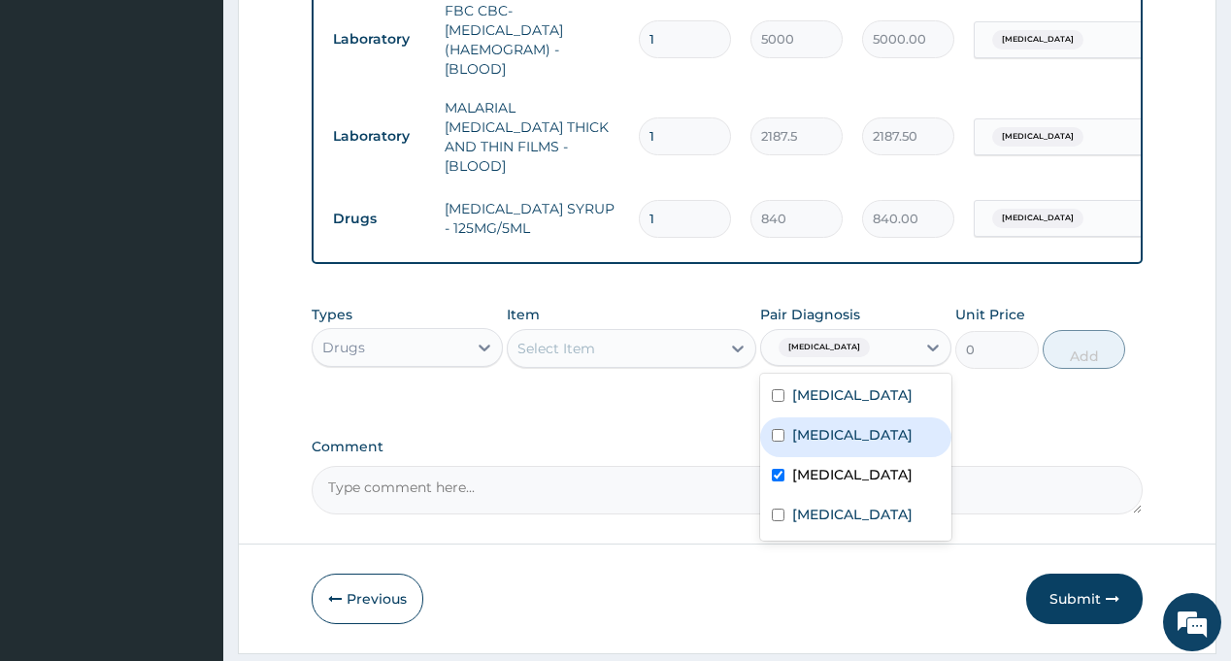
click at [848, 417] on div "Rhinitis" at bounding box center [855, 437] width 191 height 40
checkbox input "true"
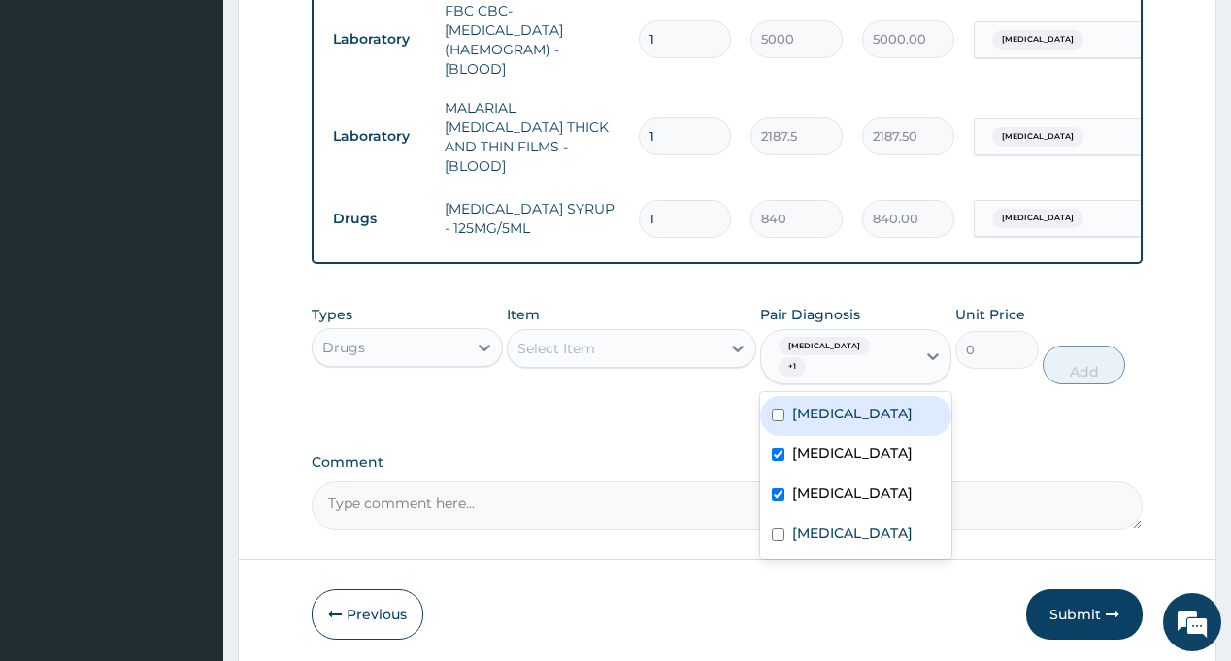
click at [655, 317] on div "Item Select Item" at bounding box center [631, 345] width 249 height 81
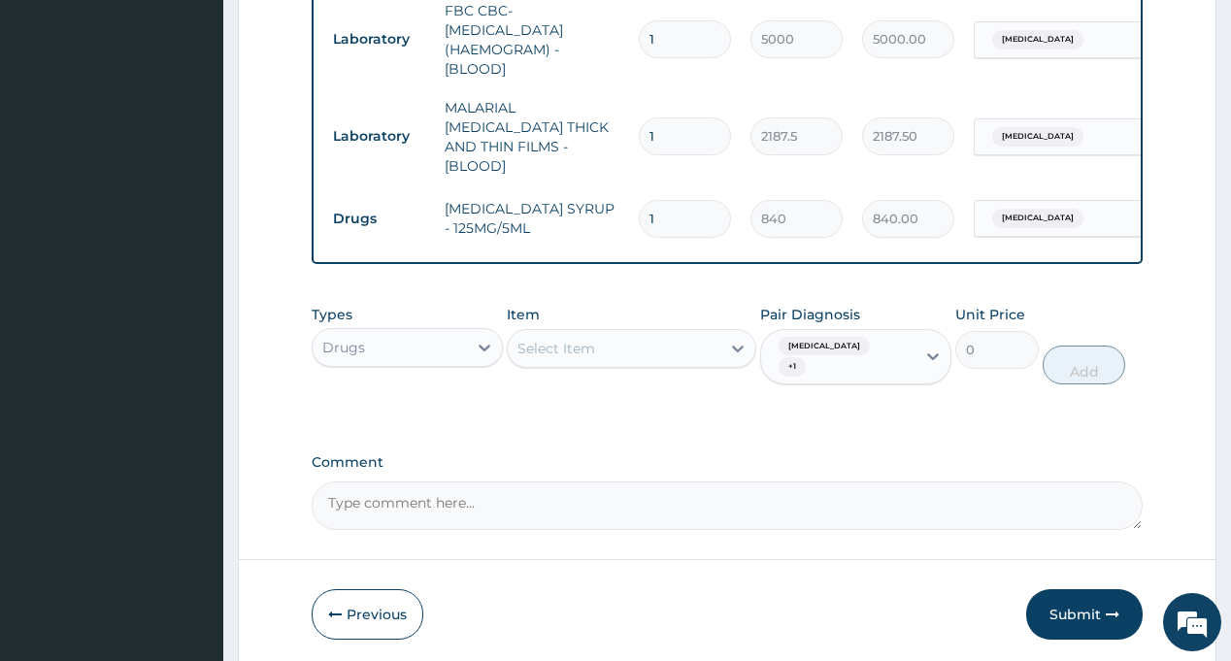
click at [644, 333] on div "Select Item" at bounding box center [614, 348] width 213 height 31
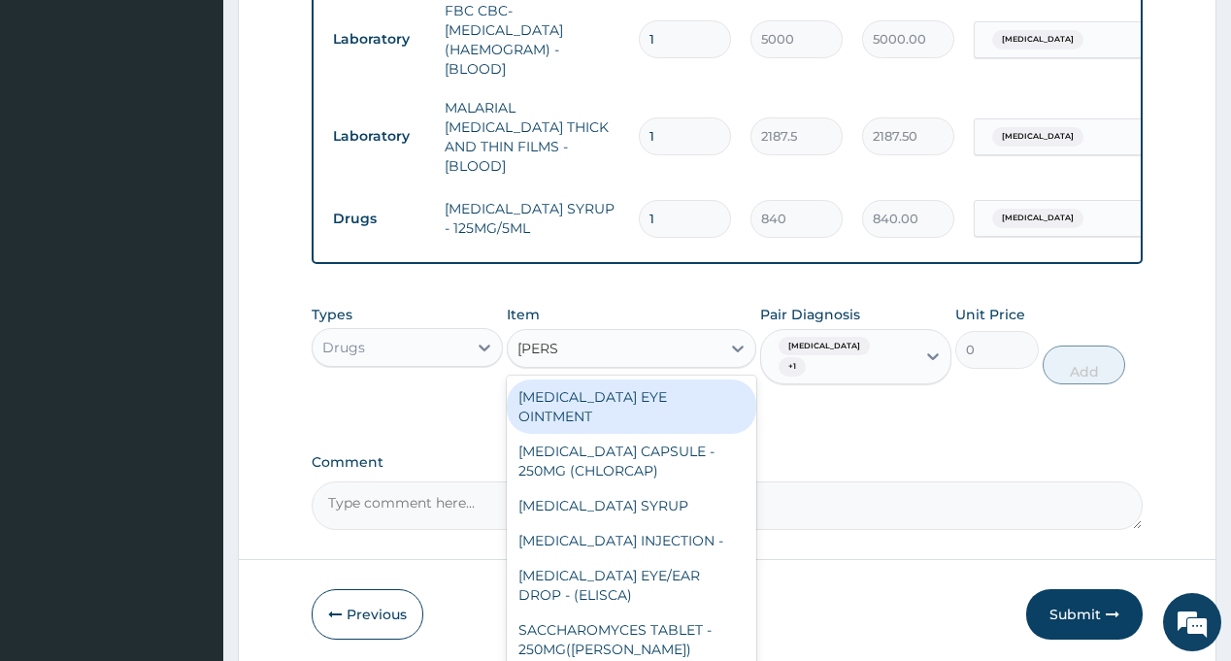
type input "LORAT"
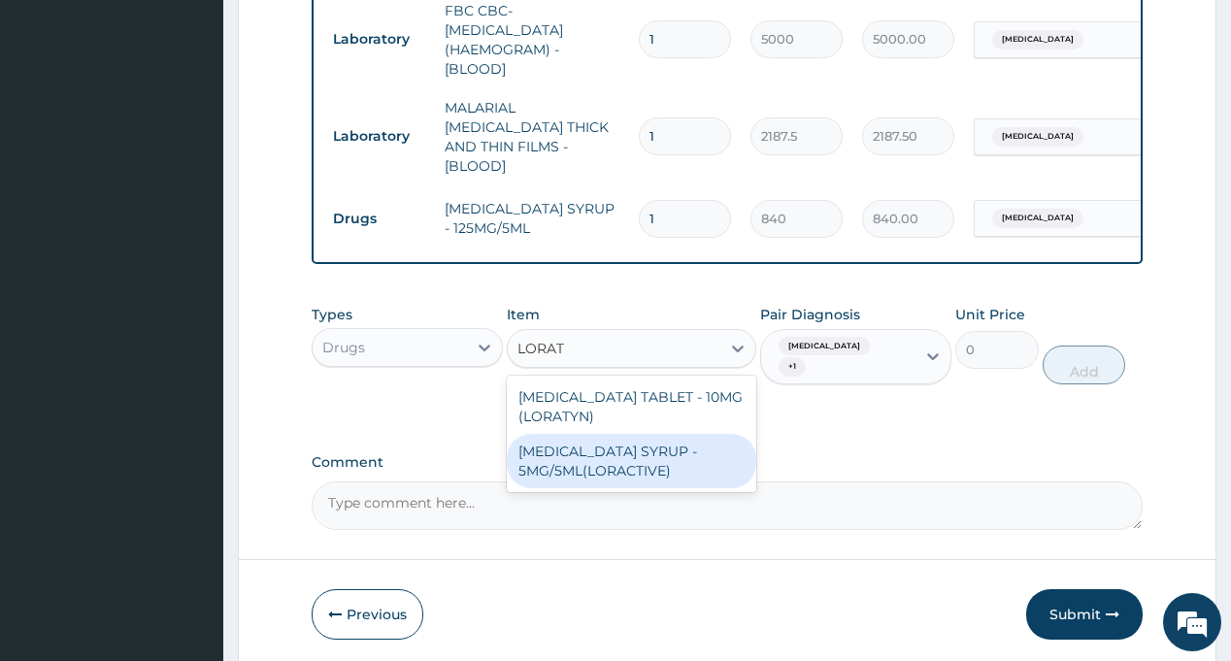
drag, startPoint x: 654, startPoint y: 398, endPoint x: 724, endPoint y: 399, distance: 69.9
click at [654, 434] on div "LORATADINE SYRUP - 5MG/5ML(LORACTIVE)" at bounding box center [631, 461] width 249 height 54
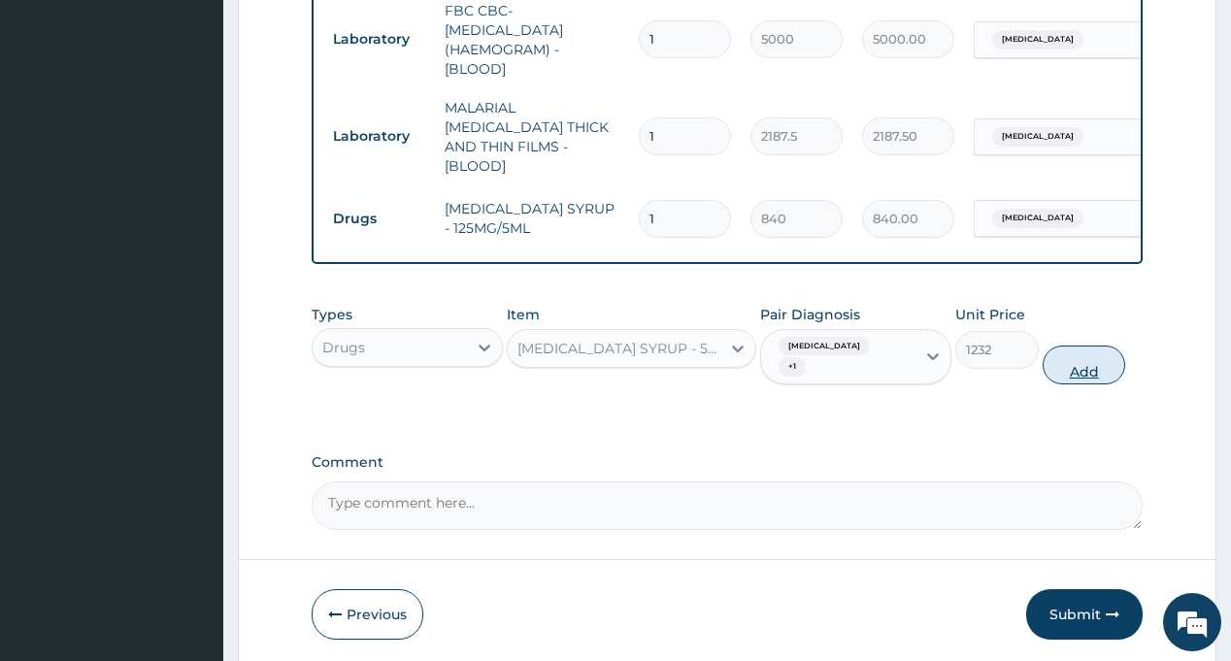
click at [1108, 346] on button "Add" at bounding box center [1083, 365] width 83 height 39
type input "0"
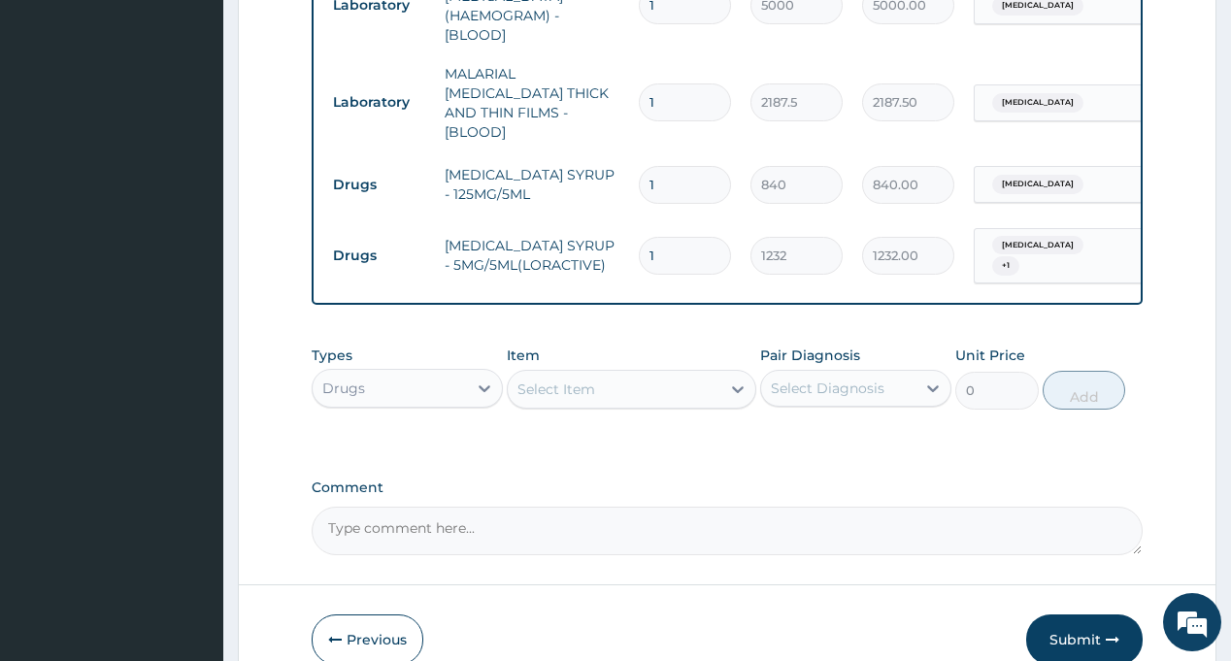
scroll to position [1465, 0]
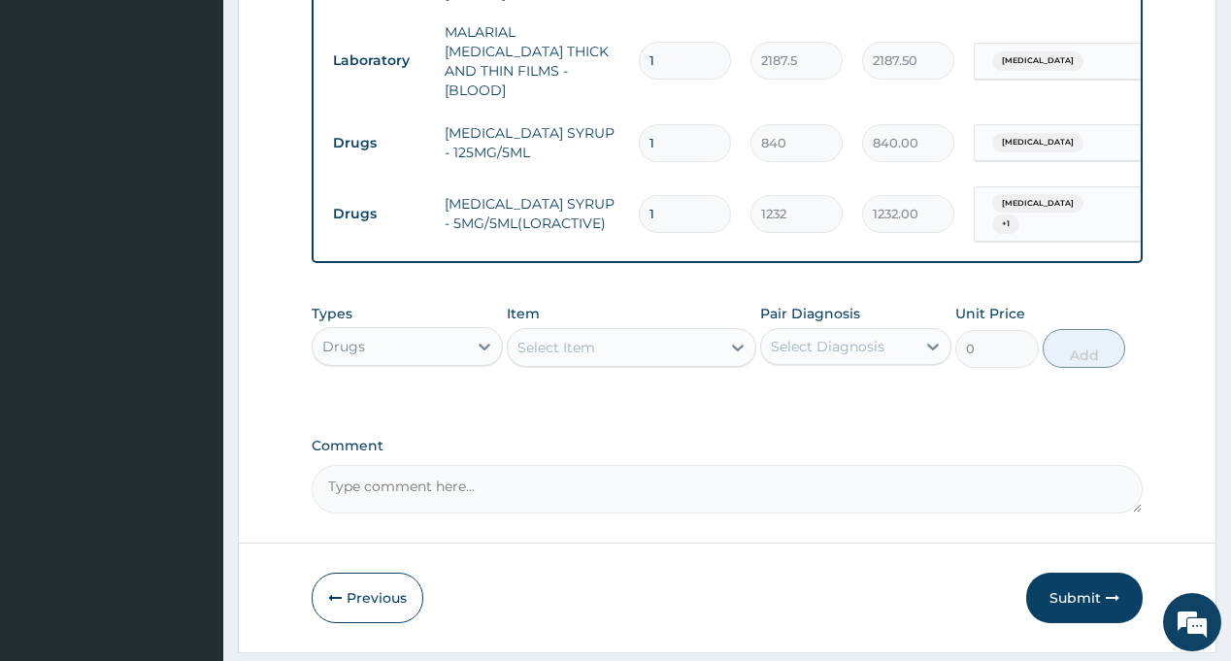
click at [844, 337] on div "Select Diagnosis" at bounding box center [828, 346] width 114 height 19
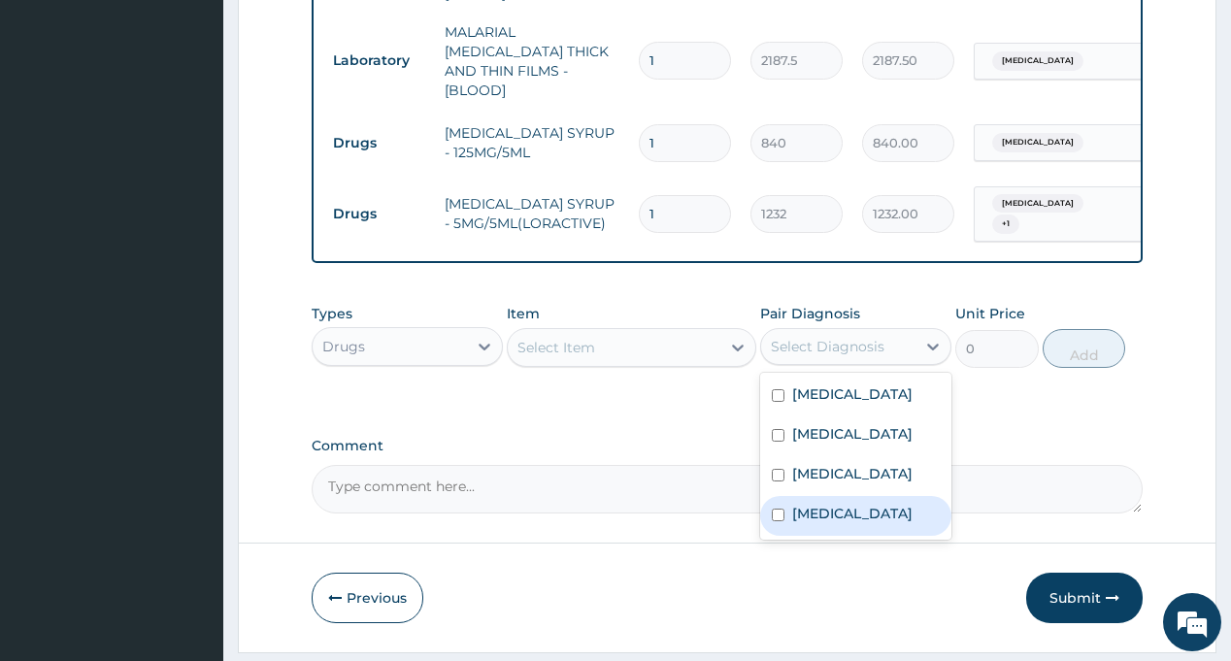
click at [829, 504] on label "Malaria" at bounding box center [852, 513] width 120 height 19
checkbox input "true"
click at [629, 332] on div "Select Item" at bounding box center [614, 347] width 213 height 31
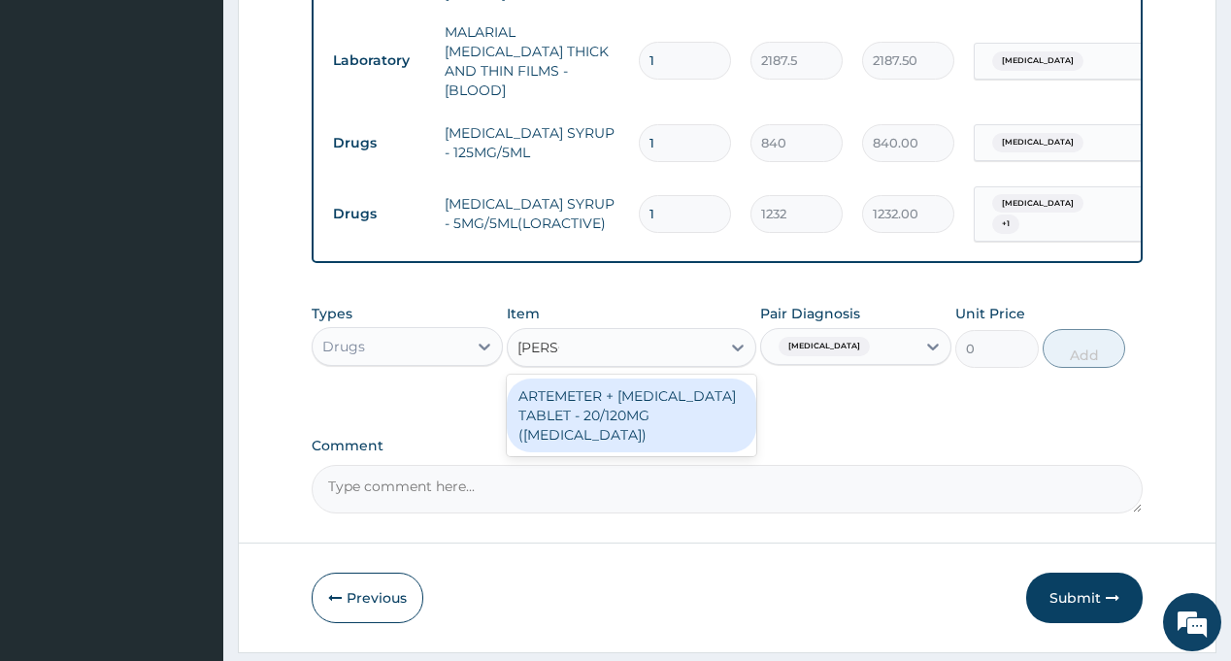
type input "COART"
click at [642, 379] on div "ARTEMETER + LUMEFANTRINE TABLET - 20/120MG (COARTEM)" at bounding box center [631, 416] width 249 height 74
click at [1085, 329] on button "Add" at bounding box center [1083, 348] width 83 height 39
type input "0"
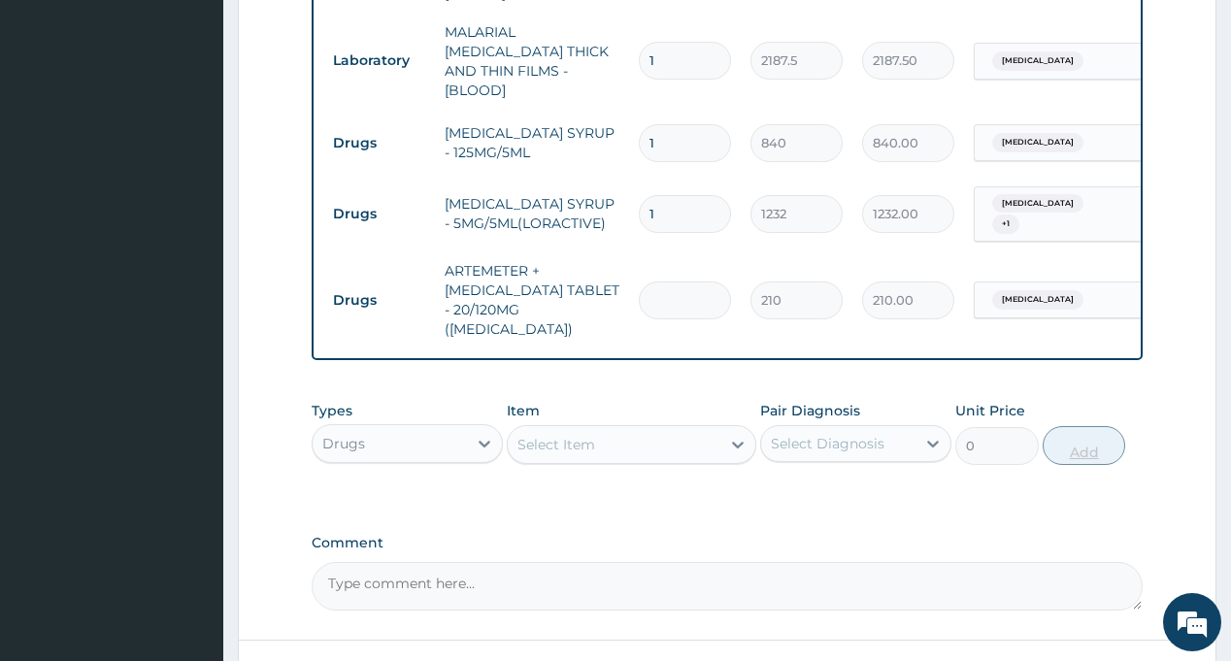
type input "6"
type input "1260.00"
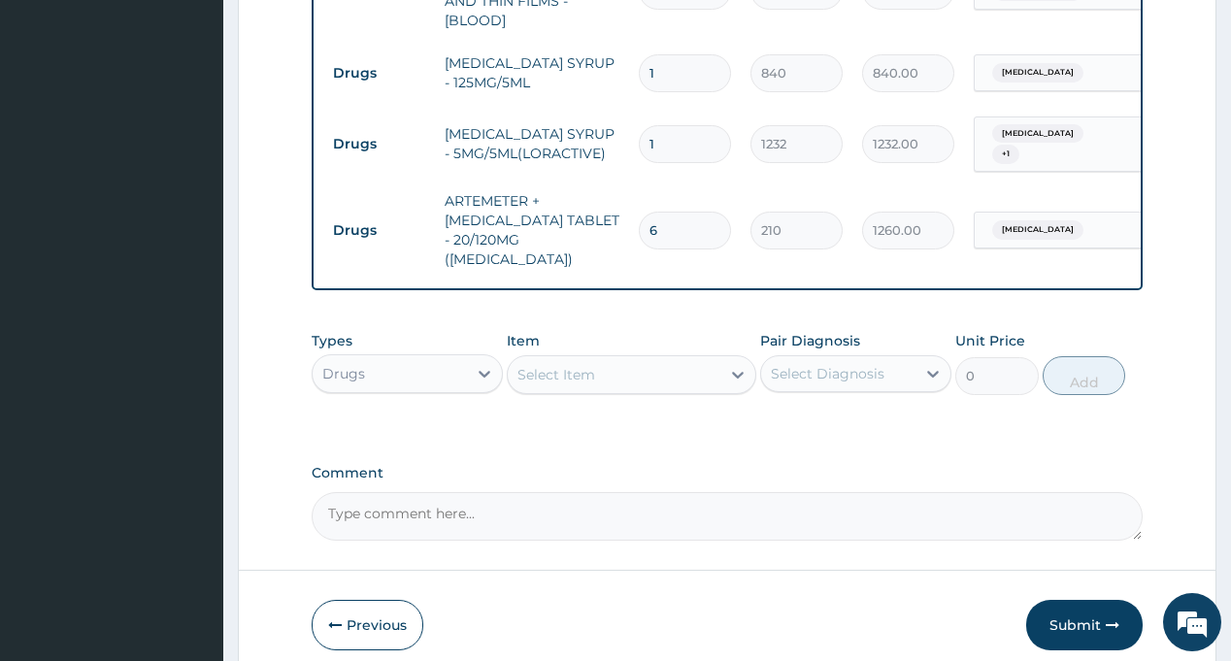
scroll to position [1543, 0]
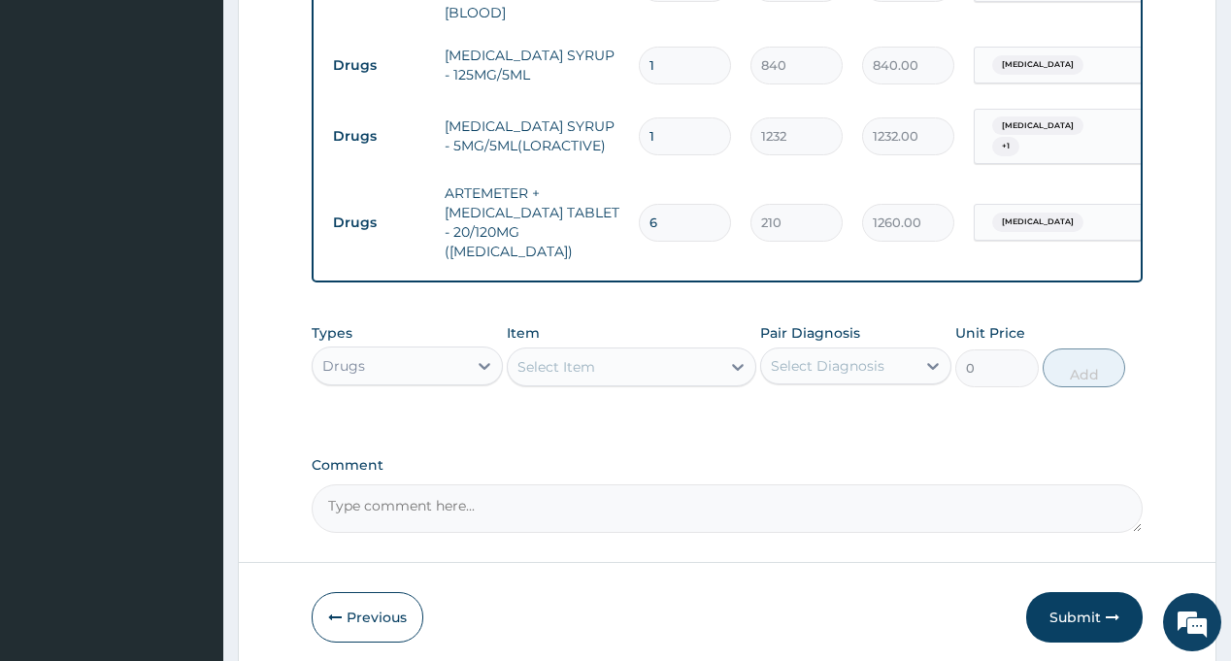
type input "6"
click at [833, 356] on div "Select Diagnosis" at bounding box center [828, 365] width 114 height 19
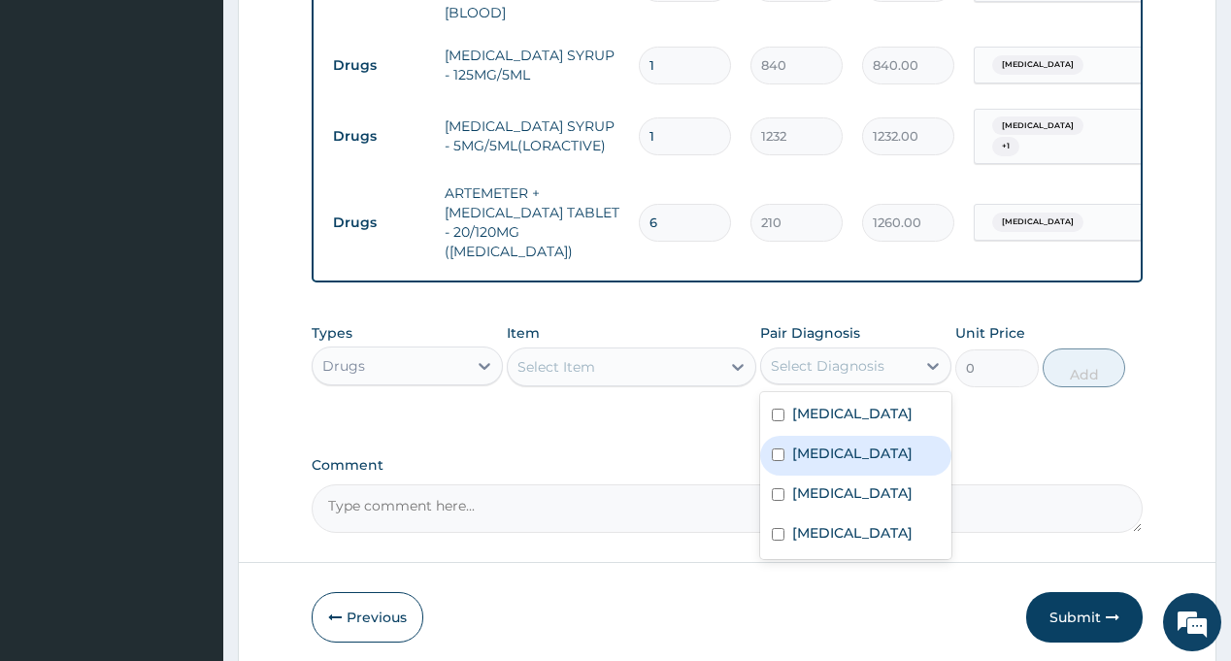
click at [866, 436] on div "Rhinitis" at bounding box center [855, 456] width 191 height 40
checkbox input "true"
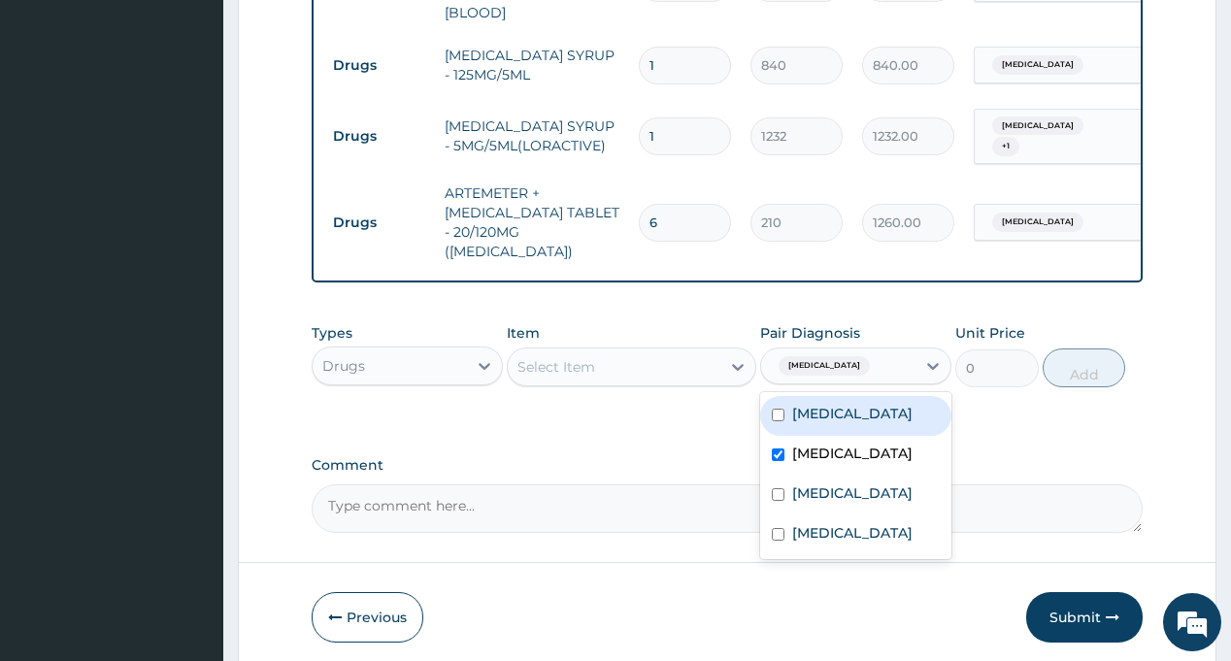
click at [863, 396] on div "Sepsis" at bounding box center [855, 416] width 191 height 40
checkbox input "true"
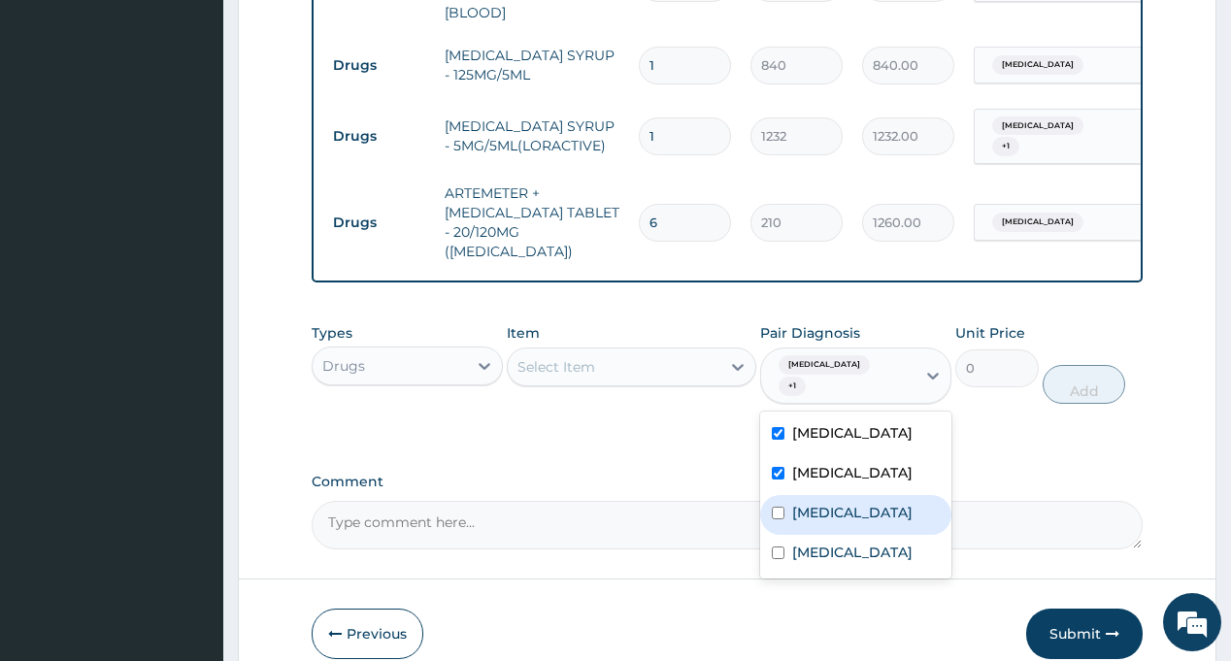
click at [866, 503] on label "Respiratory tract infection" at bounding box center [852, 512] width 120 height 19
checkbox input "true"
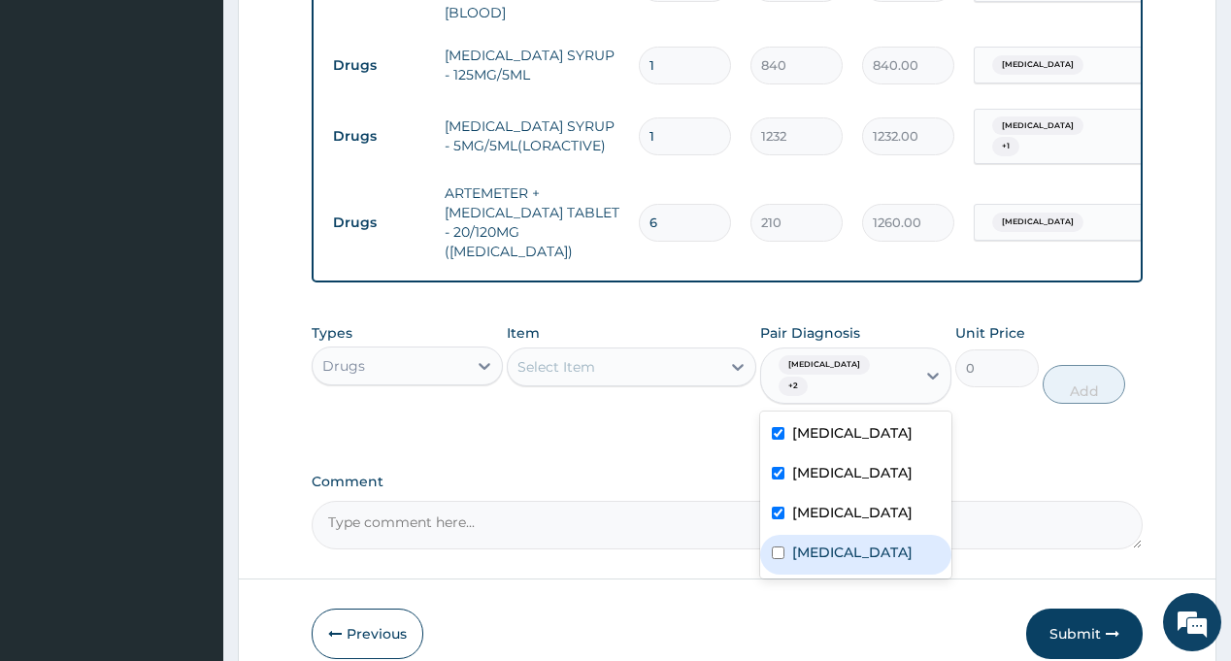
click at [817, 543] on label "Malaria" at bounding box center [852, 552] width 120 height 19
checkbox input "true"
click at [615, 351] on div "Select Item" at bounding box center [614, 366] width 213 height 31
type input "SALINE"
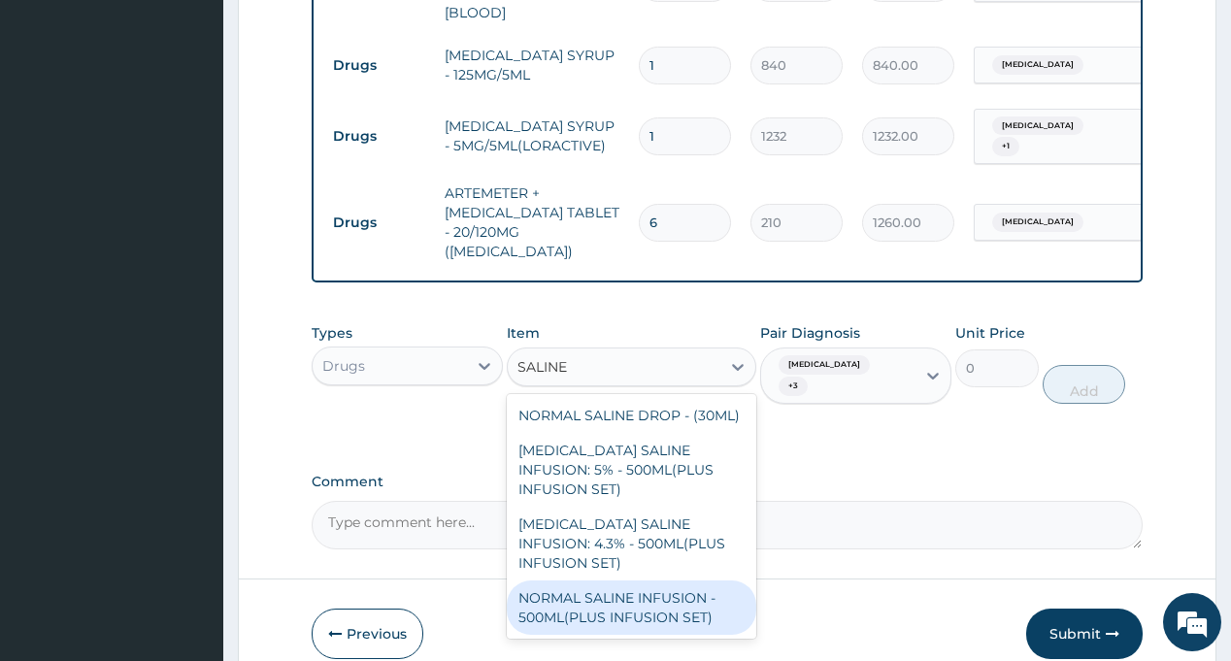
click at [618, 580] on div "NORMAL SALINE INFUSION - 500ML(PLUS INFUSION SET)" at bounding box center [631, 607] width 249 height 54
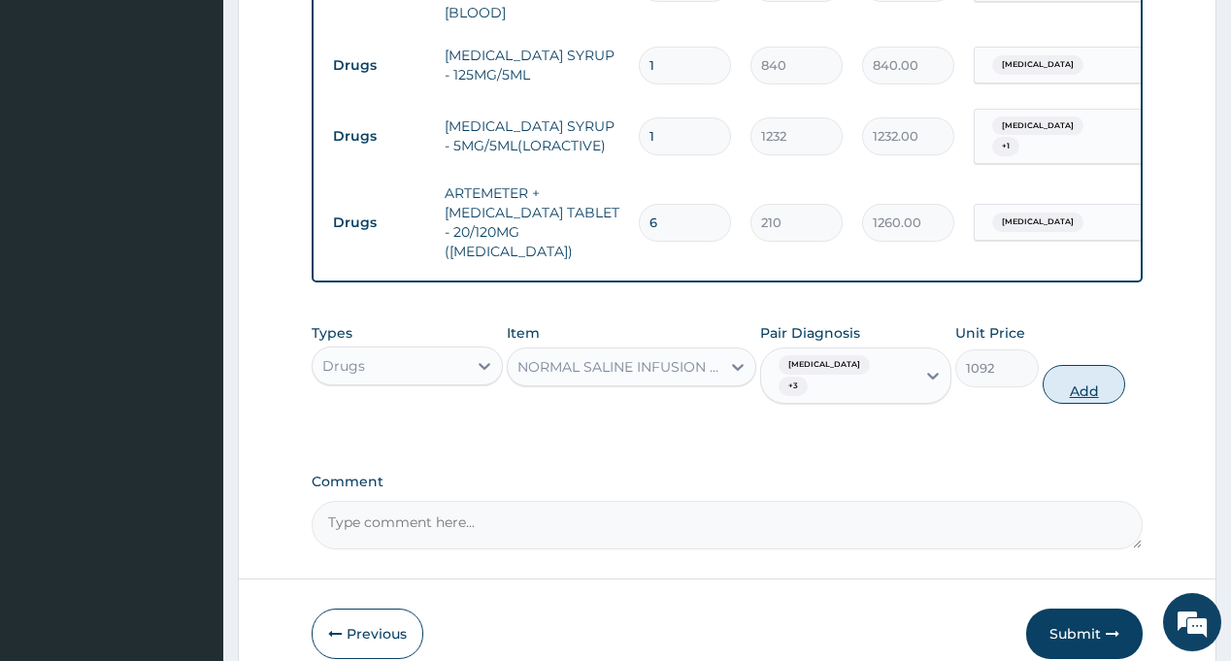
click at [1092, 365] on button "Add" at bounding box center [1083, 384] width 83 height 39
type input "0"
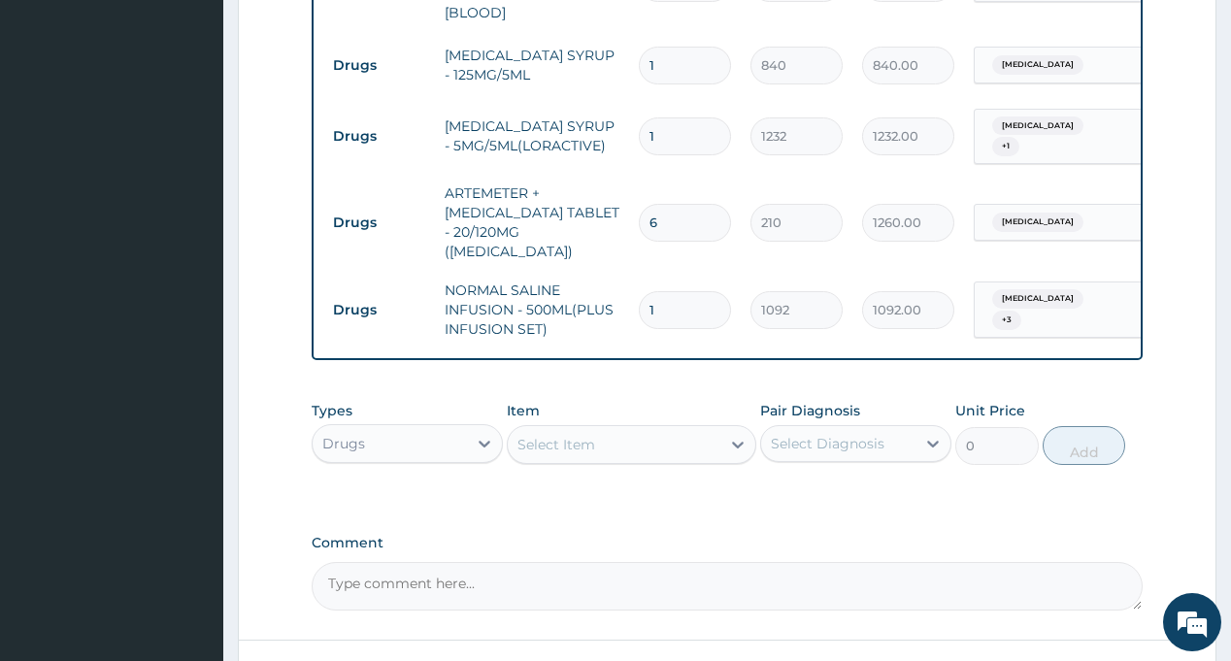
drag, startPoint x: 523, startPoint y: 430, endPoint x: 601, endPoint y: 359, distance: 105.1
click at [681, 291] on input "1" at bounding box center [685, 310] width 92 height 38
type input "6"
type input "6552.00"
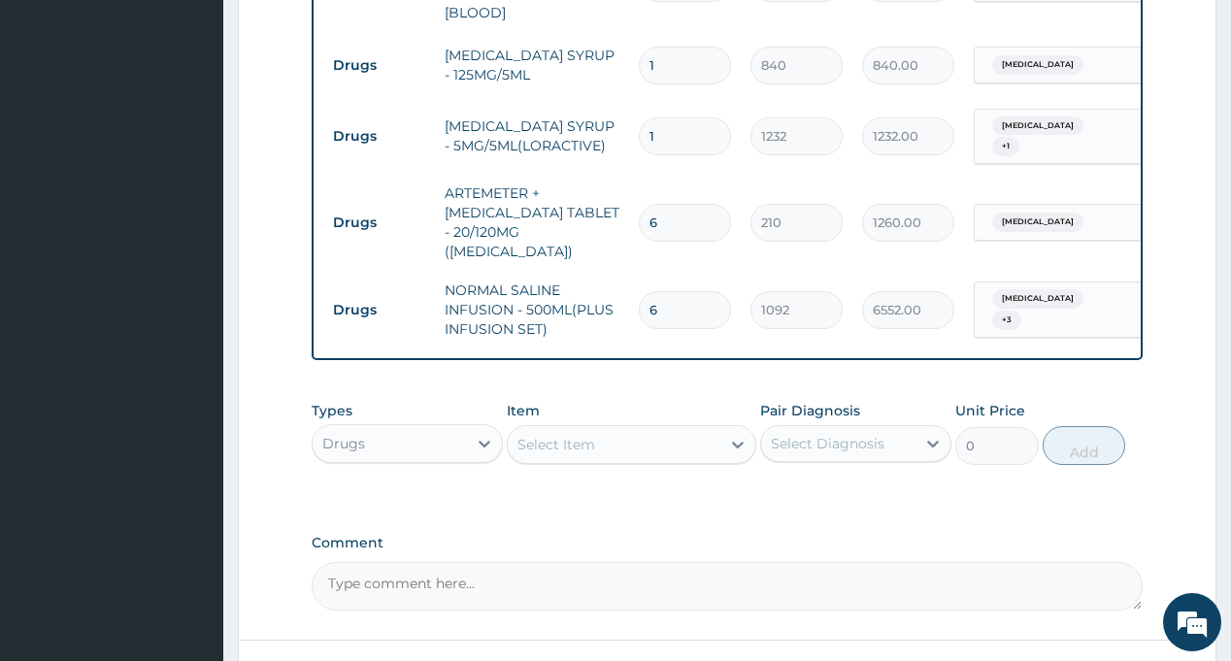
type input "7"
type input "7644.00"
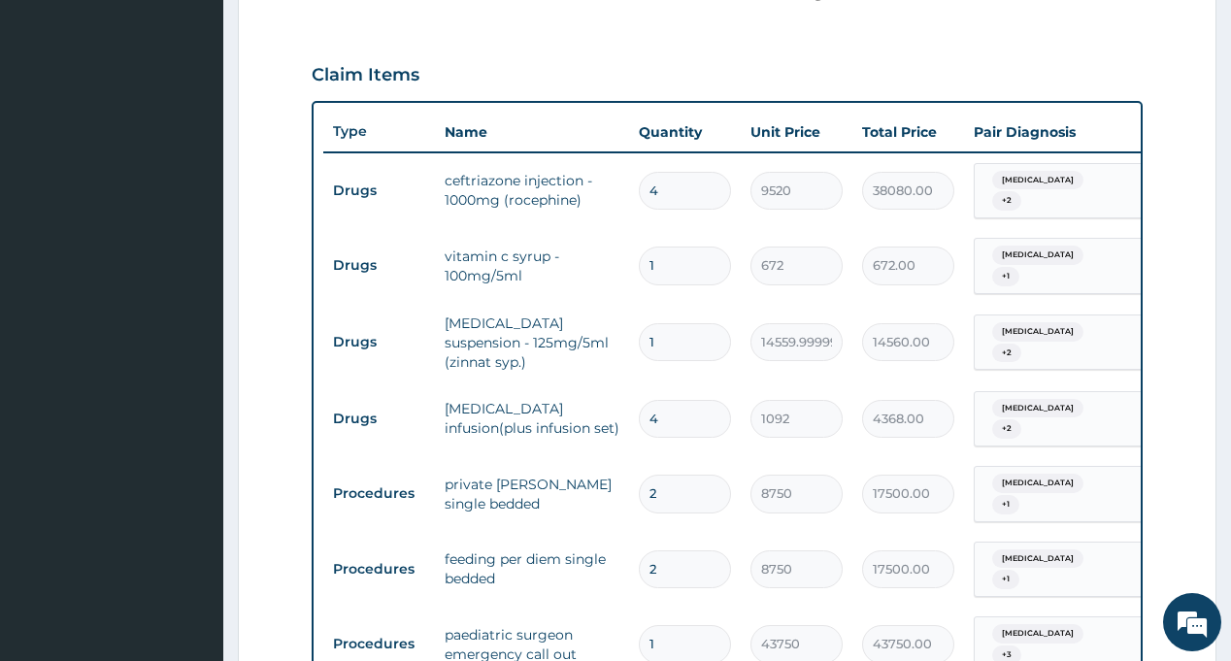
scroll to position [476, 0]
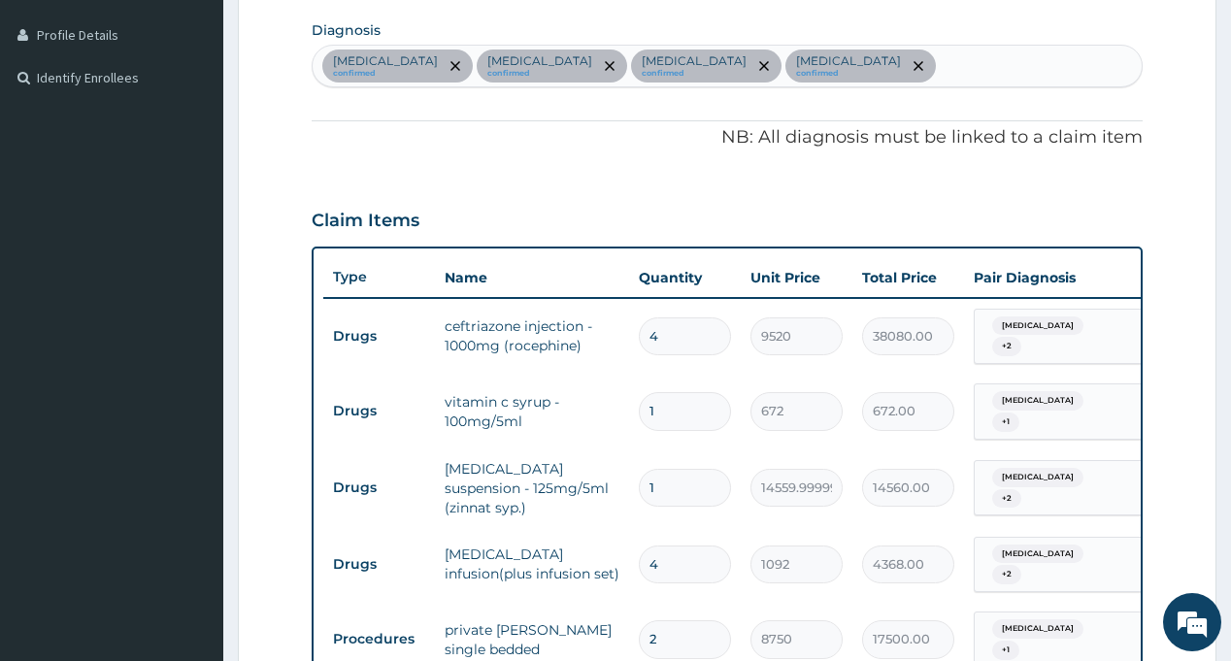
type input "7"
click at [857, 65] on div "Sepsis confirmed Rhinitis confirmed Respiratory tract infection confirmed Malar…" at bounding box center [727, 66] width 828 height 41
type input "ANEMIA"
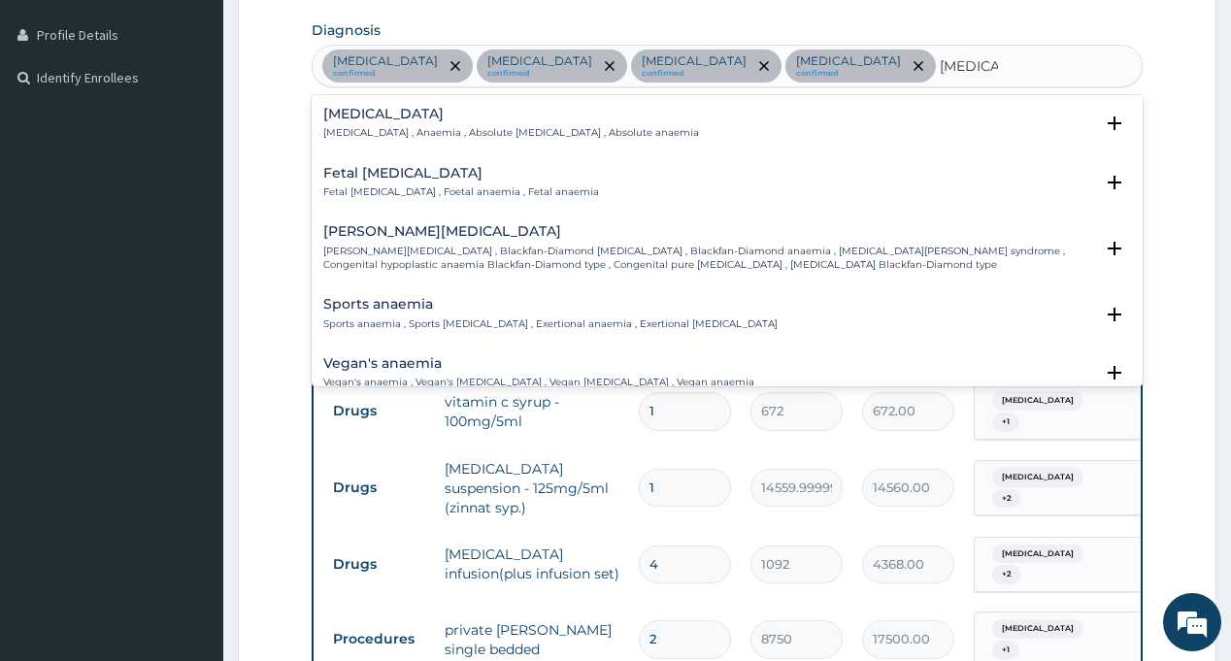
click at [374, 123] on div "Anemia Anemia , Anaemia , Absolute anemia , Absolute anaemia" at bounding box center [511, 124] width 376 height 34
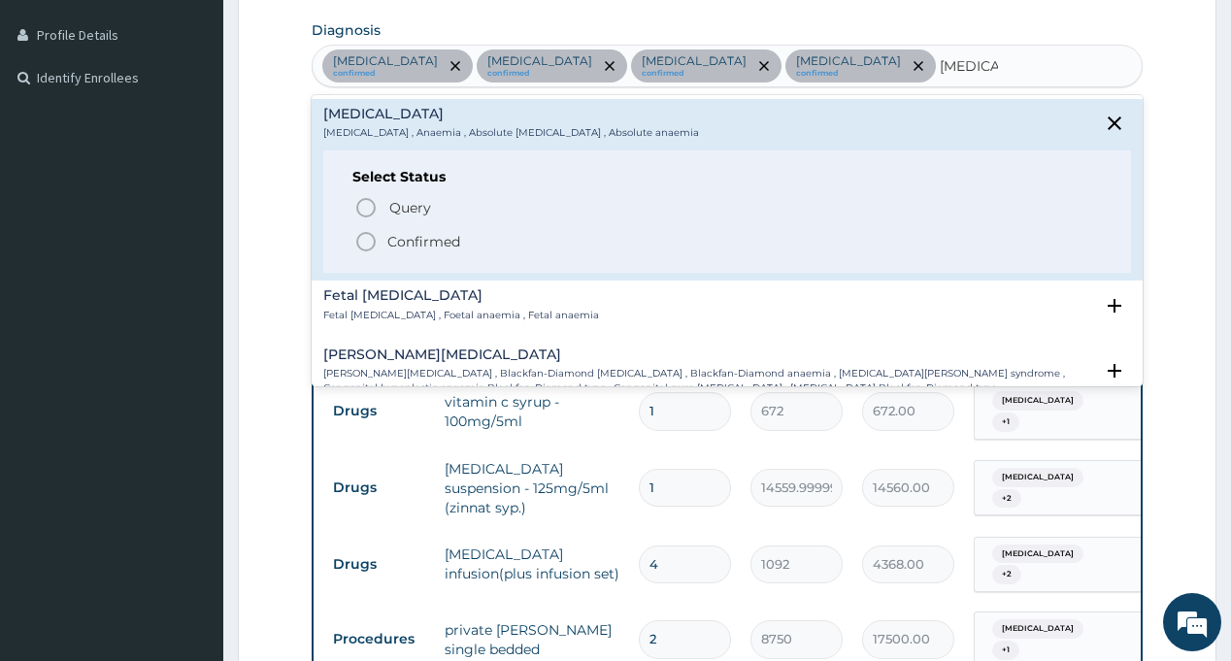
click at [382, 238] on span "Confirmed" at bounding box center [727, 241] width 746 height 23
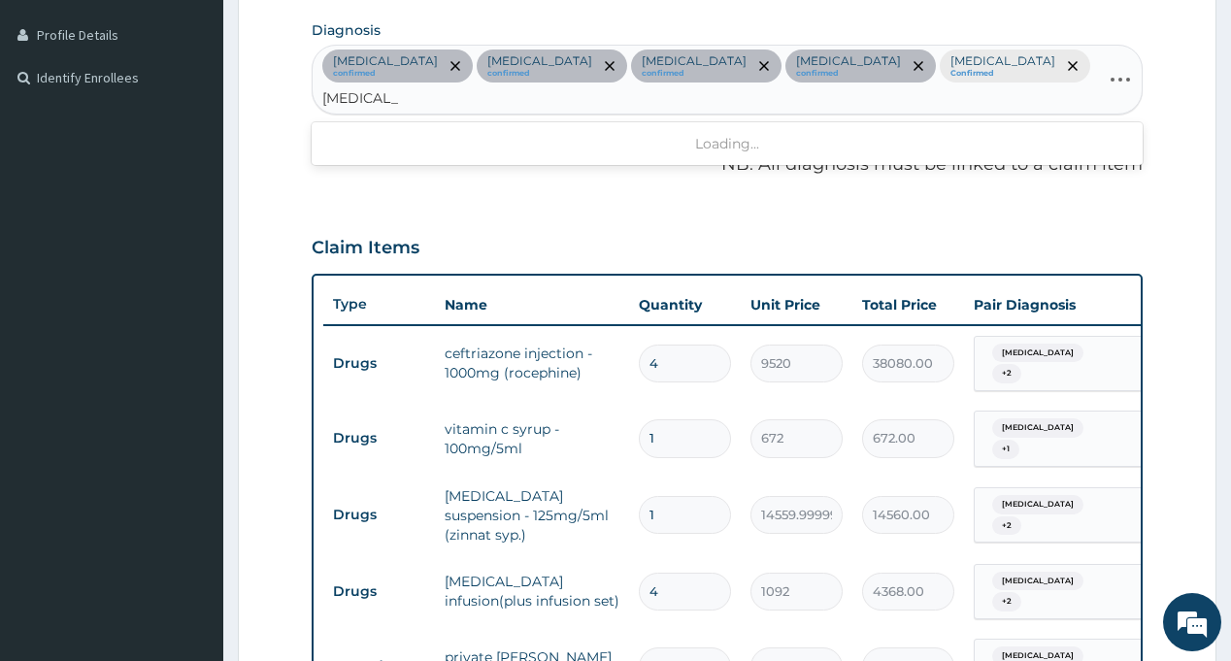
type input "VITAMIN DE"
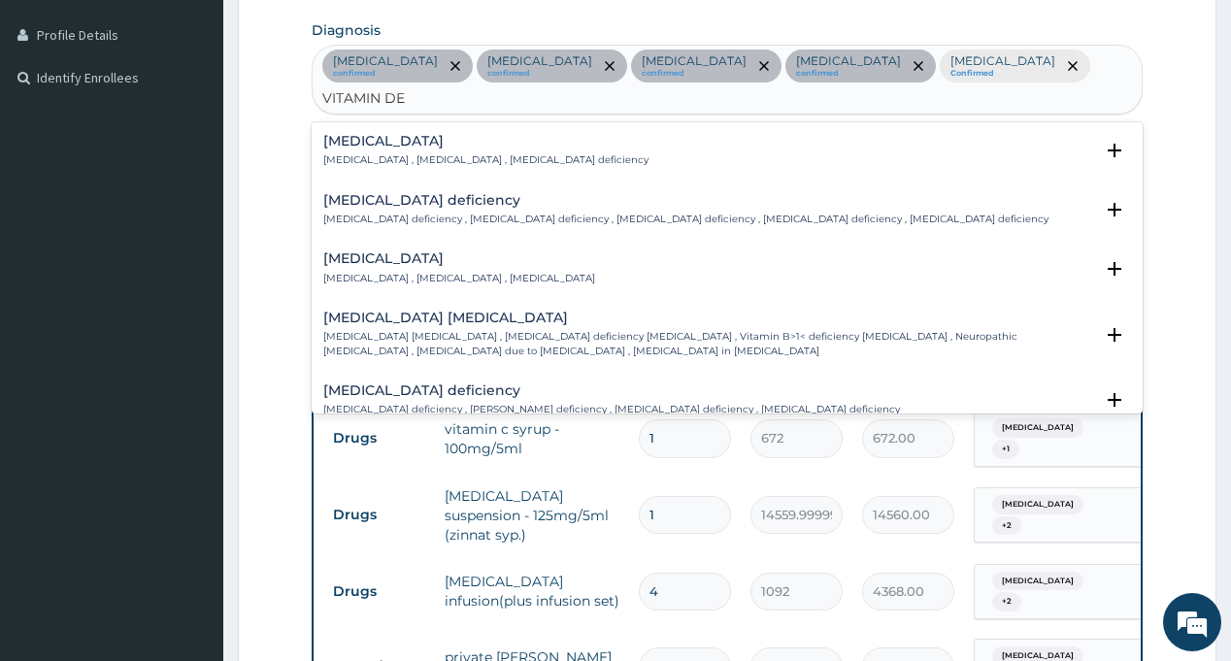
click at [384, 272] on p "Vitamin deficiency , Hypovitaminosis , Avitaminosis" at bounding box center [459, 279] width 272 height 14
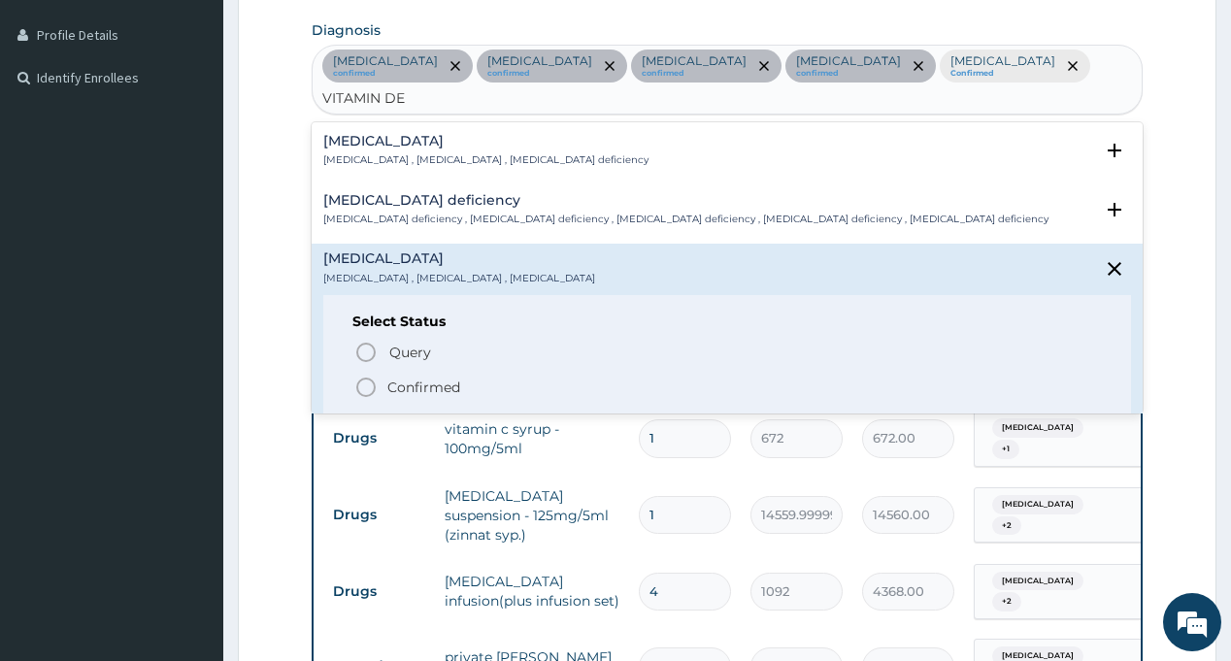
drag, startPoint x: 393, startPoint y: 355, endPoint x: 738, endPoint y: 198, distance: 378.7
click at [393, 378] on p "Confirmed" at bounding box center [423, 387] width 73 height 19
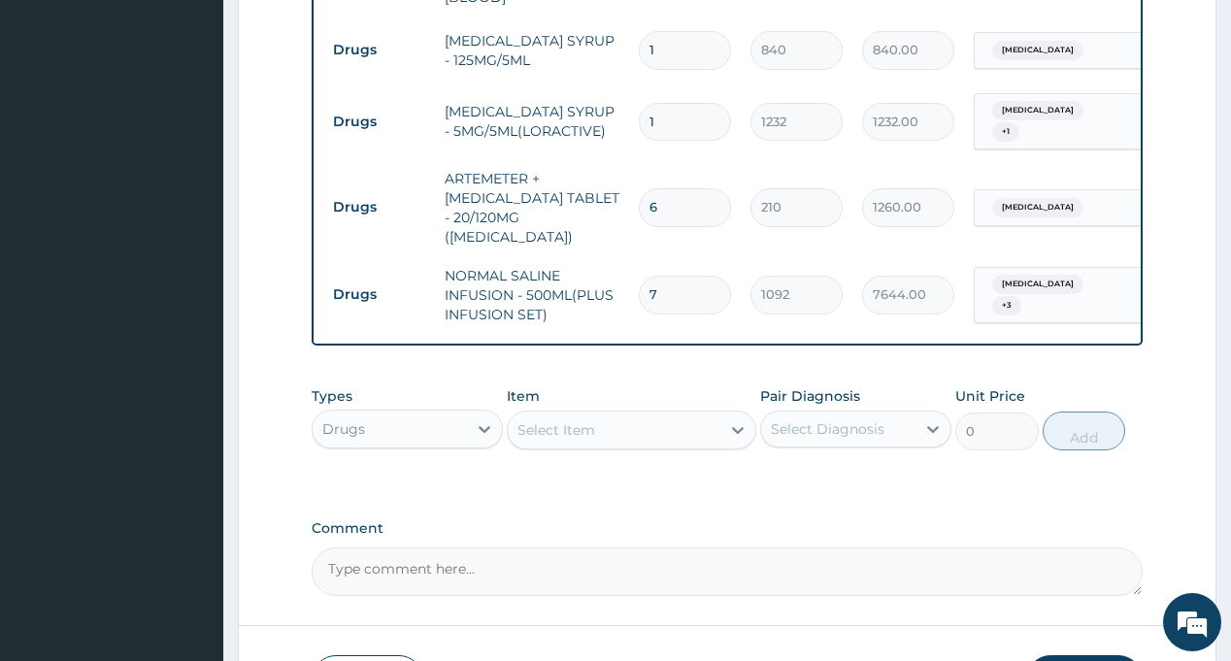
scroll to position [1621, 0]
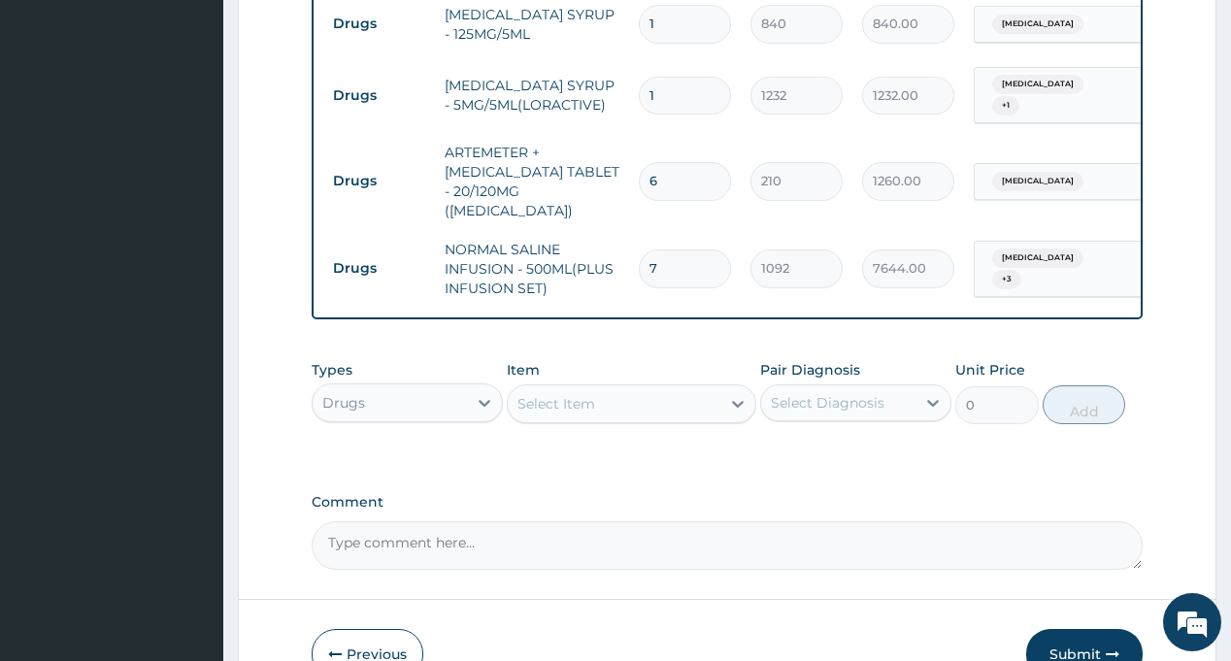
click at [824, 393] on div "Select Diagnosis" at bounding box center [828, 402] width 114 height 19
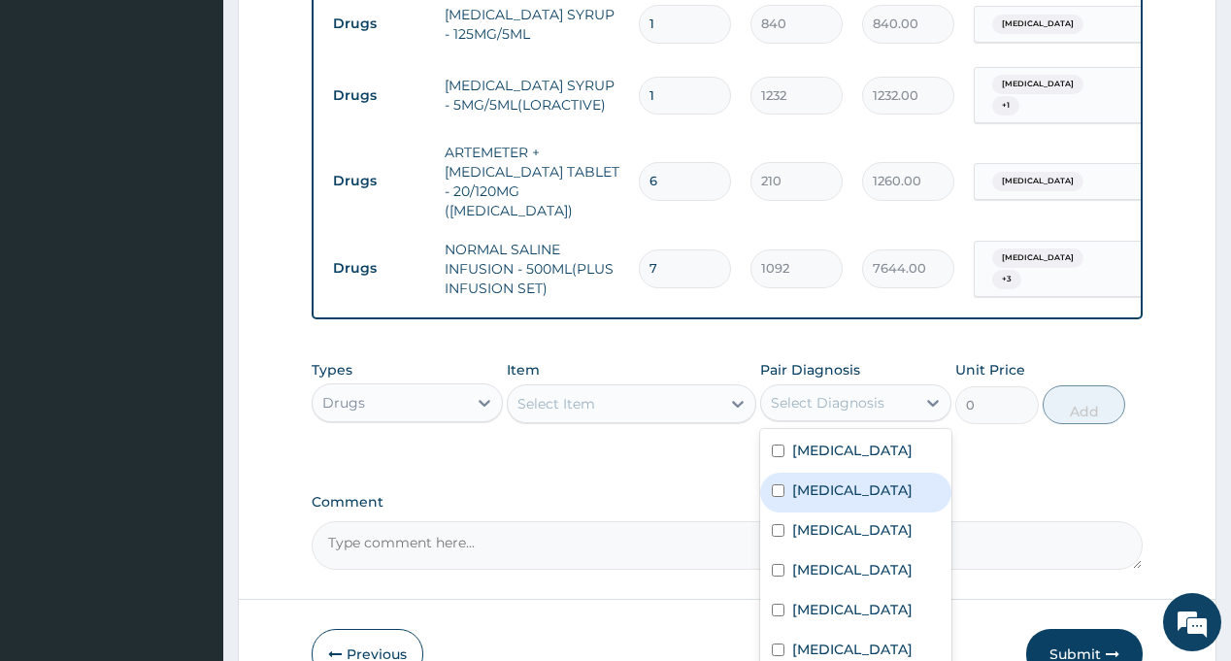
drag, startPoint x: 888, startPoint y: 382, endPoint x: 884, endPoint y: 419, distance: 37.1
click at [888, 473] on div "Rhinitis" at bounding box center [855, 493] width 191 height 40
checkbox input "true"
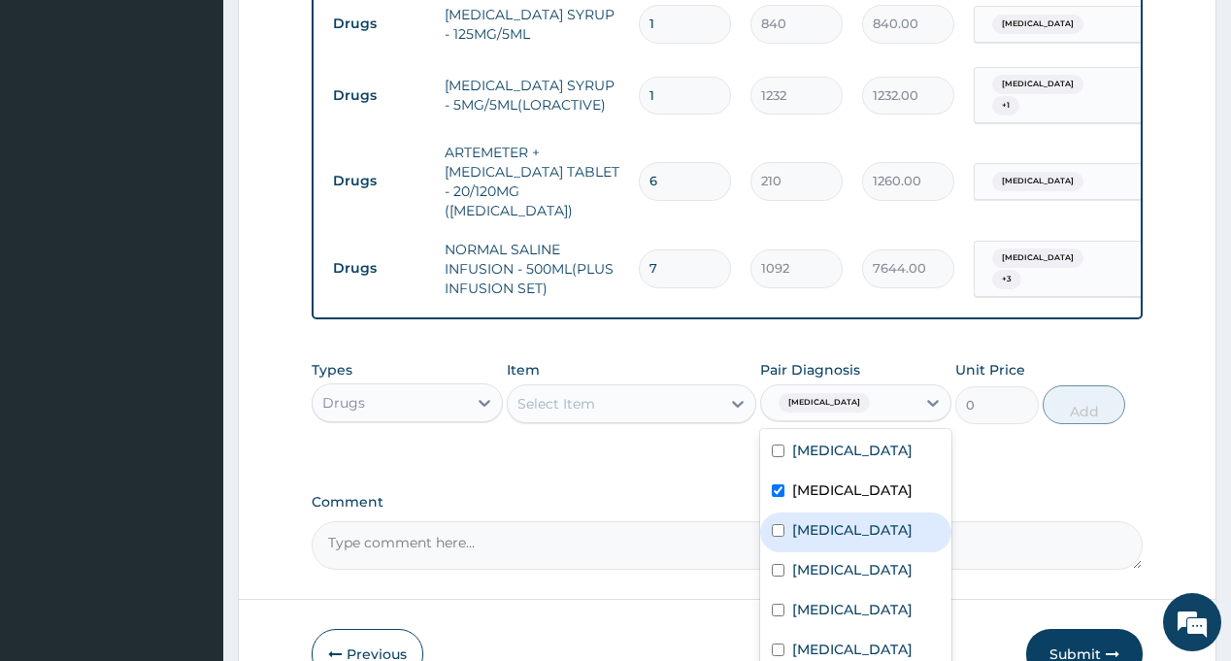
click at [884, 520] on label "Respiratory tract infection" at bounding box center [852, 529] width 120 height 19
checkbox input "true"
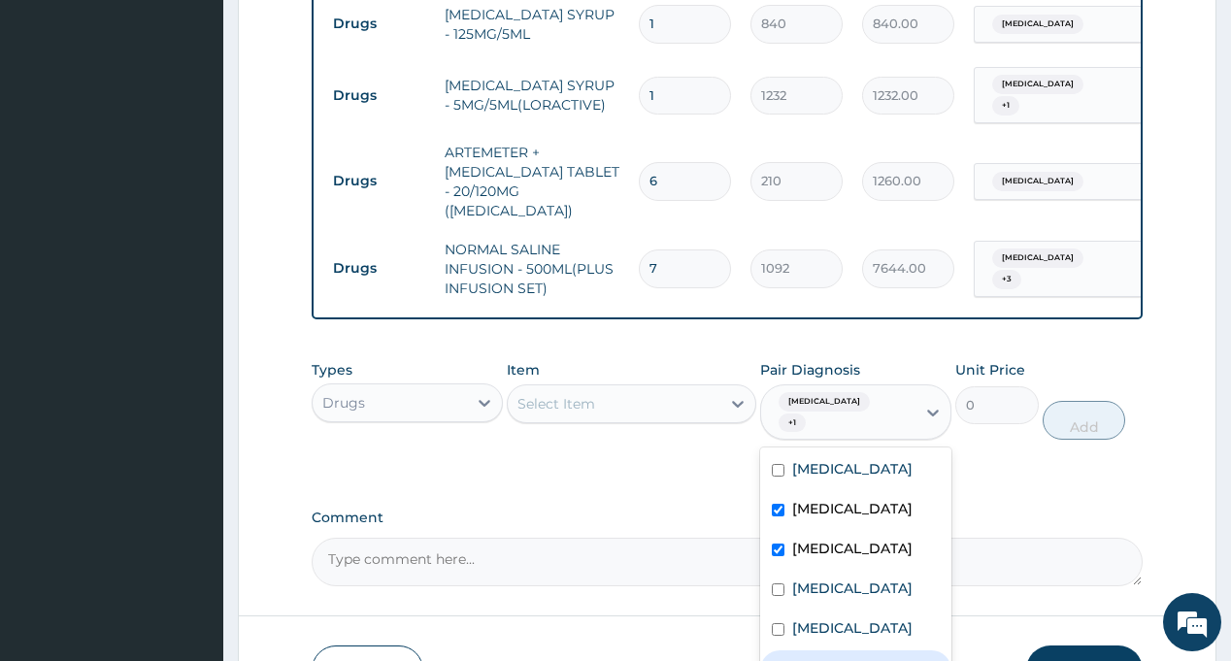
click at [904, 658] on label "Vitamin deficiency" at bounding box center [852, 667] width 120 height 19
checkbox input "true"
click at [866, 610] on div "Anemia" at bounding box center [855, 630] width 191 height 40
checkbox input "true"
click at [573, 384] on div "Select Item" at bounding box center [631, 403] width 249 height 39
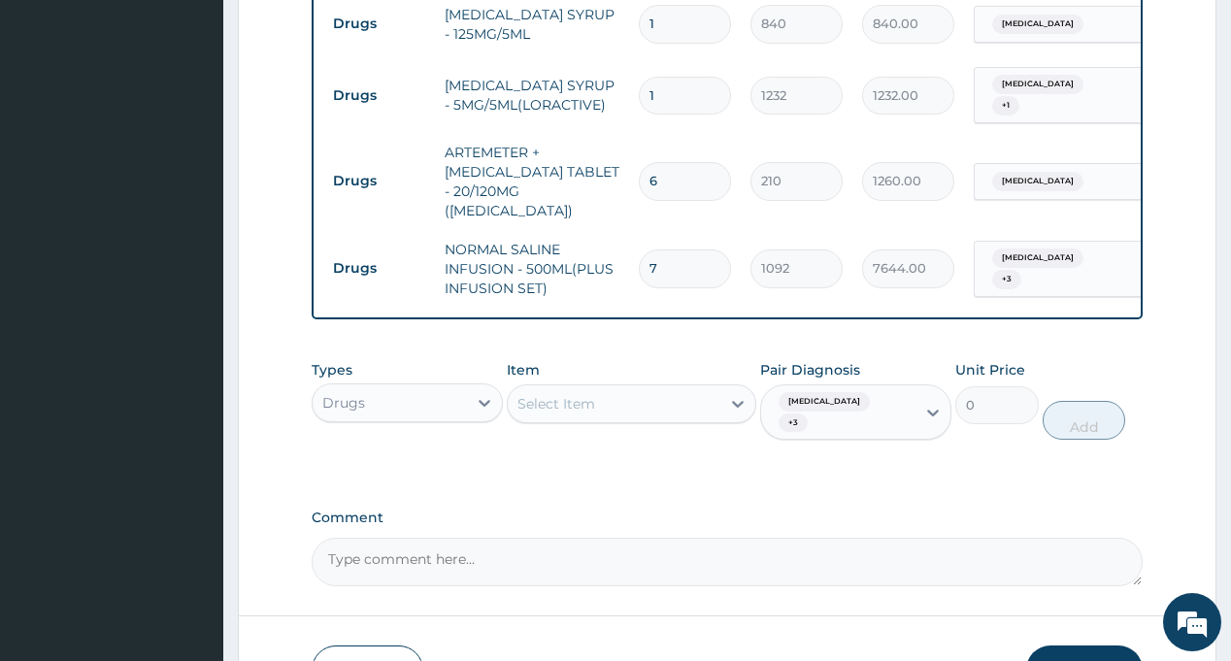
click at [579, 394] on div "Select Item" at bounding box center [556, 403] width 78 height 19
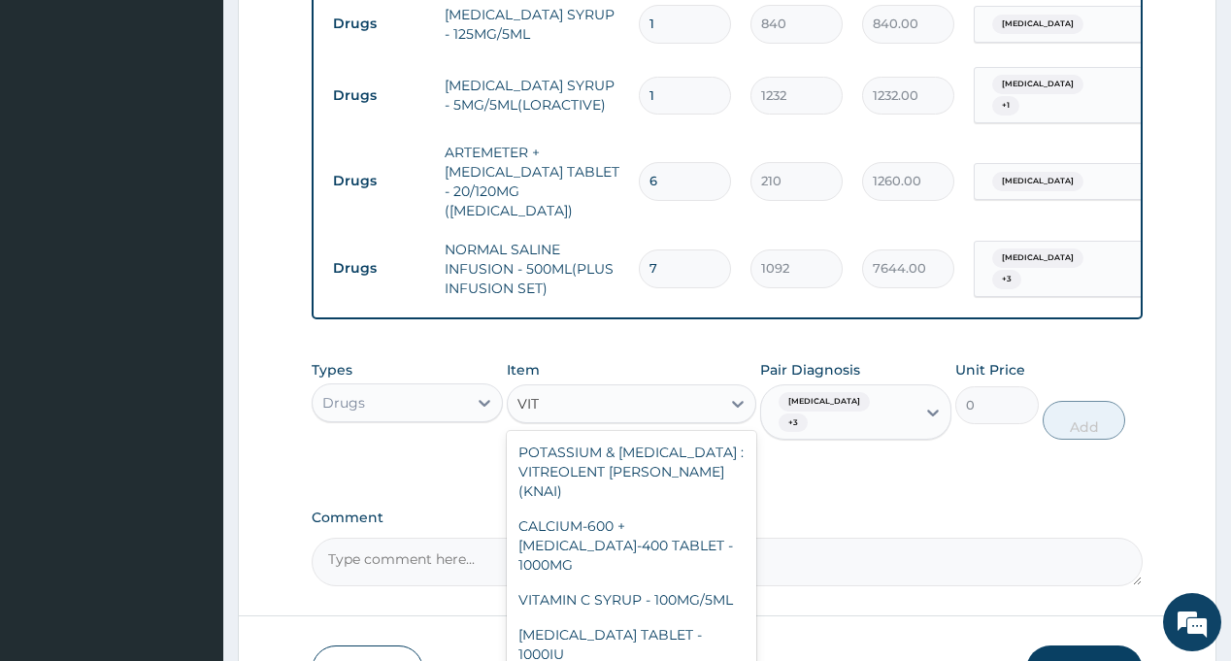
type input "VIT B"
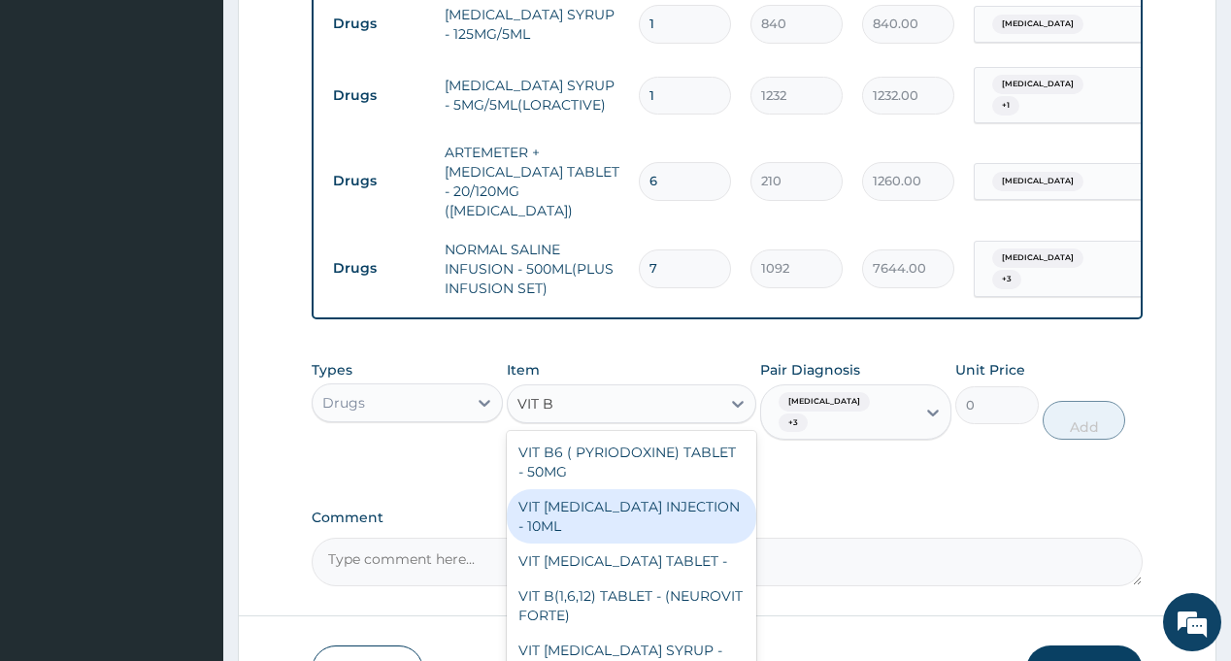
click at [618, 489] on div "VIT B- COMPLEX INJECTION - 10ML" at bounding box center [631, 516] width 249 height 54
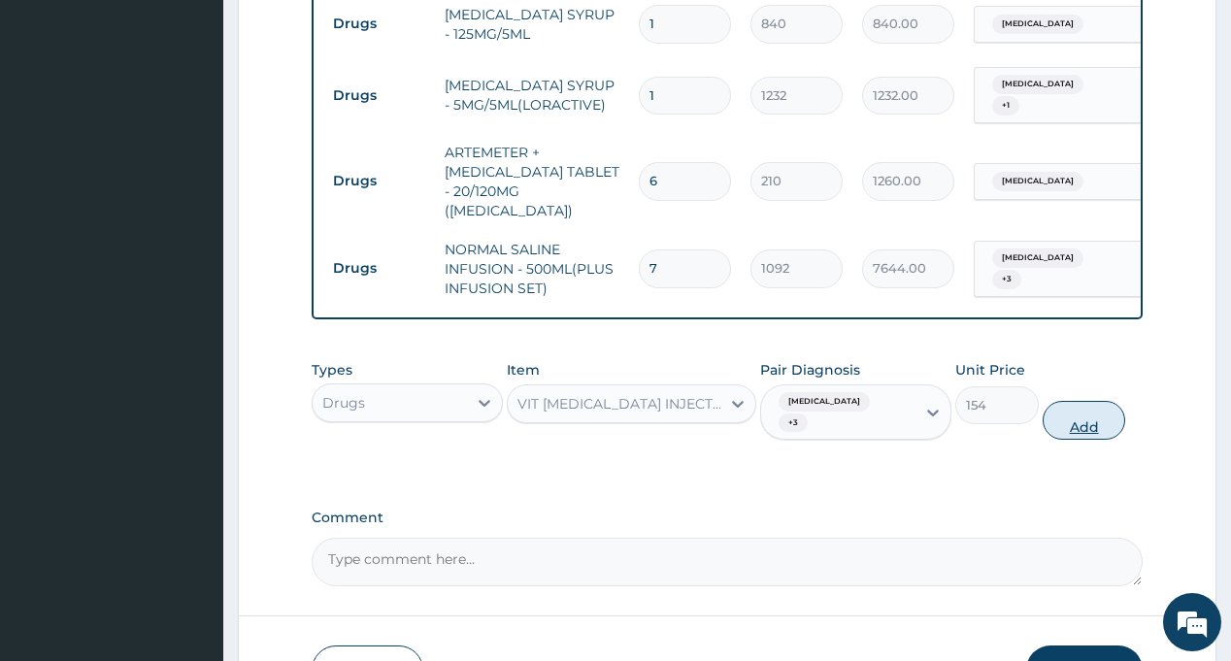
click at [1077, 401] on button "Add" at bounding box center [1083, 420] width 83 height 39
click at [696, 249] on input "7" at bounding box center [685, 268] width 92 height 38
type input "0"
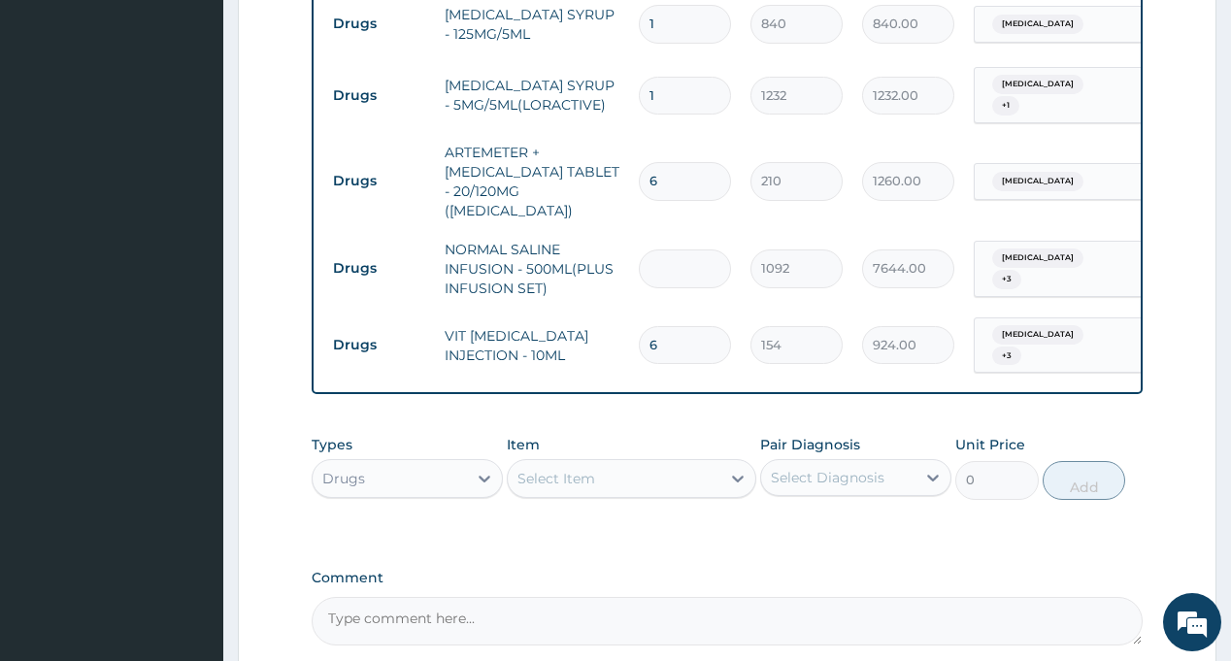
type input "6"
type input "6552.00"
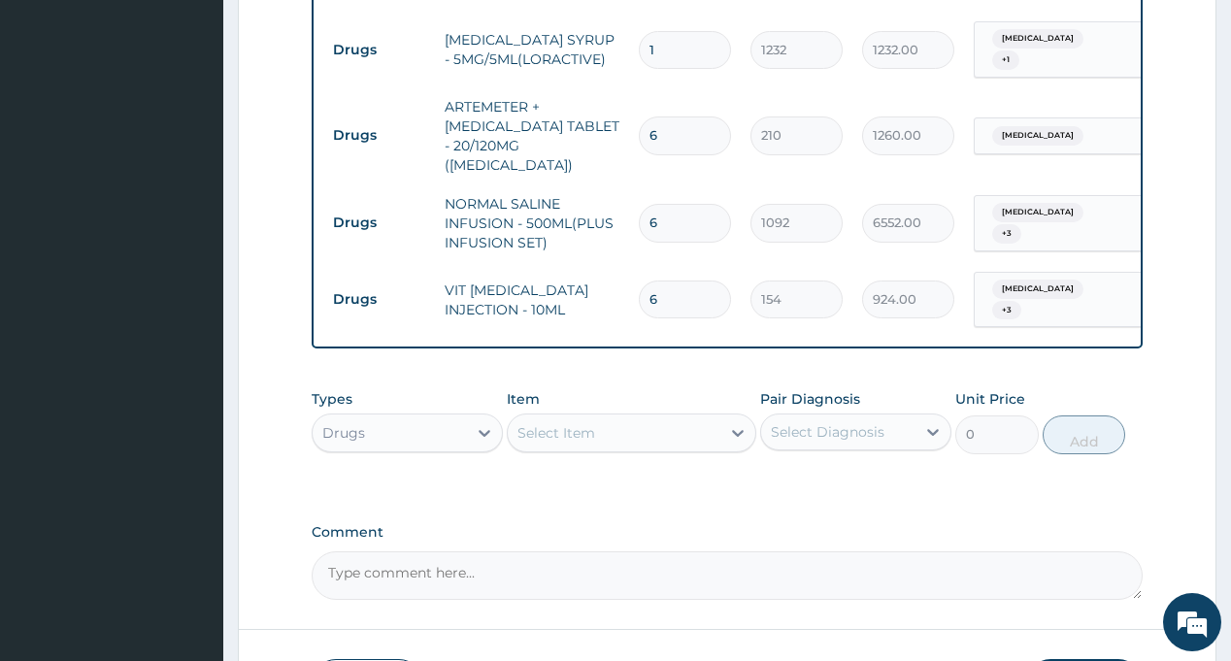
scroll to position [1688, 0]
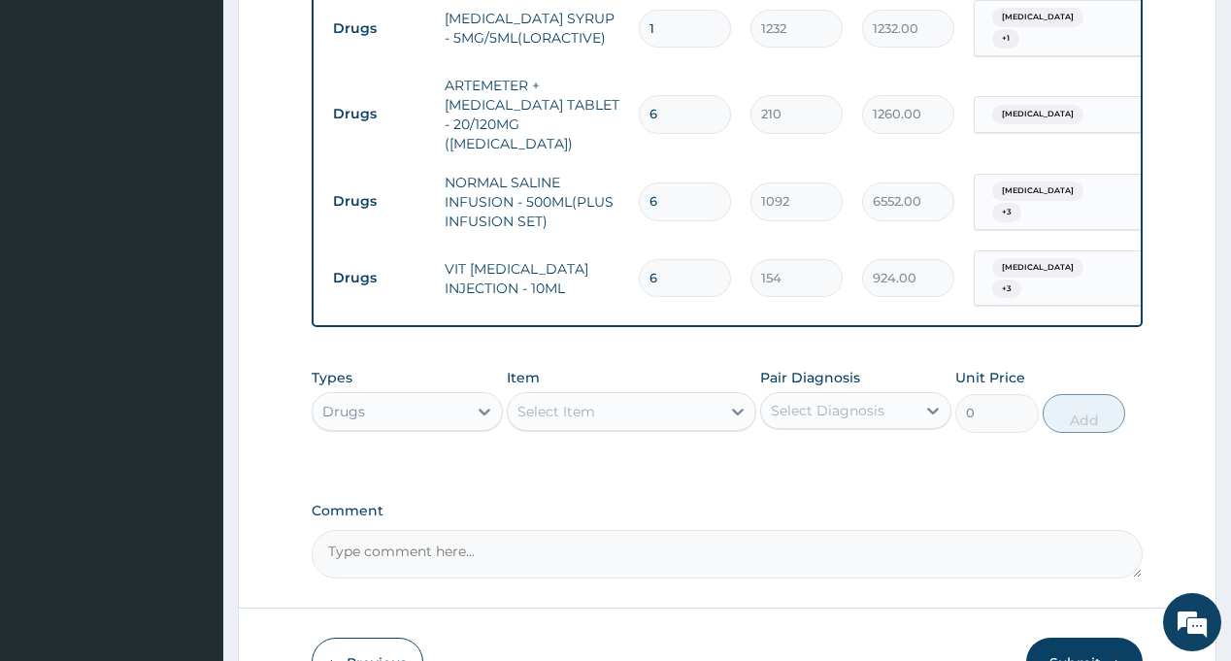
type input "6"
click at [823, 401] on div "Select Diagnosis" at bounding box center [828, 410] width 114 height 19
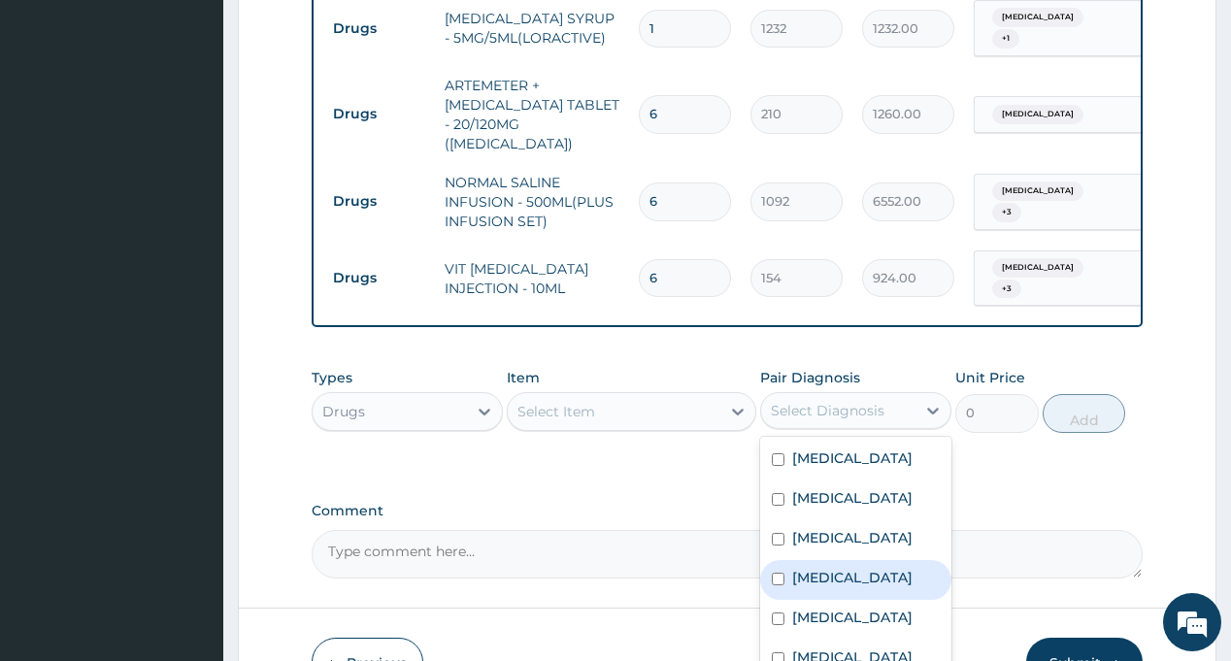
click at [876, 560] on div "Malaria" at bounding box center [855, 580] width 191 height 40
checkbox input "true"
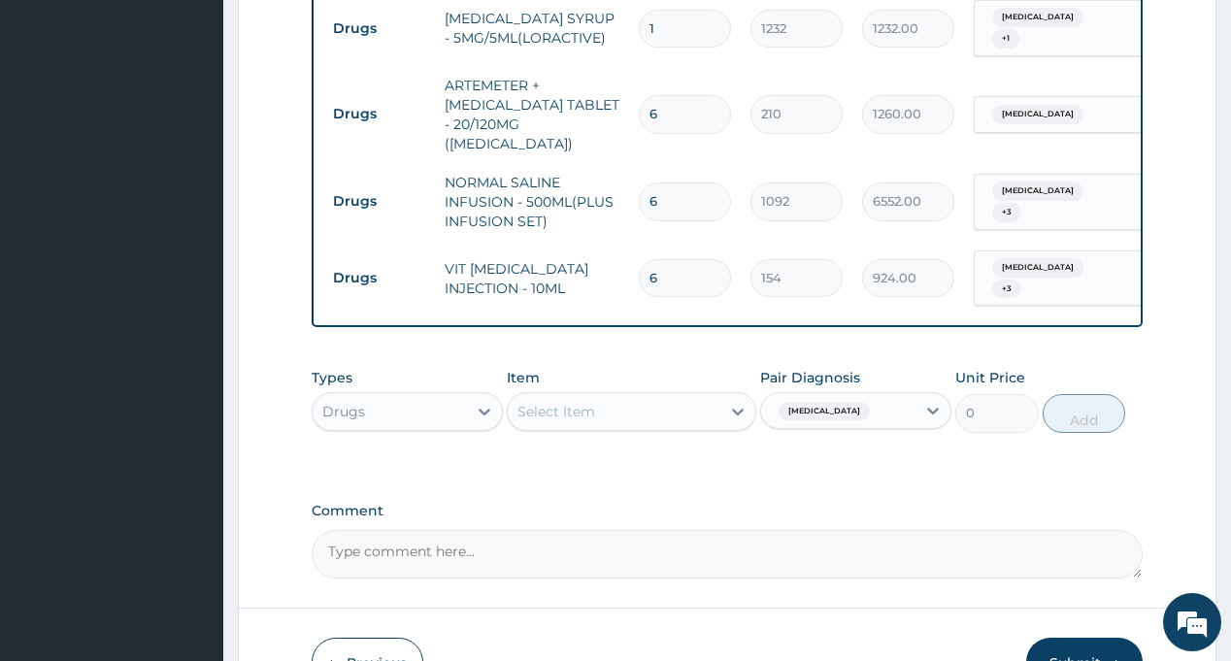
click at [624, 392] on div "Select Item" at bounding box center [631, 411] width 249 height 39
click at [628, 396] on div "Select Item" at bounding box center [614, 411] width 213 height 31
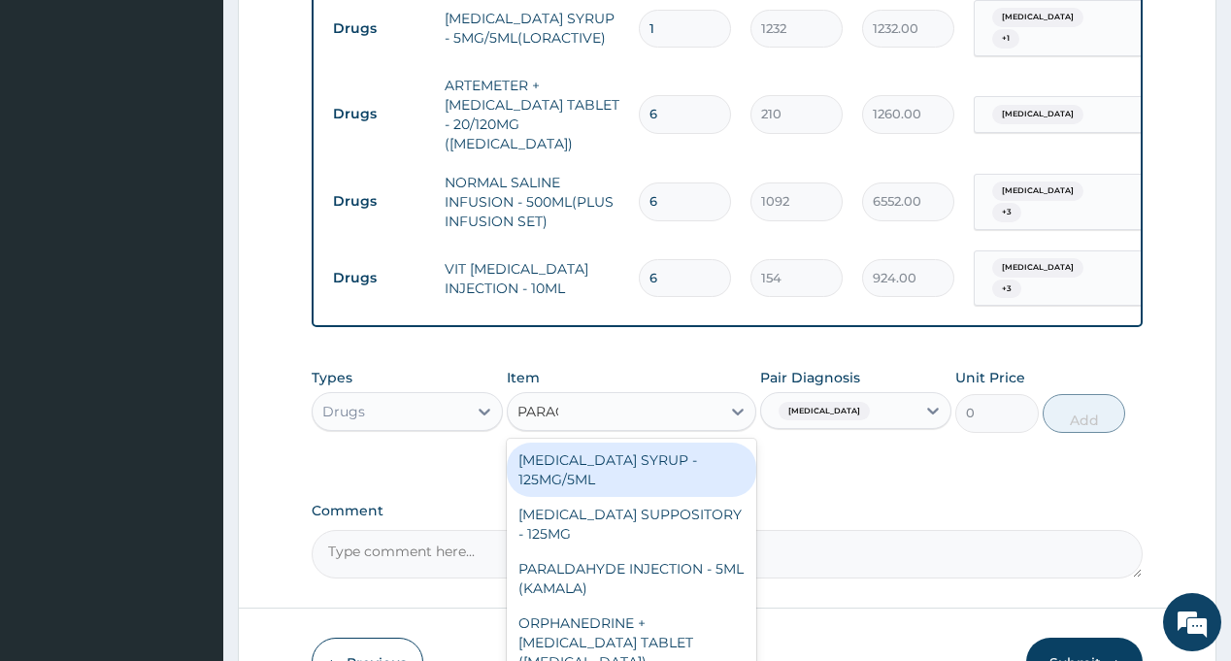
type input "PARACE"
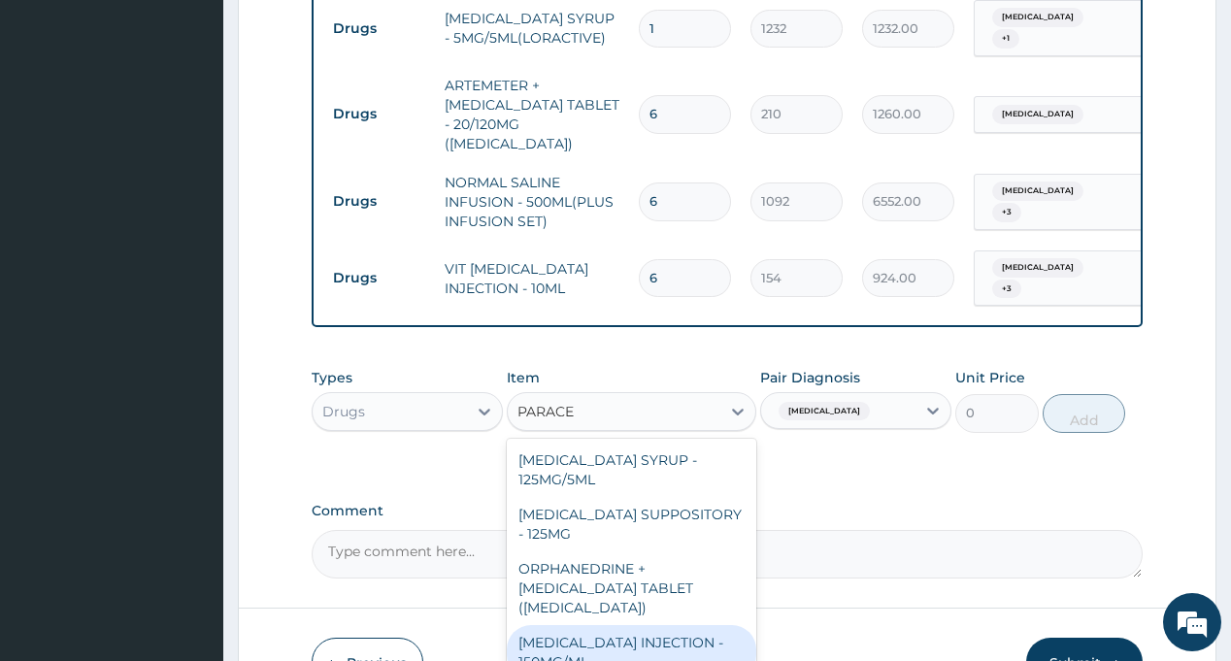
click at [632, 625] on div "PARACETAMOL INJECTION - 150MG/ML" at bounding box center [631, 652] width 249 height 54
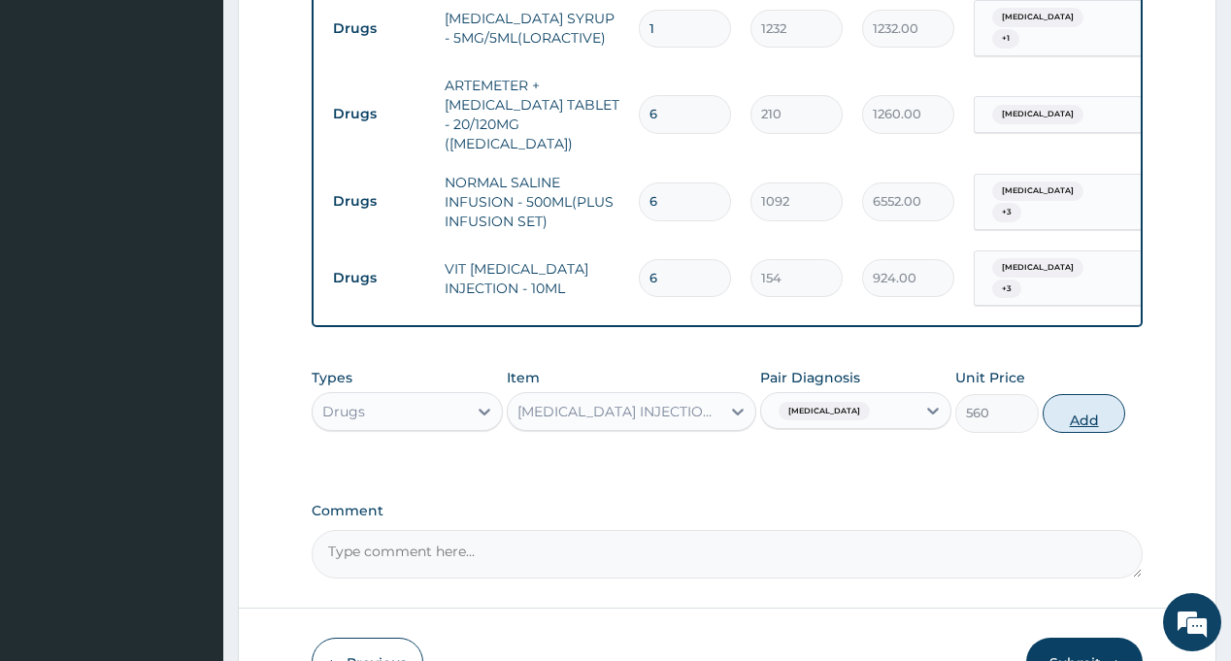
click at [1093, 394] on button "Add" at bounding box center [1083, 413] width 83 height 39
type input "0"
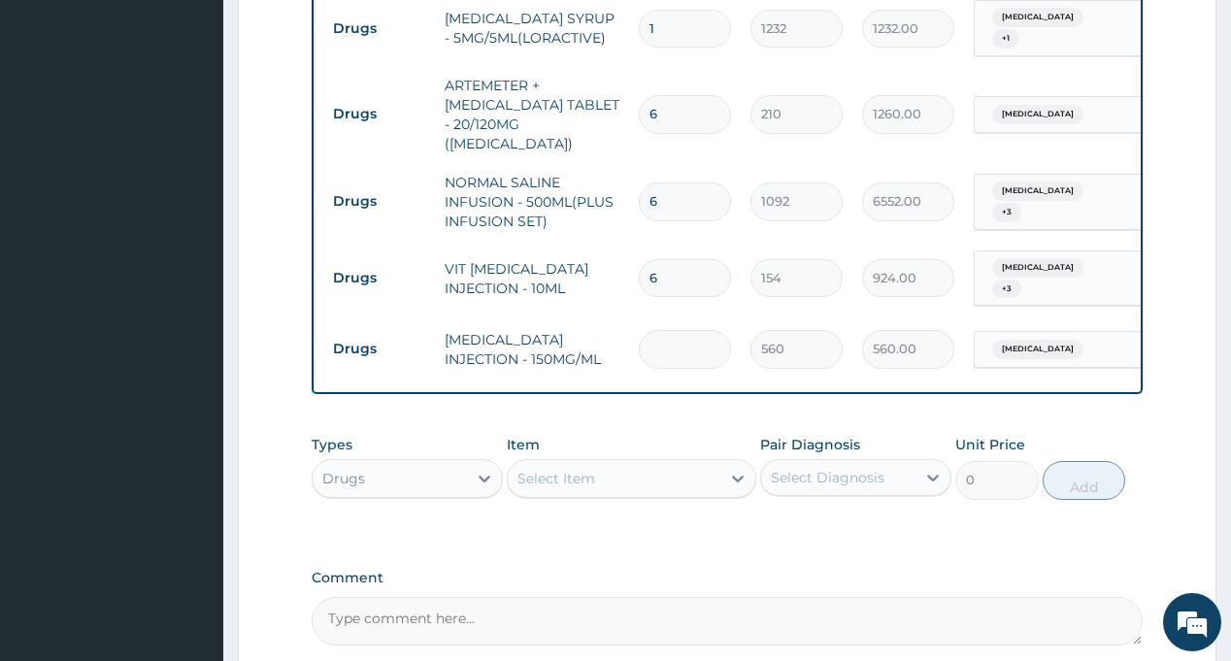
type input "6"
type input "3360.00"
type input "6"
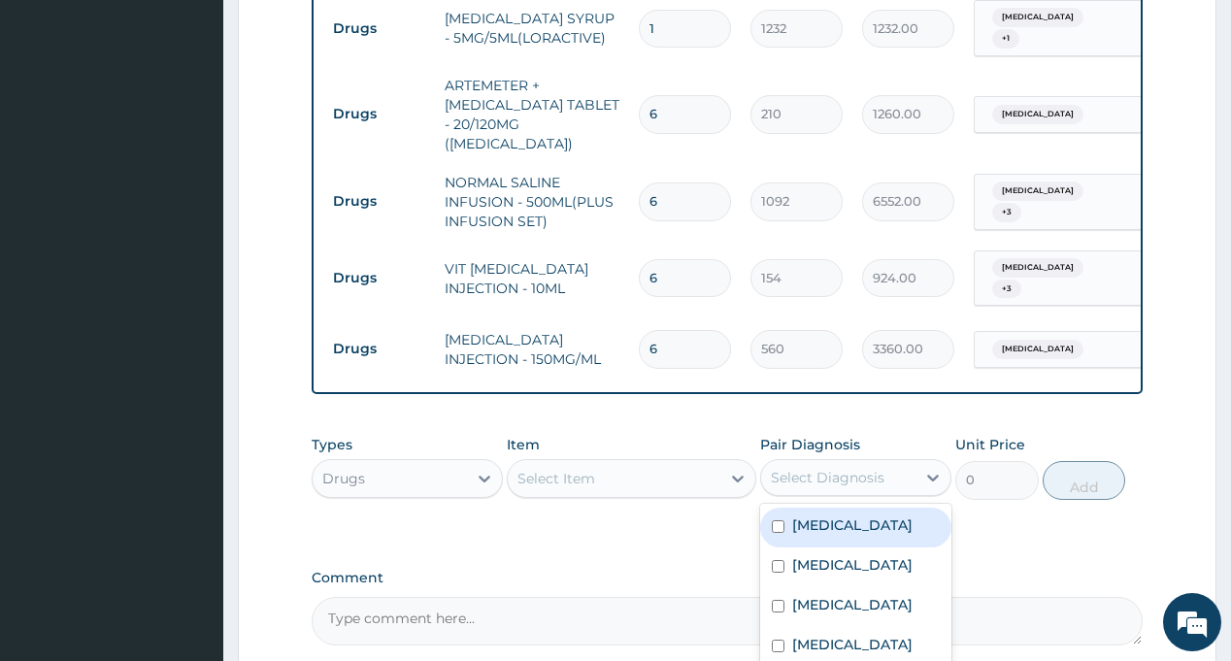
click at [823, 468] on div "Select Diagnosis" at bounding box center [828, 477] width 114 height 19
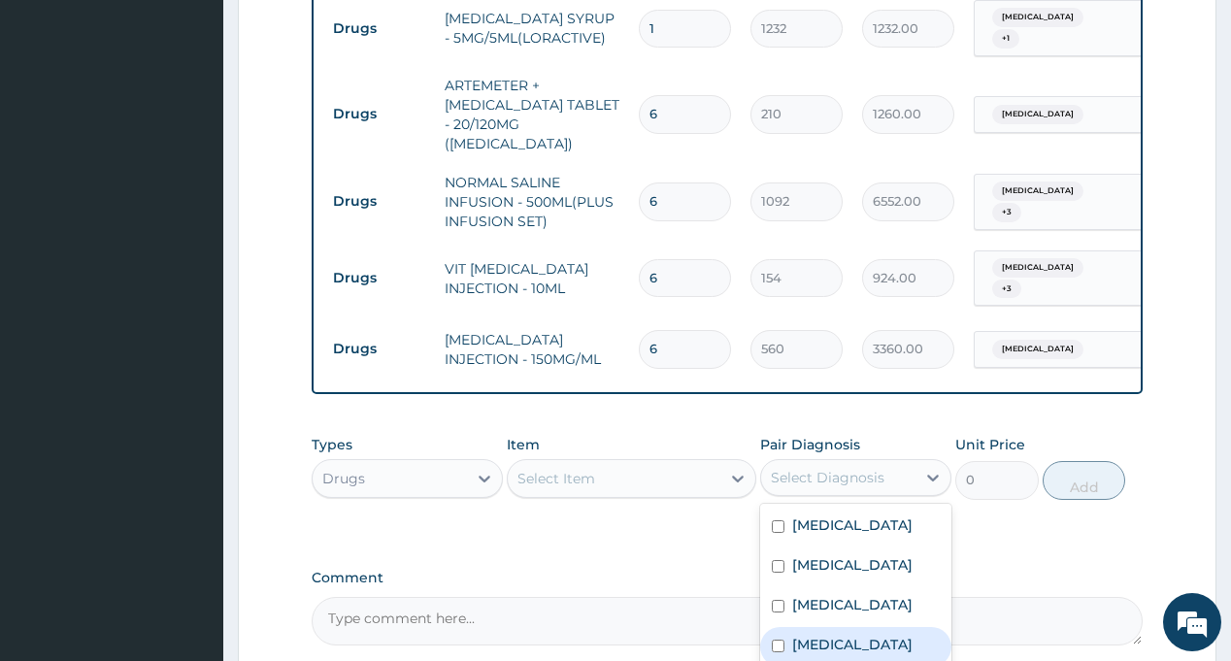
click at [830, 635] on label "Malaria" at bounding box center [852, 644] width 120 height 19
checkbox input "true"
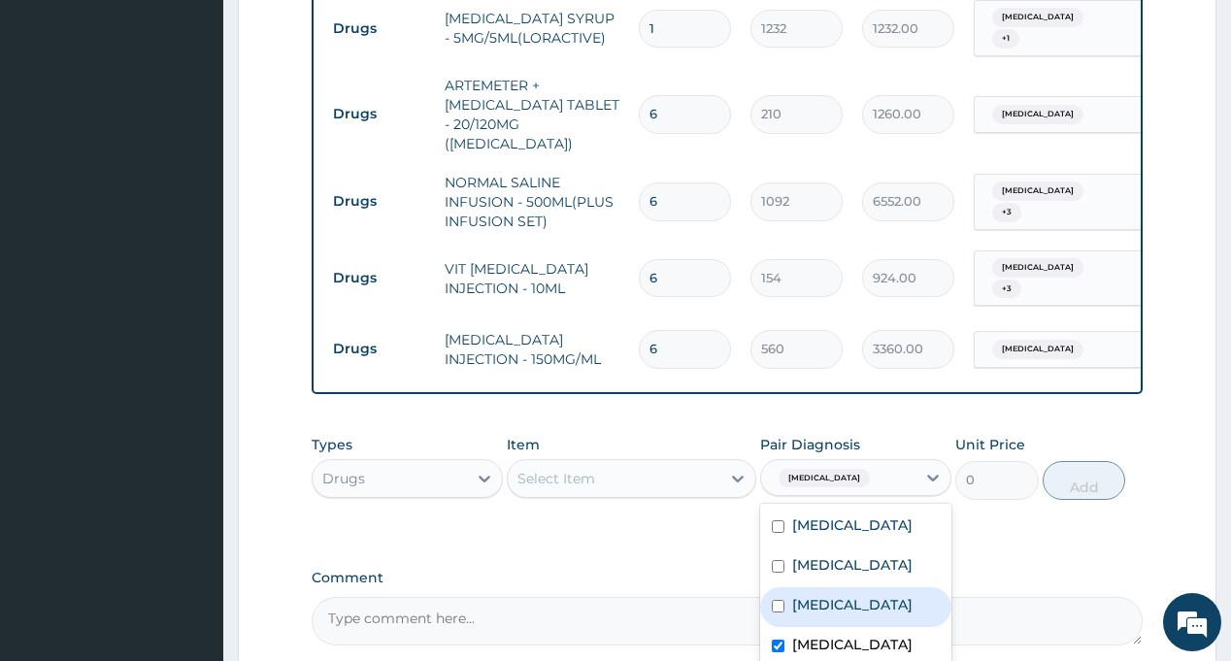
drag, startPoint x: 673, startPoint y: 404, endPoint x: 654, endPoint y: 365, distance: 43.0
click at [672, 425] on div "Types Drugs Item Select Item Pair Diagnosis option Malaria, selected. option Re…" at bounding box center [727, 481] width 830 height 113
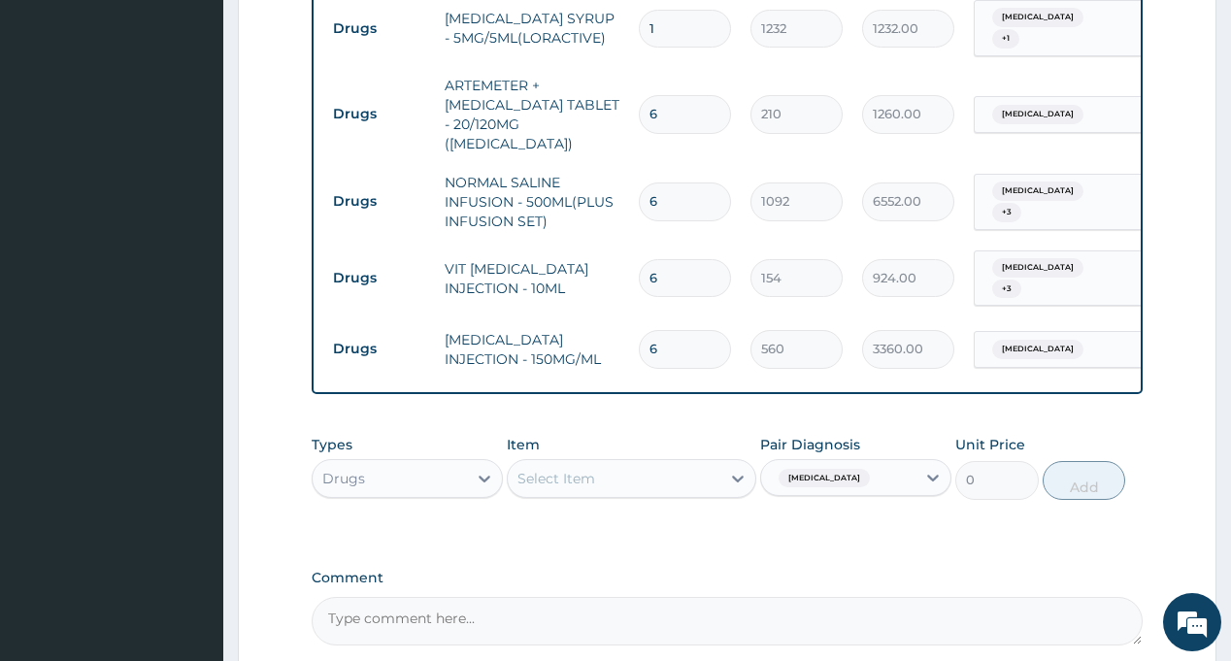
click at [650, 463] on div "Select Item" at bounding box center [614, 478] width 213 height 31
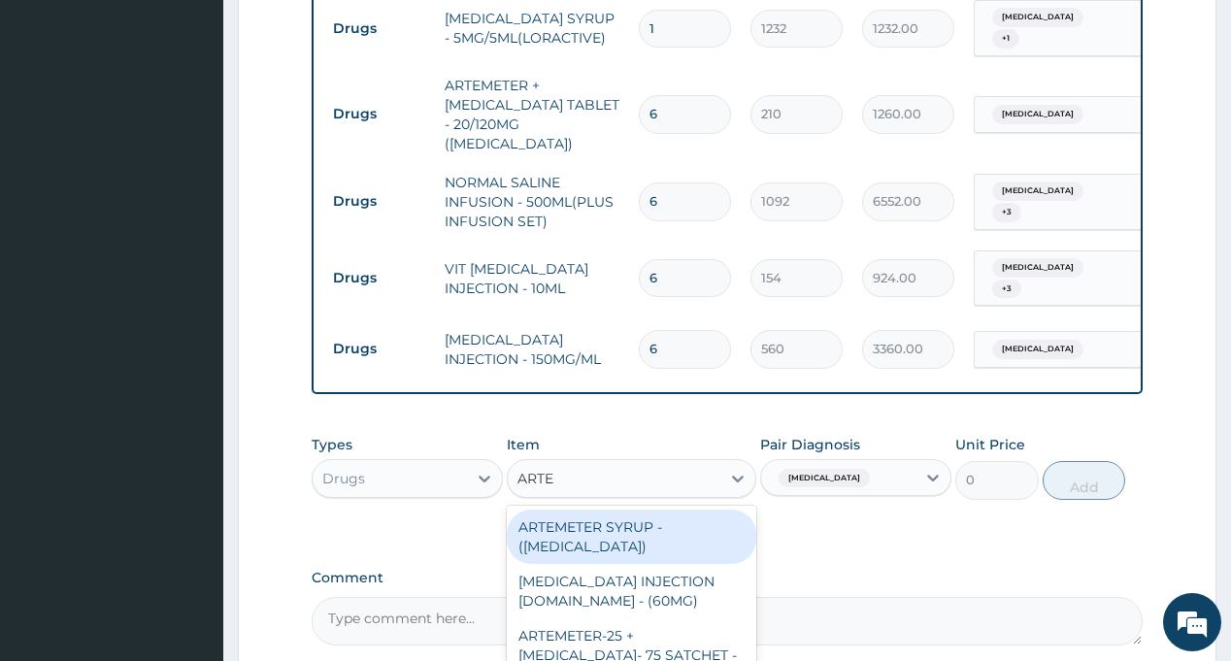
type input "ARTES"
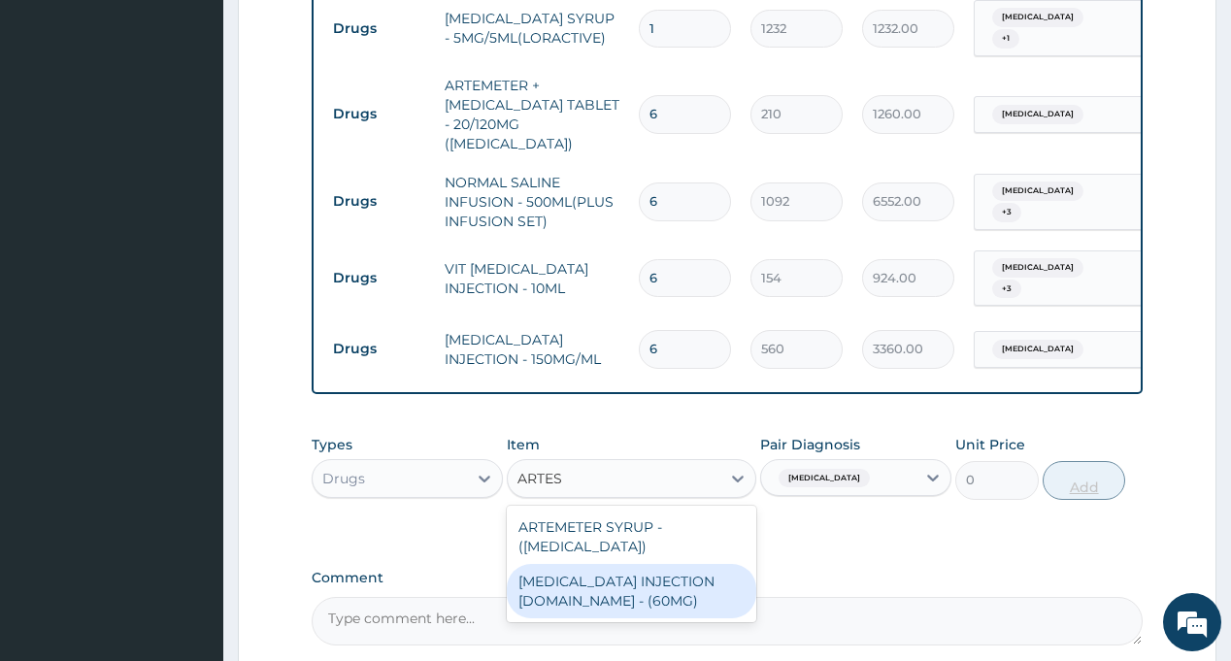
drag, startPoint x: 634, startPoint y: 471, endPoint x: 1078, endPoint y: 369, distance: 456.0
click at [633, 564] on div "ARTESUNATE INJECTION IV.IM - (60MG)" at bounding box center [631, 591] width 249 height 54
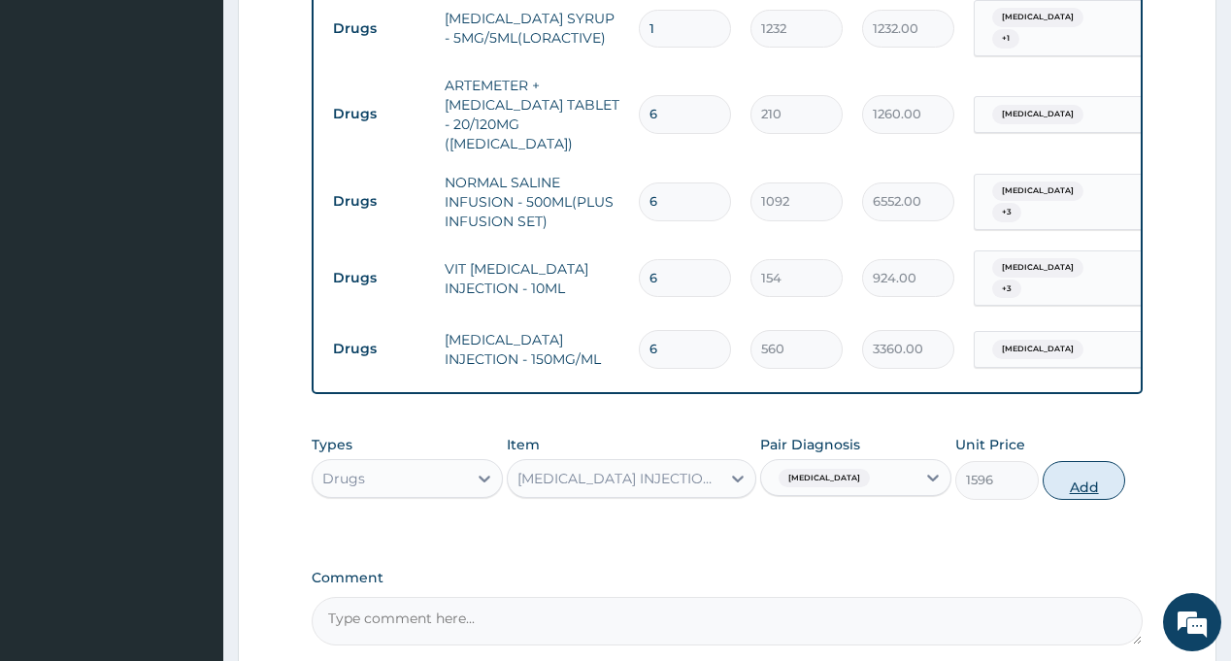
click at [1078, 461] on button "Add" at bounding box center [1083, 480] width 83 height 39
type input "0"
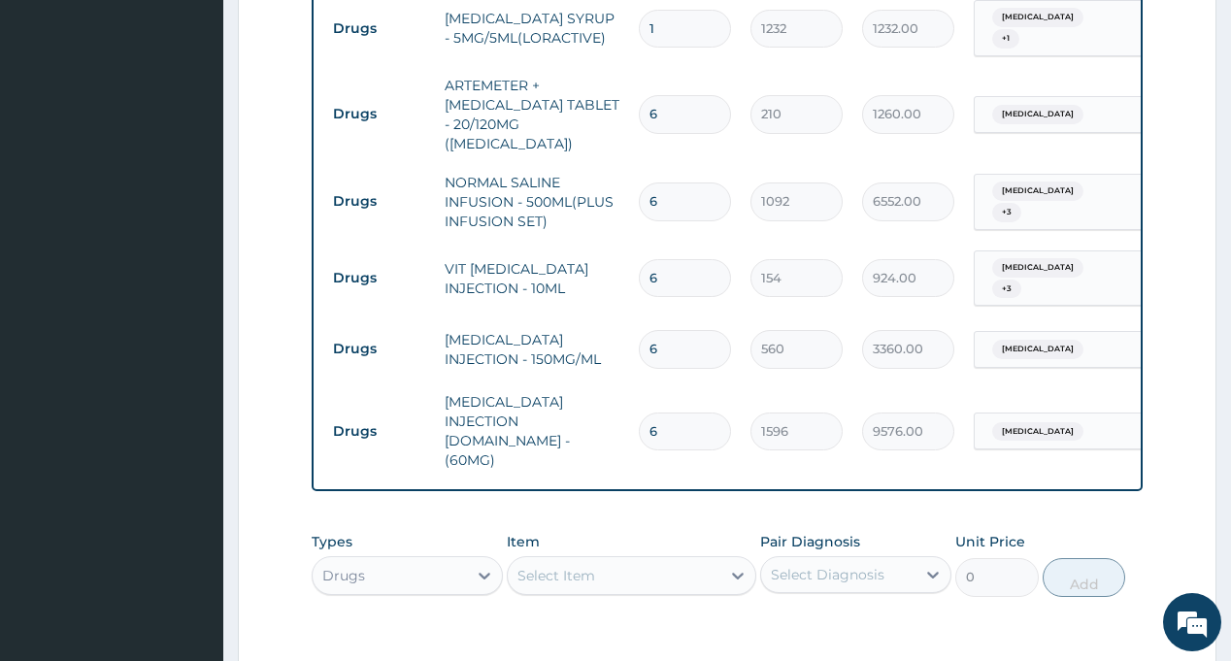
scroll to position [1822, 0]
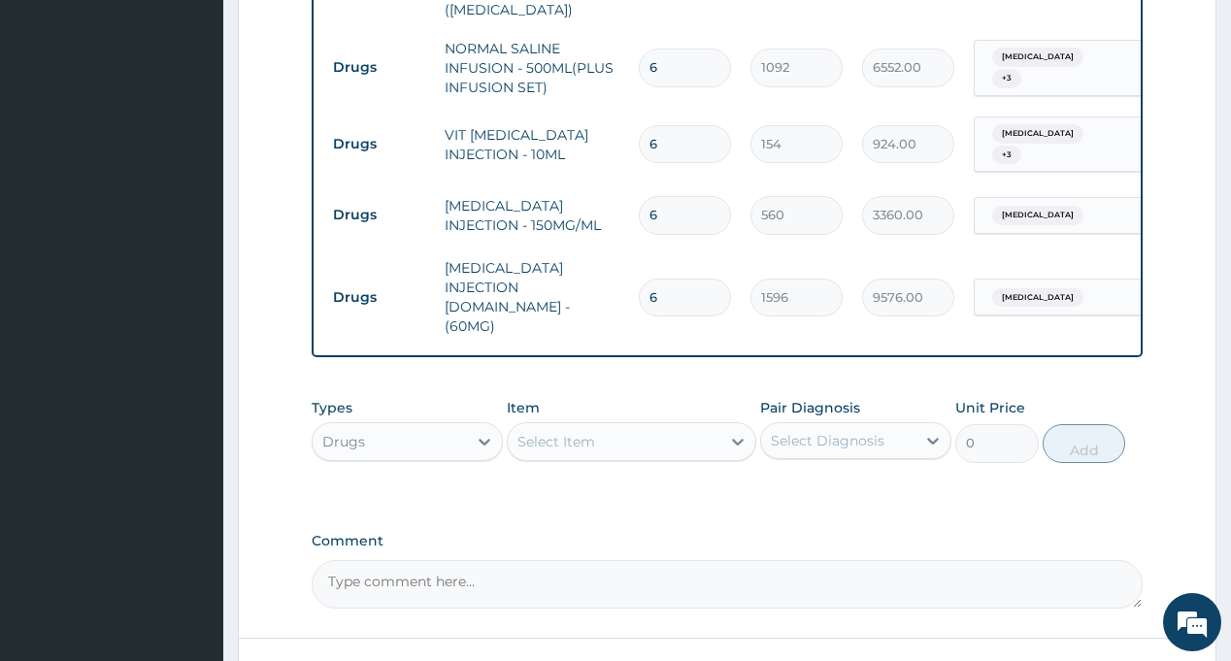
type input "6"
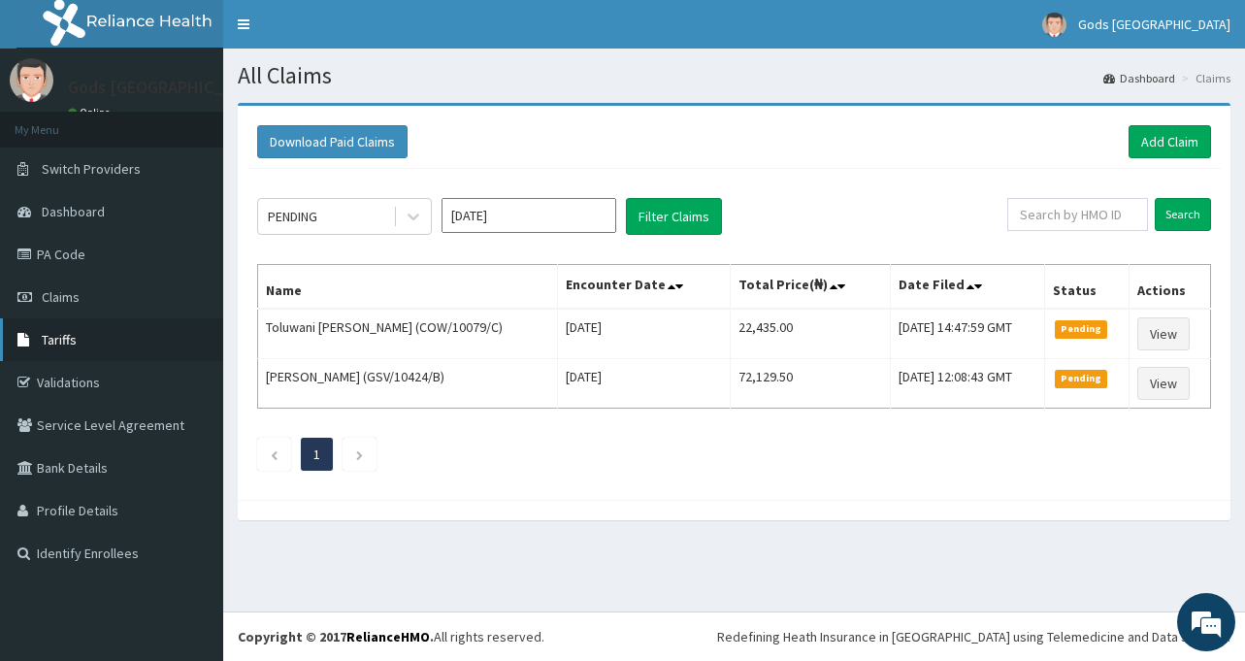
click at [71, 341] on span "Tariffs" at bounding box center [59, 339] width 35 height 17
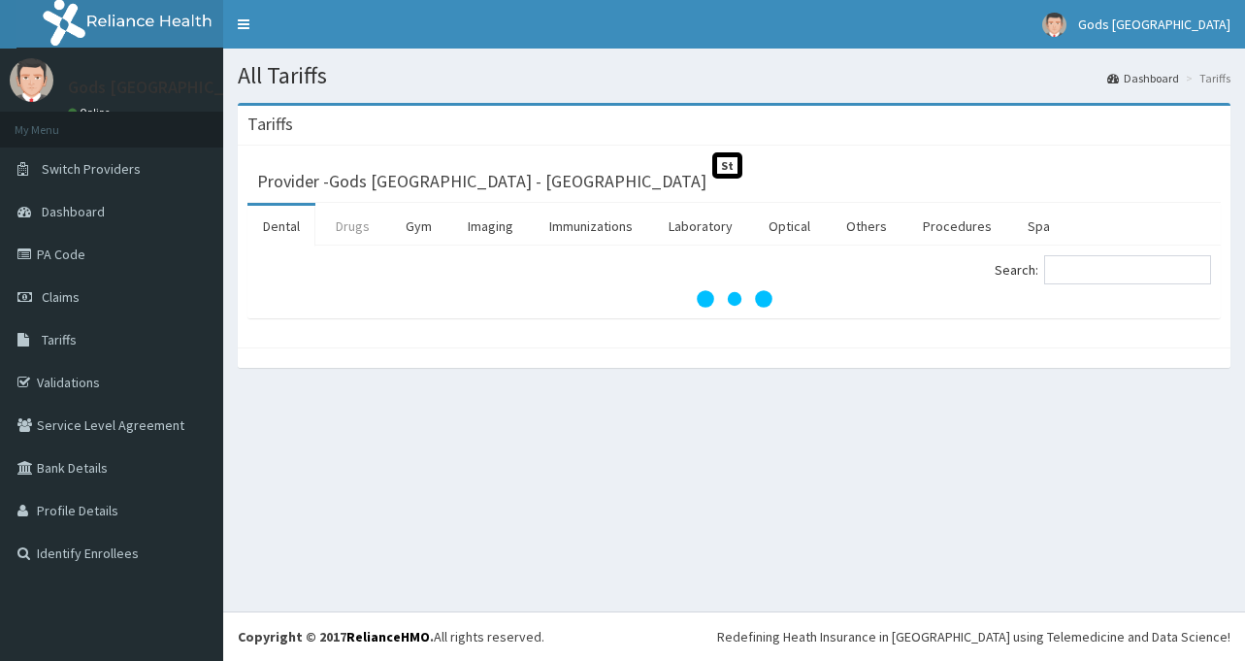
click at [355, 225] on link "Drugs" at bounding box center [352, 226] width 65 height 41
click at [1106, 266] on input "Search:" at bounding box center [1127, 269] width 167 height 29
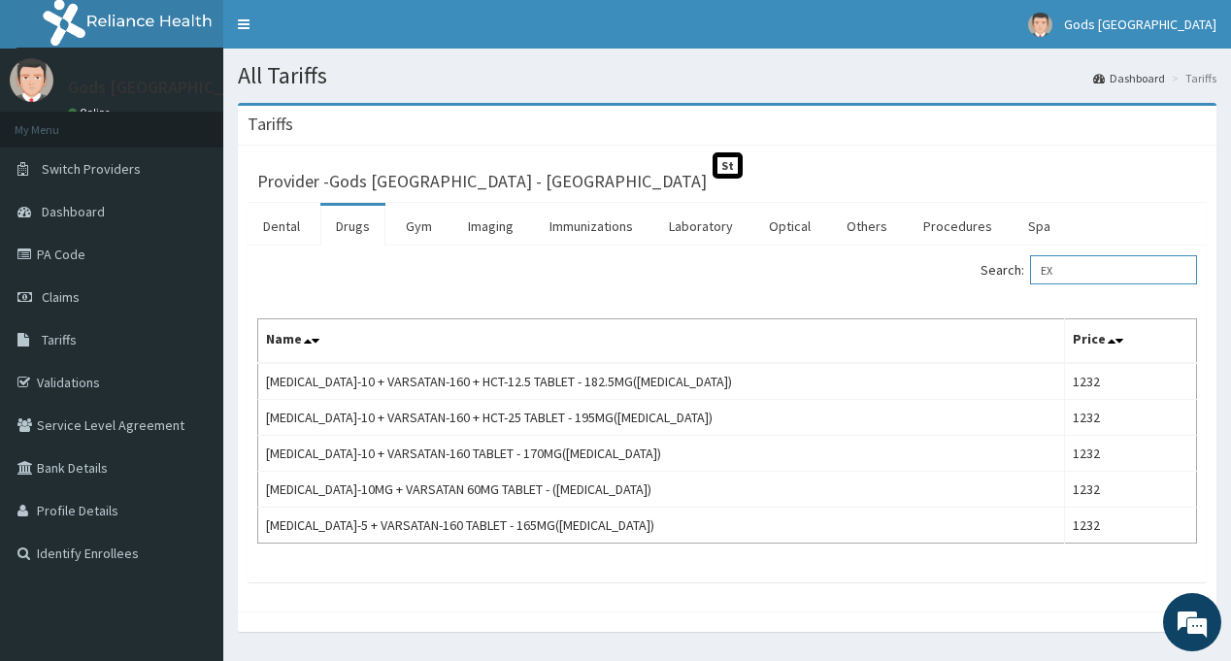
type input "E"
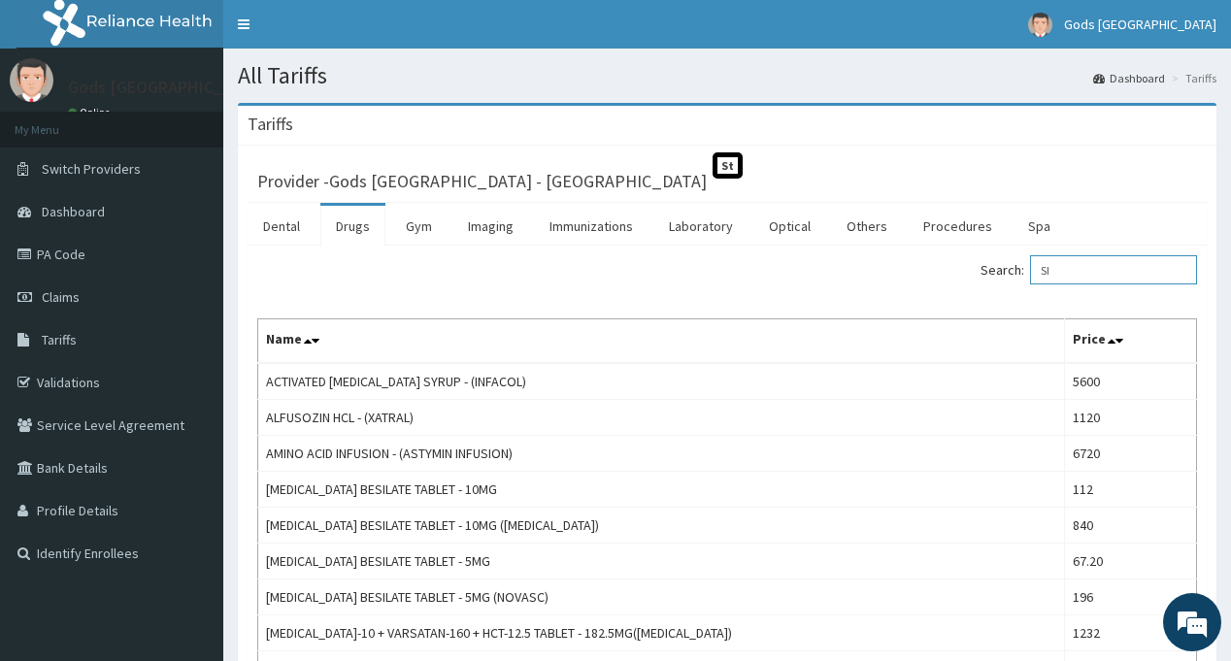
type input "S"
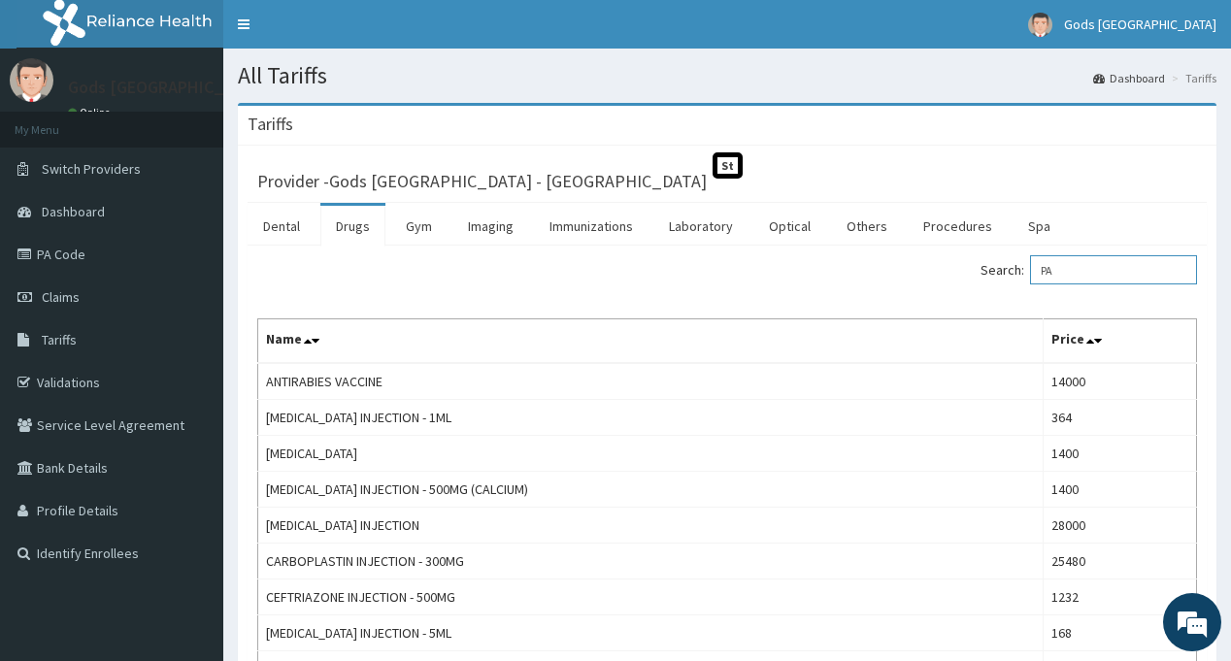
type input "P"
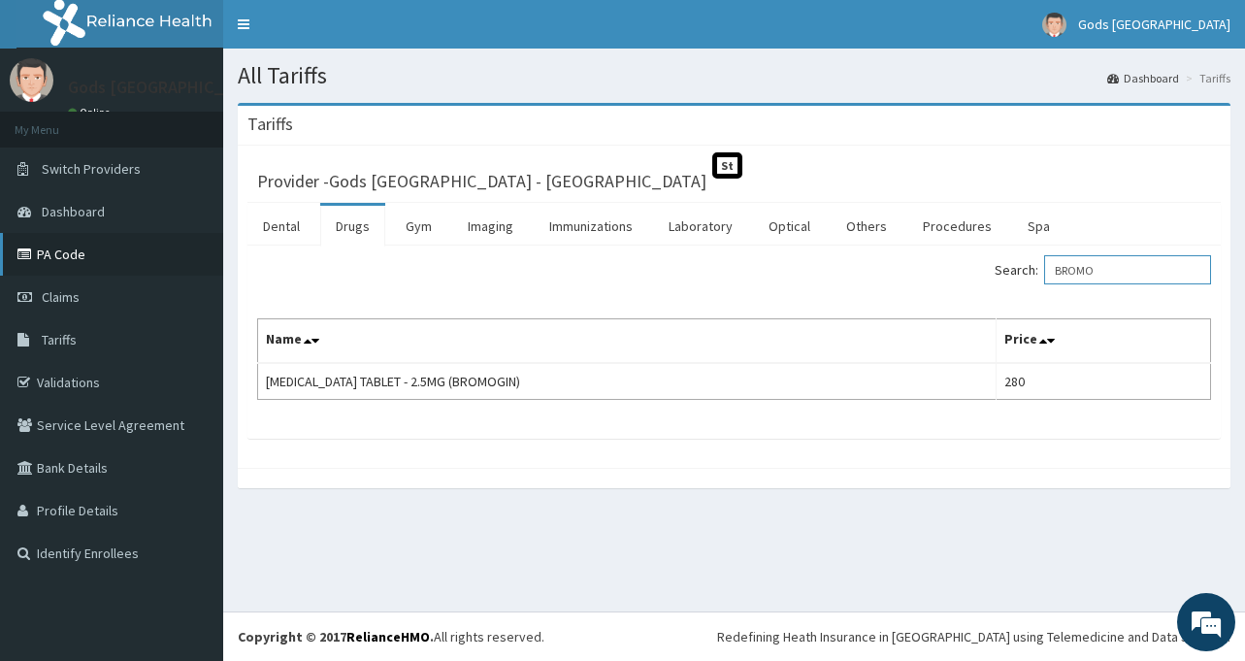
type input "BROMO"
click at [88, 257] on link "PA Code" at bounding box center [111, 254] width 223 height 43
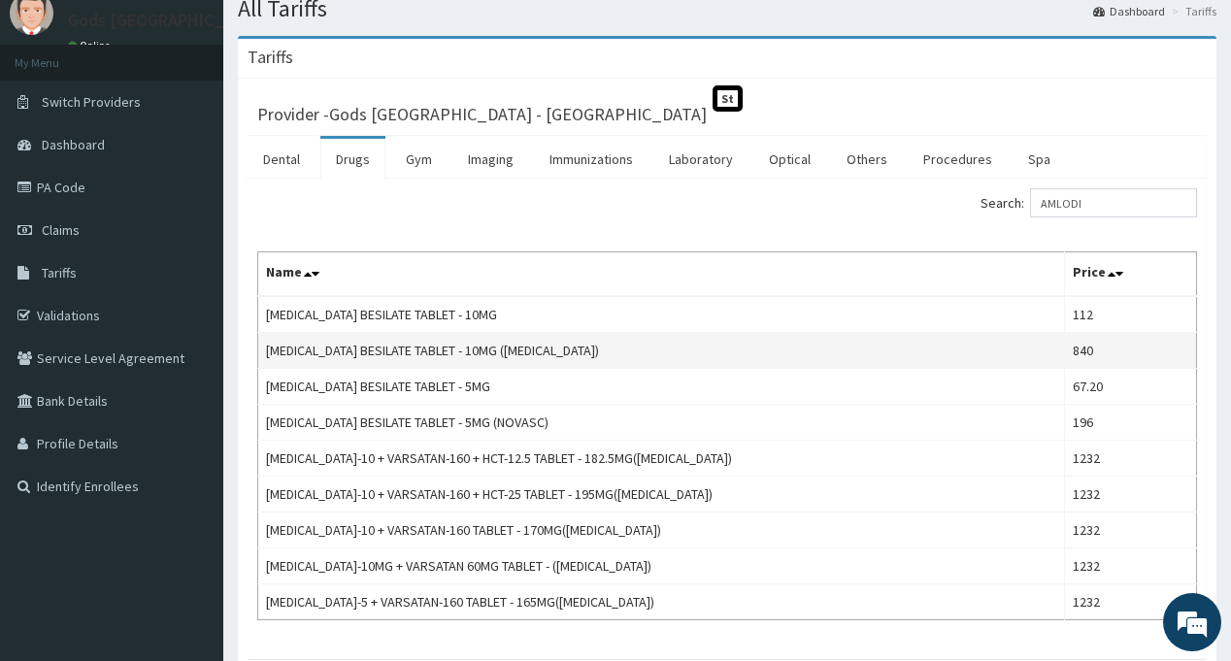
scroll to position [97, 0]
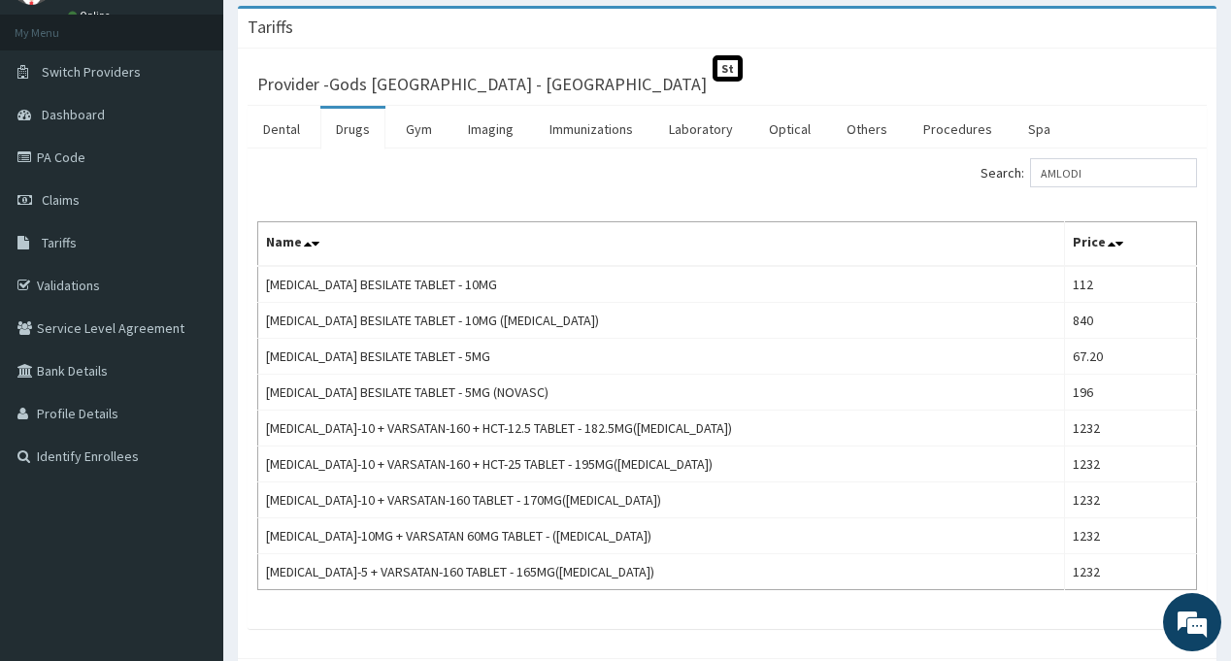
type input "AMLODI"
click at [951, 135] on link "Procedures" at bounding box center [957, 129] width 100 height 41
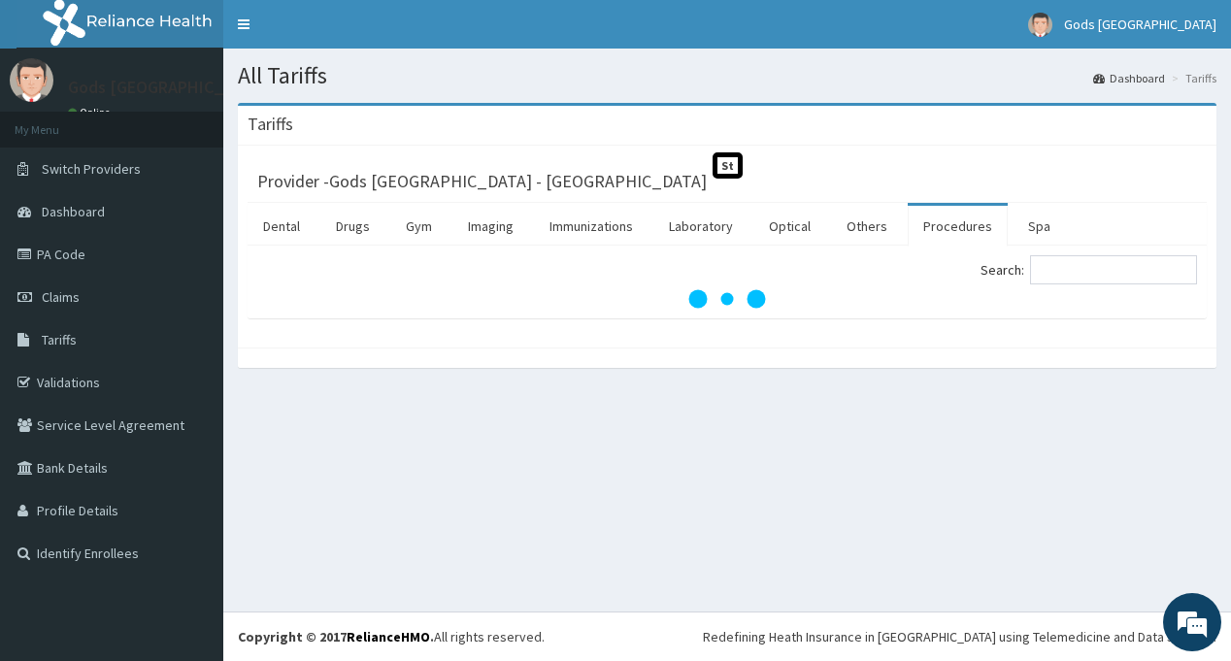
scroll to position [0, 0]
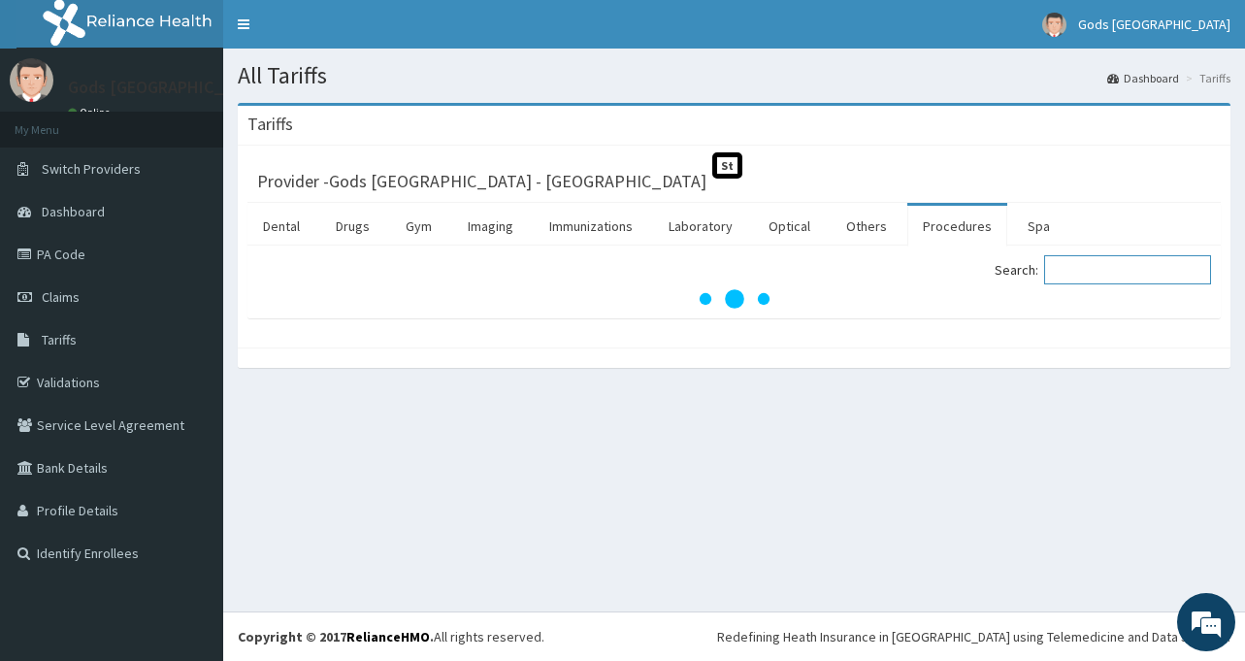
click at [1099, 273] on input "Search:" at bounding box center [1127, 269] width 167 height 29
type input "G"
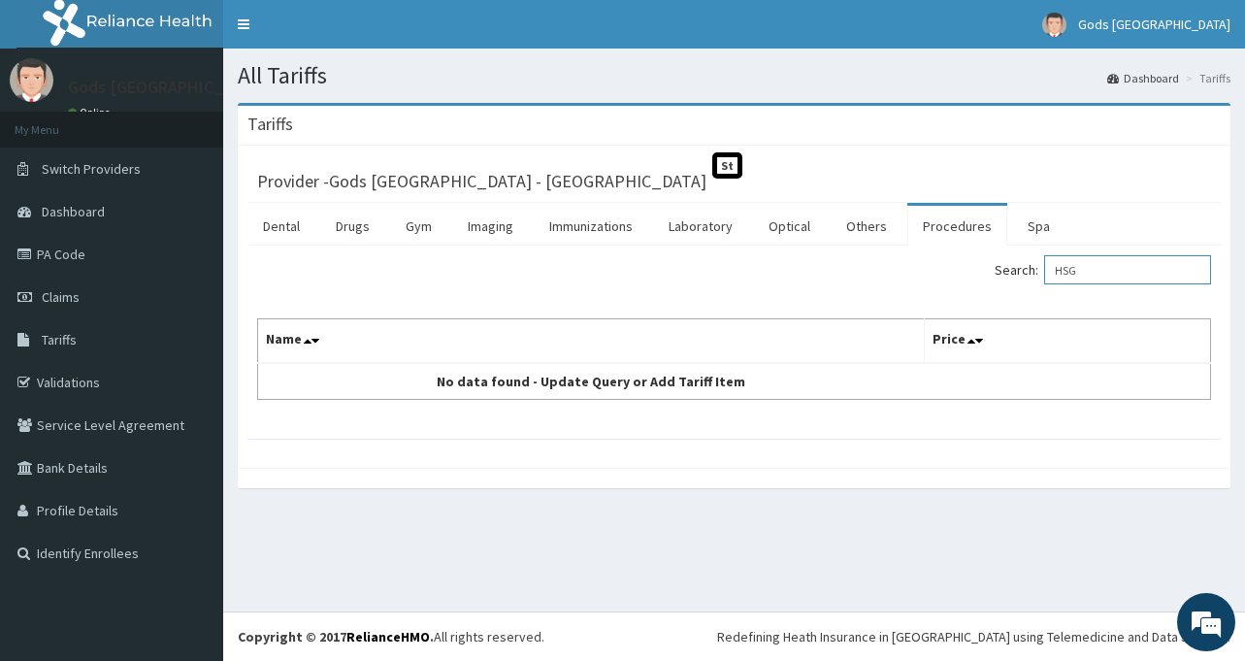
type input "HSG"
click at [65, 257] on link "PA Code" at bounding box center [111, 254] width 223 height 43
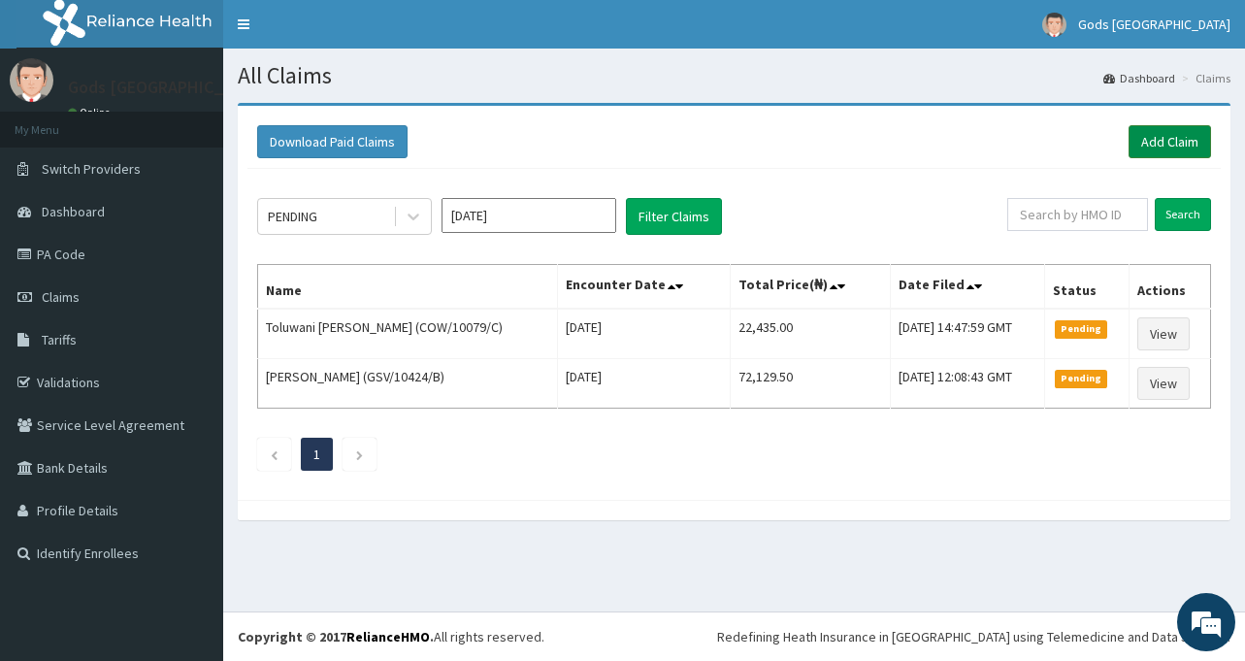
click at [1172, 127] on link "Add Claim" at bounding box center [1170, 141] width 82 height 33
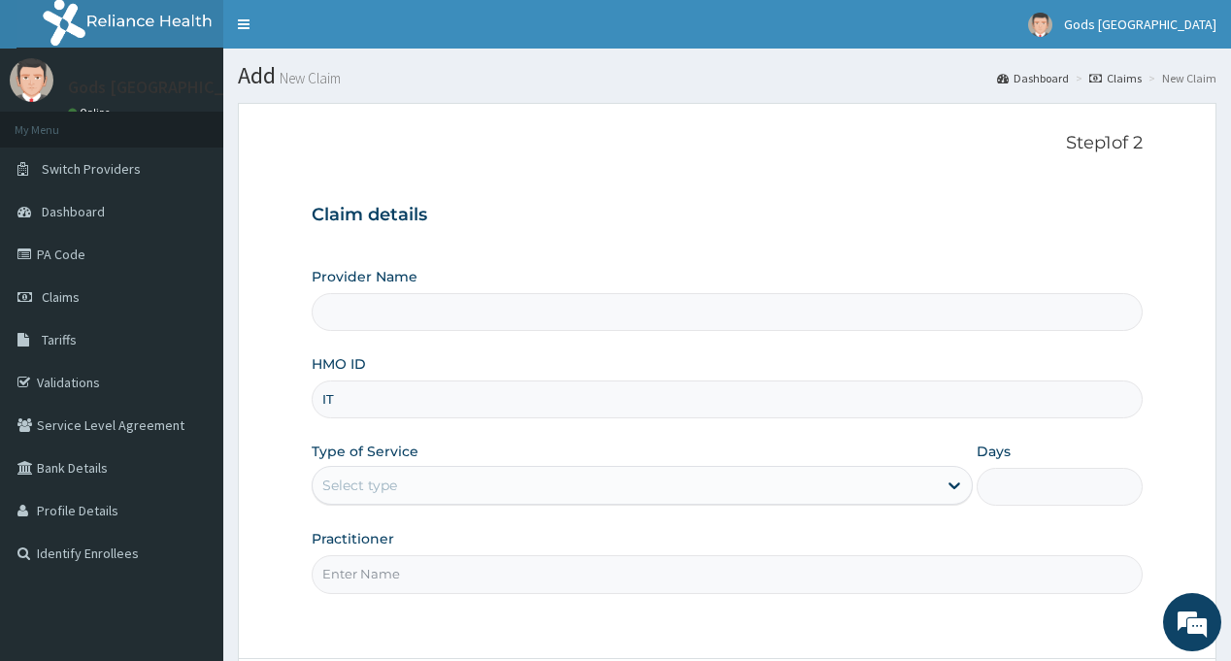
type input "ITX"
type input "Gods [GEOGRAPHIC_DATA] - [GEOGRAPHIC_DATA]"
type input "ITX/10609/C"
click at [401, 489] on div "Select type" at bounding box center [625, 485] width 624 height 31
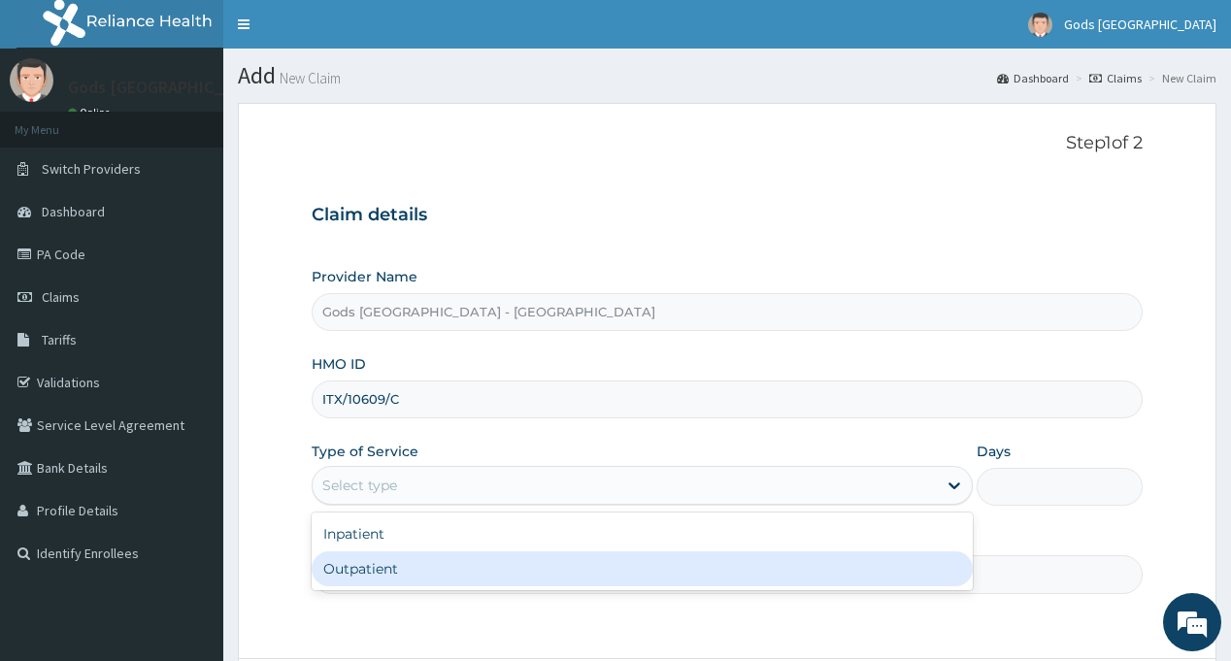
click at [387, 576] on div "Outpatient" at bounding box center [642, 568] width 661 height 35
type input "1"
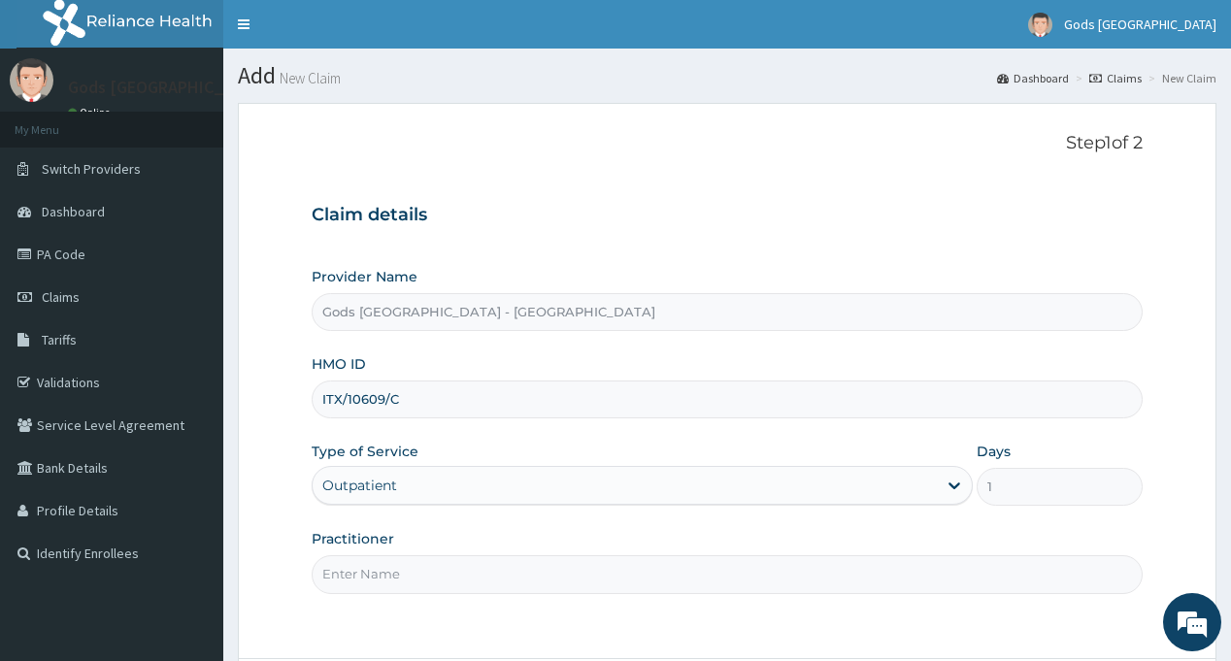
drag, startPoint x: 427, startPoint y: 573, endPoint x: 437, endPoint y: 567, distance: 11.3
click at [427, 573] on input "Practitioner" at bounding box center [727, 574] width 830 height 38
type input "[PERSON_NAME]"
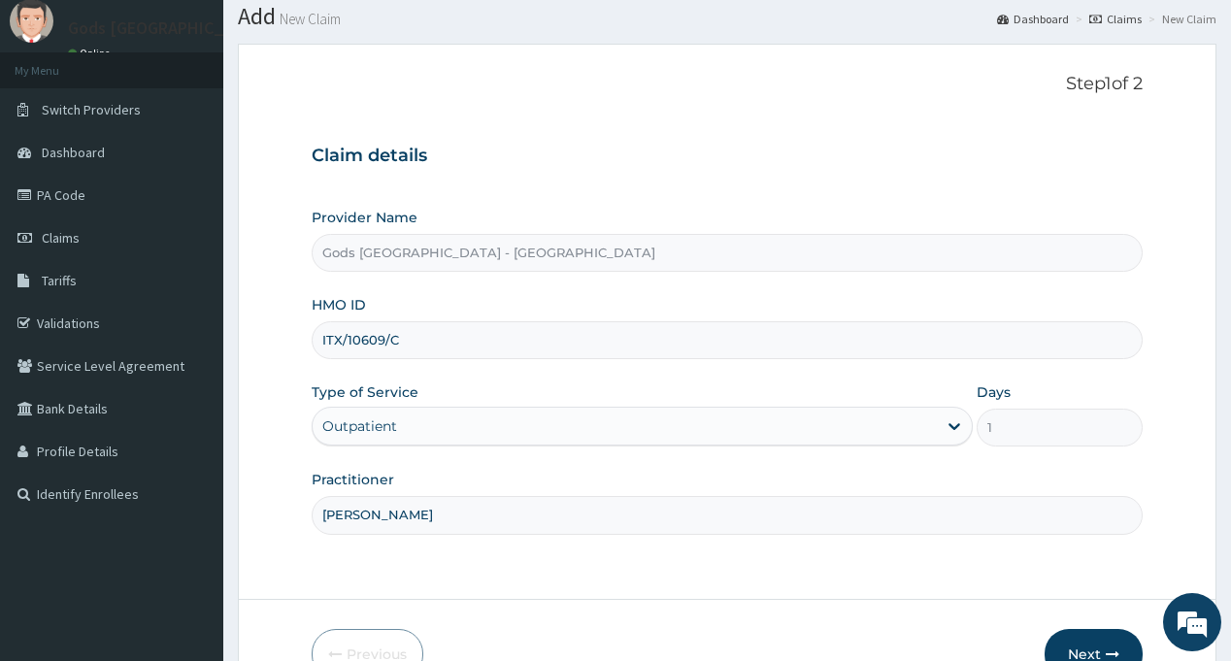
scroll to position [172, 0]
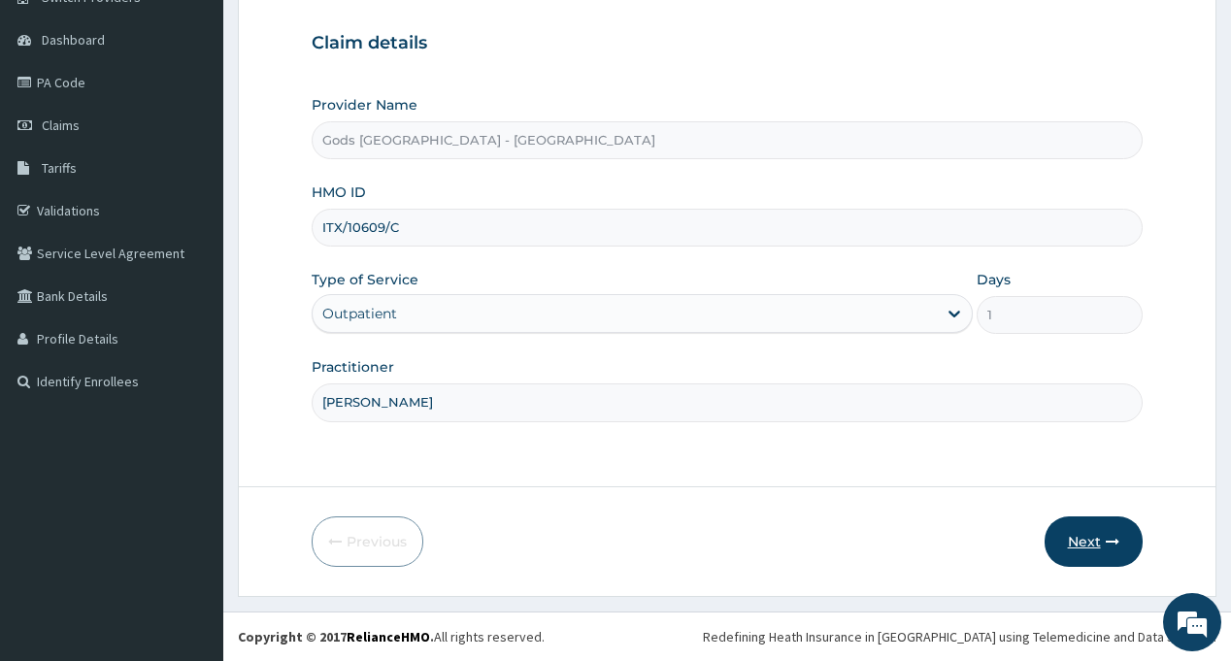
click at [1082, 539] on button "Next" at bounding box center [1093, 541] width 98 height 50
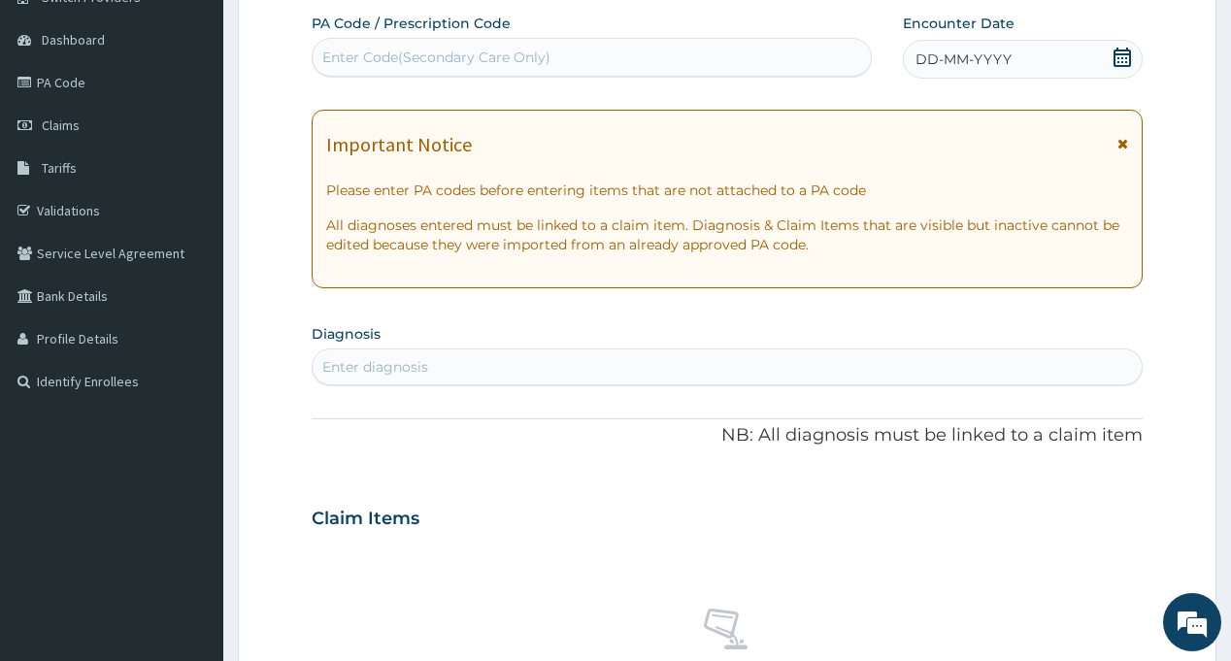
scroll to position [0, 0]
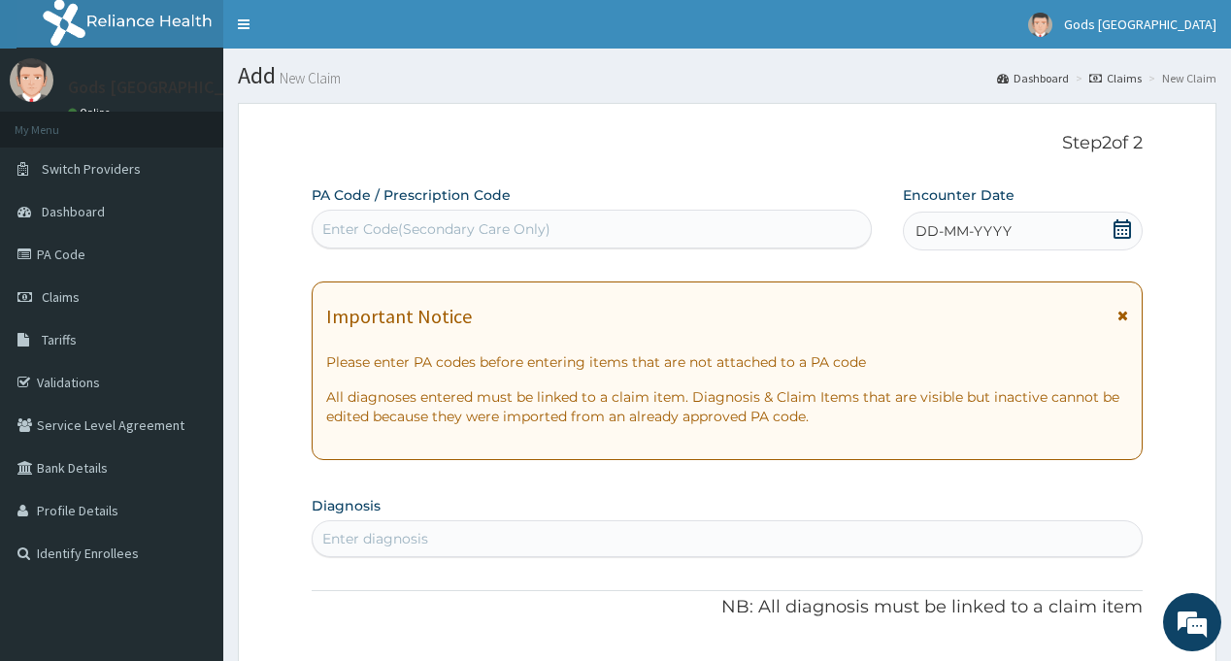
click at [404, 226] on div "Enter Code(Secondary Care Only)" at bounding box center [436, 228] width 228 height 19
click at [1133, 223] on div "DD-MM-YYYY" at bounding box center [1023, 231] width 240 height 39
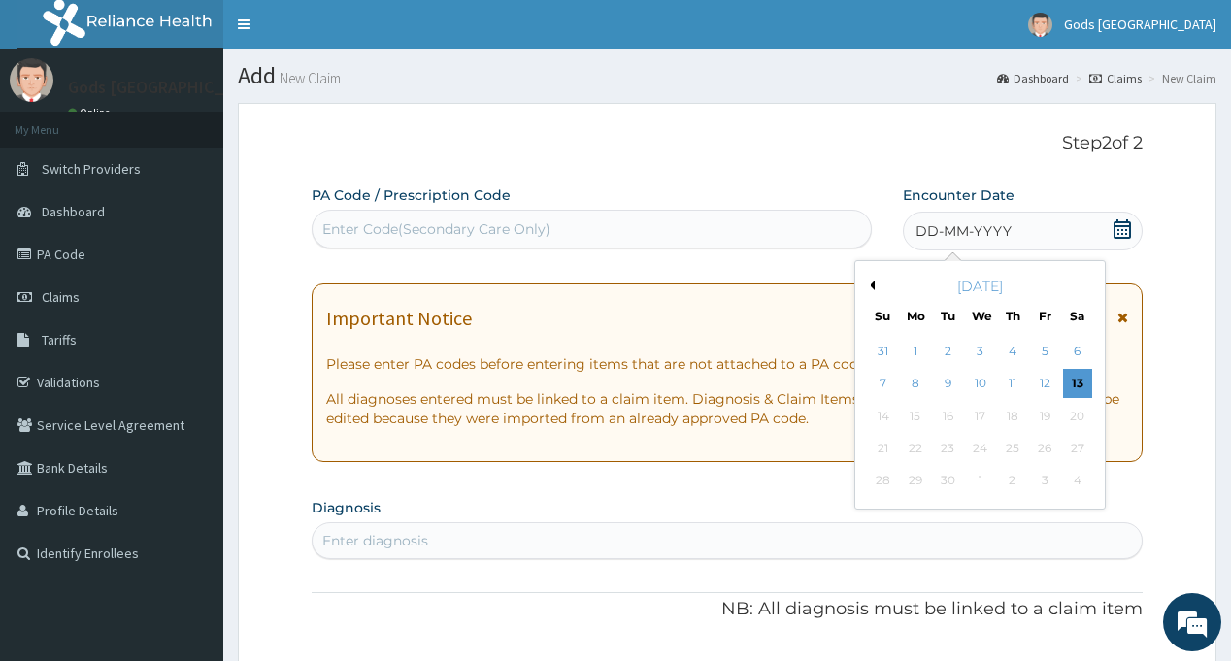
drag, startPoint x: 1072, startPoint y: 349, endPoint x: 907, endPoint y: 289, distance: 175.6
click at [1071, 350] on div "6" at bounding box center [1076, 351] width 29 height 29
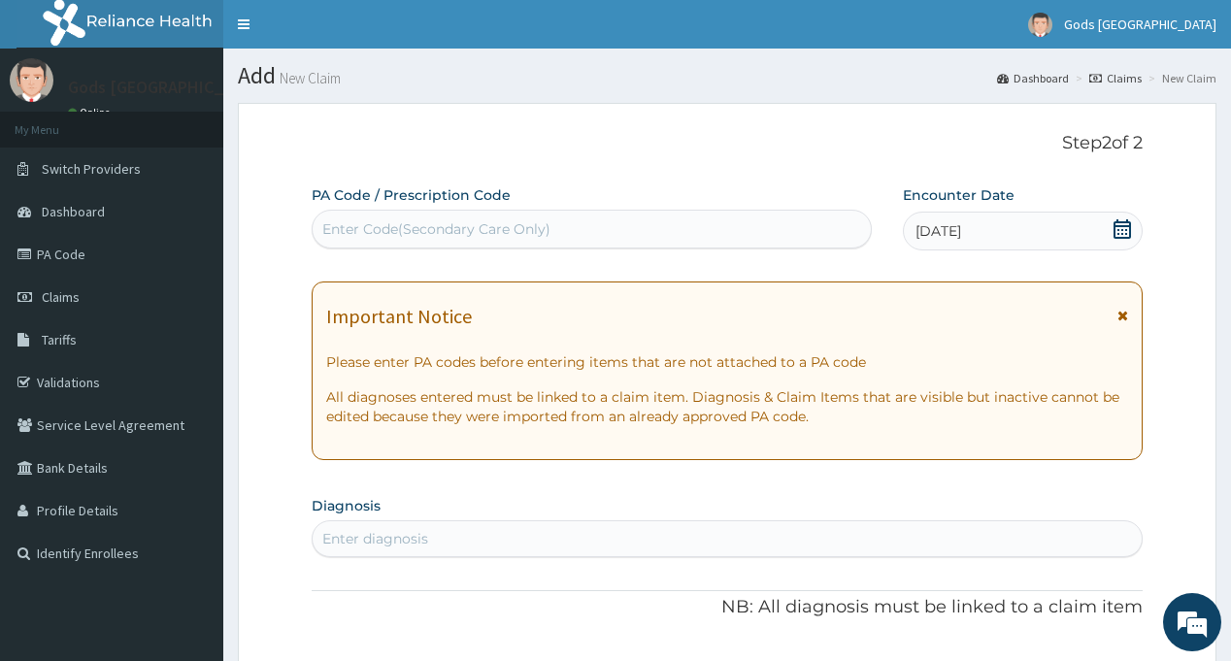
scroll to position [194, 0]
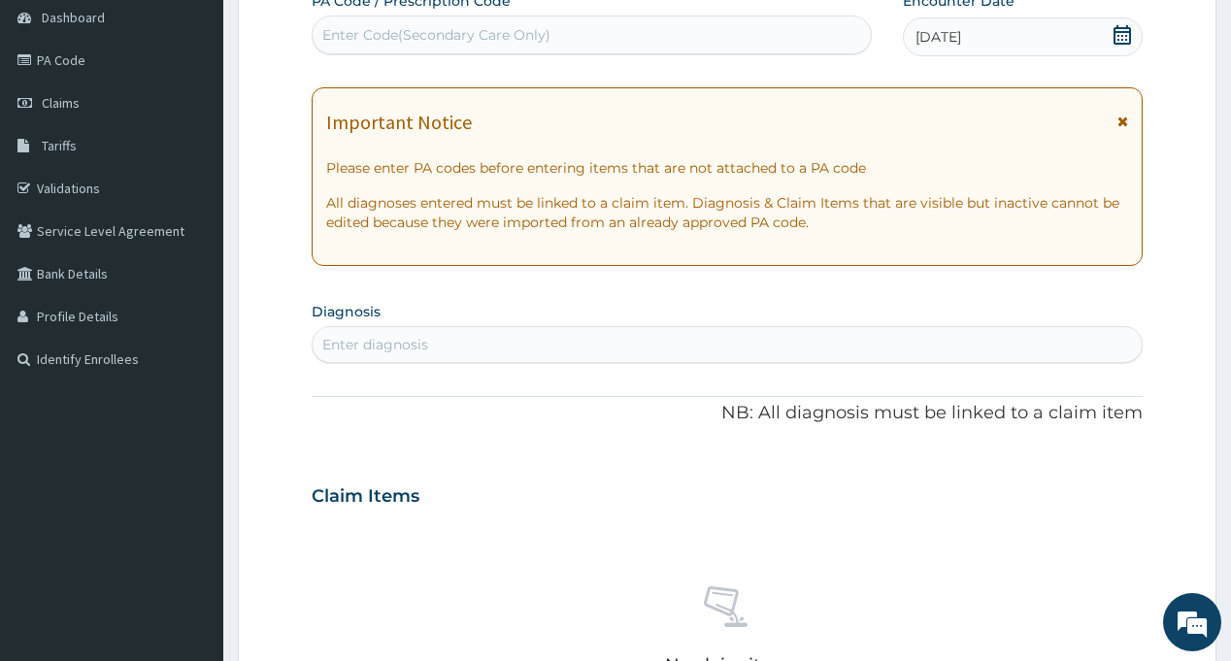
click at [529, 339] on div "Enter diagnosis" at bounding box center [727, 344] width 828 height 31
type input "S"
type input "MALA"
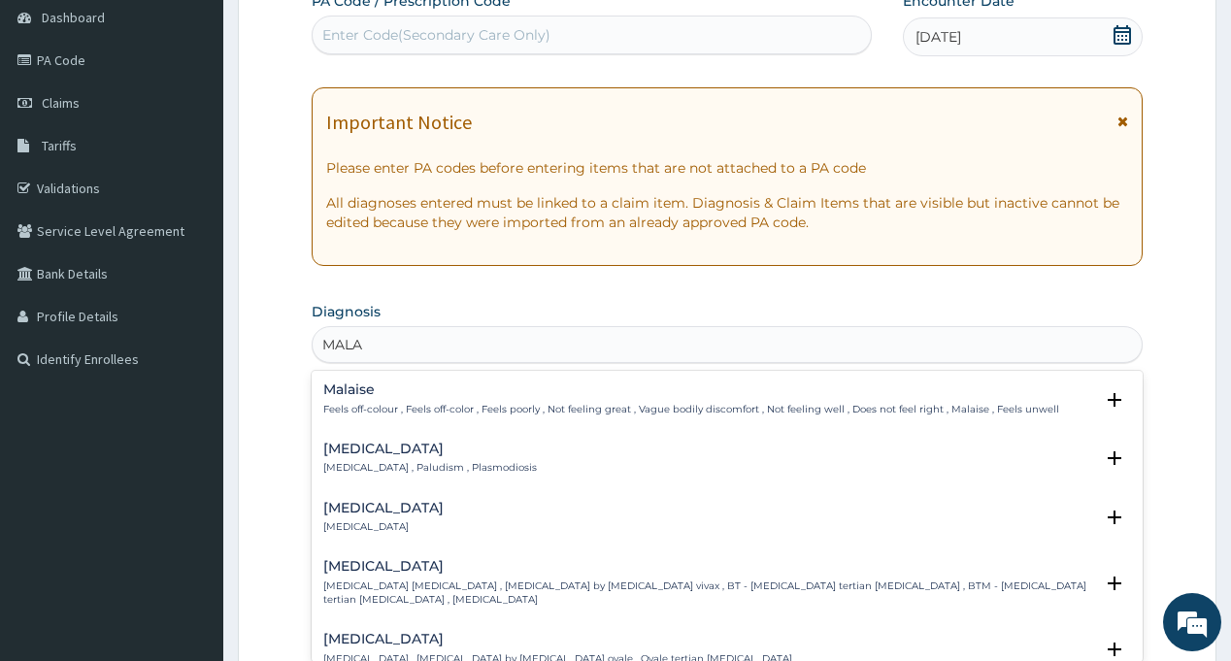
click at [362, 456] on h4 "[MEDICAL_DATA]" at bounding box center [430, 449] width 214 height 15
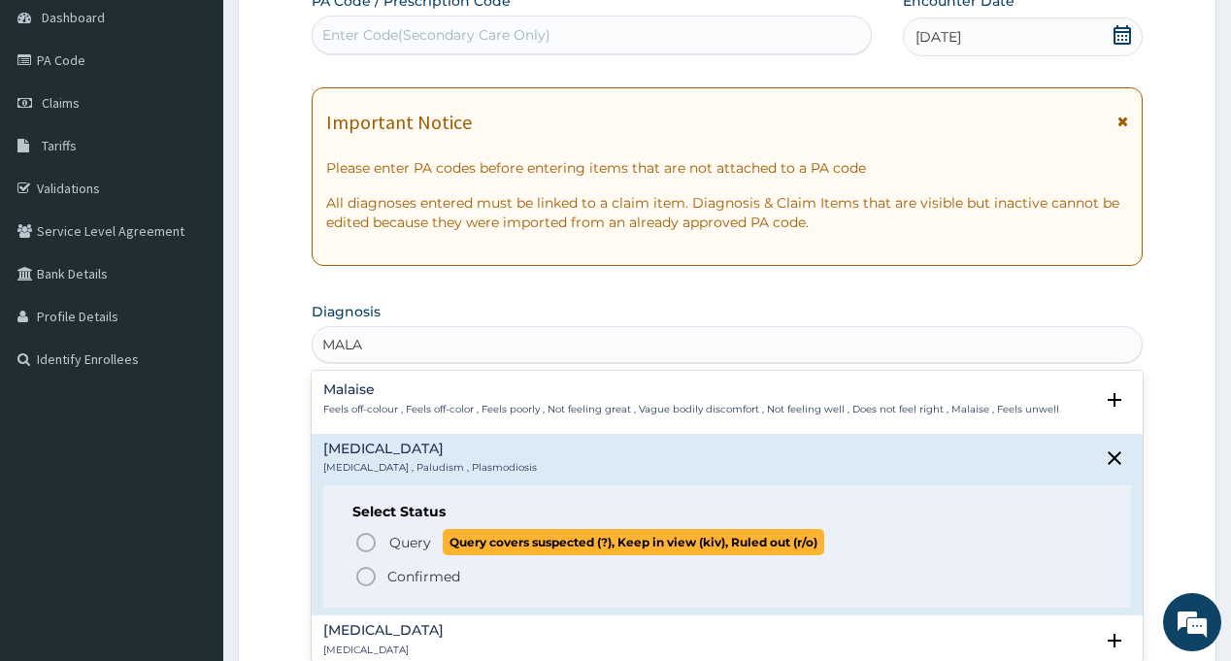
click at [376, 532] on icon "status option query" at bounding box center [365, 542] width 23 height 23
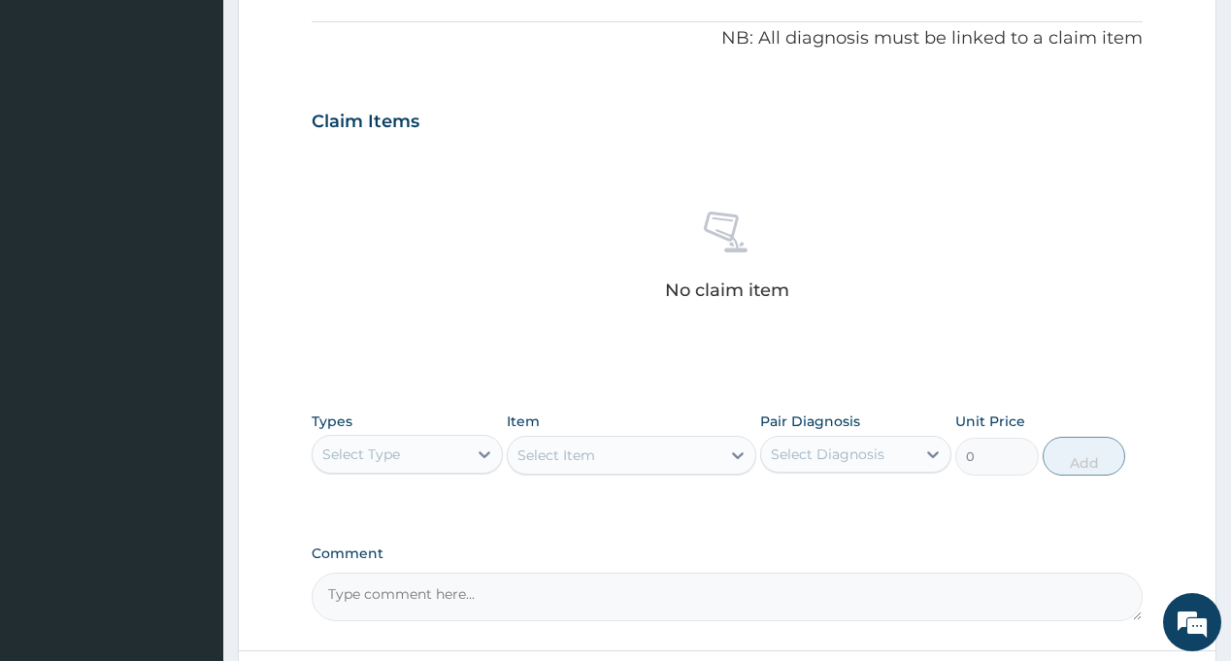
scroll to position [582, 0]
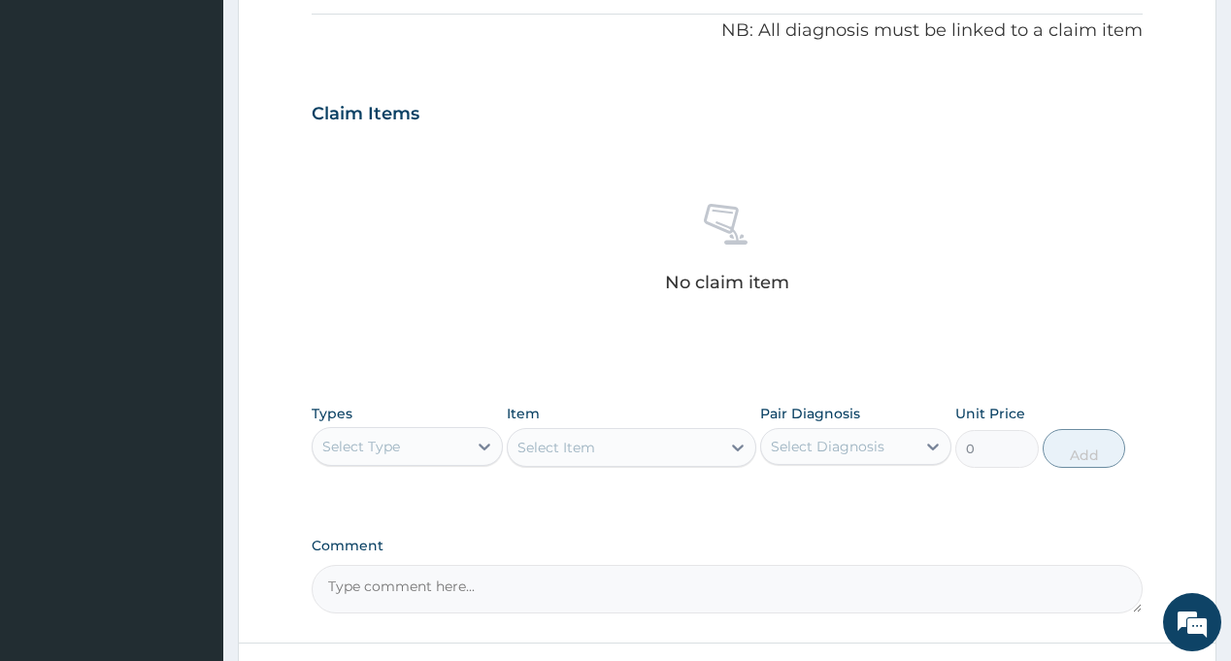
click at [423, 449] on div "Select Type" at bounding box center [390, 446] width 154 height 31
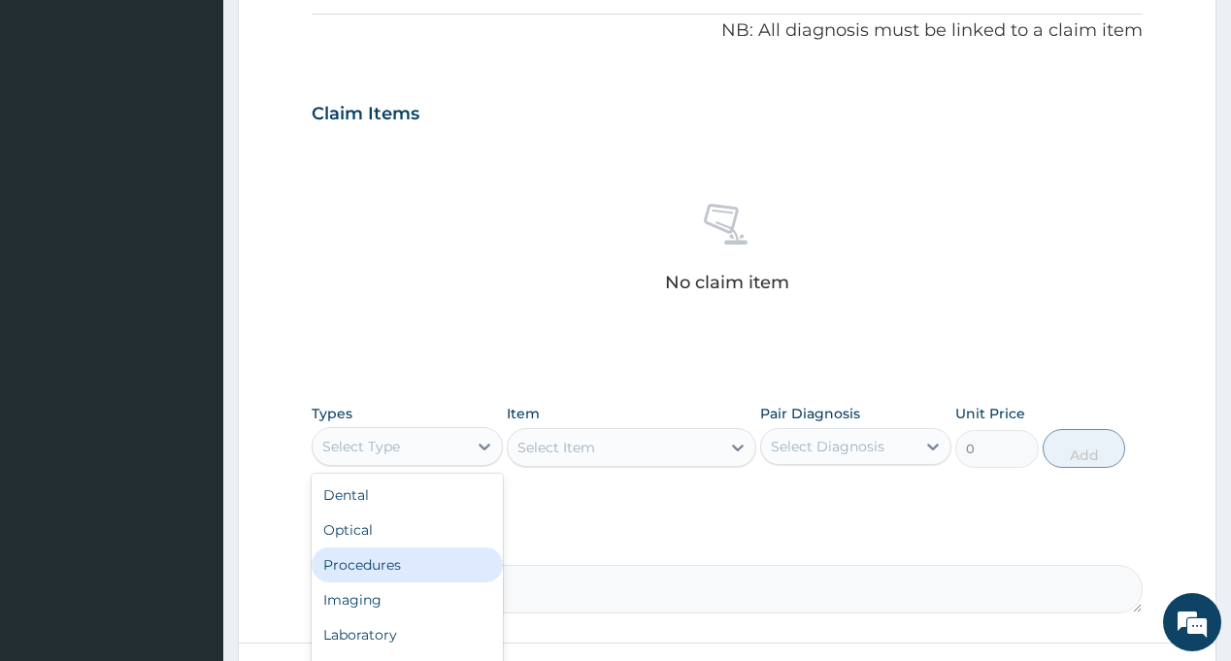
click at [401, 561] on div "Procedures" at bounding box center [407, 564] width 191 height 35
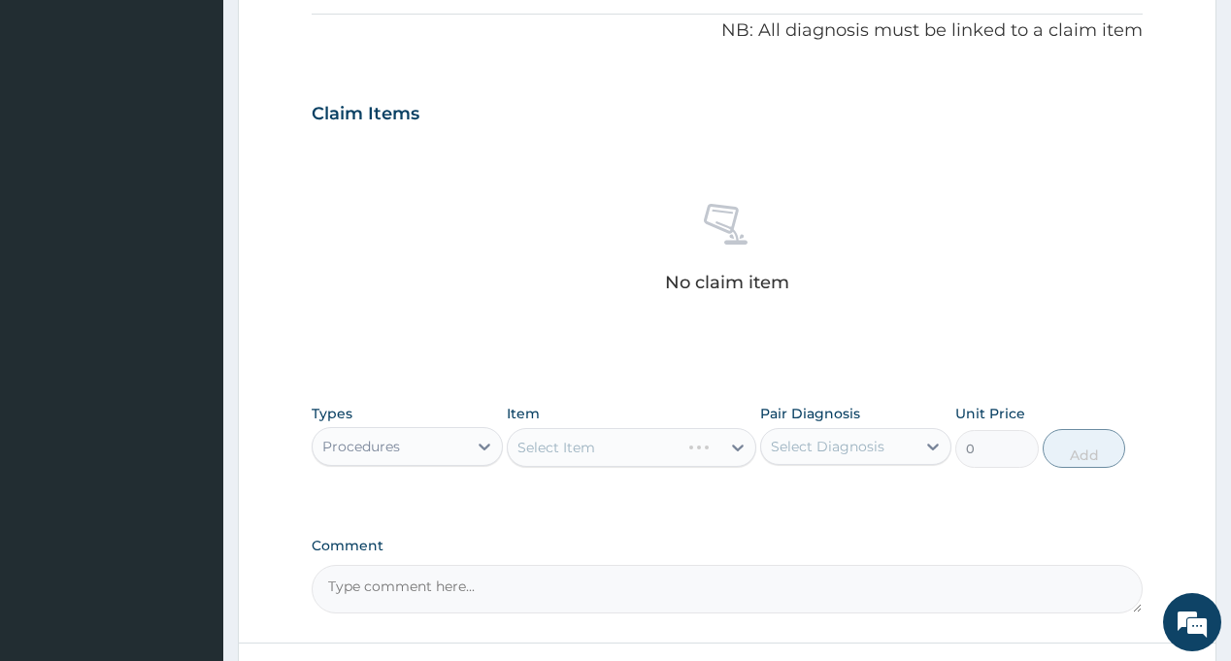
click at [812, 448] on div "Select Diagnosis" at bounding box center [828, 446] width 114 height 19
click at [827, 490] on label "Malaria" at bounding box center [852, 493] width 120 height 19
checkbox input "true"
click at [695, 498] on div "Types Procedures Item Select Item Pair Diagnosis Malaria Unit Price 0 Add" at bounding box center [727, 450] width 830 height 113
click at [628, 447] on div "Select Item" at bounding box center [614, 447] width 213 height 31
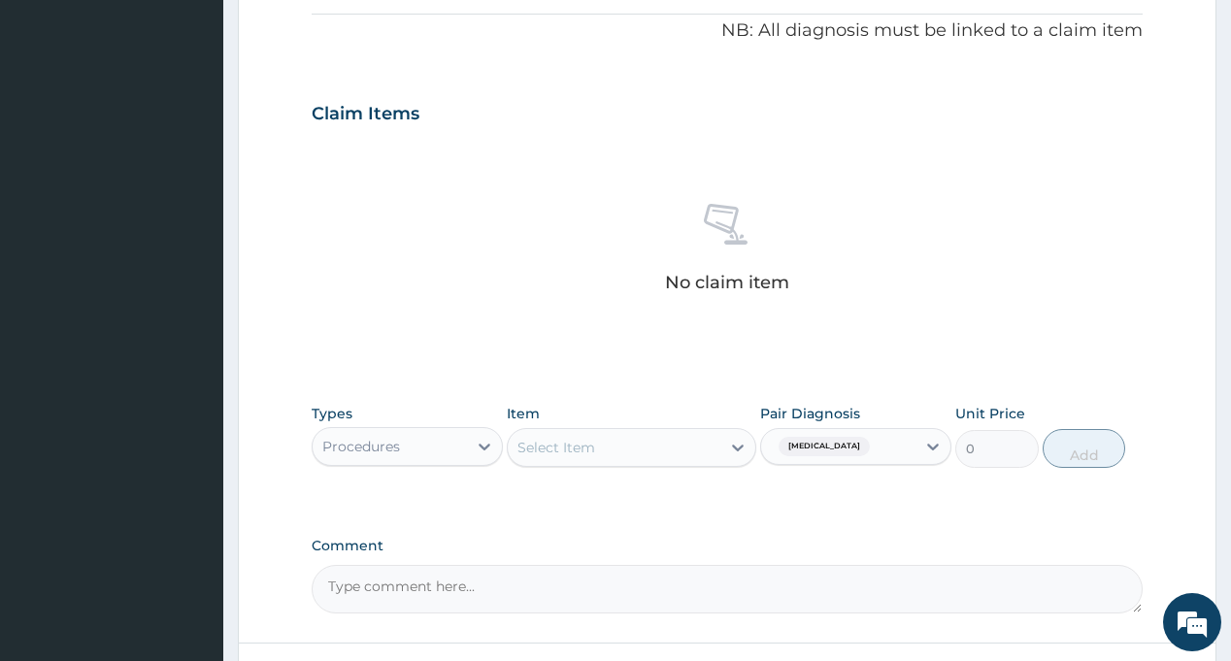
click at [633, 456] on div "Select Item" at bounding box center [614, 447] width 213 height 31
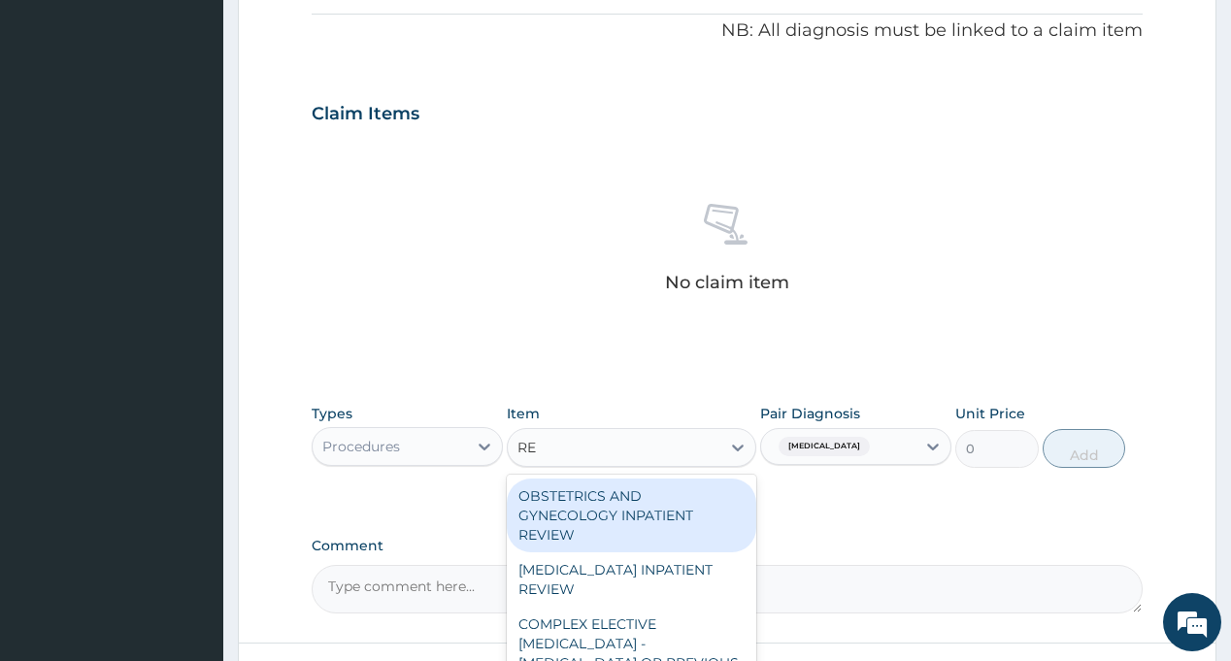
type input "REG"
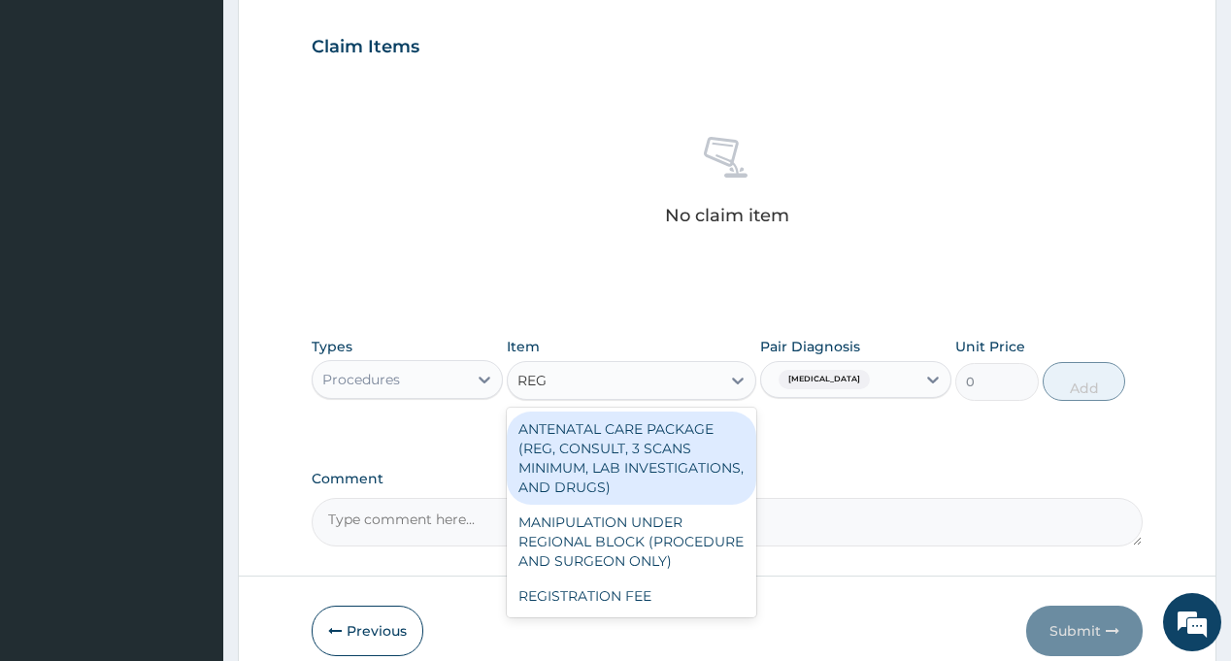
scroll to position [739, 0]
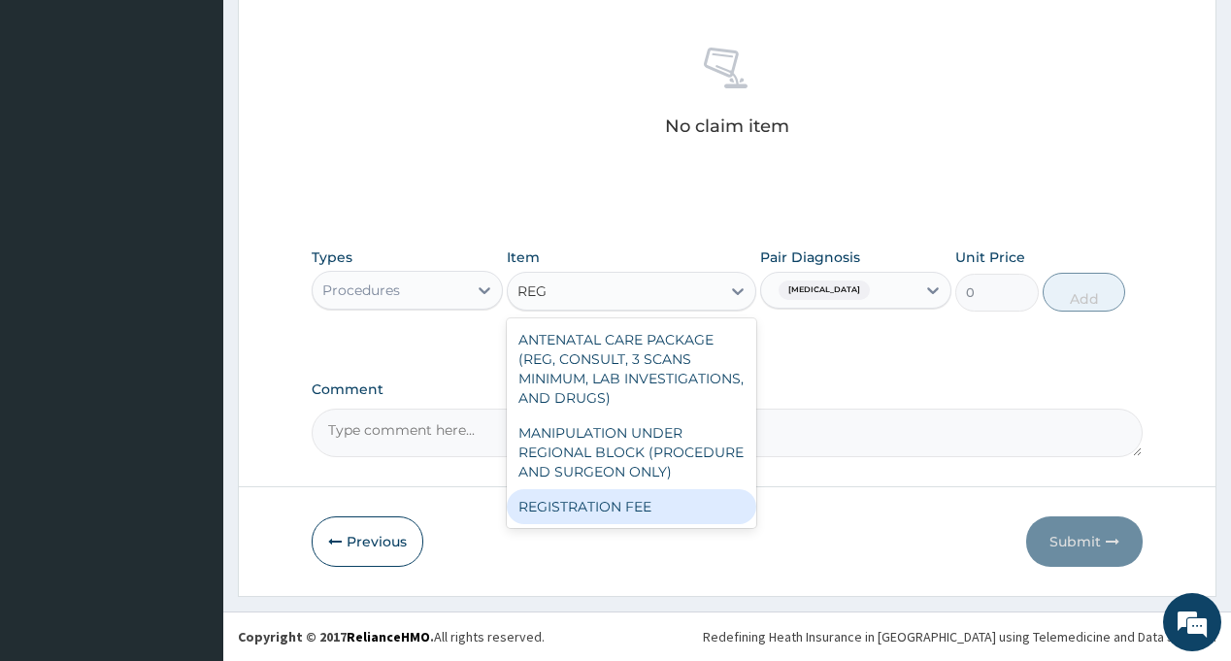
click at [632, 507] on div "REGISTRATION FEE" at bounding box center [631, 506] width 249 height 35
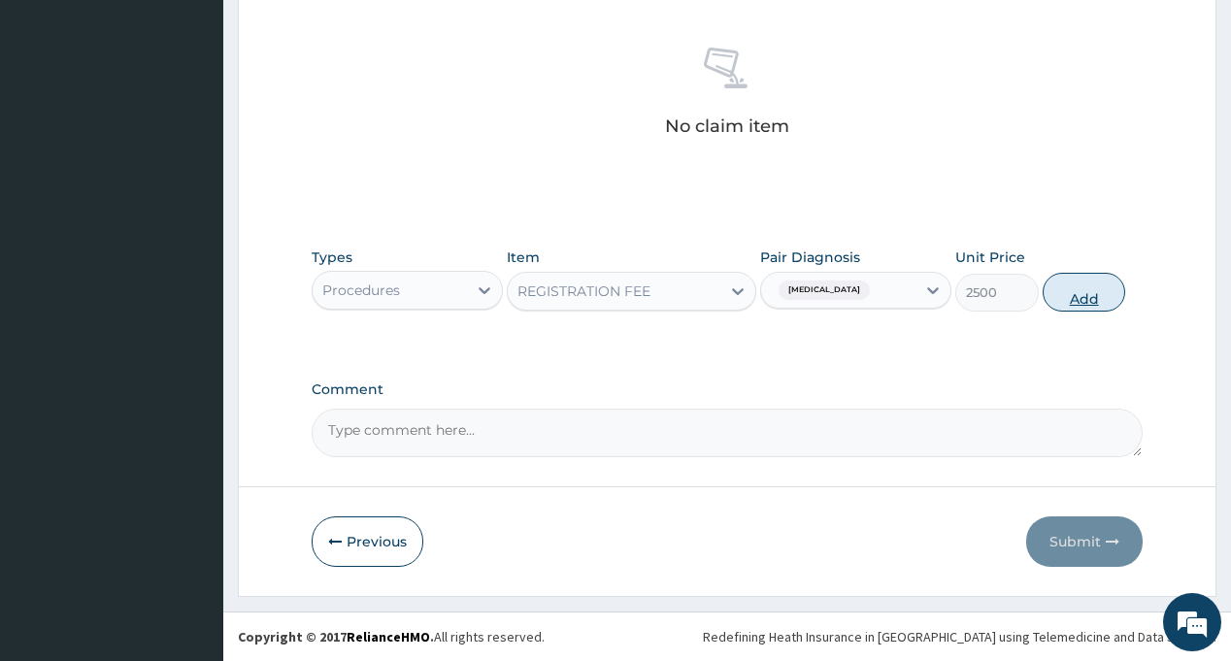
click at [1064, 296] on button "Add" at bounding box center [1083, 292] width 83 height 39
type input "0"
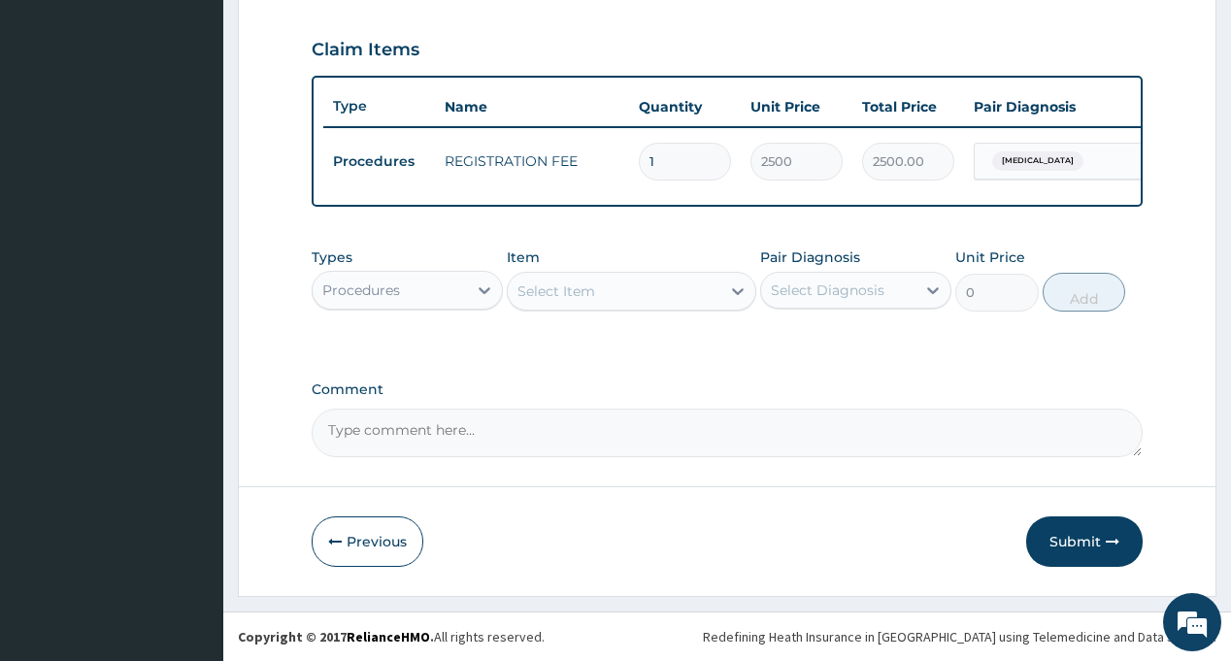
scroll to position [661, 0]
click at [846, 296] on div "Select Diagnosis" at bounding box center [828, 289] width 114 height 19
click at [835, 347] on div "Malaria" at bounding box center [855, 340] width 191 height 40
checkbox input "true"
click at [632, 335] on div "Types Procedures Item Select Item Pair Diagnosis Malaria Unit Price 0 Add" at bounding box center [727, 294] width 830 height 113
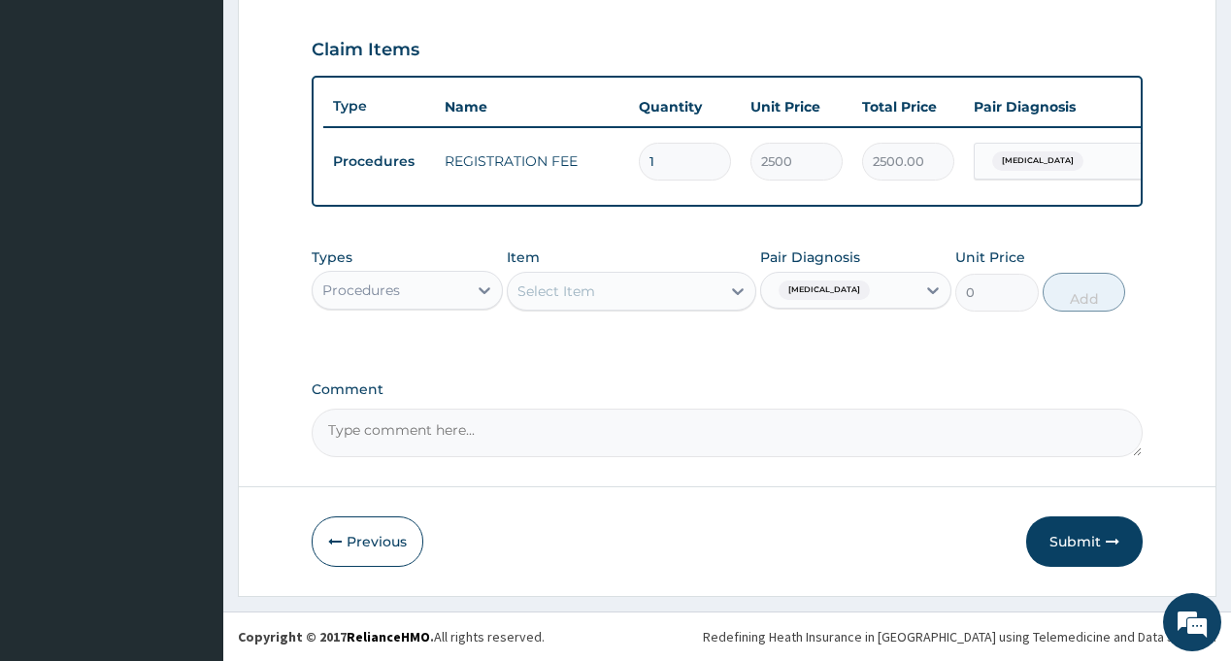
click at [628, 292] on div "Select Item" at bounding box center [614, 291] width 213 height 31
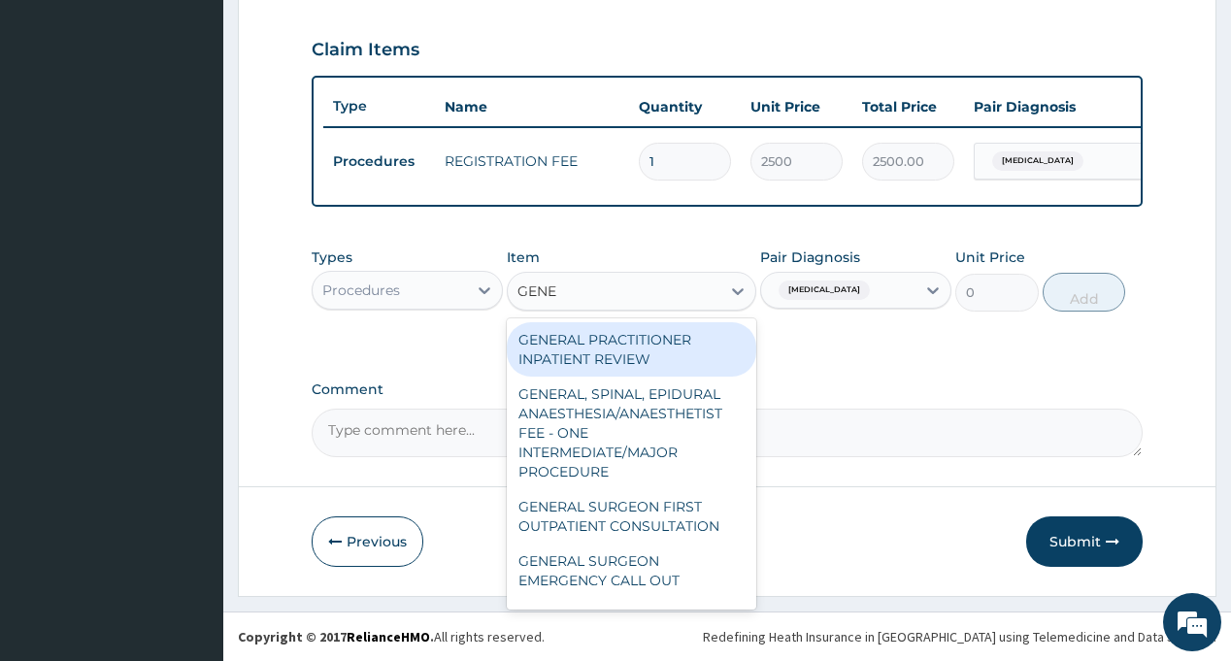
type input "GENER"
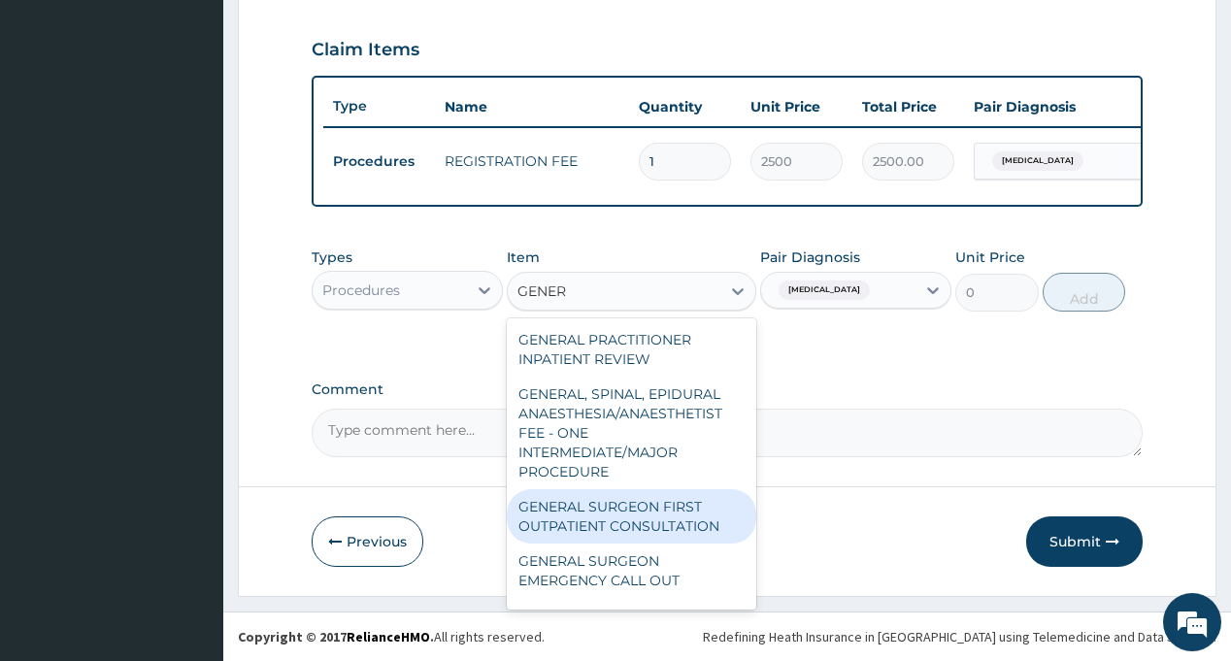
click at [638, 509] on div "GENERAL SURGEON FIRST OUTPATIENT CONSULTATION" at bounding box center [631, 516] width 249 height 54
type input "22500"
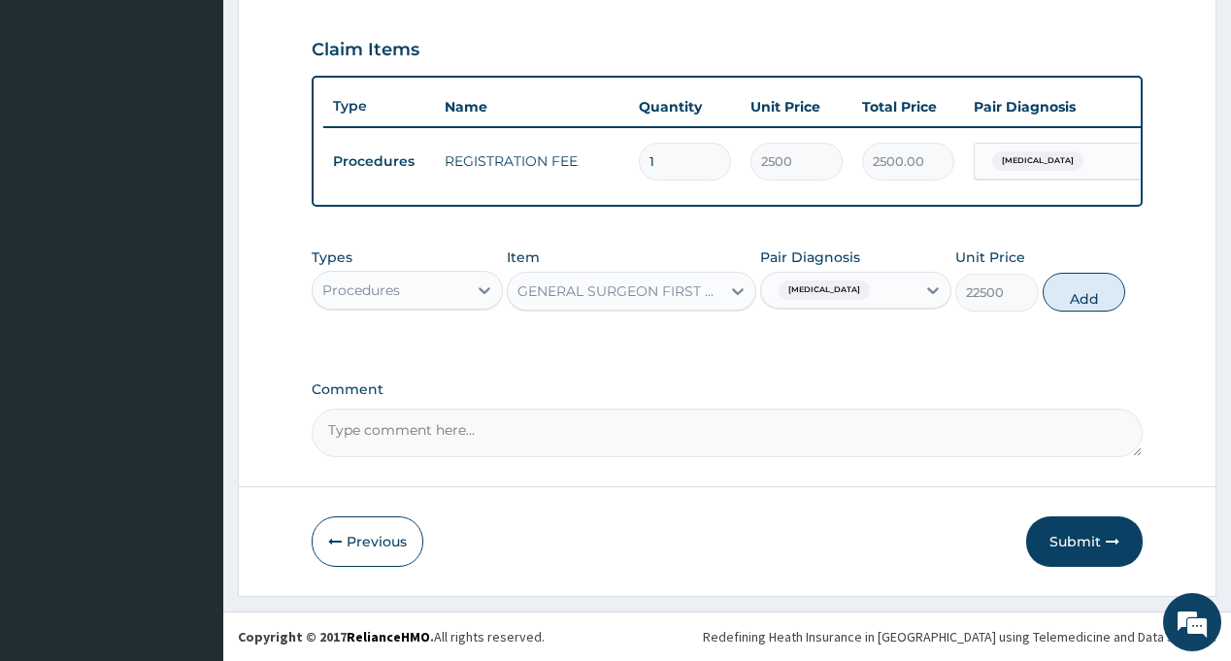
click at [663, 294] on div "GENERAL SURGEON FIRST OUTPATIENT CONSULTATION" at bounding box center [619, 290] width 205 height 19
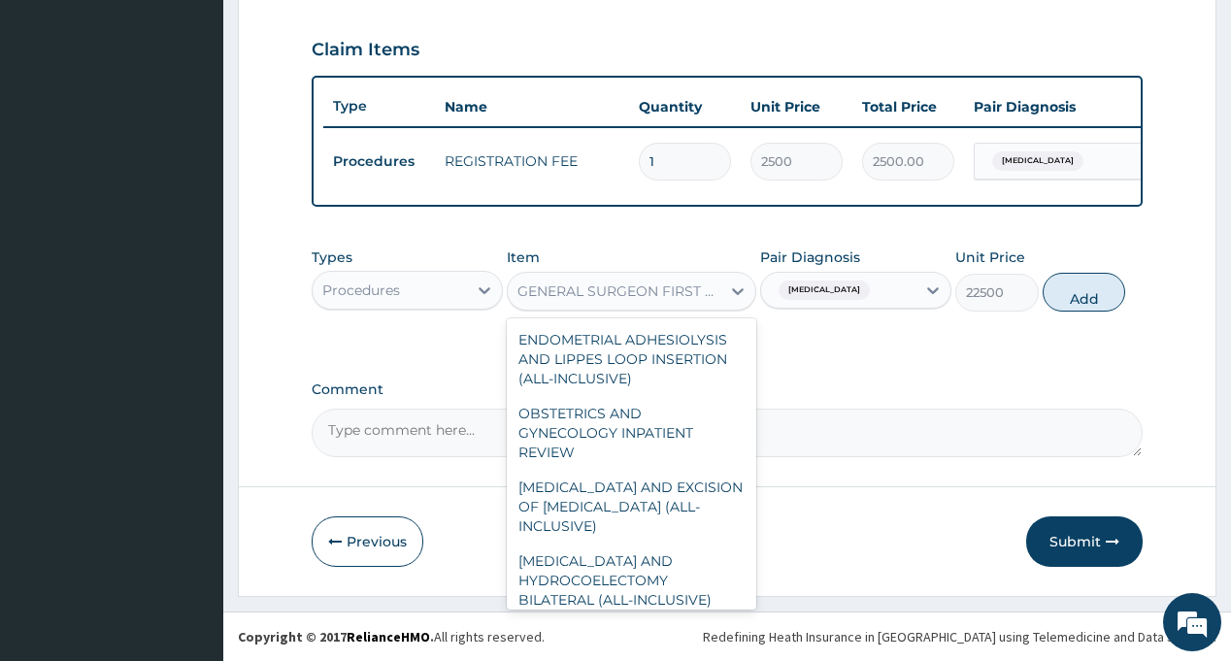
scroll to position [8850, 0]
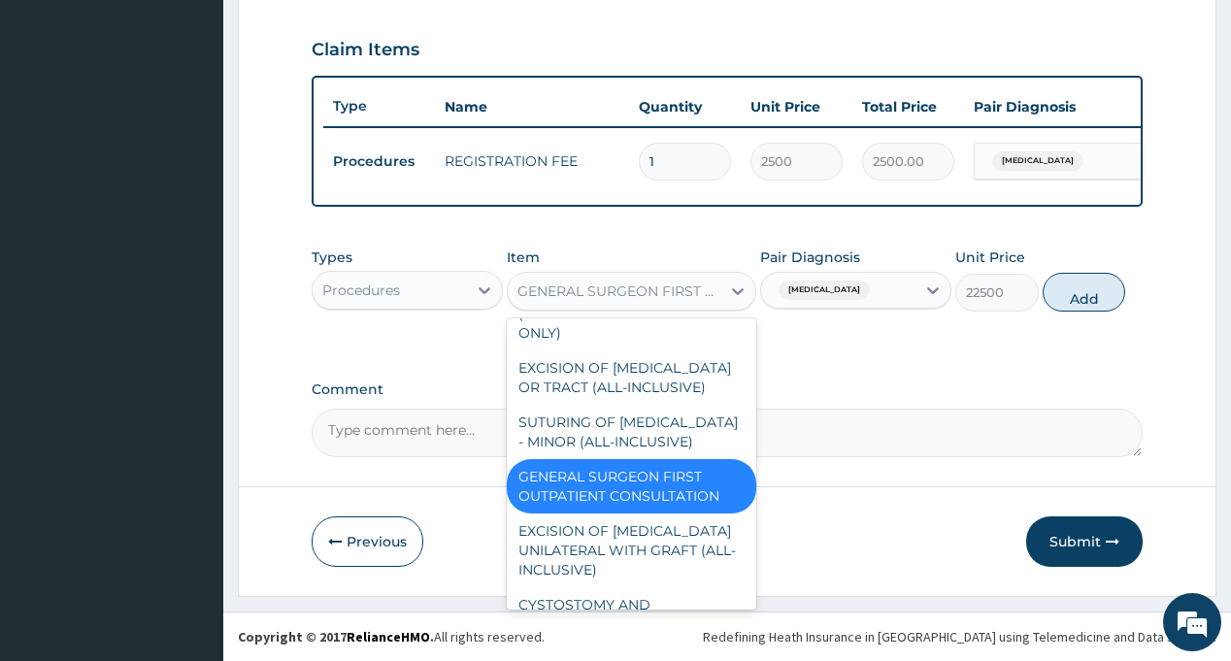
type input "G"
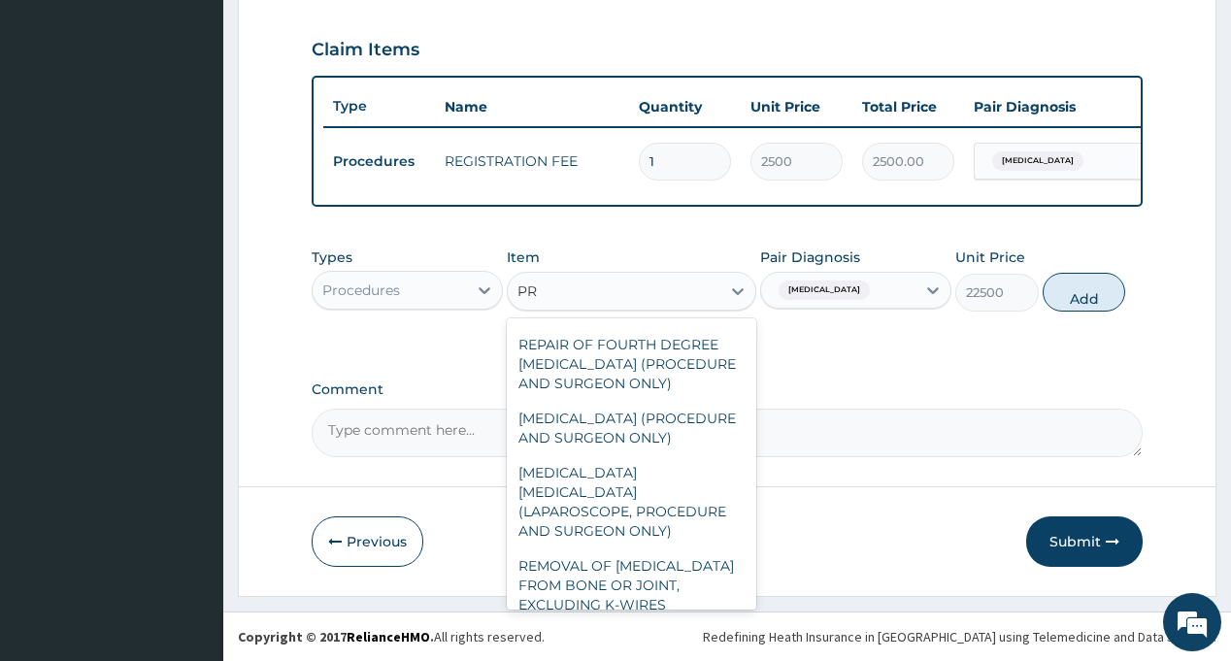
scroll to position [2402, 0]
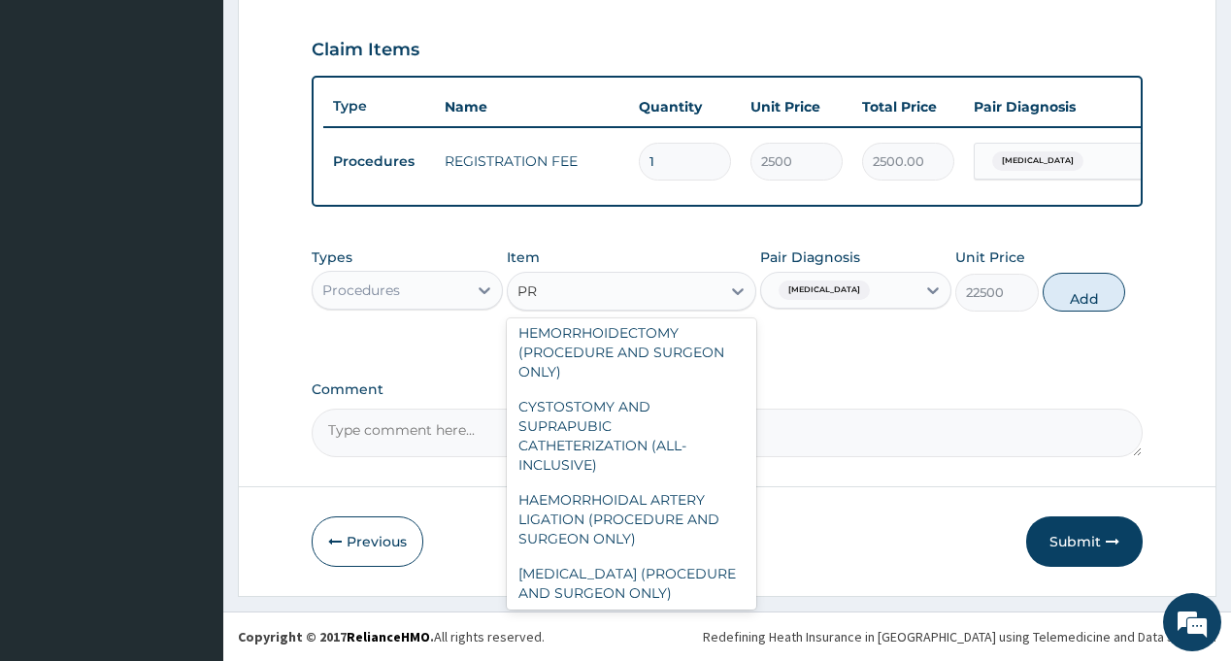
type input "PRA"
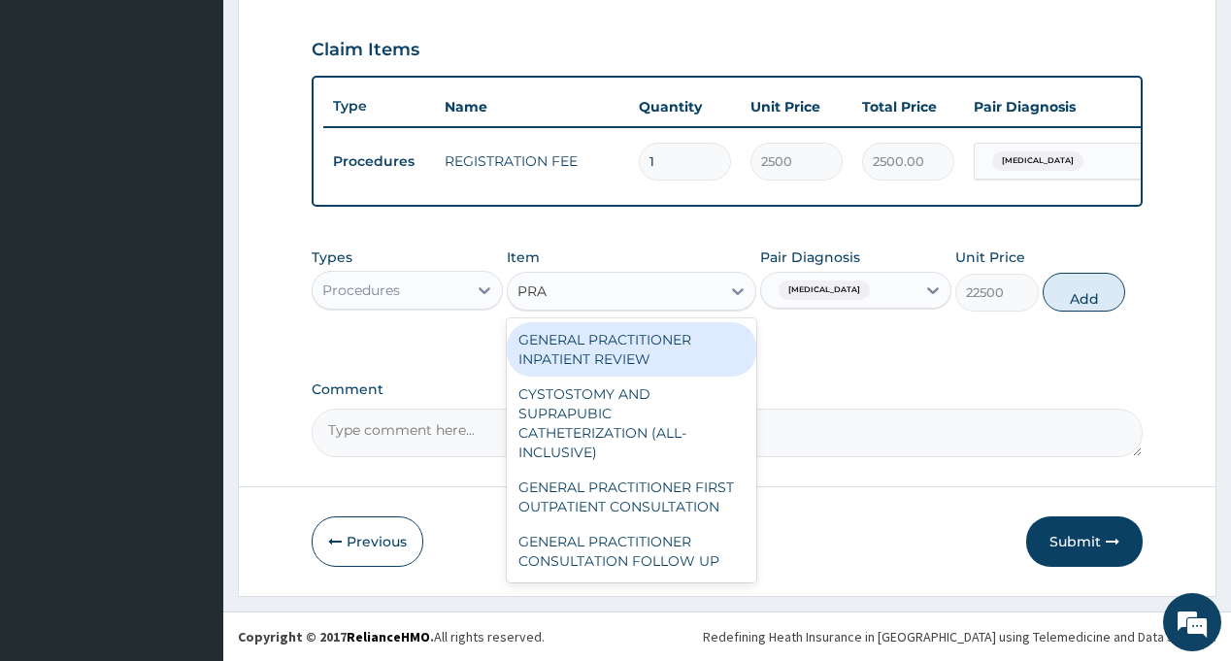
scroll to position [0, 0]
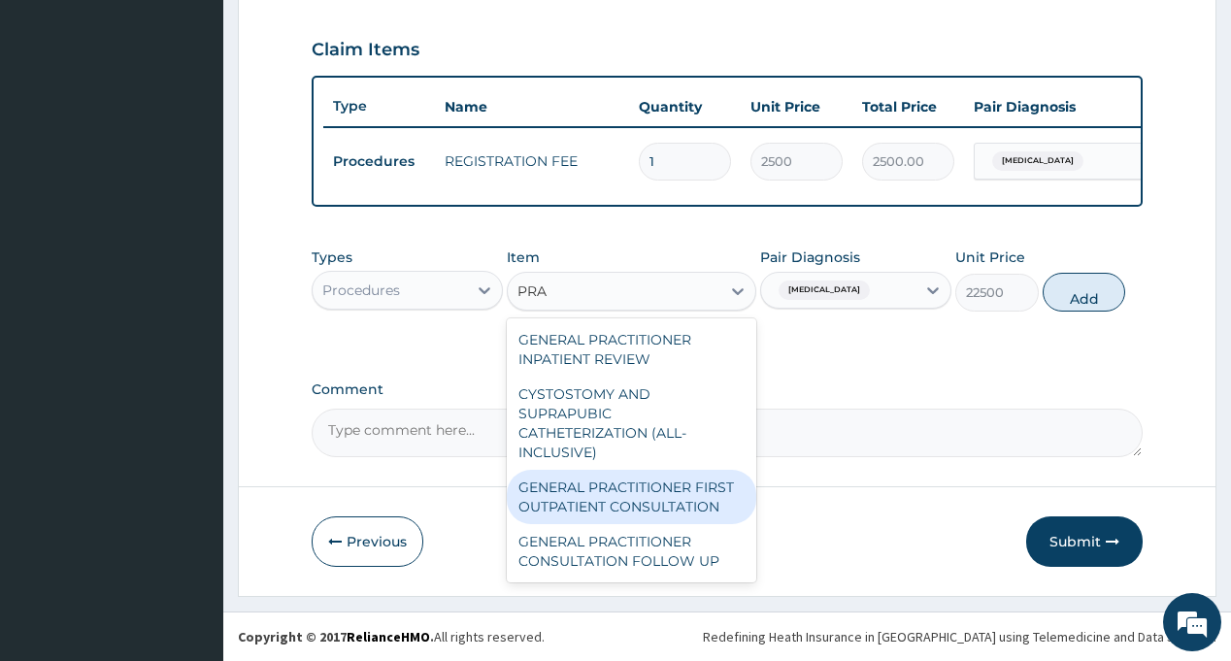
click at [644, 492] on div "GENERAL PRACTITIONER FIRST OUTPATIENT CONSULTATION" at bounding box center [631, 497] width 249 height 54
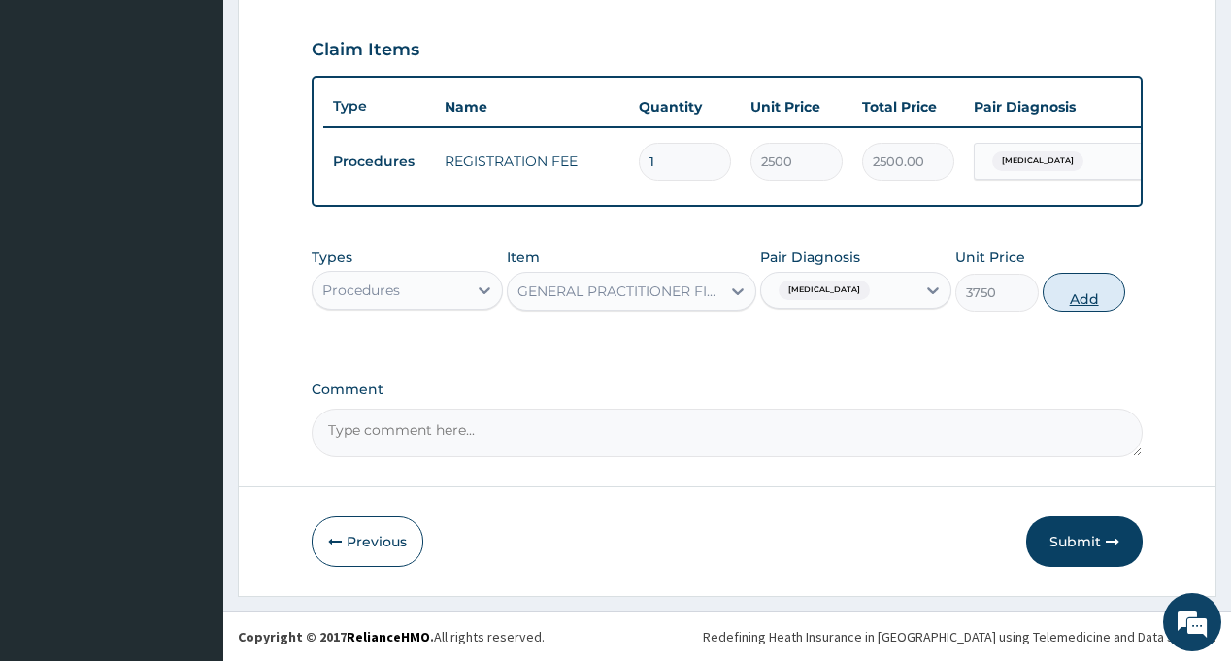
click at [1080, 299] on button "Add" at bounding box center [1083, 292] width 83 height 39
type input "0"
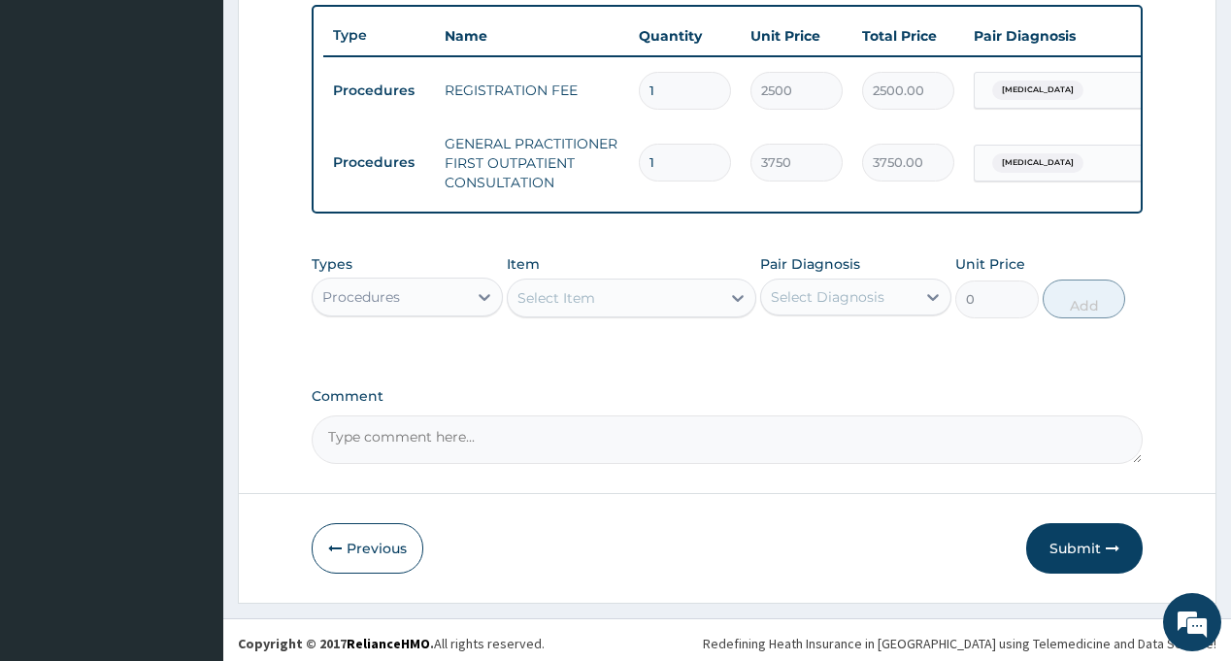
scroll to position [739, 0]
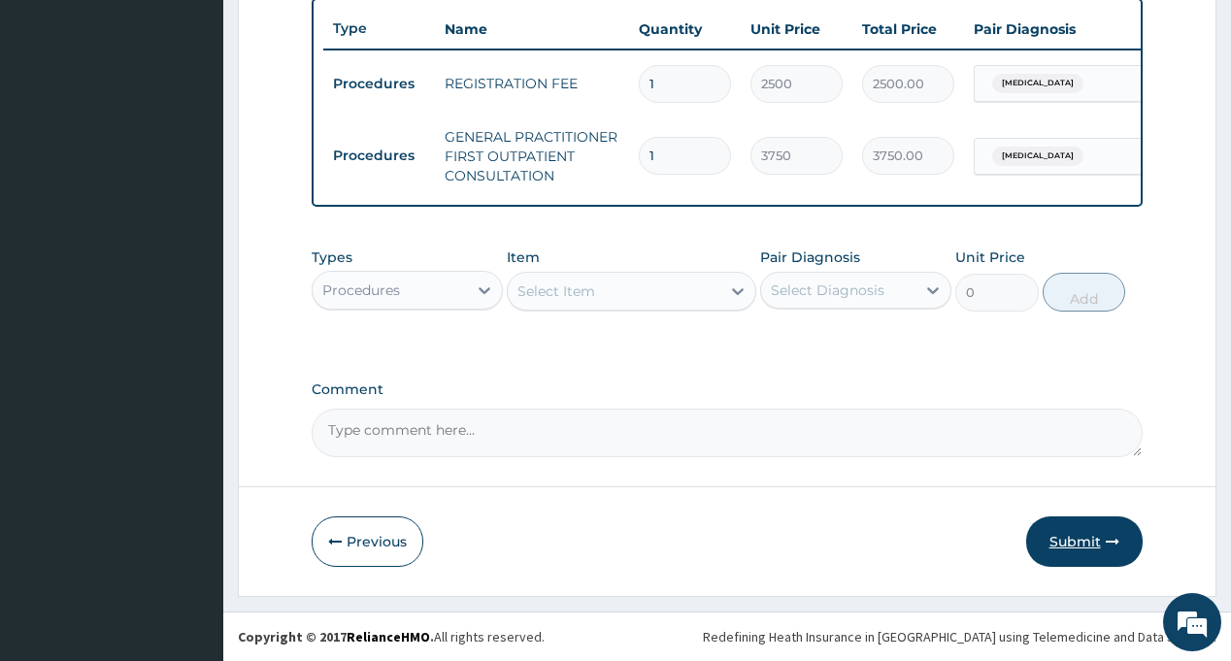
click at [1080, 548] on button "Submit" at bounding box center [1084, 541] width 116 height 50
